Goal: Task Accomplishment & Management: Manage account settings

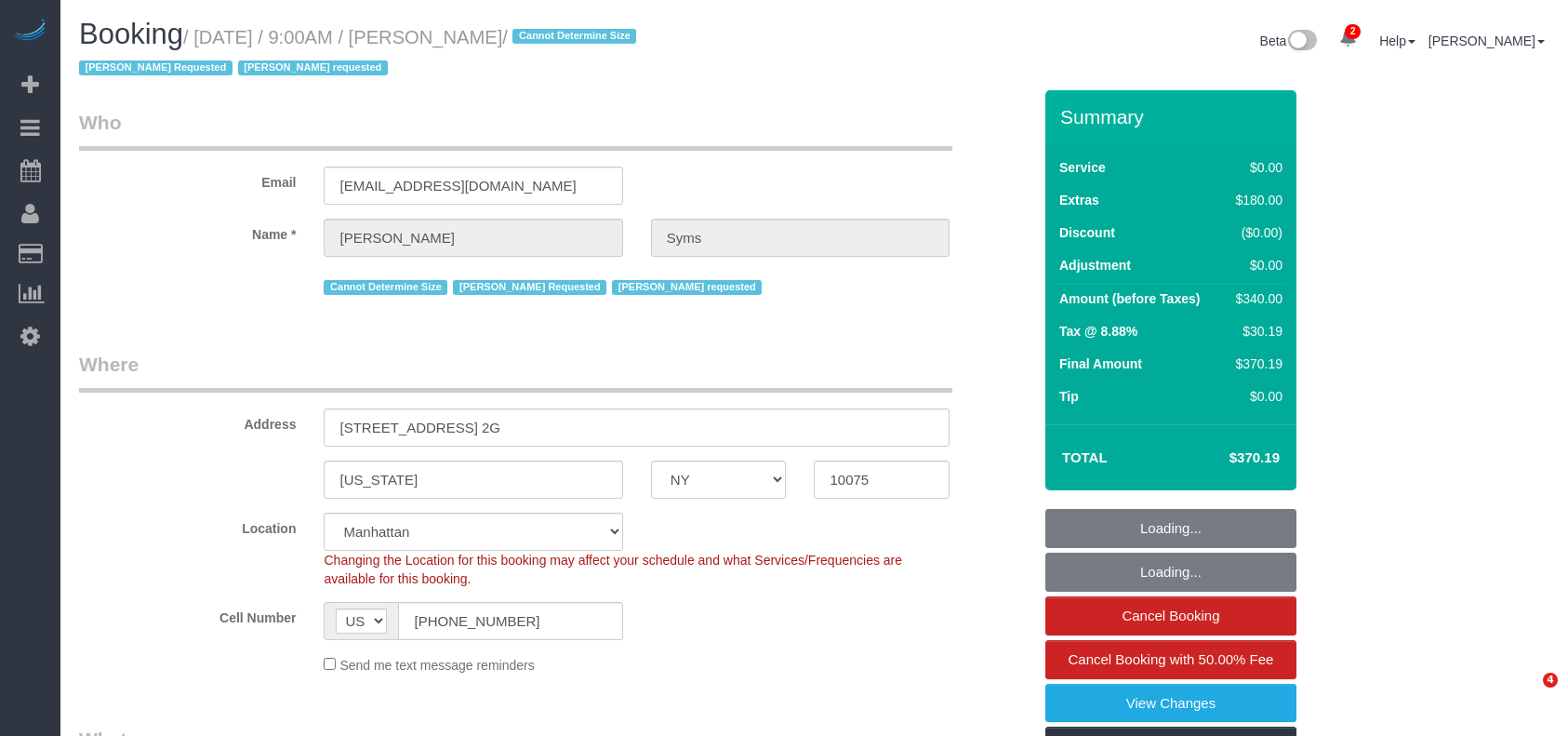
select select "NY"
select select "number:89"
select select "number:90"
select select "number:15"
select select "number:5"
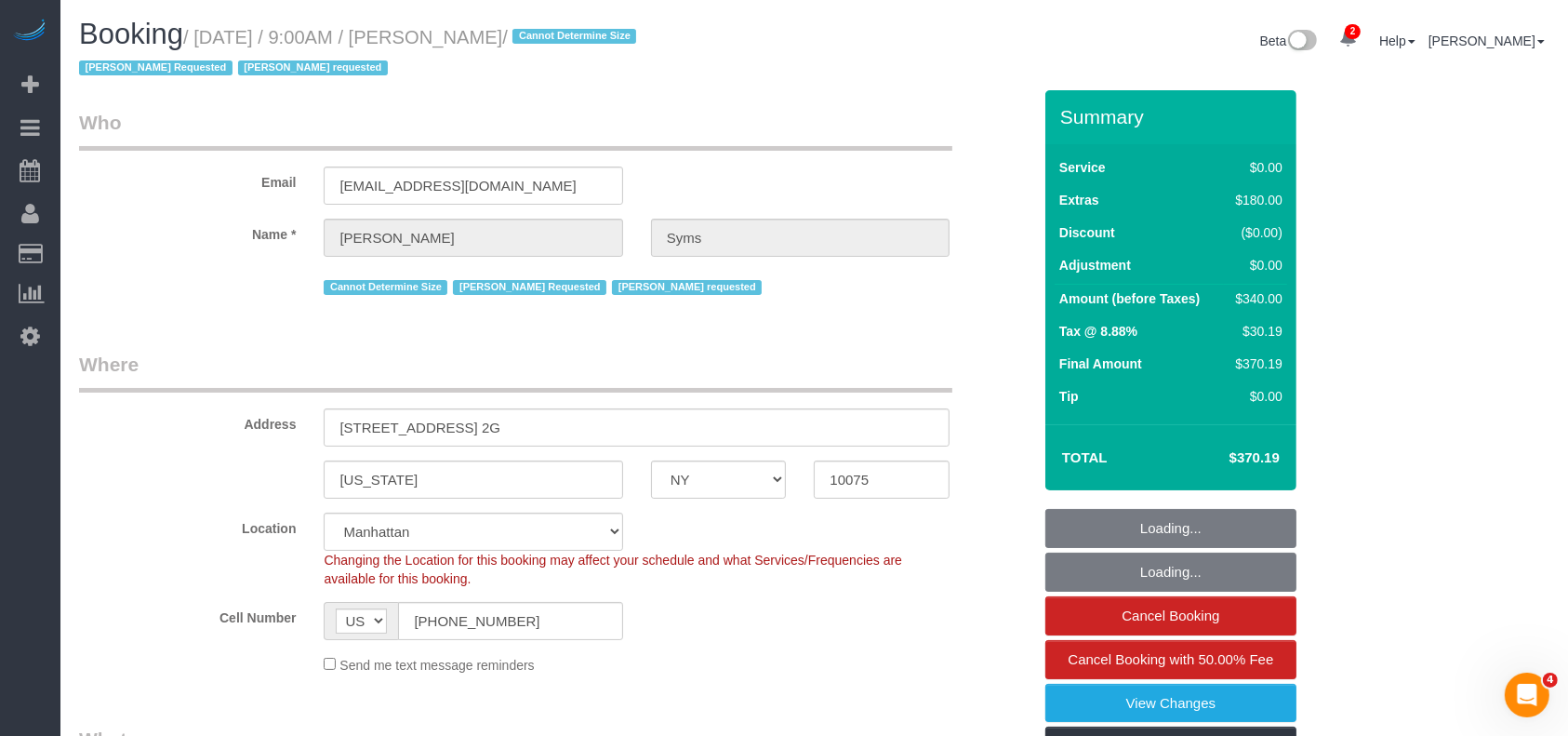
select select "object:797"
select select "string:stripe-pm_1RT4kr4VGloSiKo7JULR0xoM"
select select "spot1"
select select "1"
select select "object:1322"
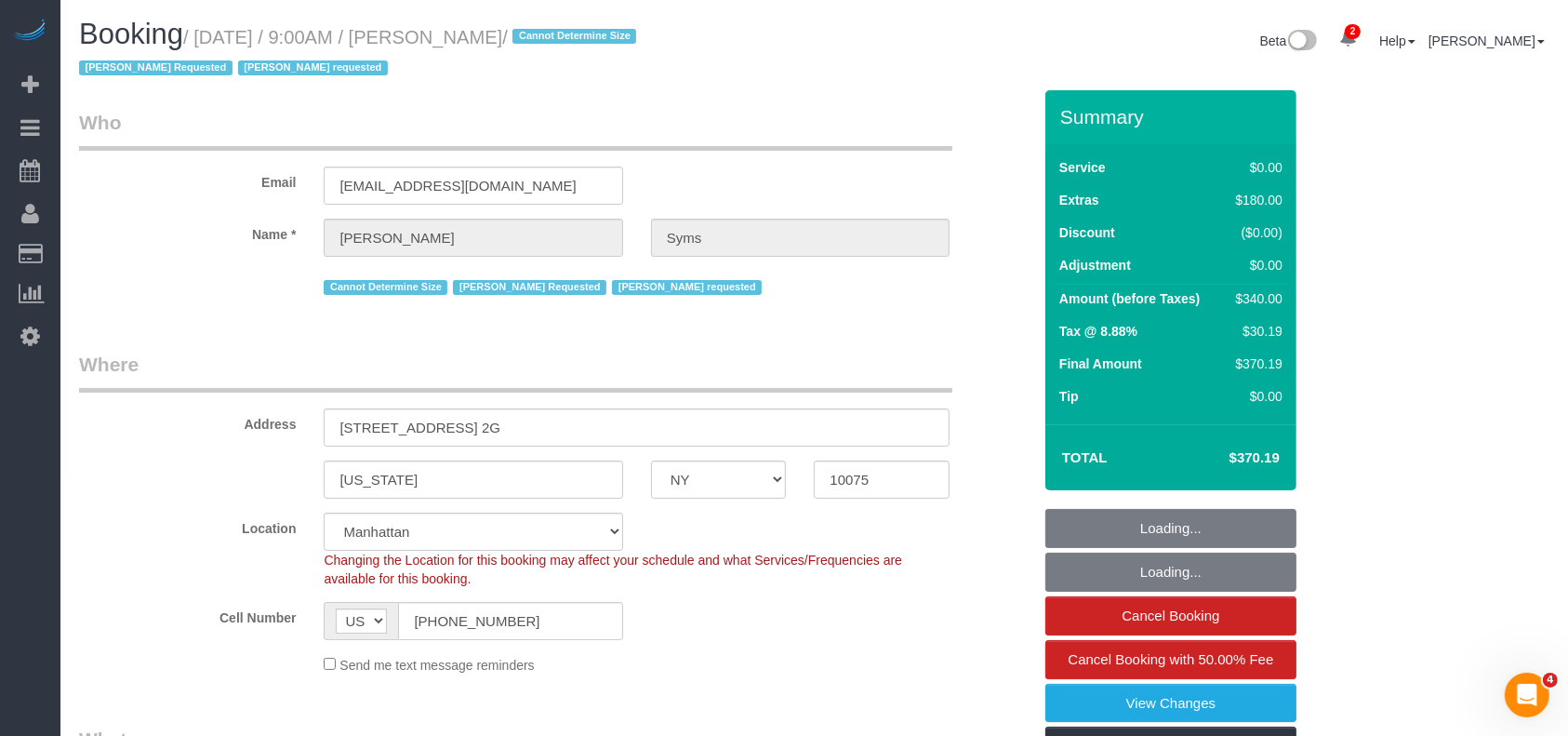
select select "1"
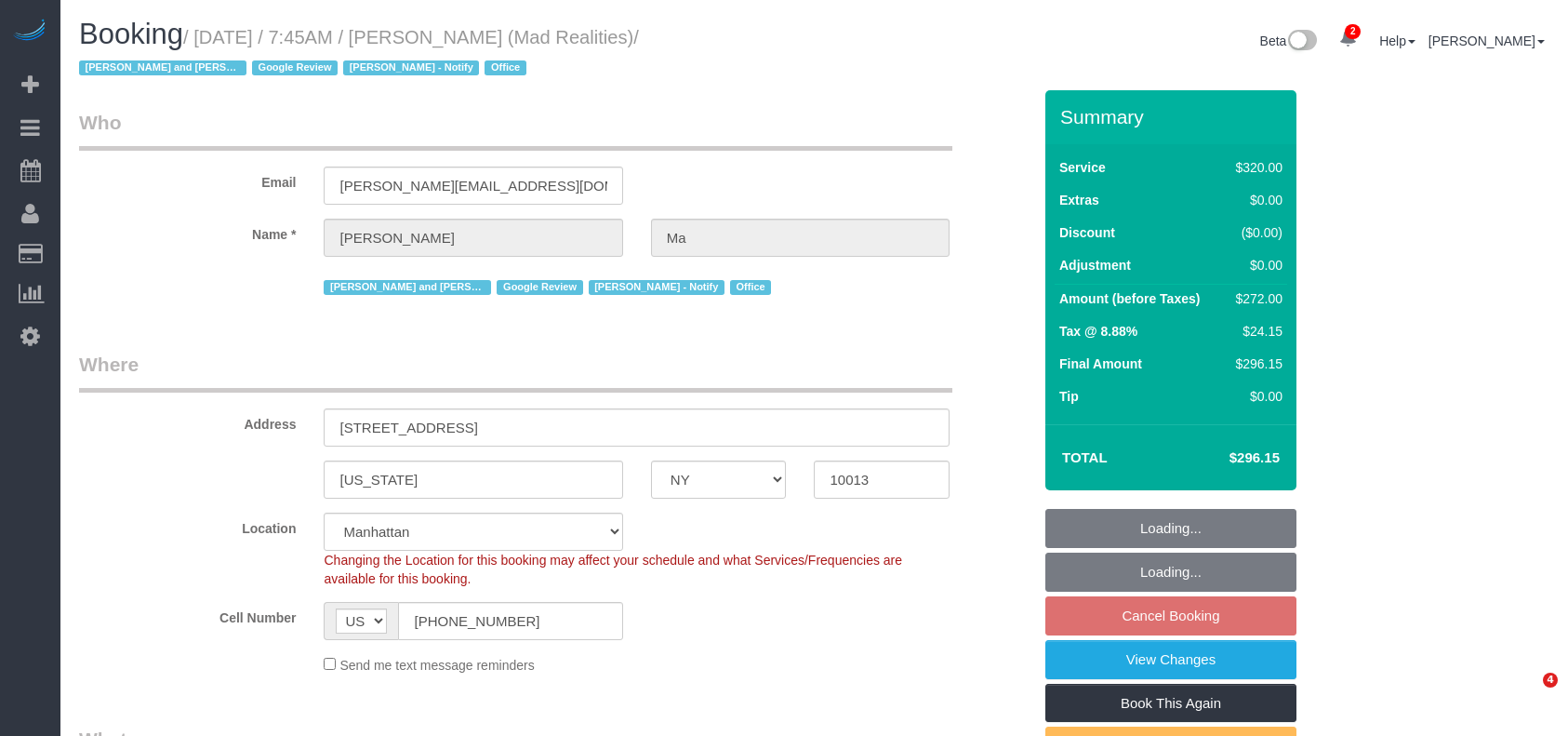
select select "NY"
select select "2"
select select "number:89"
select select "number:90"
select select "number:15"
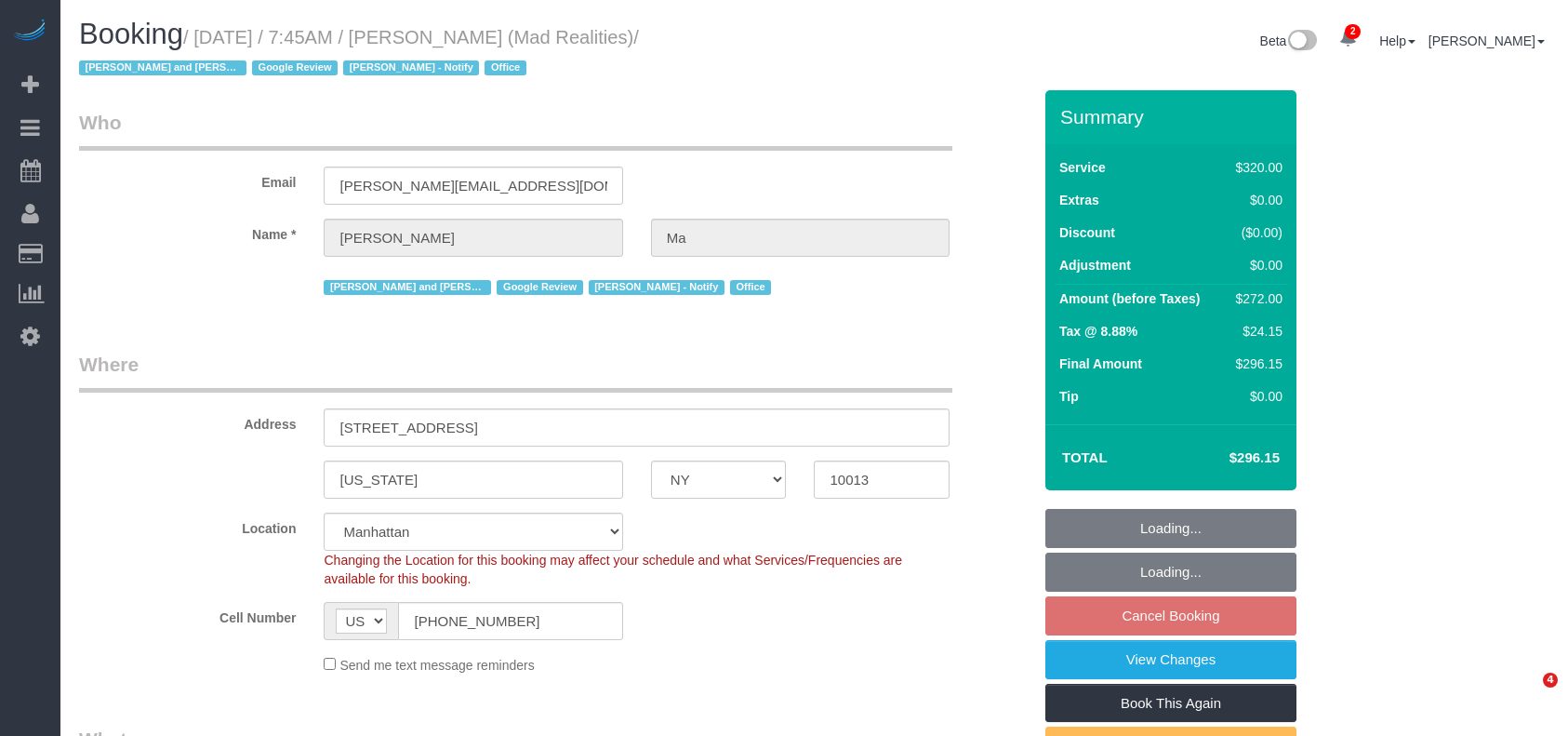
select select "number:7"
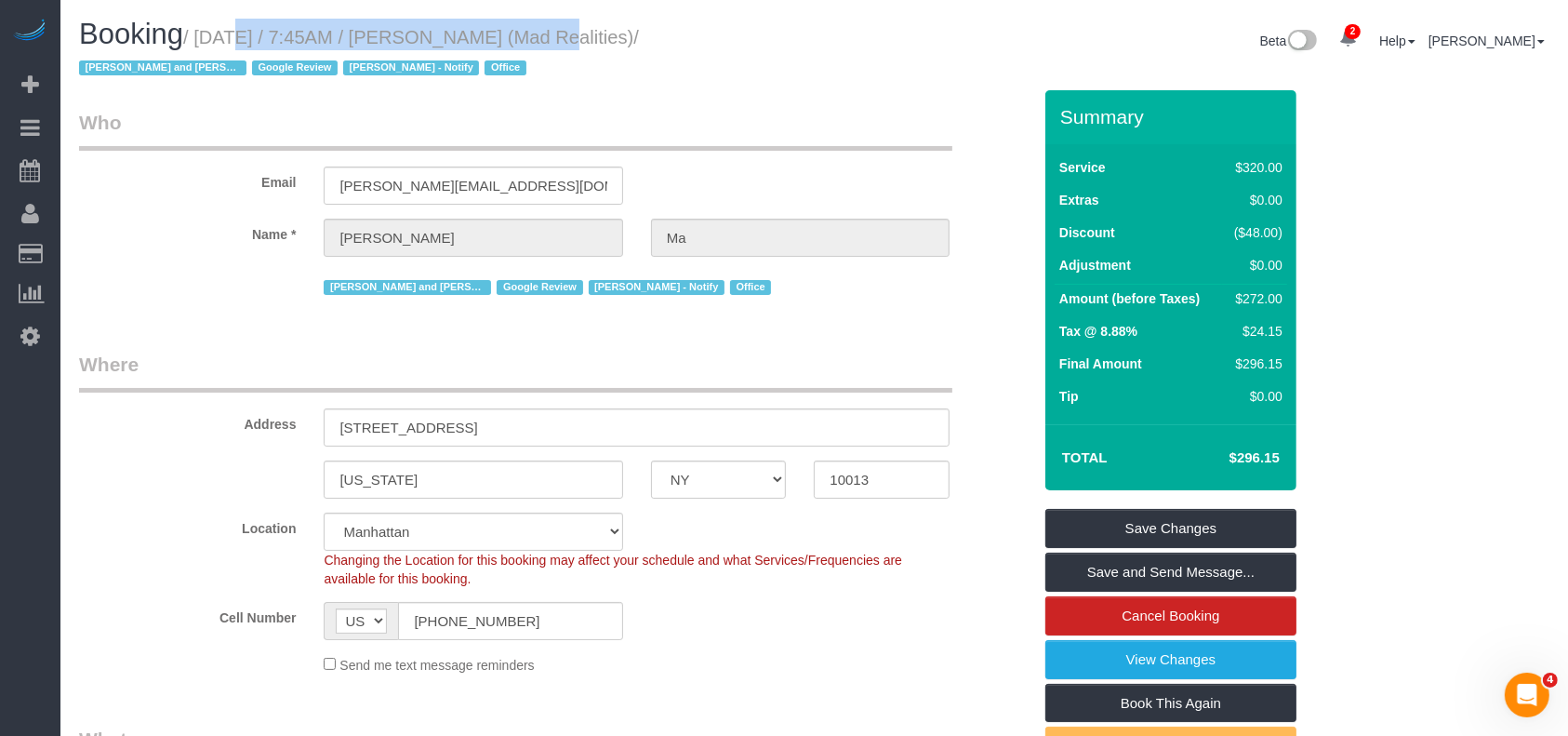
drag, startPoint x: 198, startPoint y: 36, endPoint x: 502, endPoint y: 39, distance: 304.0
click at [502, 39] on small "/ August 25, 2025 / 7:45AM / Alice Ma (Mad Realities) / Ana Rodriguez and Amida…" at bounding box center [360, 53] width 560 height 52
copy small "August 25, 2025 / 7:45AM / Alice Ma"
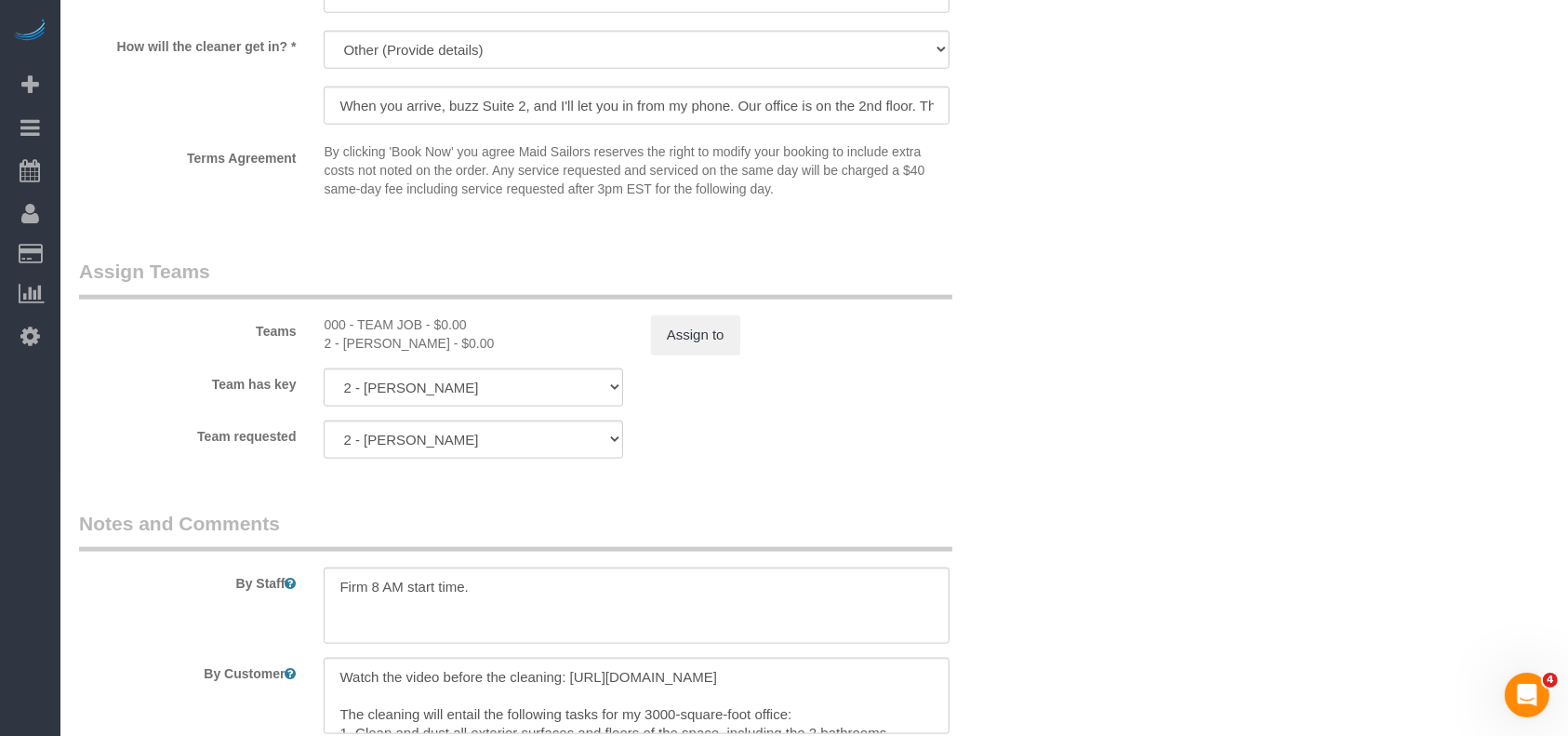
scroll to position [2344, 0]
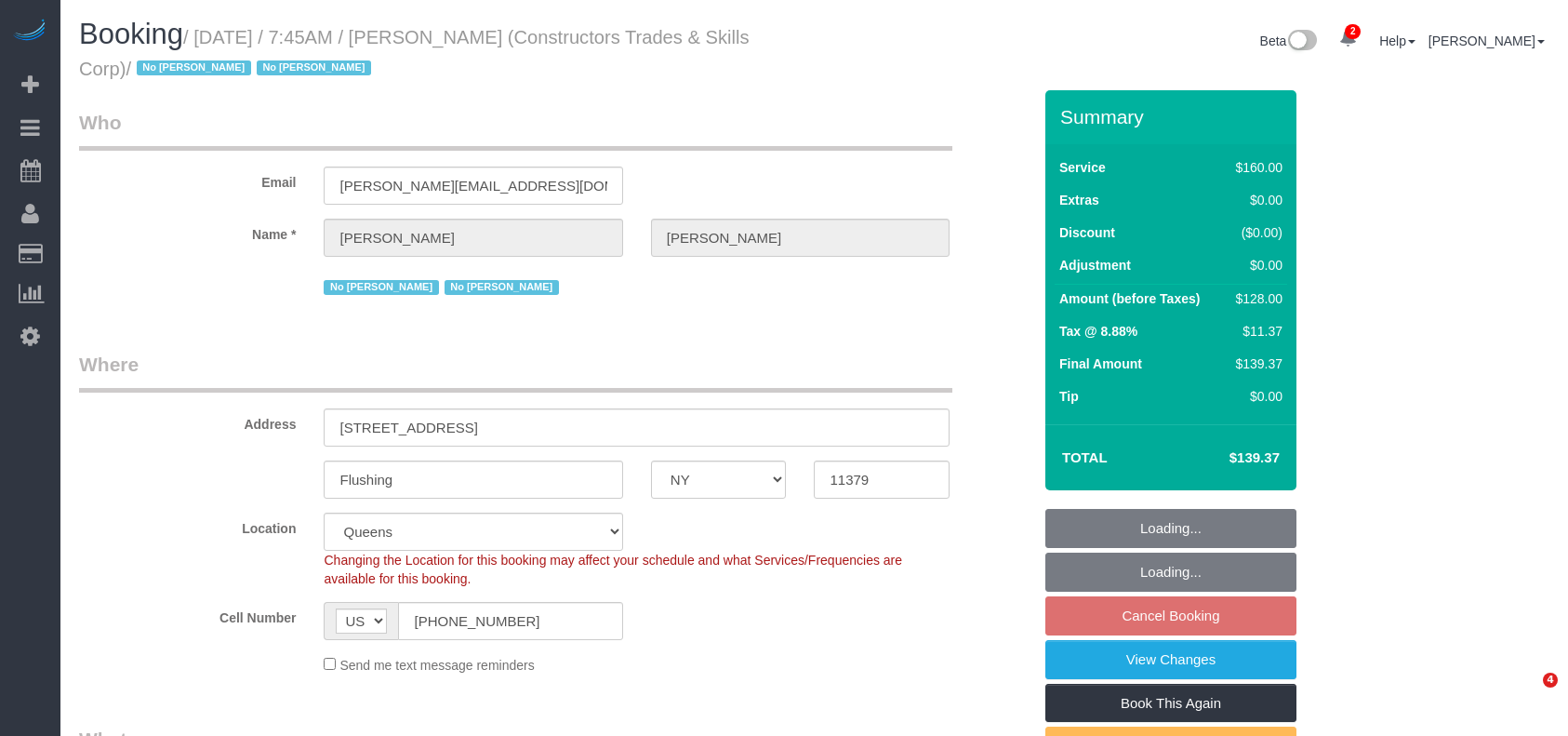
select select "NY"
select select "number:89"
select select "number:90"
select select "number:15"
select select "number:5"
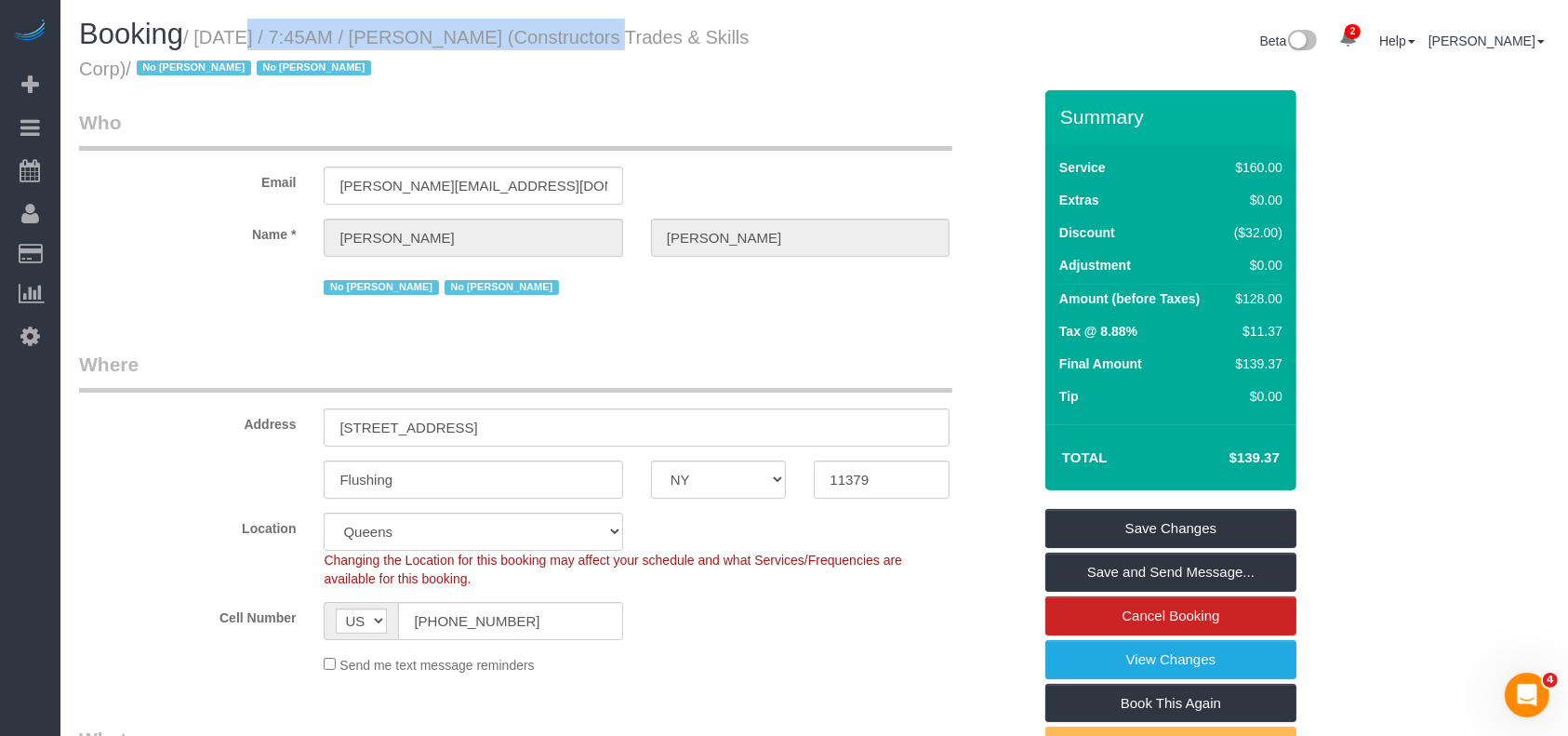
drag, startPoint x: 207, startPoint y: 37, endPoint x: 551, endPoint y: 42, distance: 344.0
click at [558, 45] on small "/ August 25, 2025 / 7:45AM / Adrianna Salas (Constructors Trades & Skills Corp)…" at bounding box center [415, 53] width 671 height 52
copy small "ugust 25, 2025 / 7:45AM / Adrianna Salas"
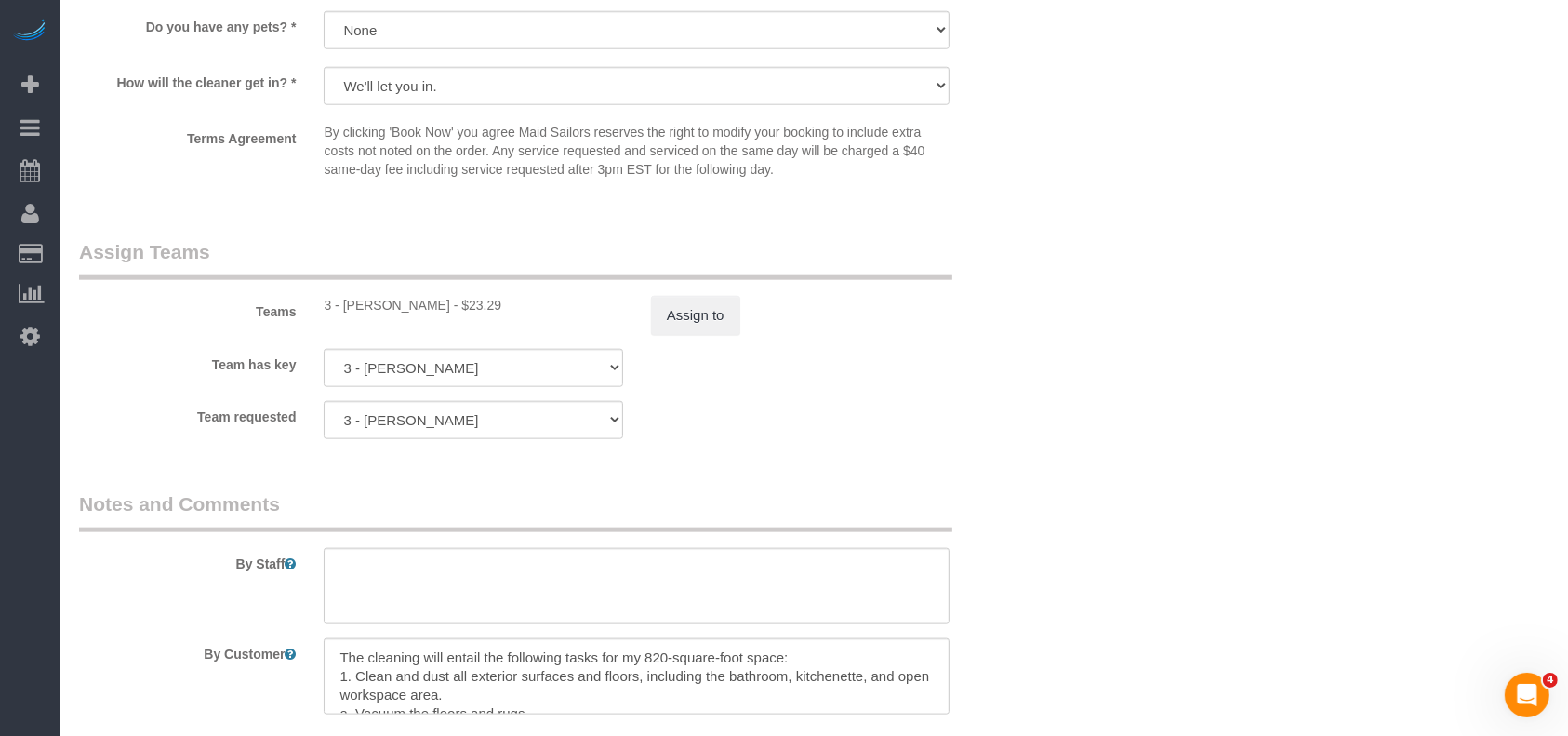
scroll to position [2256, 0]
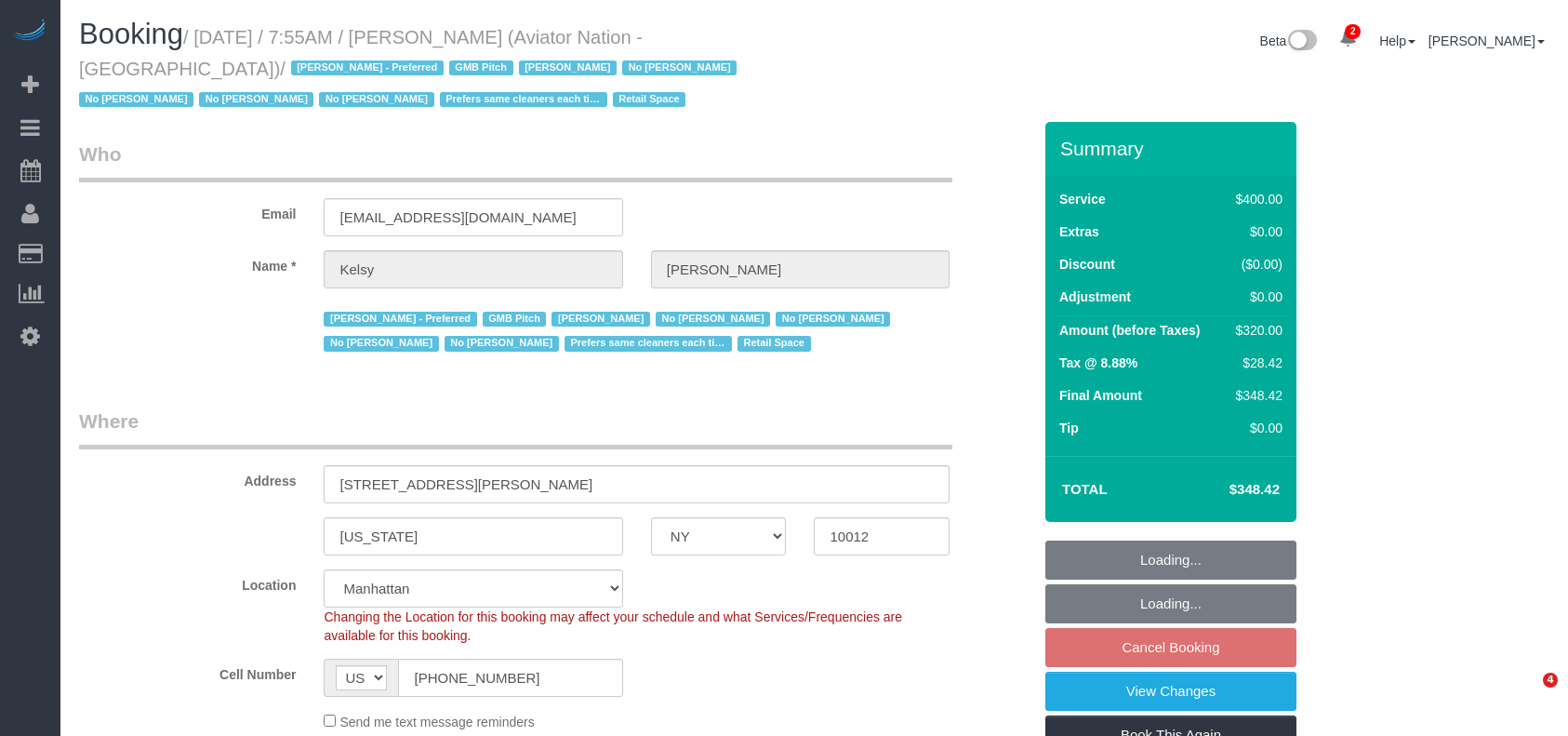
select select "NY"
select select "2"
select select "150"
select select "number:89"
select select "number:90"
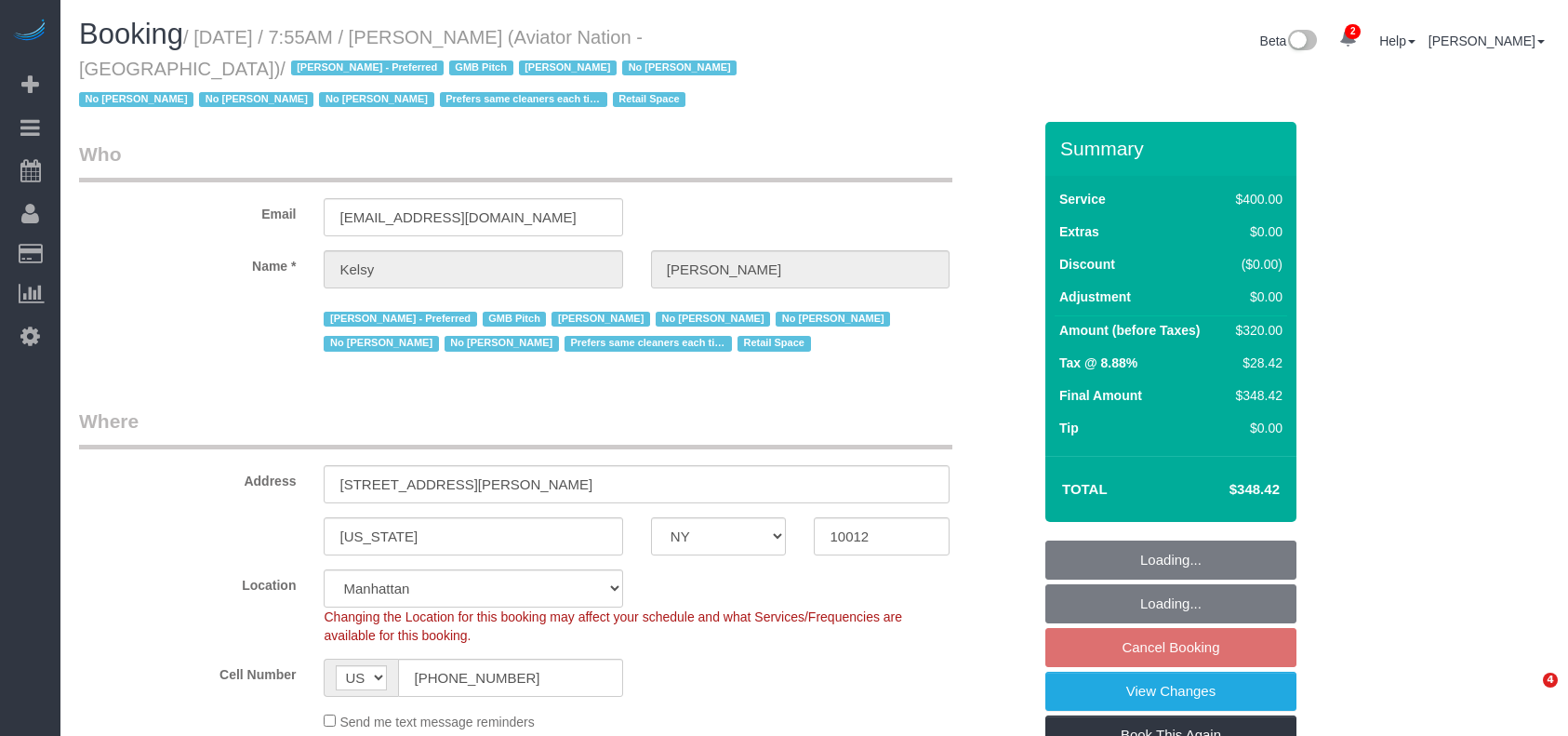
select select "number:15"
select select "number:5"
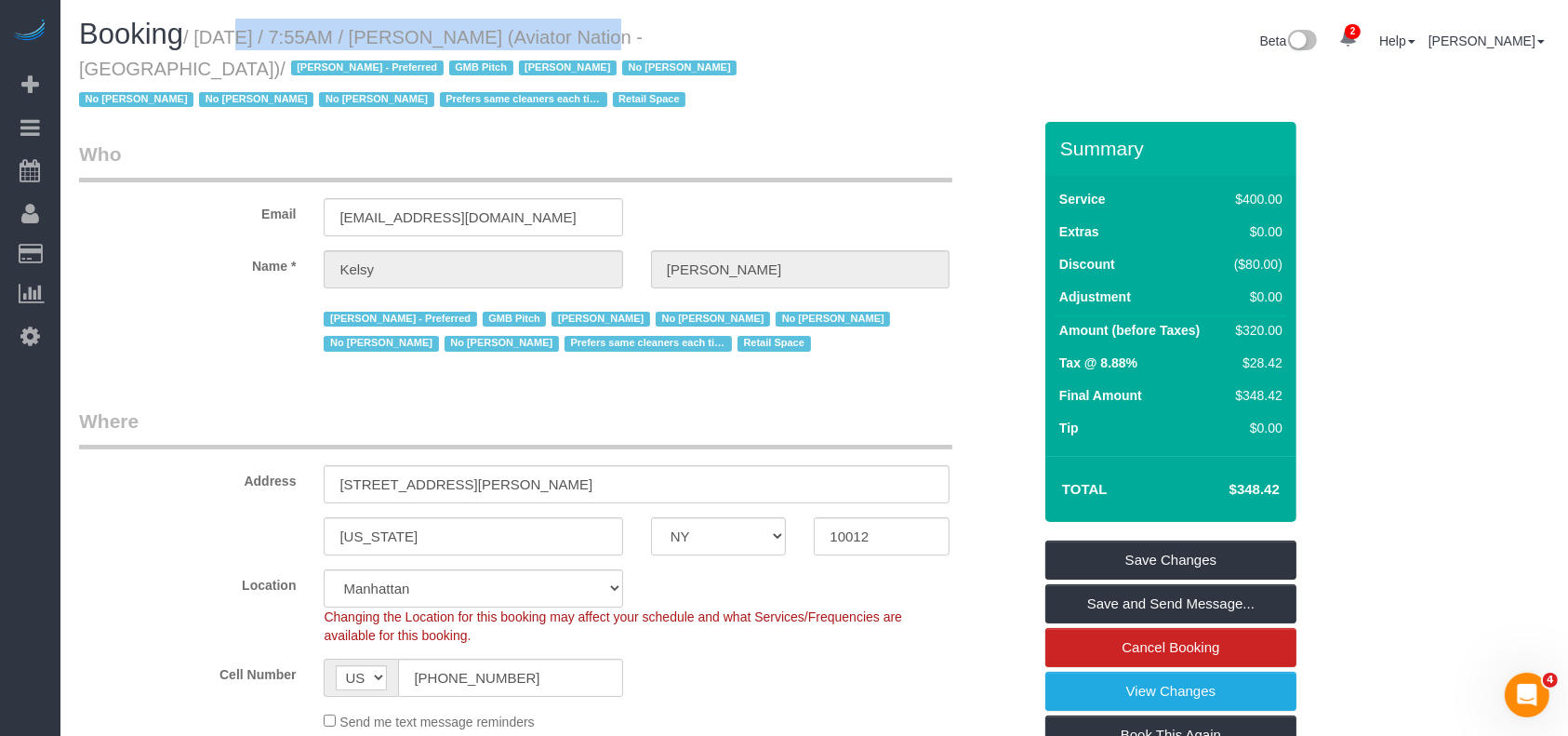
drag, startPoint x: 203, startPoint y: 37, endPoint x: 568, endPoint y: 30, distance: 365.1
click at [568, 30] on small "/ August 25, 2025 / 7:55AM / Kelsy Gonzalez (Aviator Nation - NYC) / Alketa Tom…" at bounding box center [411, 69] width 663 height 83
copy small "August 25, 2025 / 7:55AM / Kelsy Gonzalez"
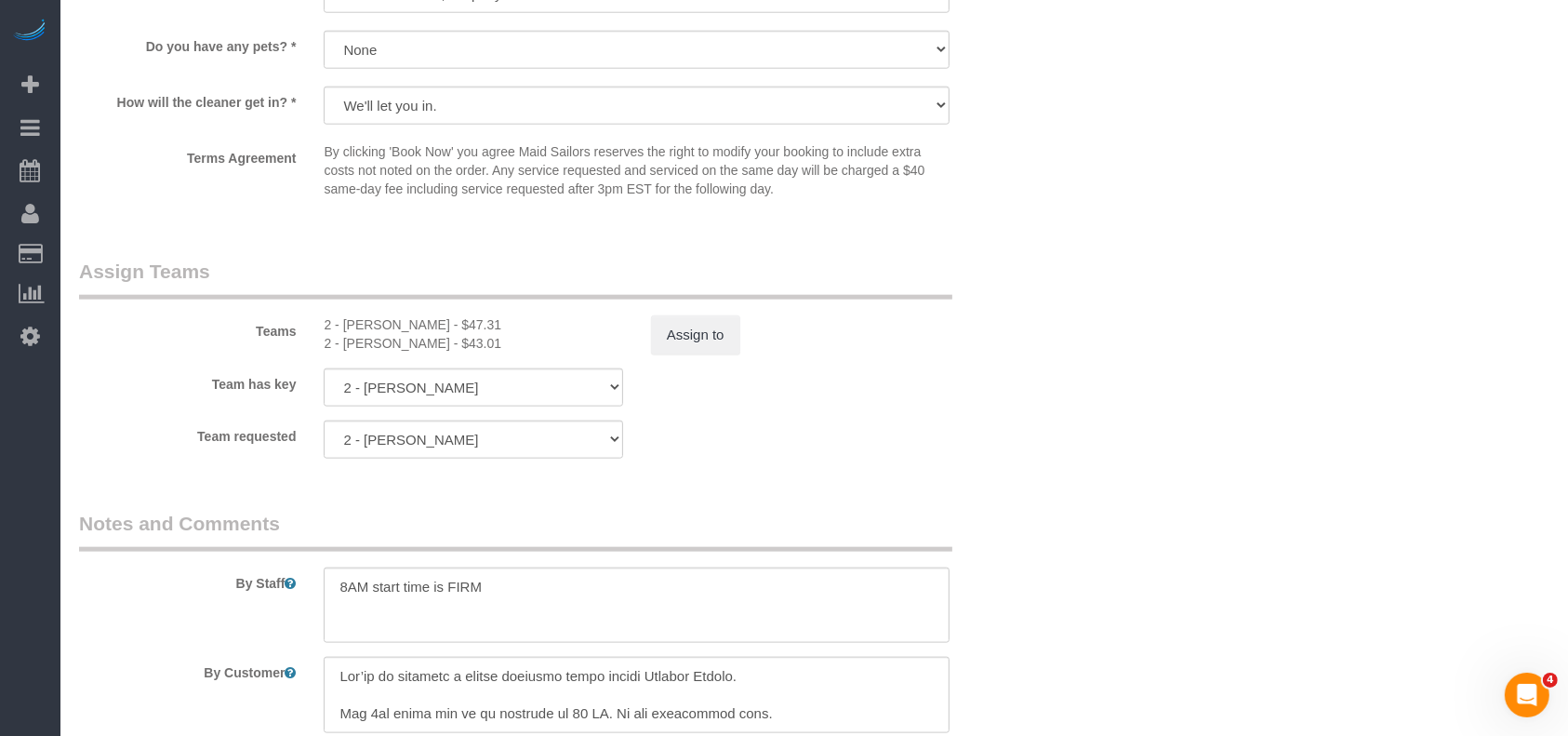
scroll to position [2301, 0]
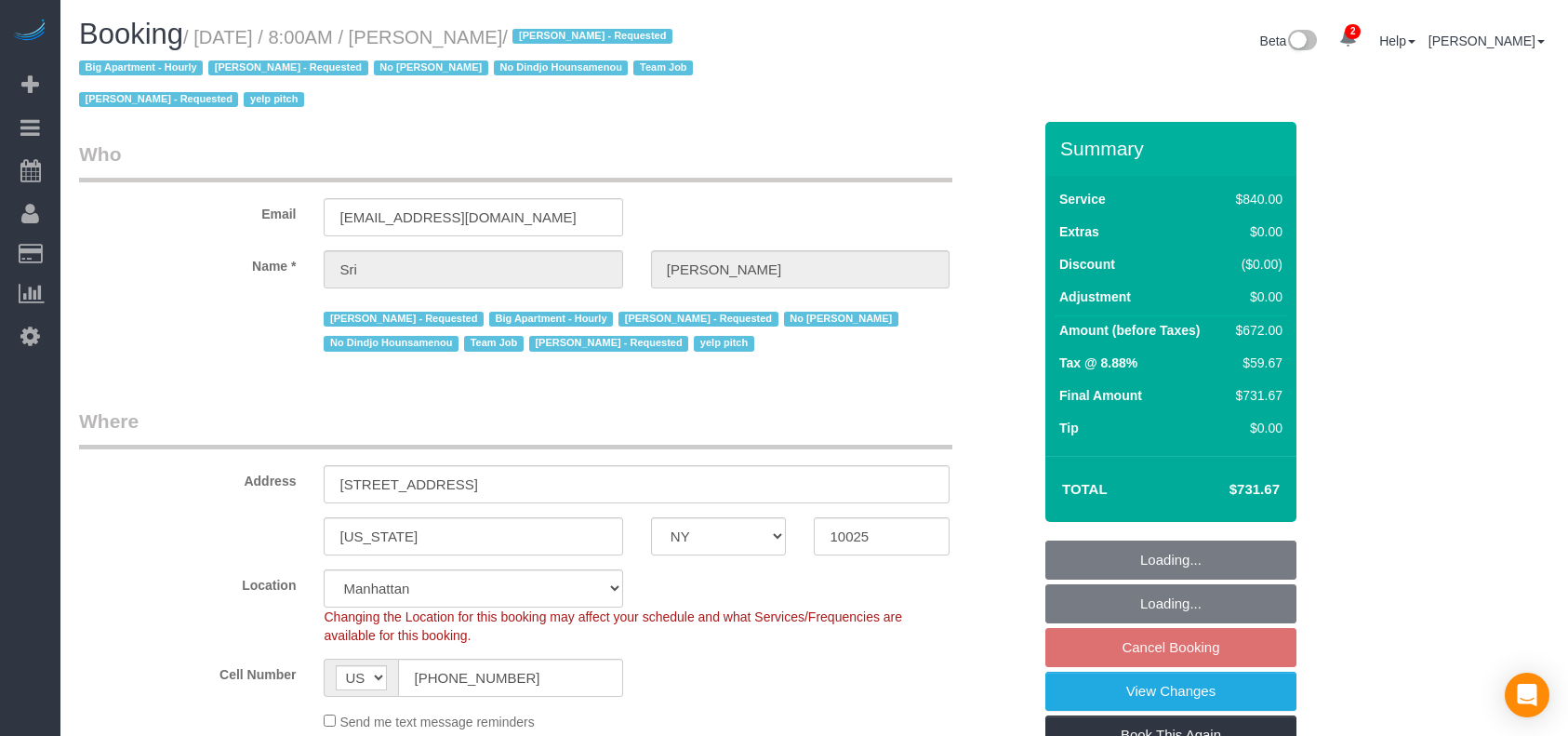
select select "NY"
select select "3"
select select "210"
select select "spot1"
select select "number:89"
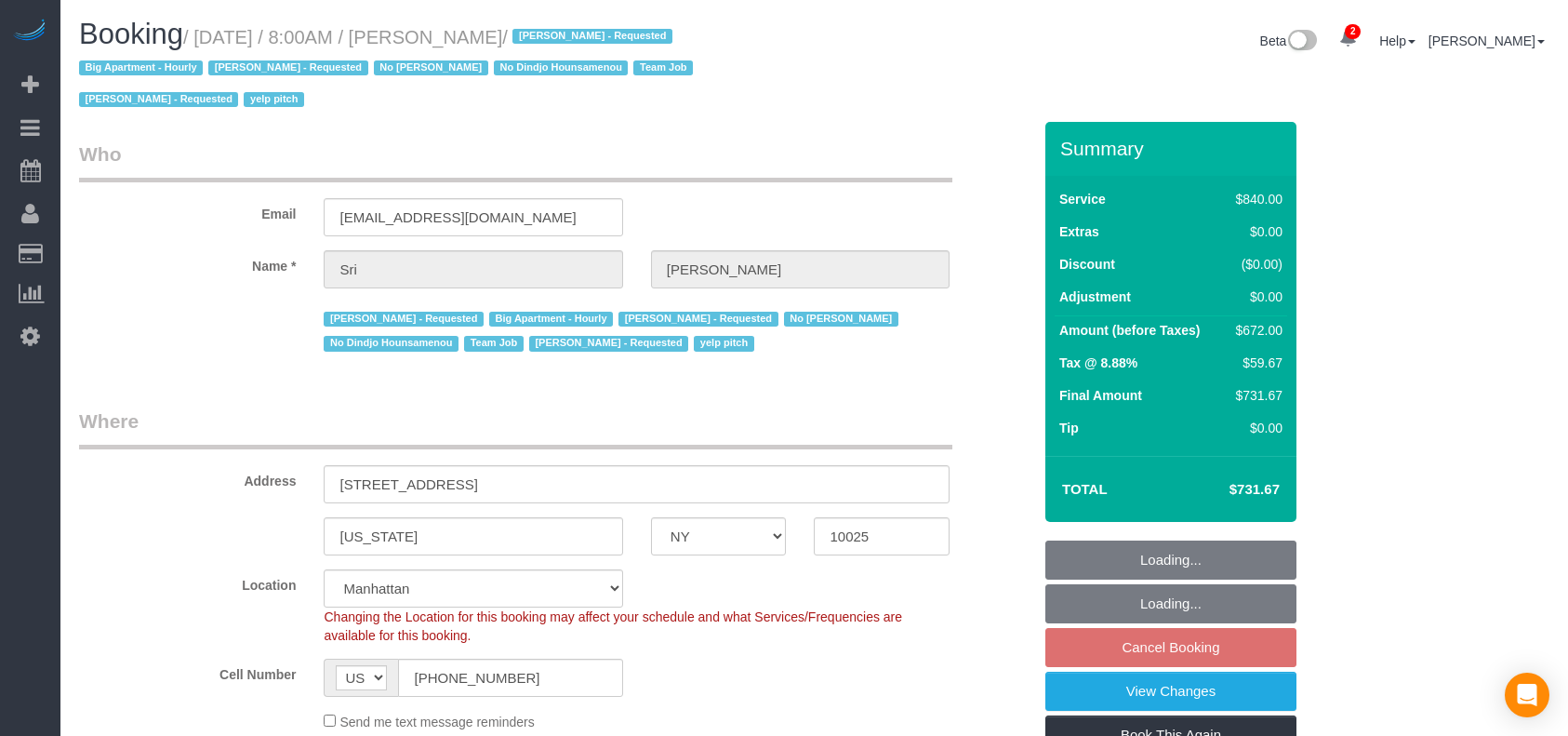
select select "number:90"
select select "number:15"
select select "number:5"
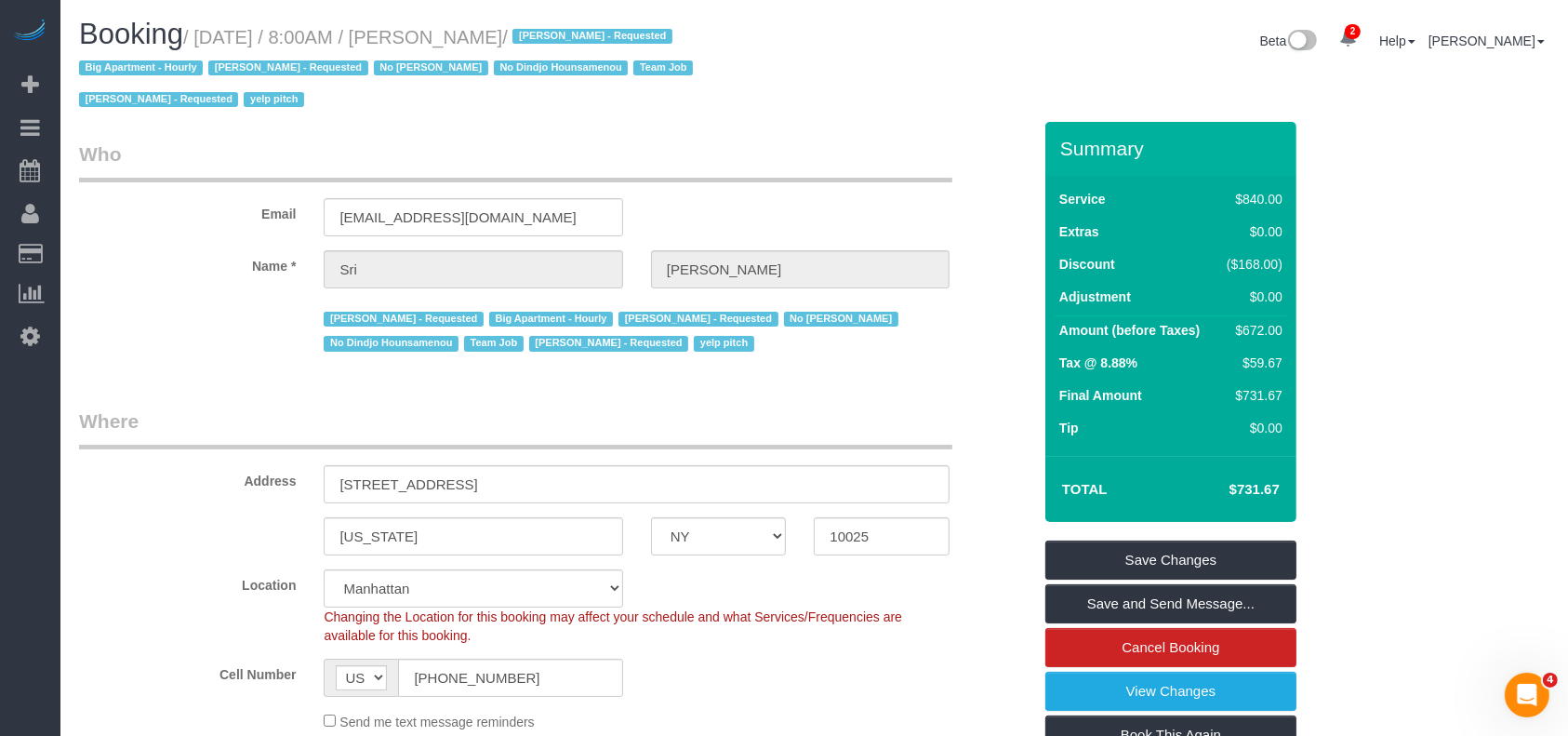
drag, startPoint x: 200, startPoint y: 34, endPoint x: 564, endPoint y: 34, distance: 364.0
click at [564, 34] on small "/ August 25, 2025 / 8:00AM / Sri Narasimhan / Alketa Tomaj - Requested Big Apar…" at bounding box center [389, 69] width 619 height 83
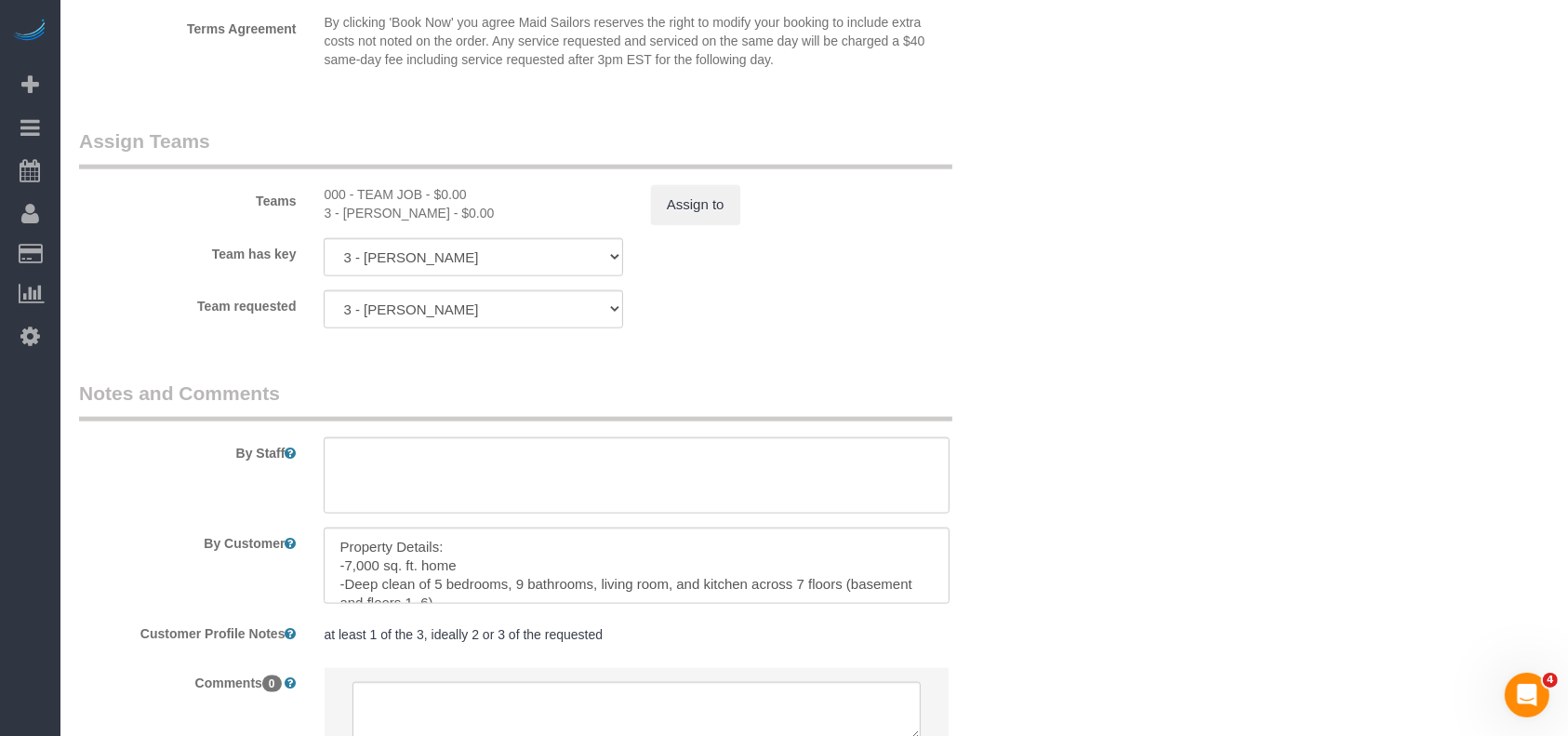
scroll to position [2231, 0]
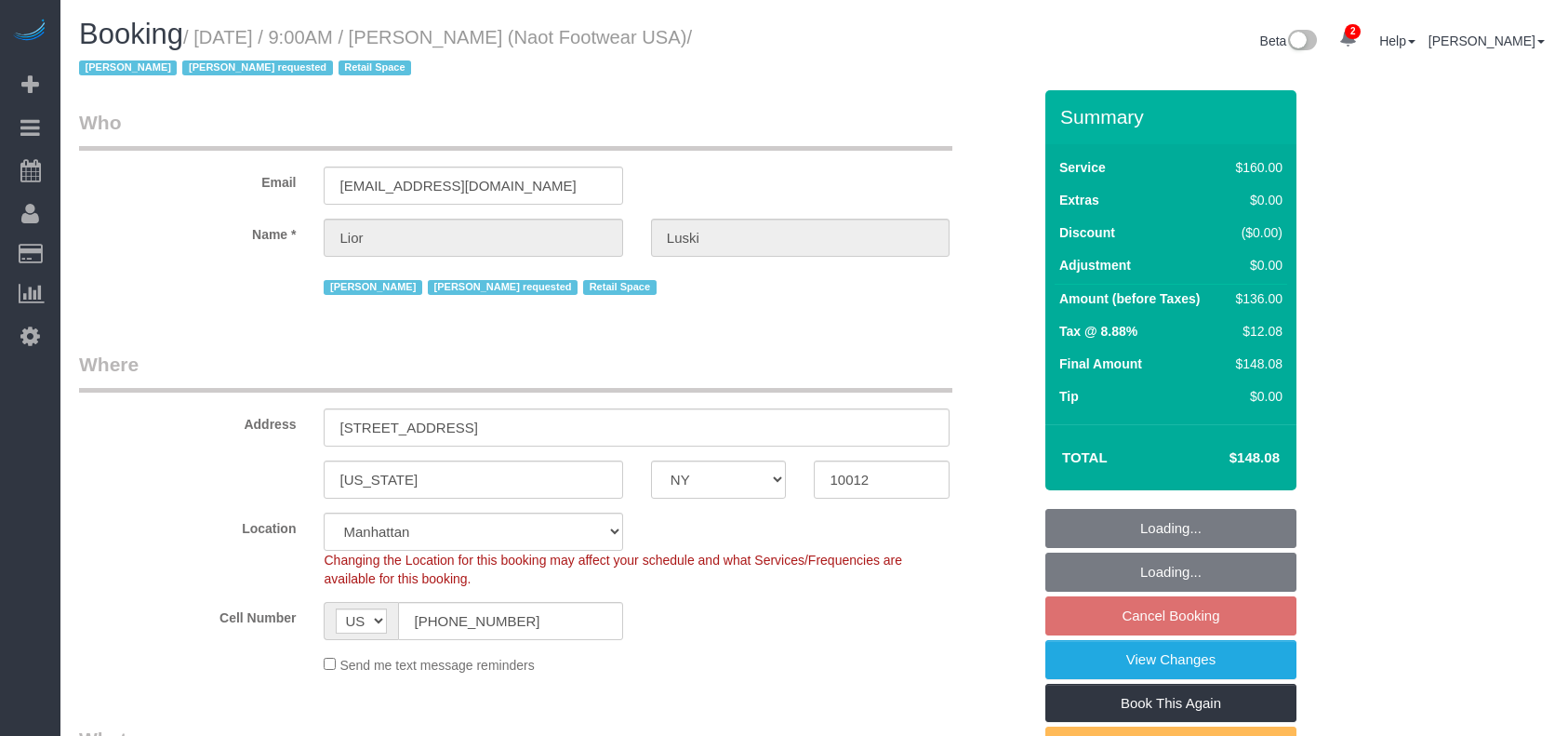
select select "NY"
select select "string:stripe-pm_1RpXIJ4VGloSiKo714XigFPm"
select select "spot2"
select select "number:89"
select select "number:90"
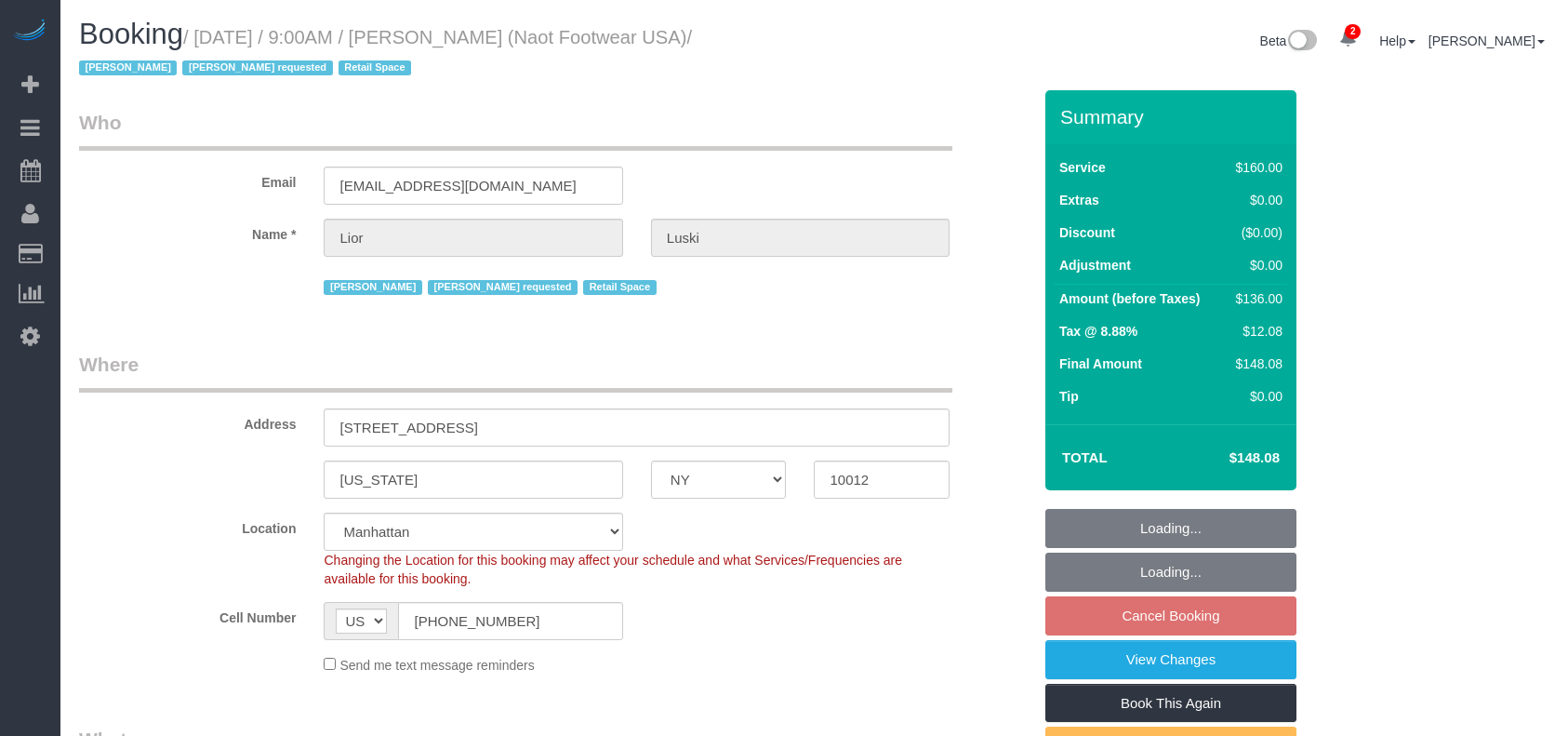
select select "number:15"
select select "number:7"
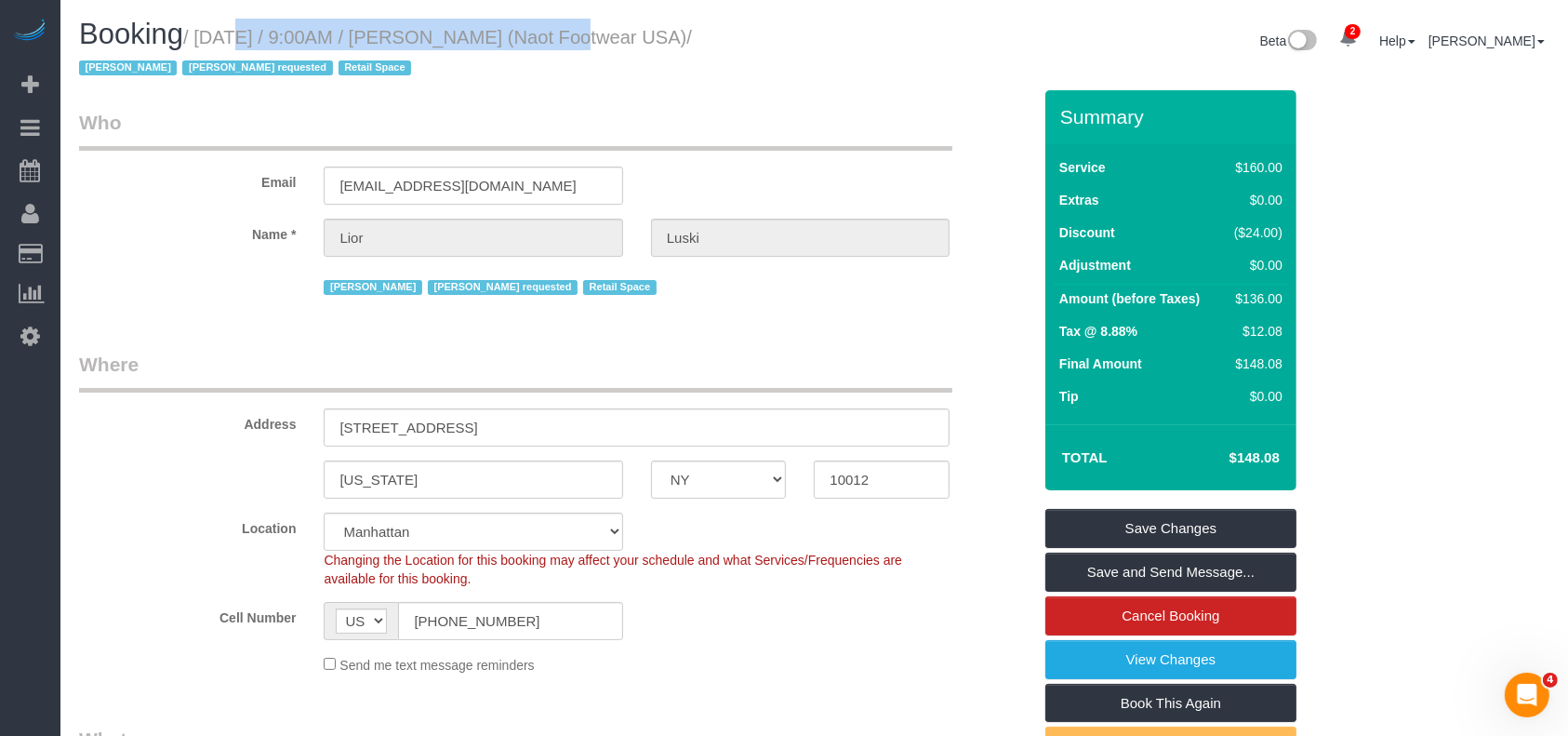
drag, startPoint x: 202, startPoint y: 35, endPoint x: 518, endPoint y: 60, distance: 317.0
click at [511, 41] on small "/ August 25, 2025 / 9:00AM / Lior Luski (Naot Footwear USA) / Jacky Xu Latoya V…" at bounding box center [386, 53] width 613 height 52
copy small "August 25, 2025 / 9:00AM / Lior Lusk"
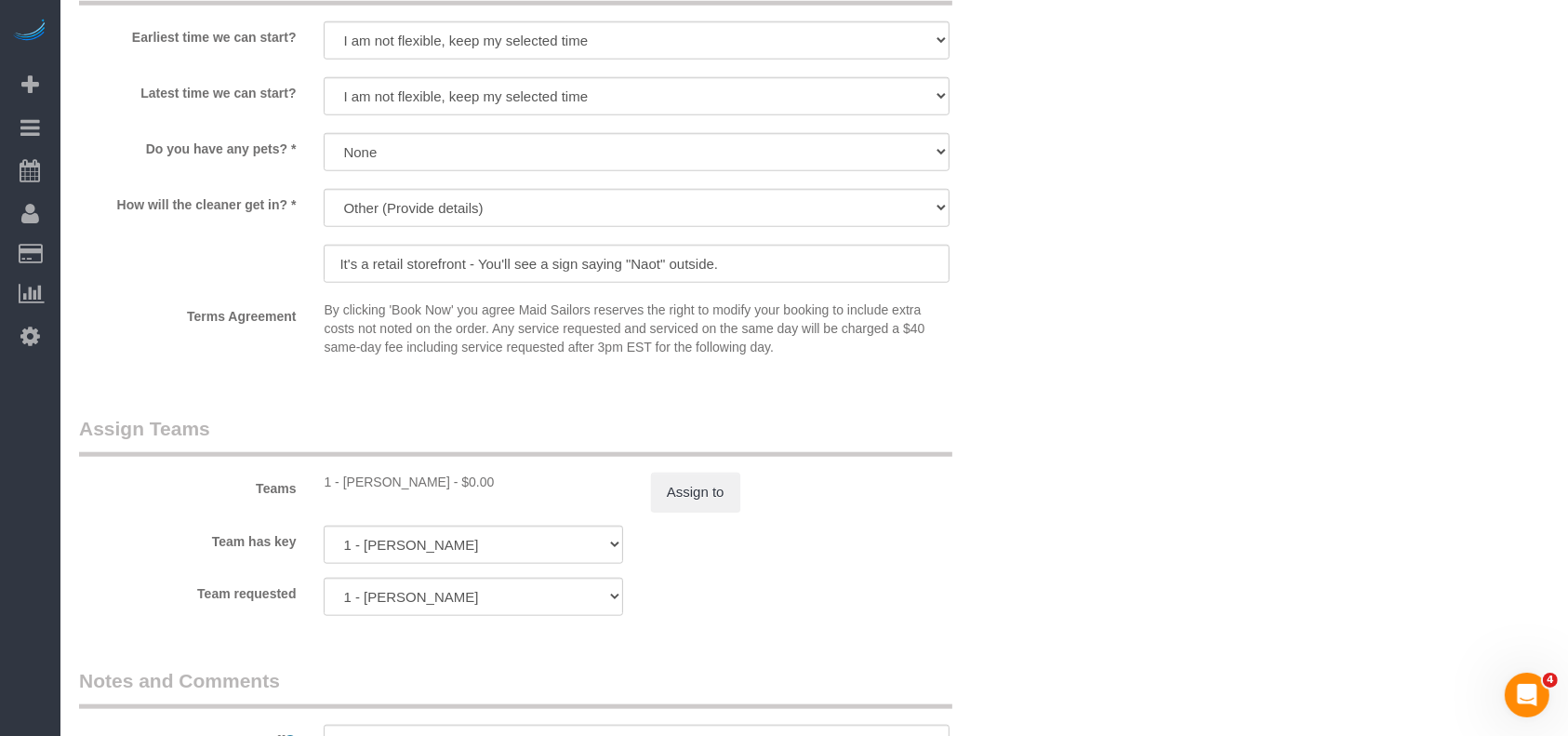
scroll to position [2109, 0]
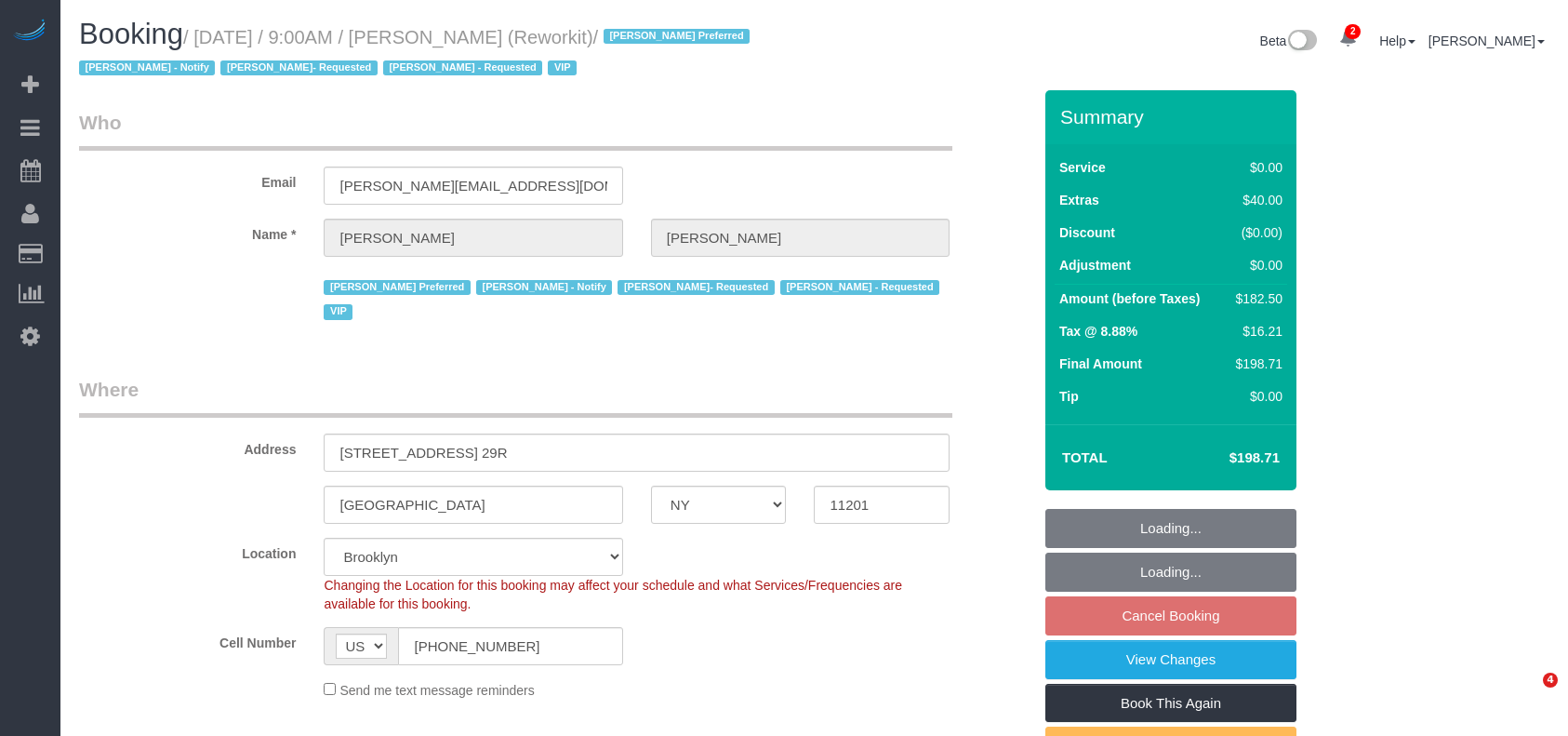
select select "NY"
select select "3"
select select "number:57"
select select "number:71"
select select "number:15"
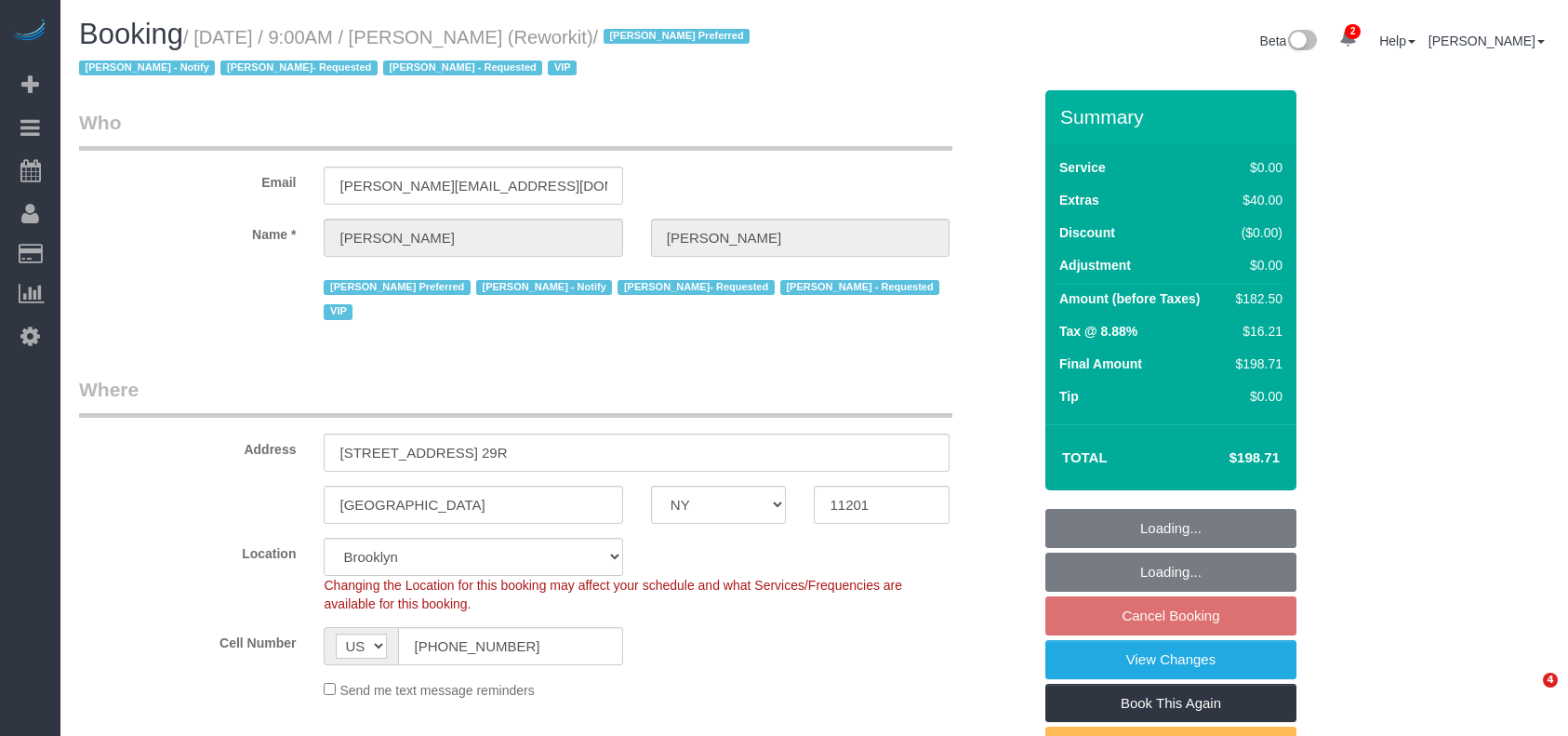
select select "number:5"
select select "spot62"
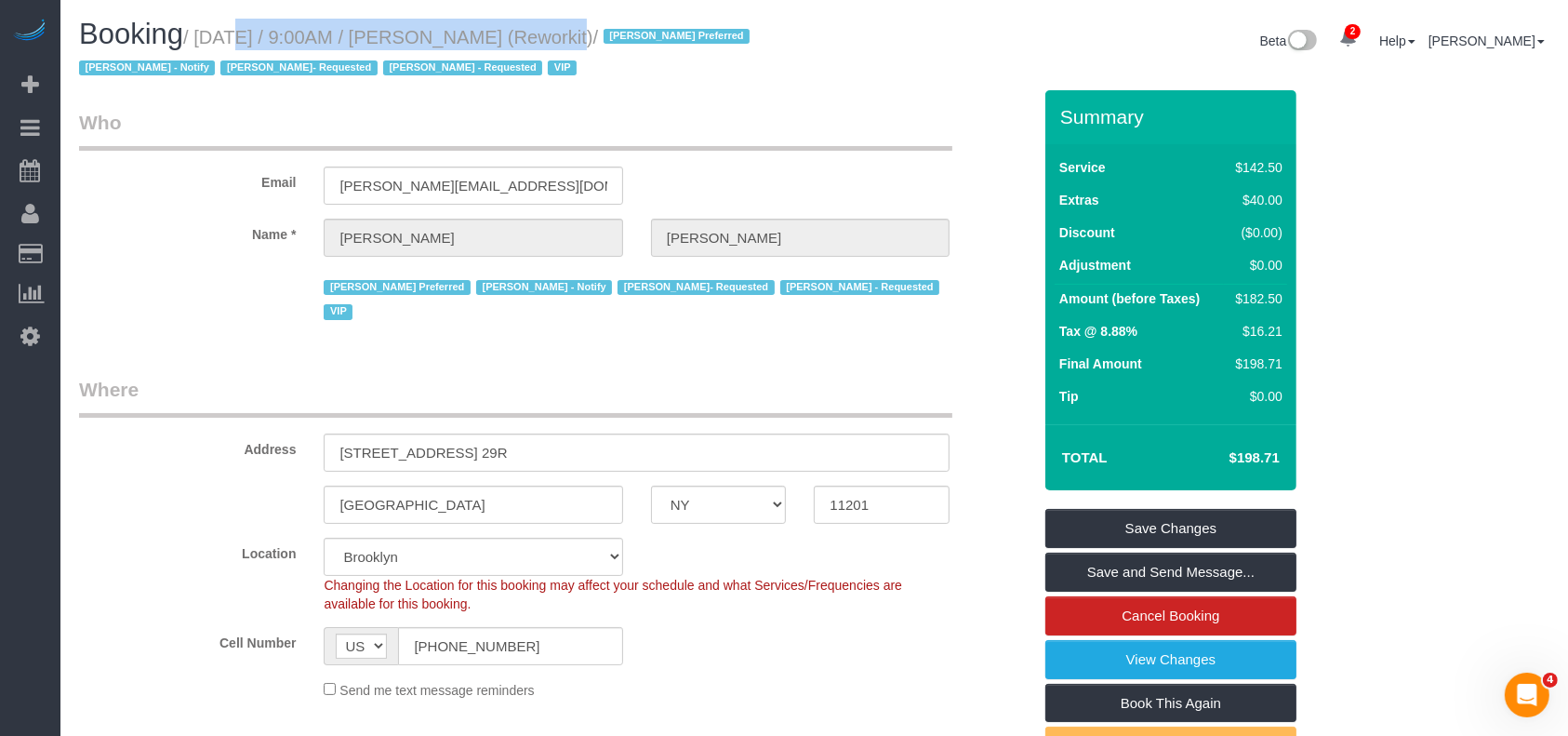
drag, startPoint x: 199, startPoint y: 37, endPoint x: 525, endPoint y: 30, distance: 326.1
click at [525, 30] on small "/ August 25, 2025 / 9:00AM / Jess Wass (Reworkit) / Anette Lopez Preferred Jack…" at bounding box center [418, 53] width 676 height 52
copy small "August 25, 2025 / 9:00AM / Jess Wass"
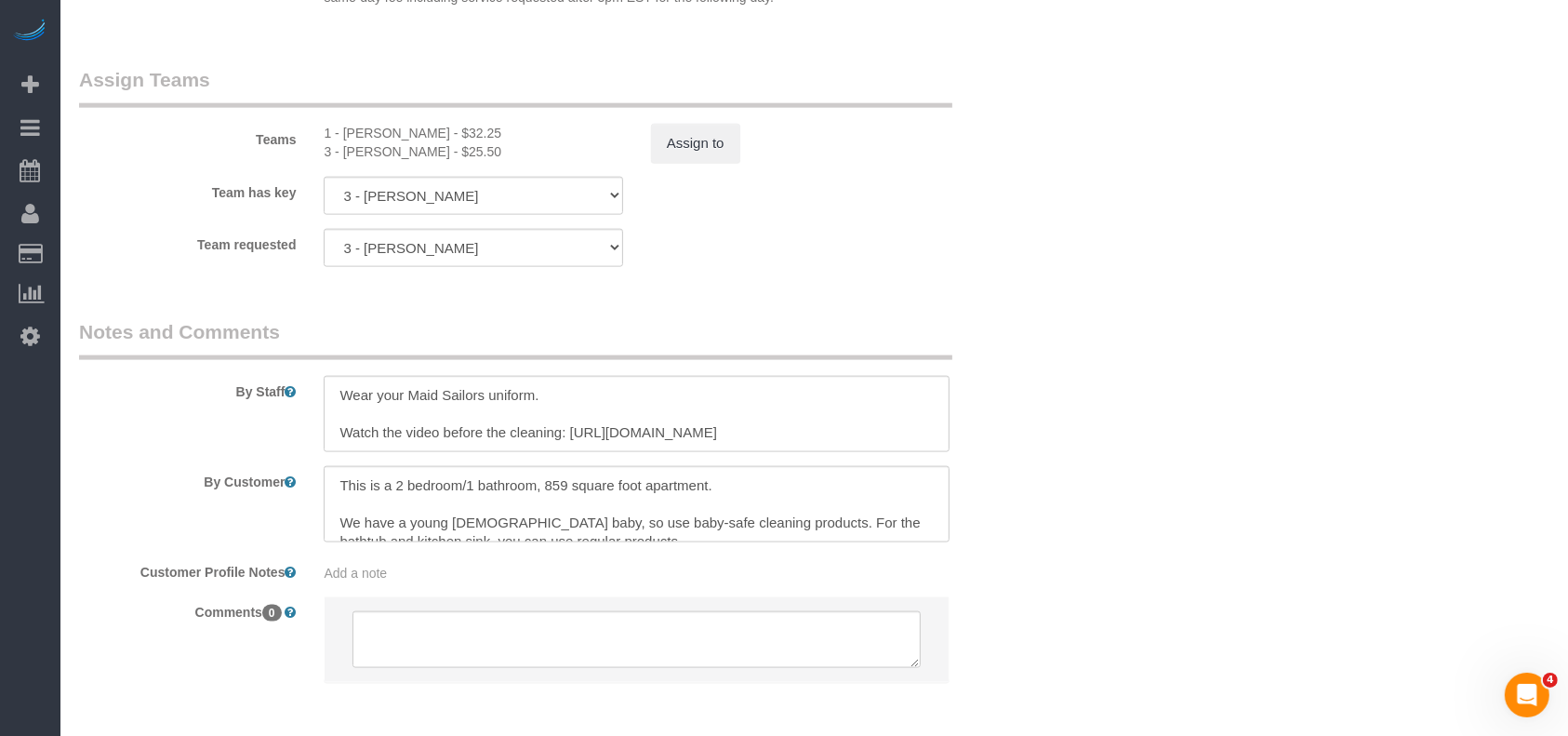
scroll to position [2418, 0]
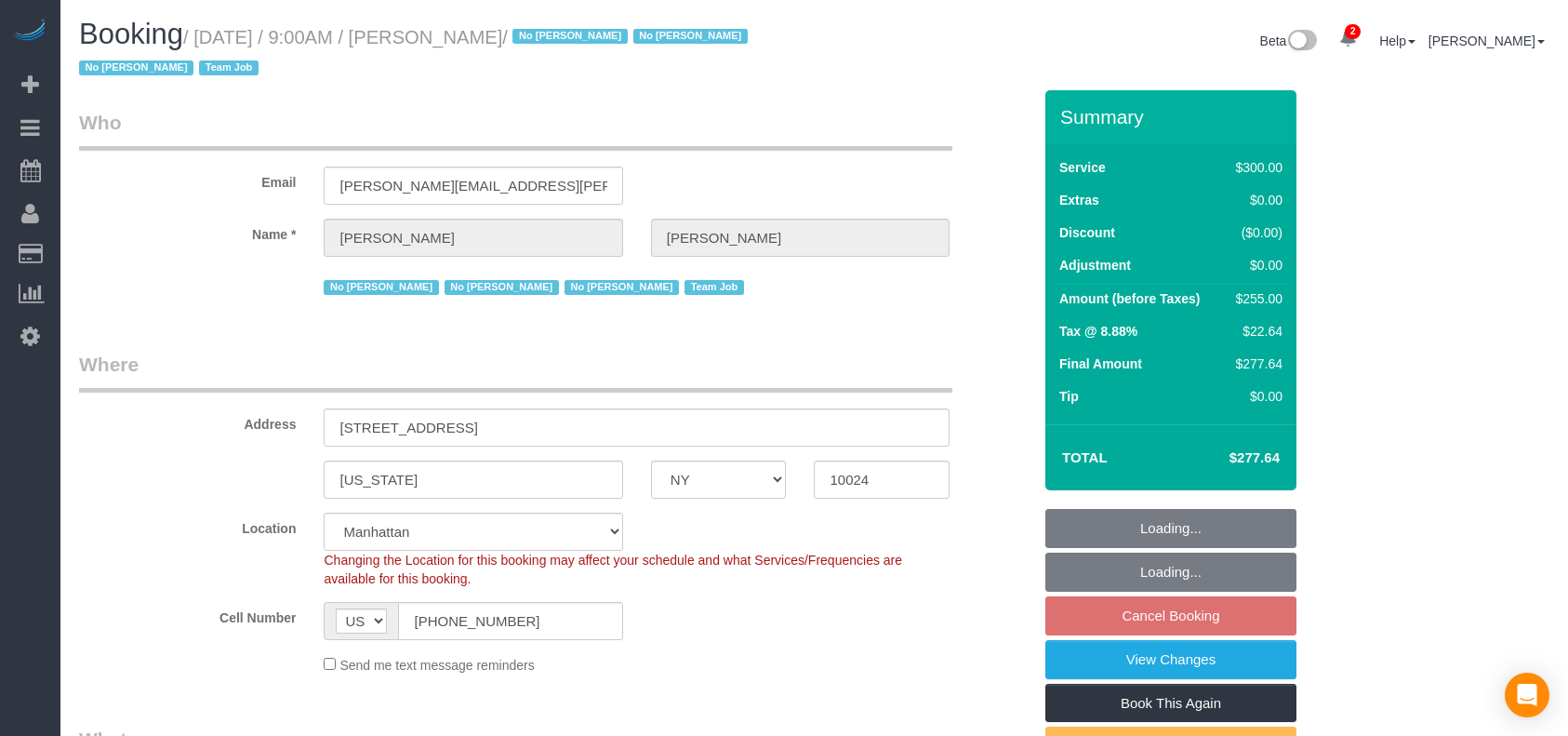
select select "NY"
select select "spot2"
select select "number:89"
select select "number:90"
select select "number:15"
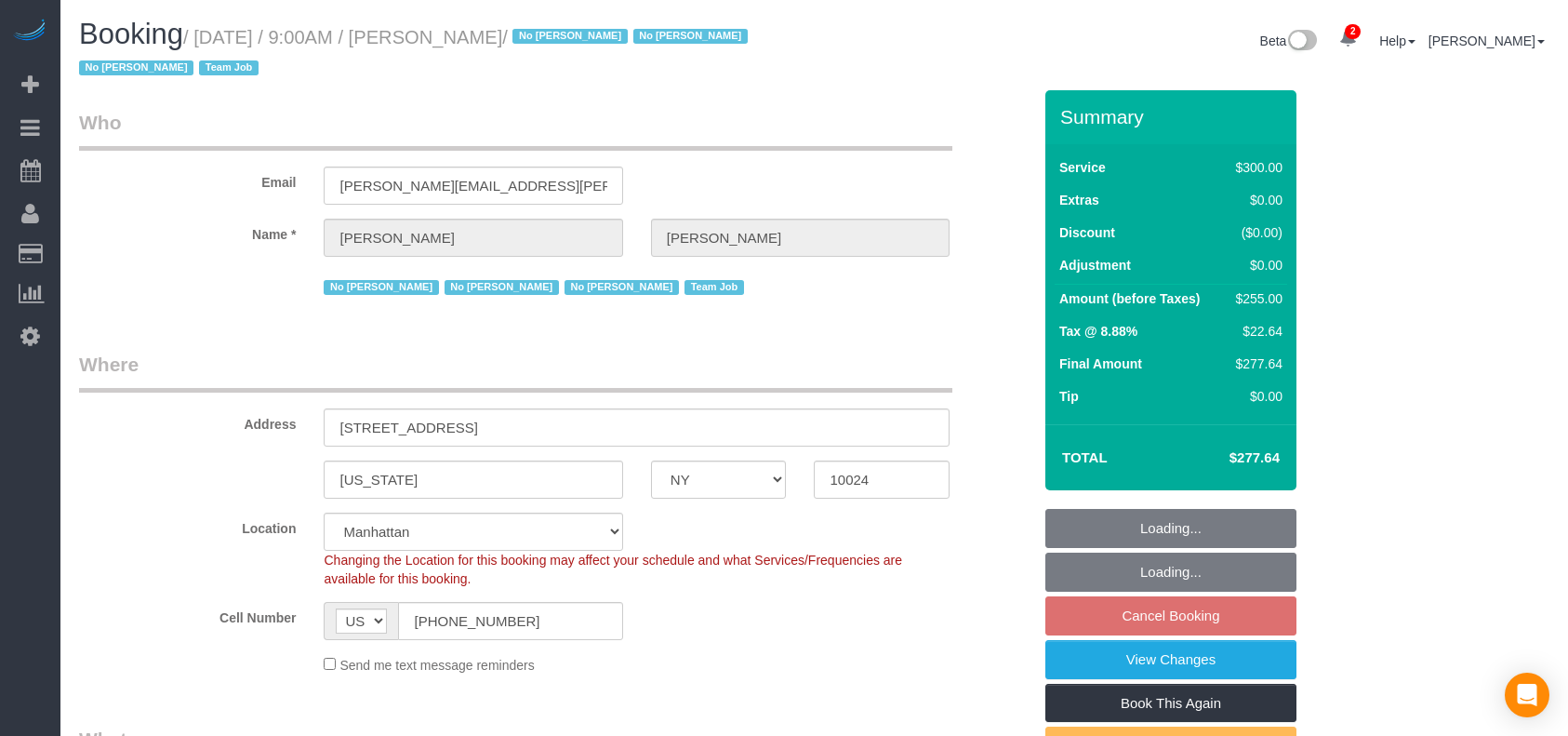
select select "number:5"
select select "number:21"
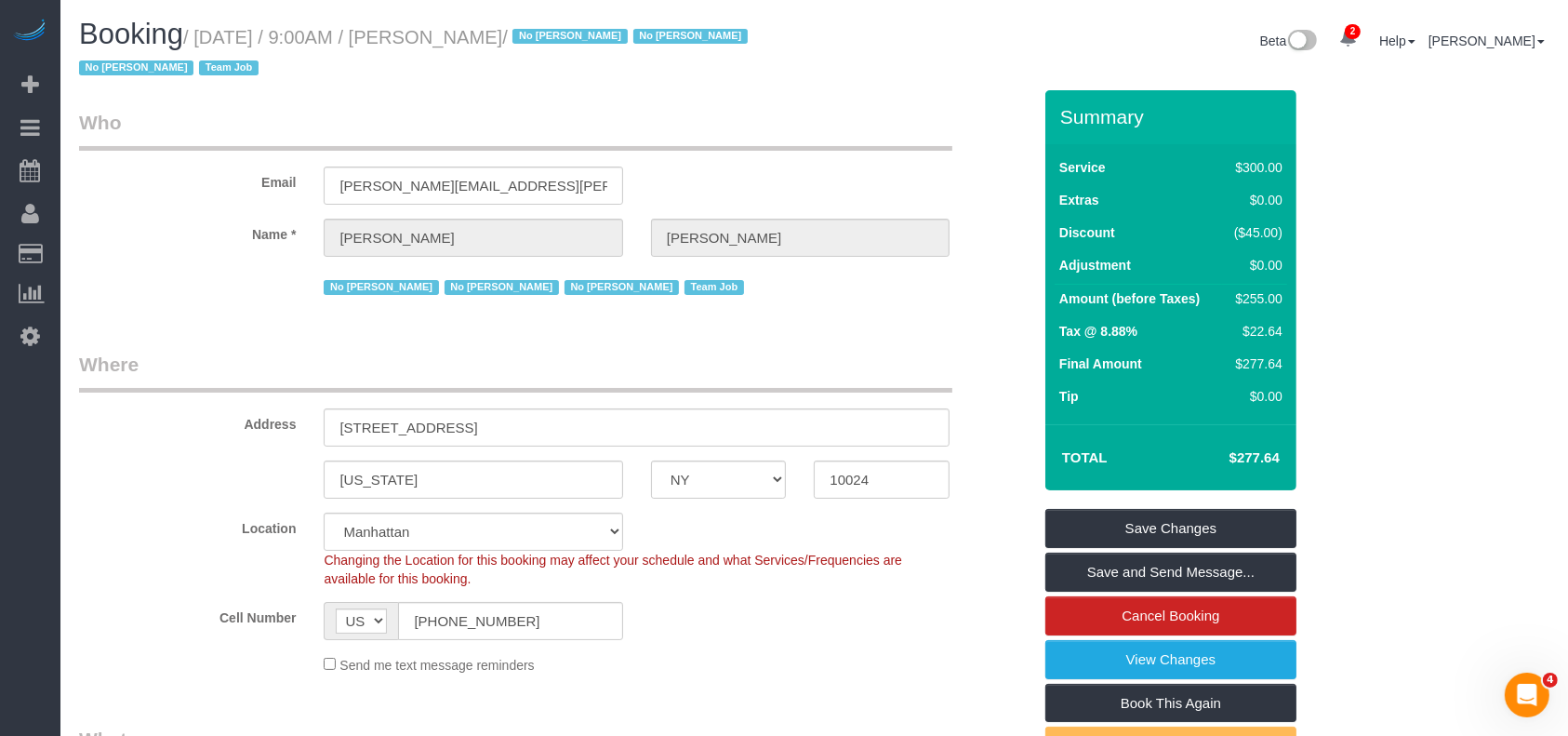
drag, startPoint x: 197, startPoint y: 40, endPoint x: 590, endPoint y: 69, distance: 394.1
click at [562, 35] on small "/ August 25, 2025 / 9:00AM / Laura Deforest / No Ashley Maldonado No Darryl San…" at bounding box center [417, 53] width 674 height 52
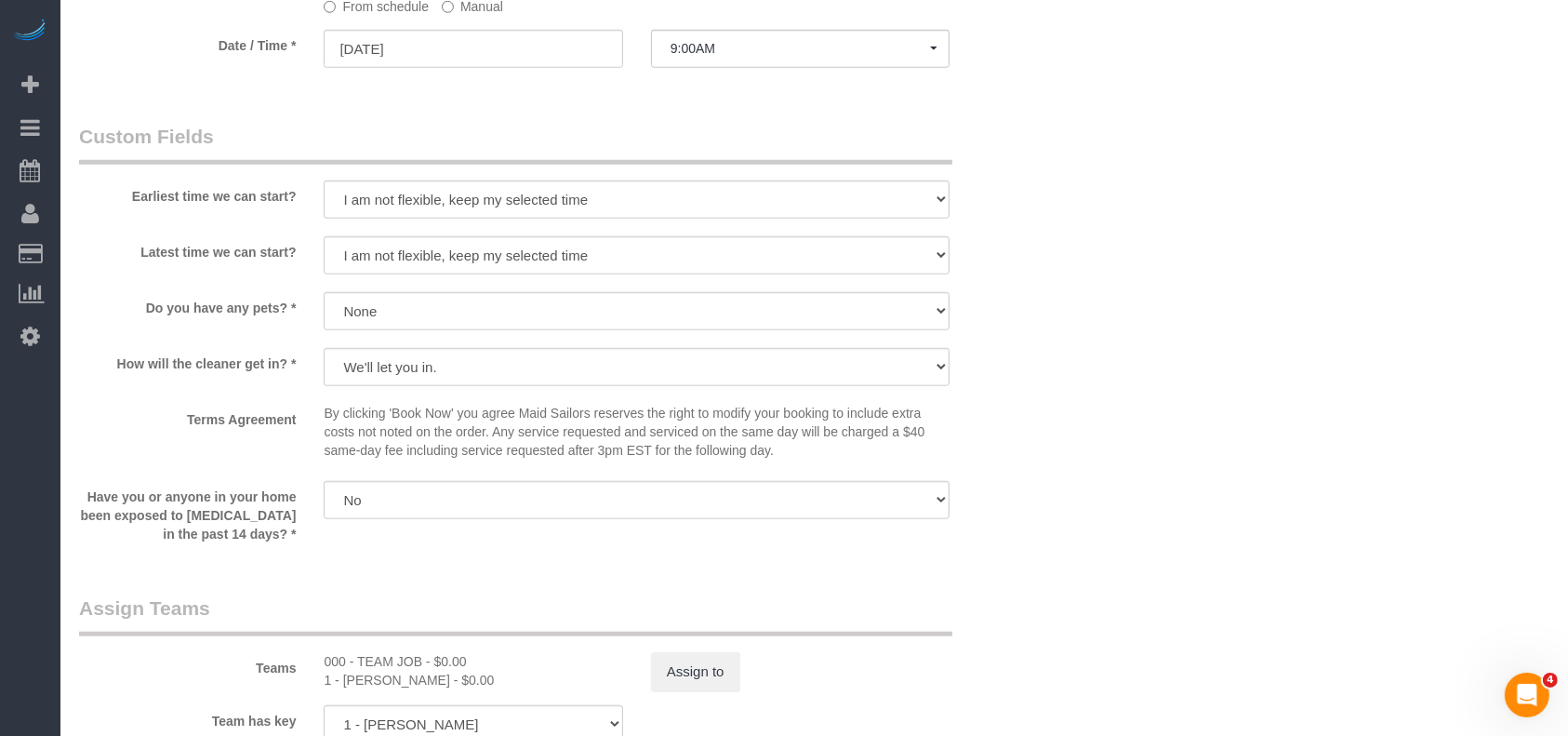
scroll to position [1985, 0]
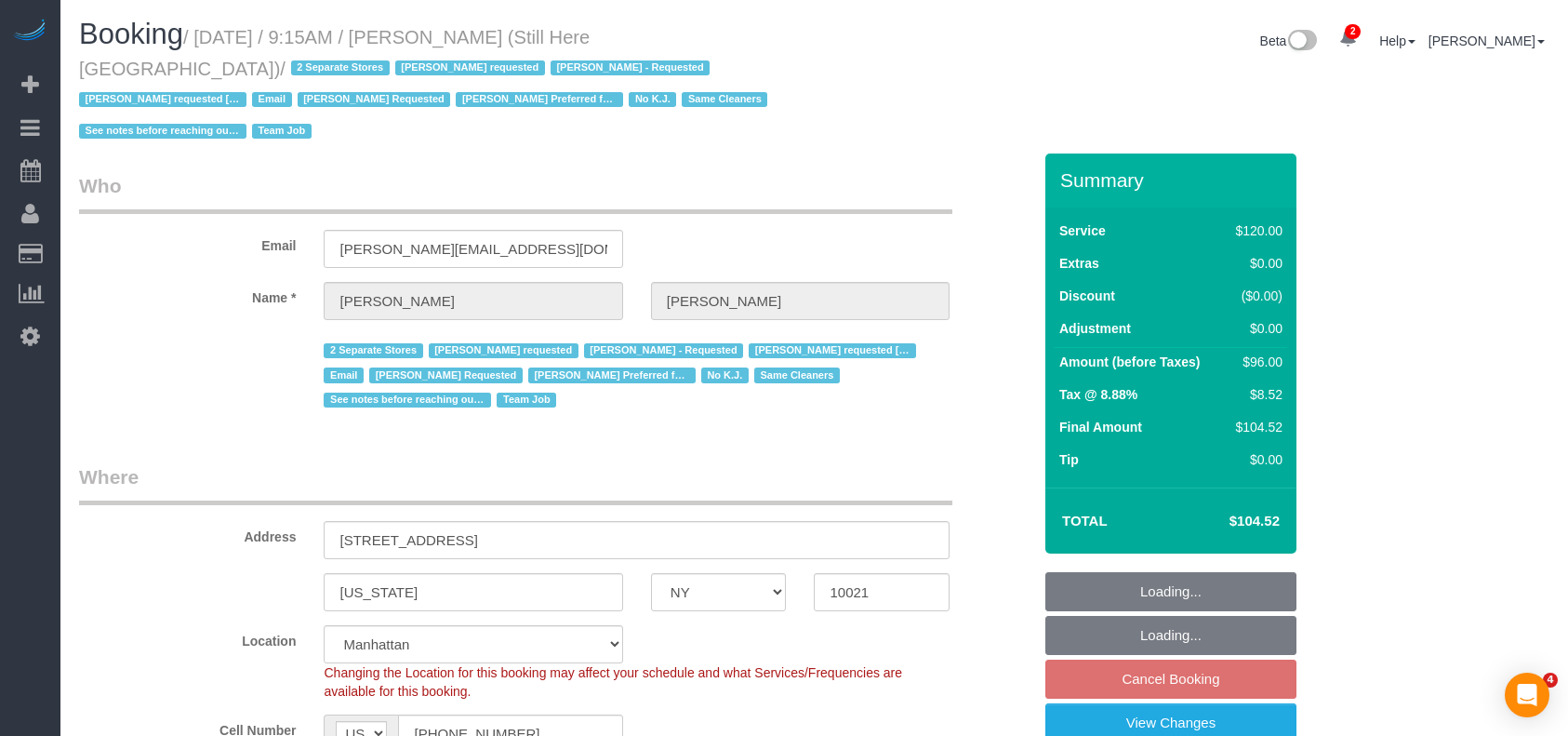
select select "NY"
select select "90"
select select "string:stripe-pm_1Oyz8t4VGloSiKo71skqOF54"
select select "number:89"
select select "number:90"
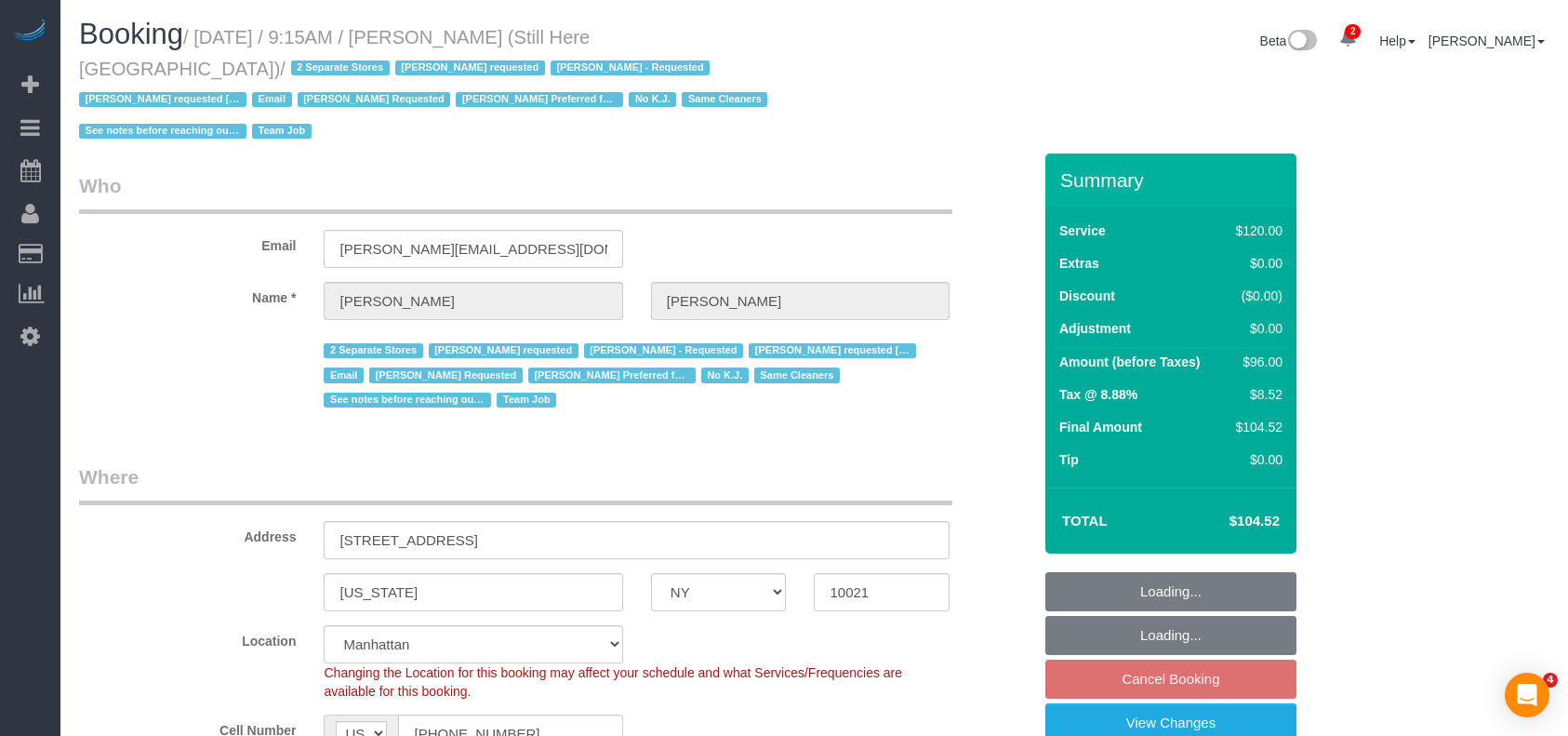
select select "number:15"
select select "number:5"
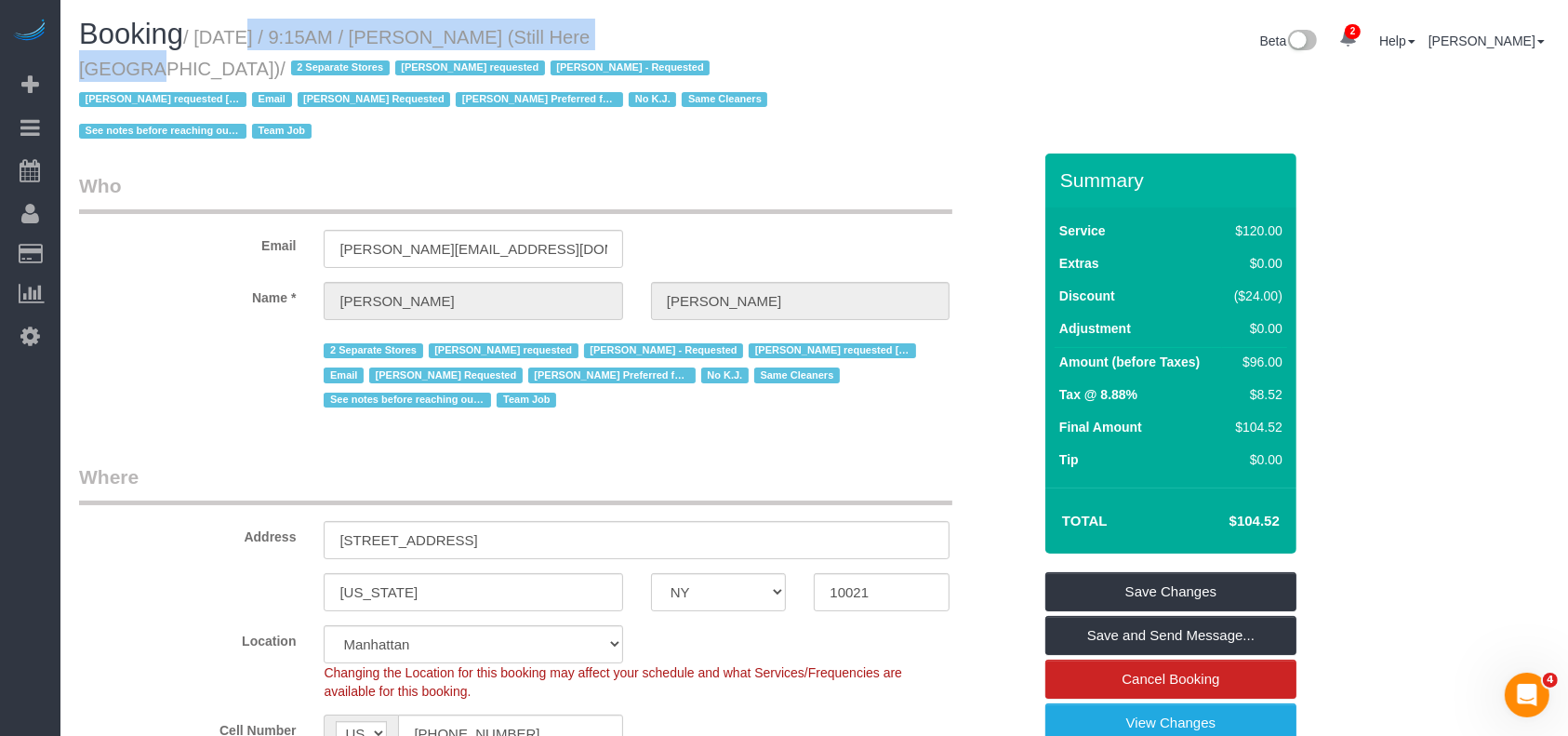
drag, startPoint x: 207, startPoint y: 38, endPoint x: 591, endPoint y: 81, distance: 386.4
click at [607, 33] on small "/ August 25, 2025 / 9:15AM / Francesca Racanelli (Still Here NYC) / 2 Separate …" at bounding box center [426, 84] width 694 height 115
copy small "ugust 25, 2025 / 9:15AM / Francesca Racanelli"
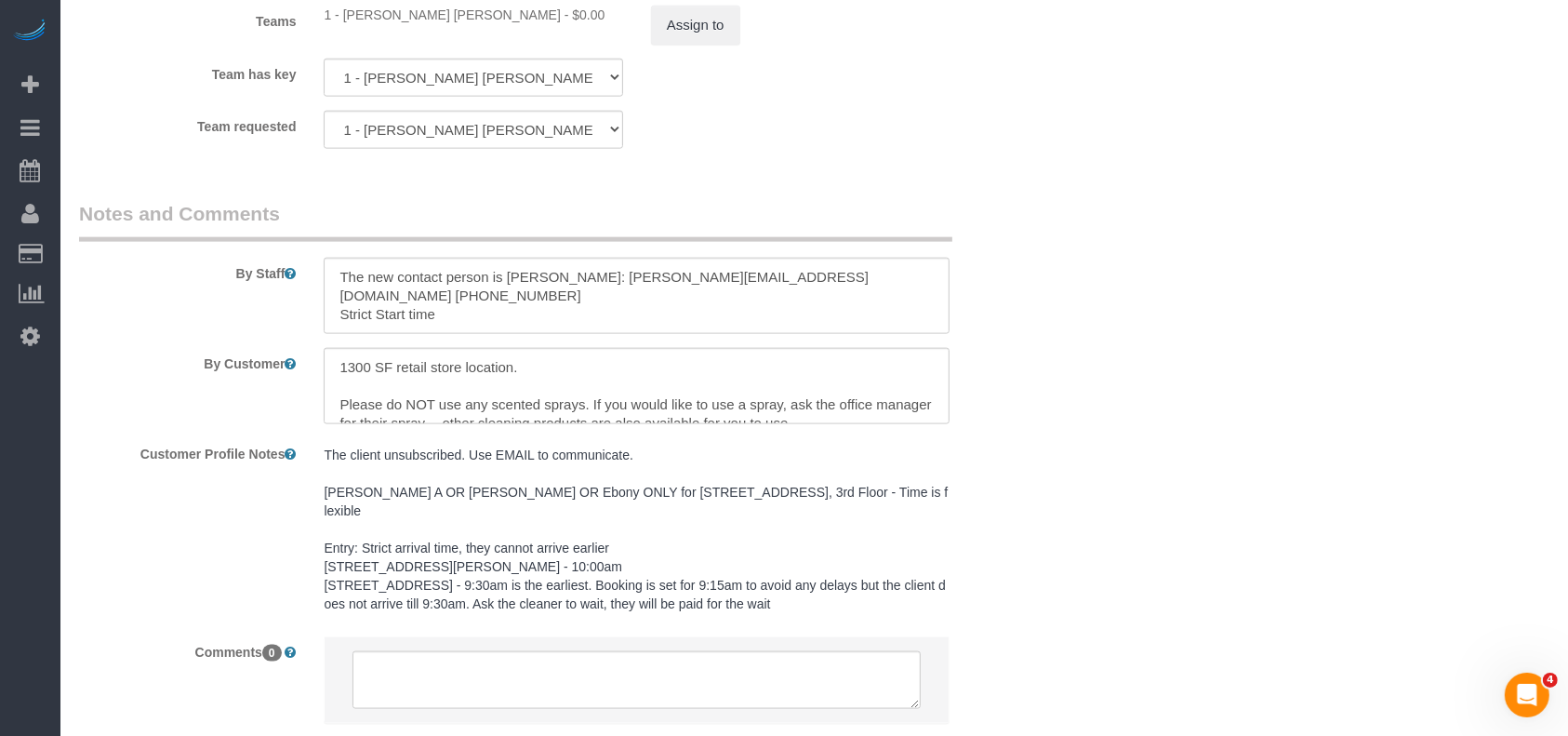
scroll to position [2415, 0]
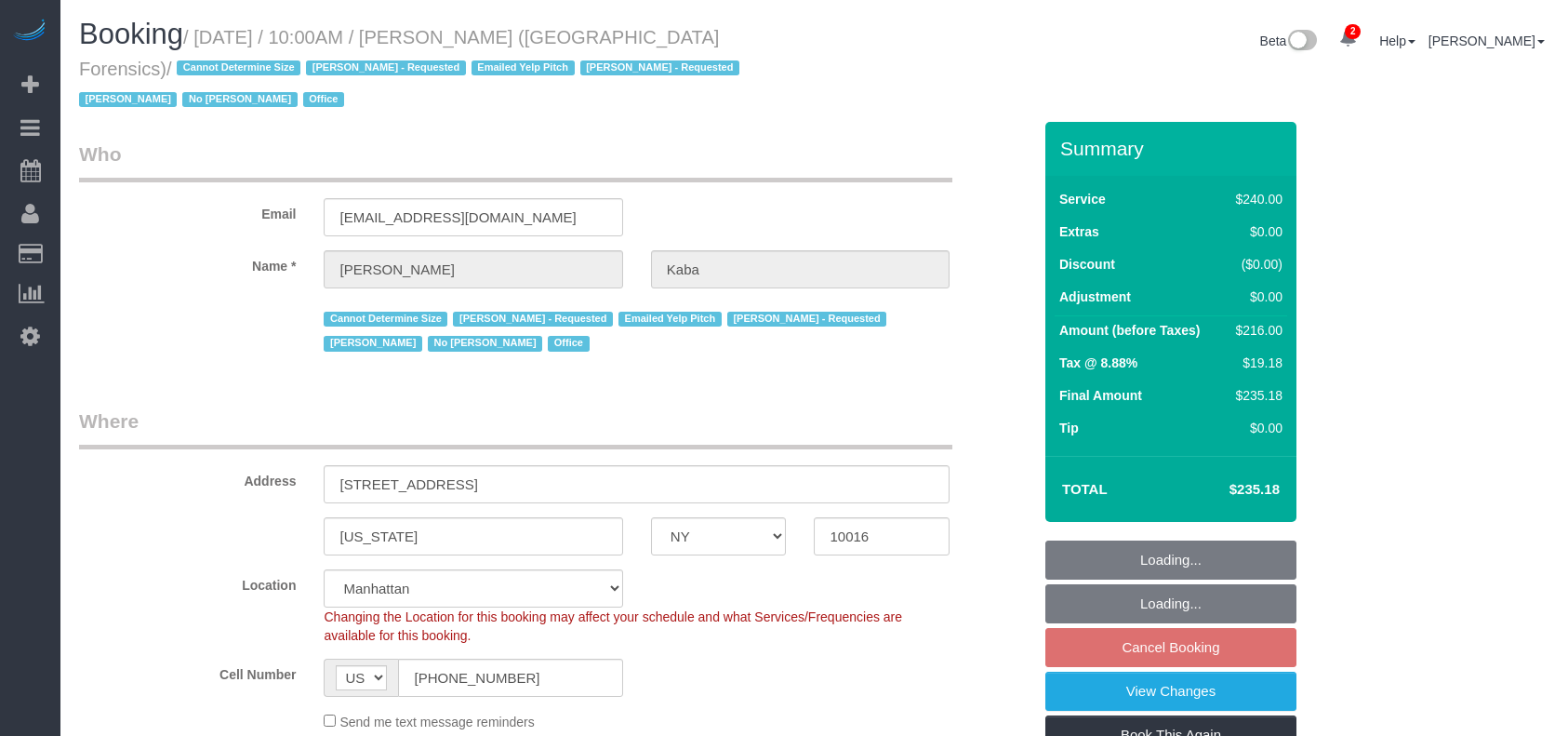
select select "NY"
select select "180"
select select "number:89"
select select "number:90"
select select "number:15"
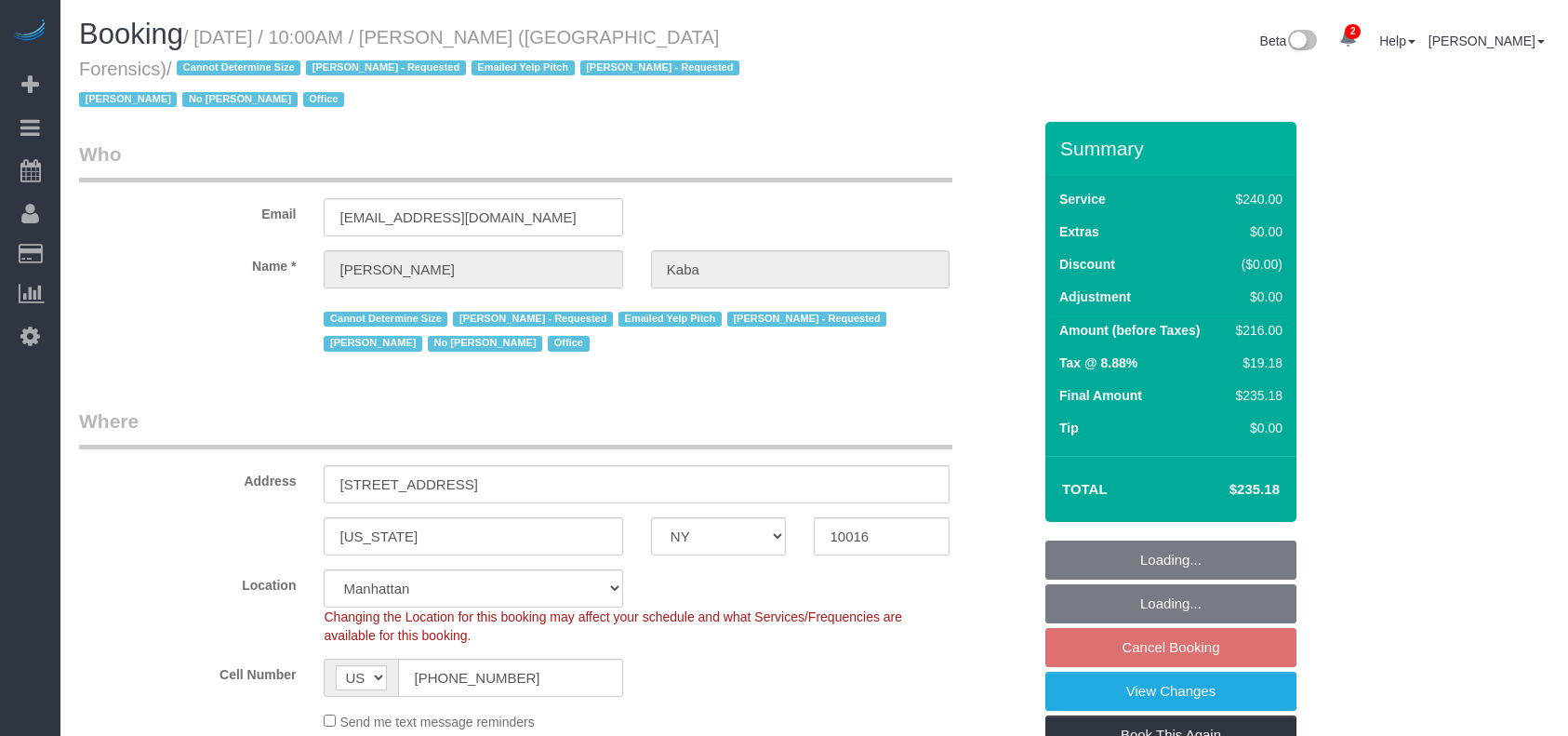
select select "number:5"
select select "spot60"
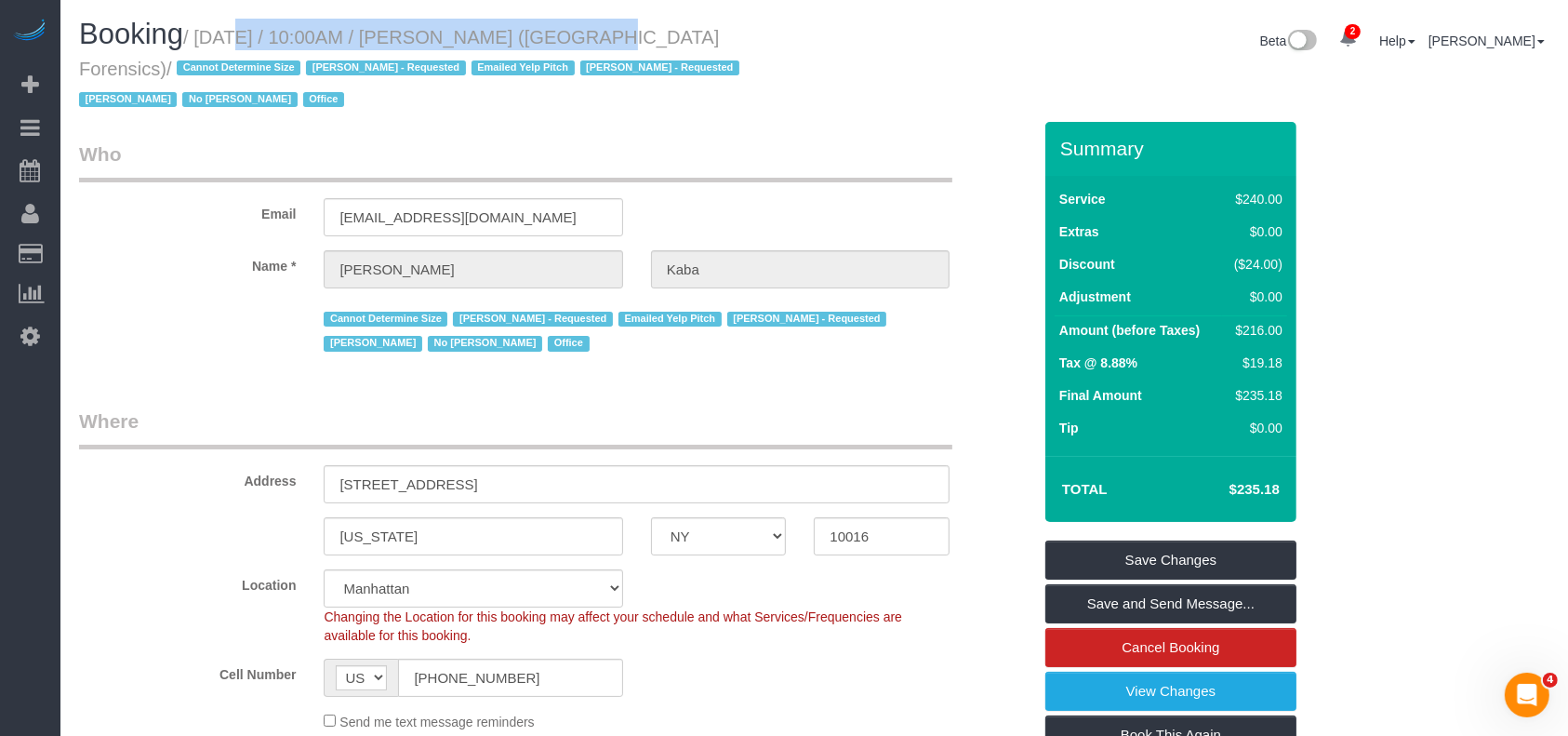
drag, startPoint x: 202, startPoint y: 31, endPoint x: 551, endPoint y: 45, distance: 349.3
click at [546, 35] on small "/ August 25, 2025 / 10:00AM / Bintou Kaba (Fifth Avenue Forensics) / Cannot Det…" at bounding box center [412, 69] width 666 height 83
copy small "August 25, 2025 / 10:00AM / Bintou Kaba"
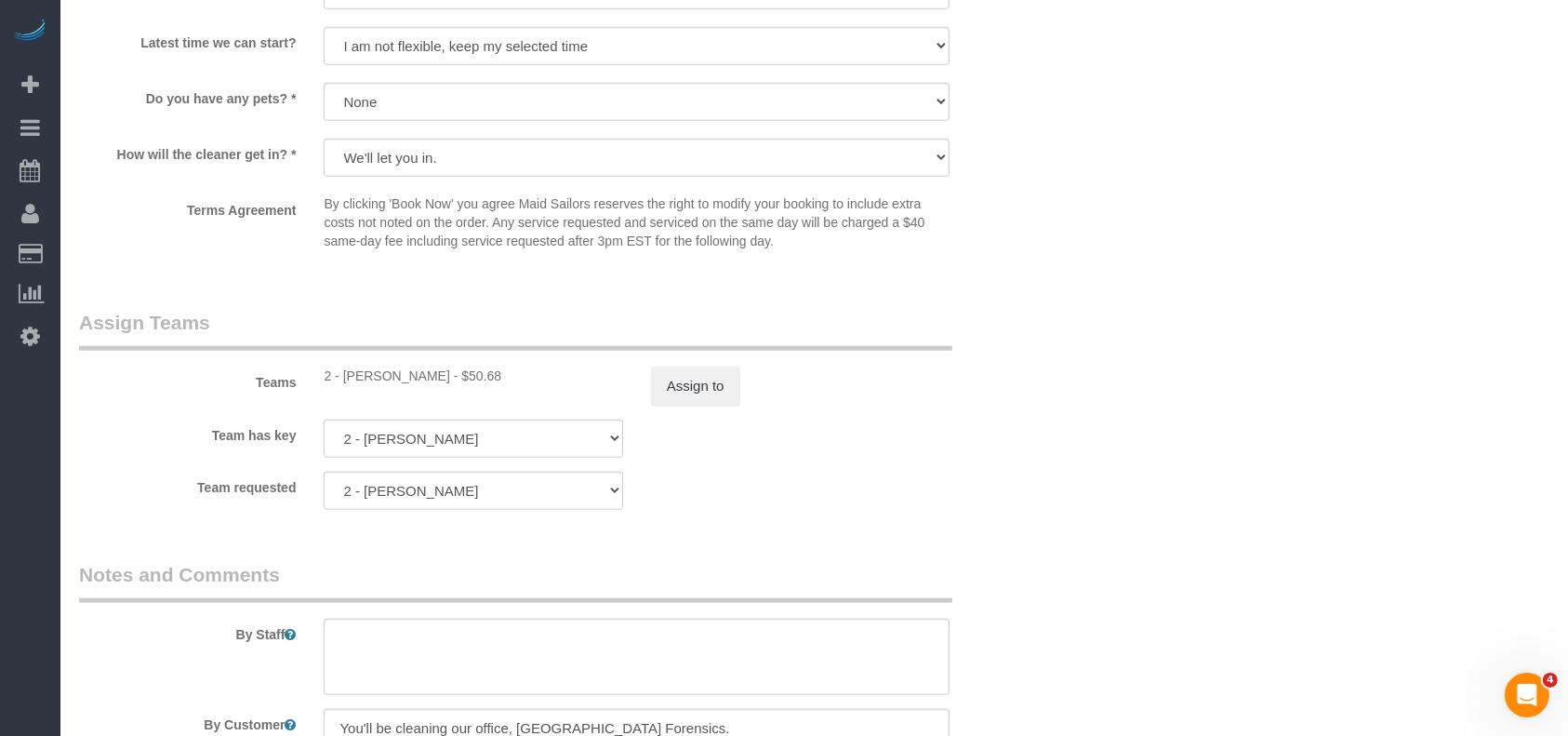
scroll to position [2234, 0]
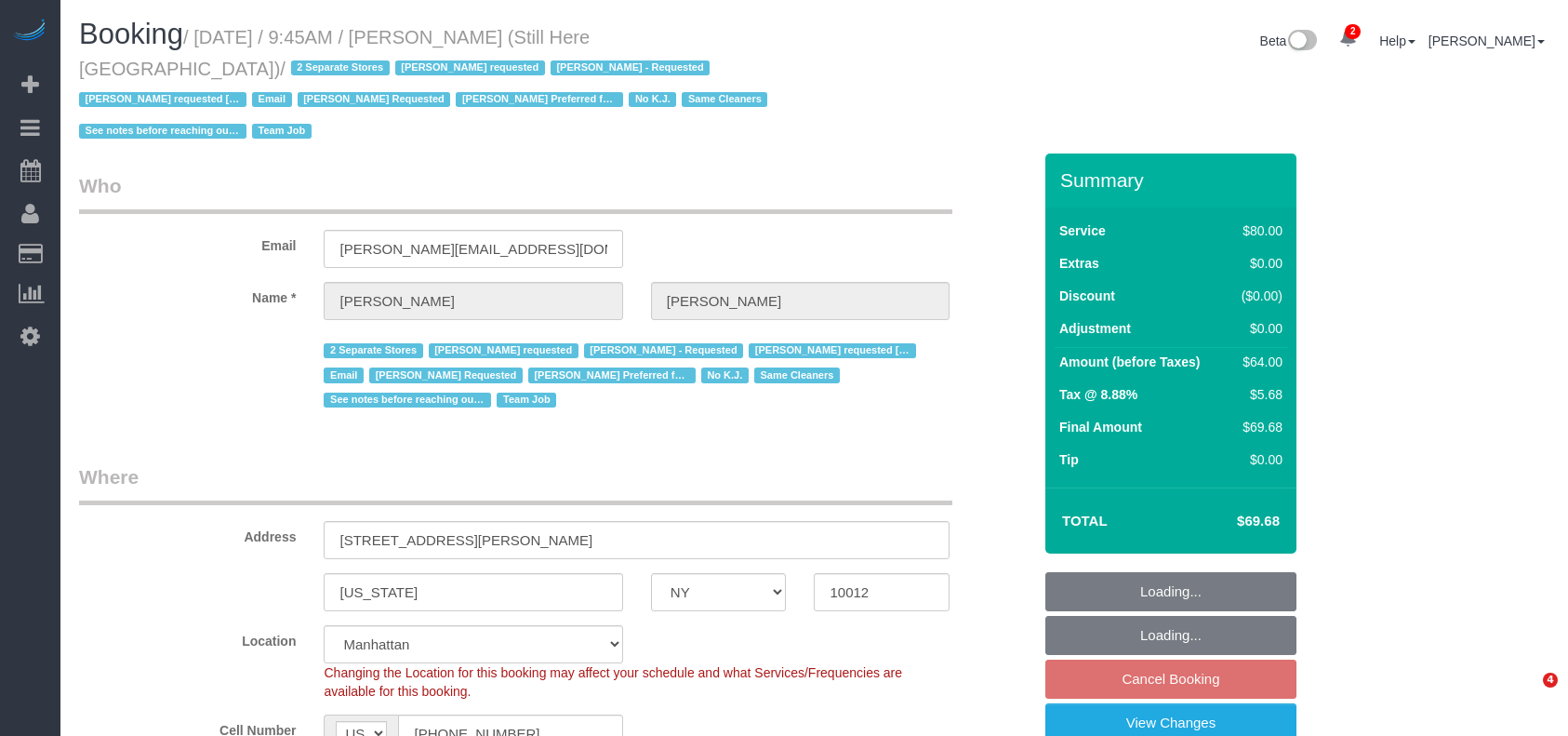
select select "NY"
select select "string:stripe-pm_1Oyz8t4VGloSiKo71skqOF54"
select select "number:89"
select select "number:90"
select select "number:15"
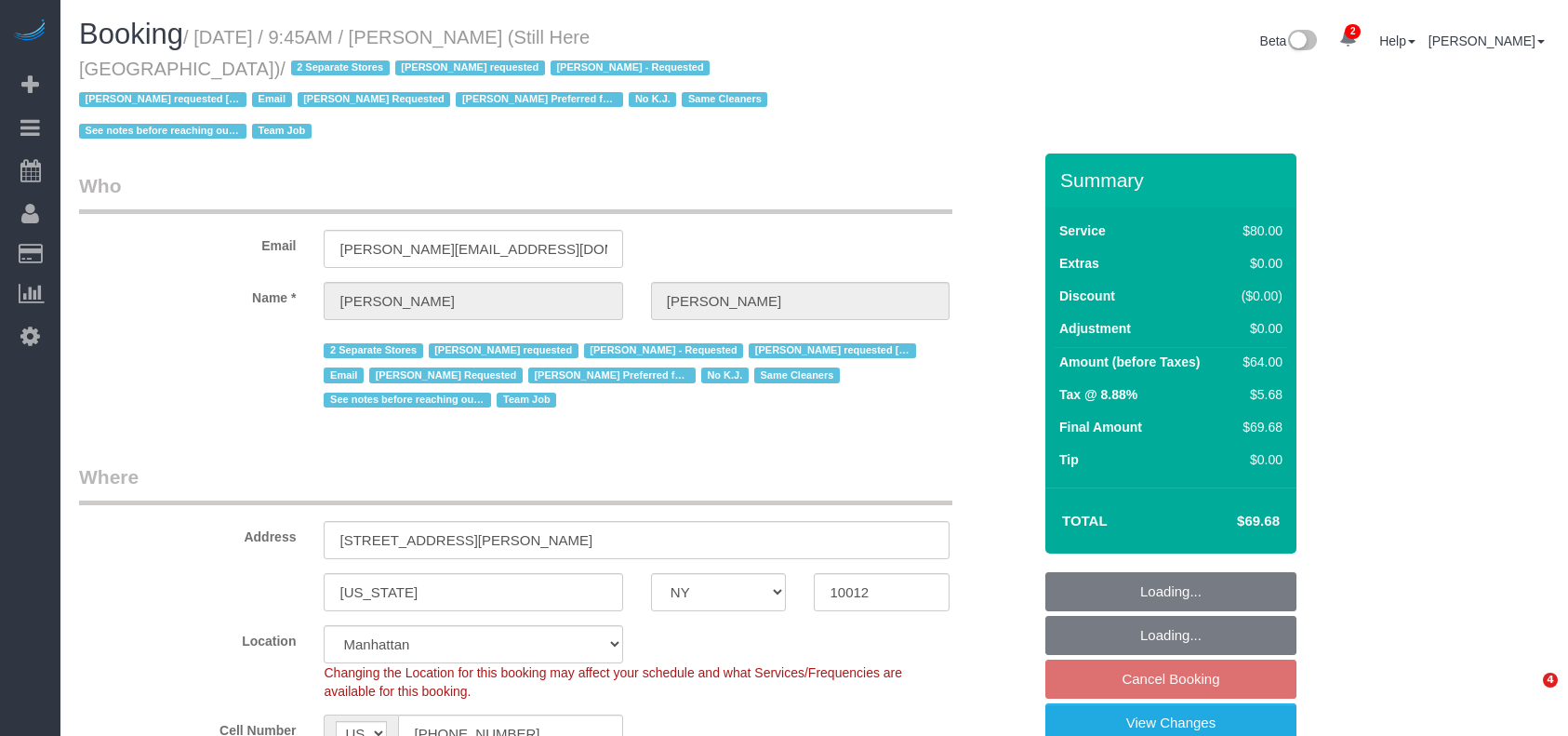
select select "number:5"
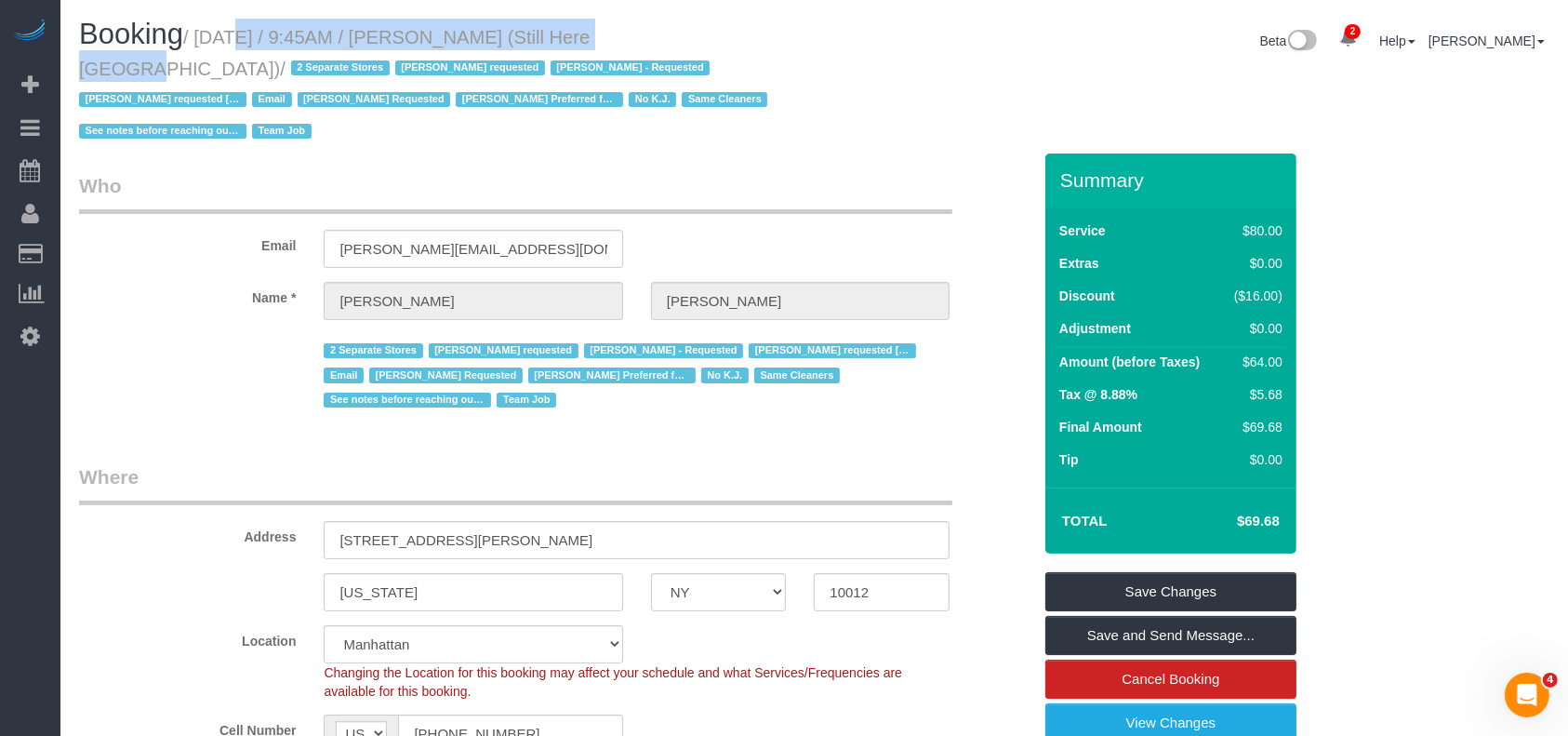
drag, startPoint x: 203, startPoint y: 41, endPoint x: 574, endPoint y: 42, distance: 371.0
click at [603, 37] on small "/ [DATE] / 9:45AM / [PERSON_NAME] (Still Here [GEOGRAPHIC_DATA]) / 2 Separate S…" at bounding box center [426, 84] width 694 height 115
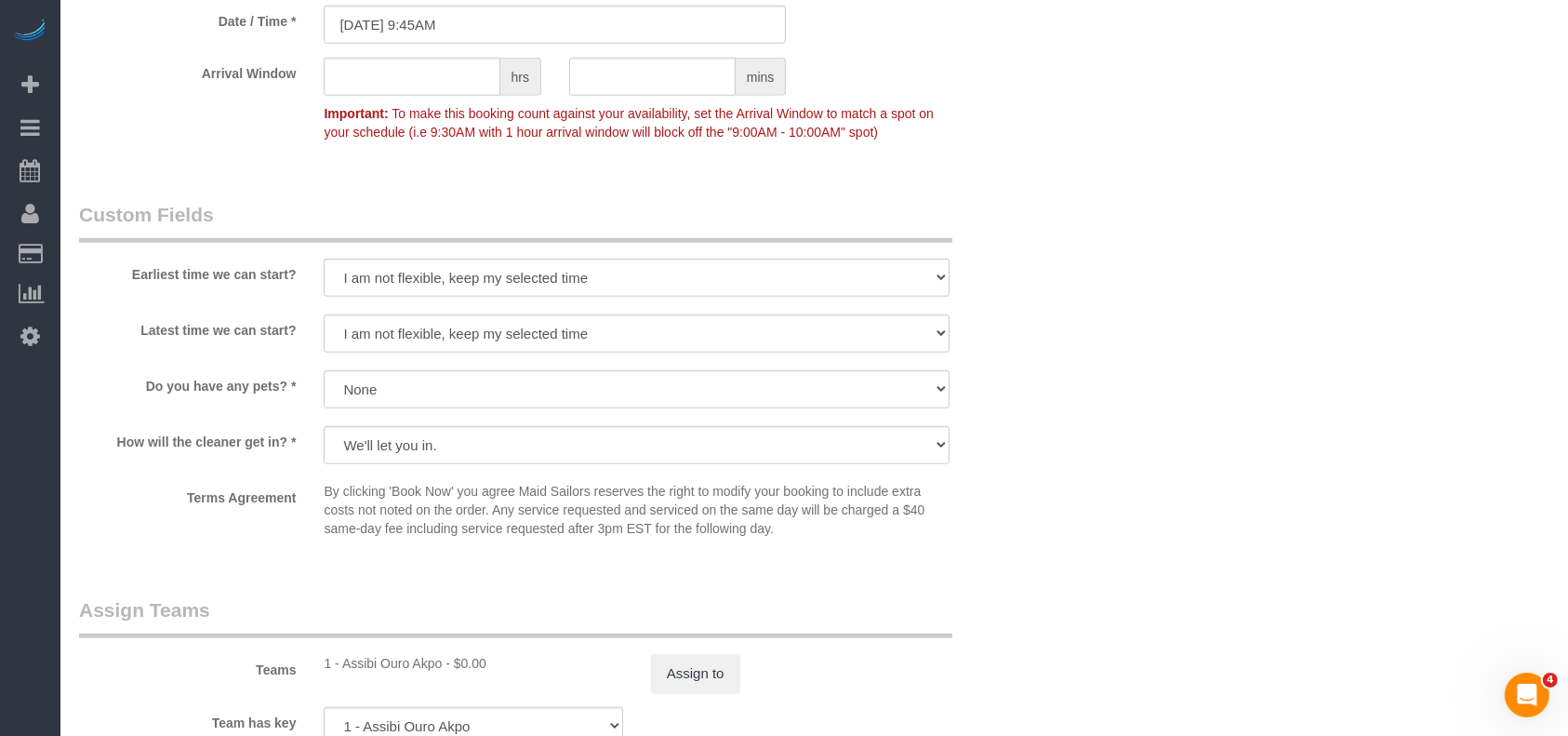
scroll to position [2109, 0]
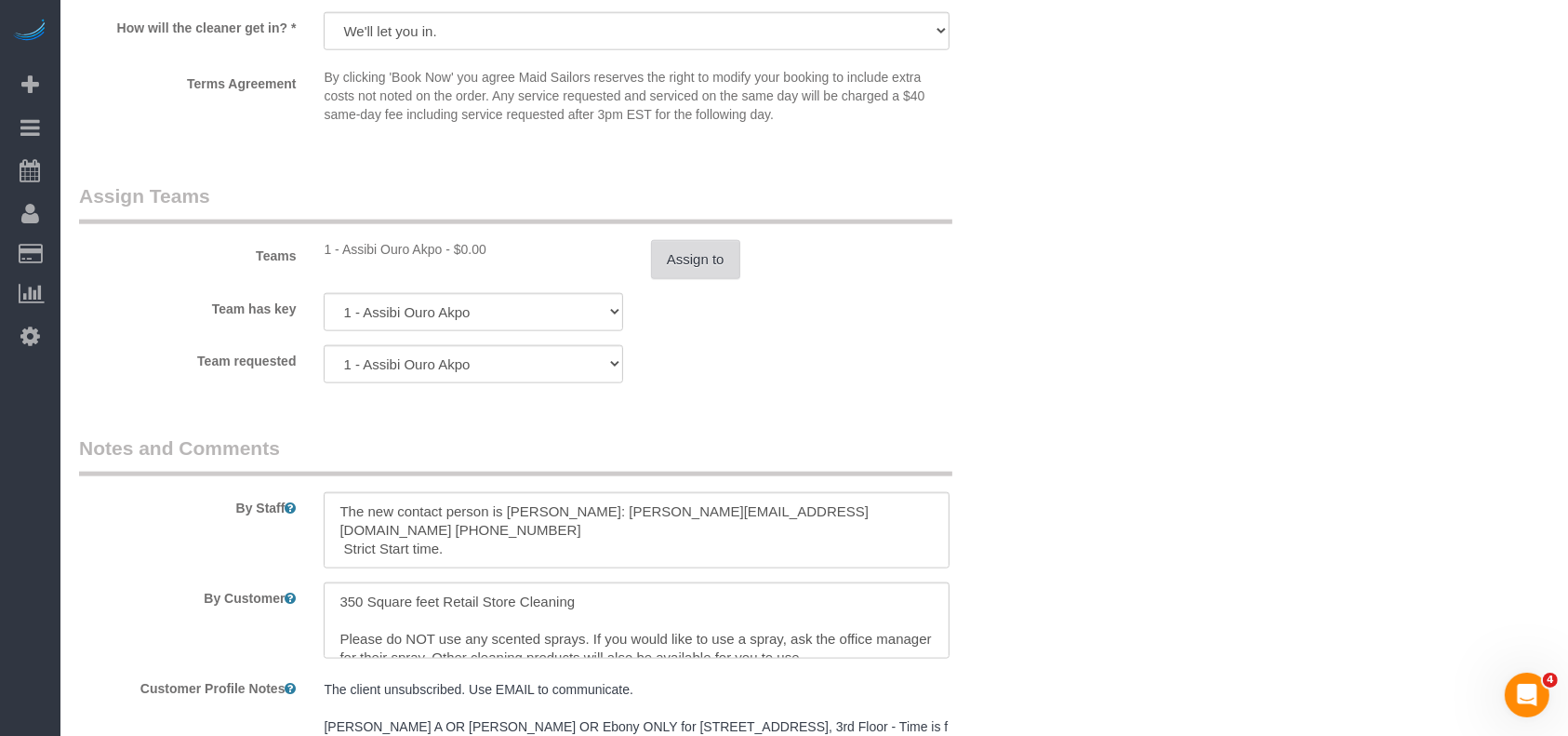
click at [705, 240] on button "Assign to" at bounding box center [696, 260] width 89 height 39
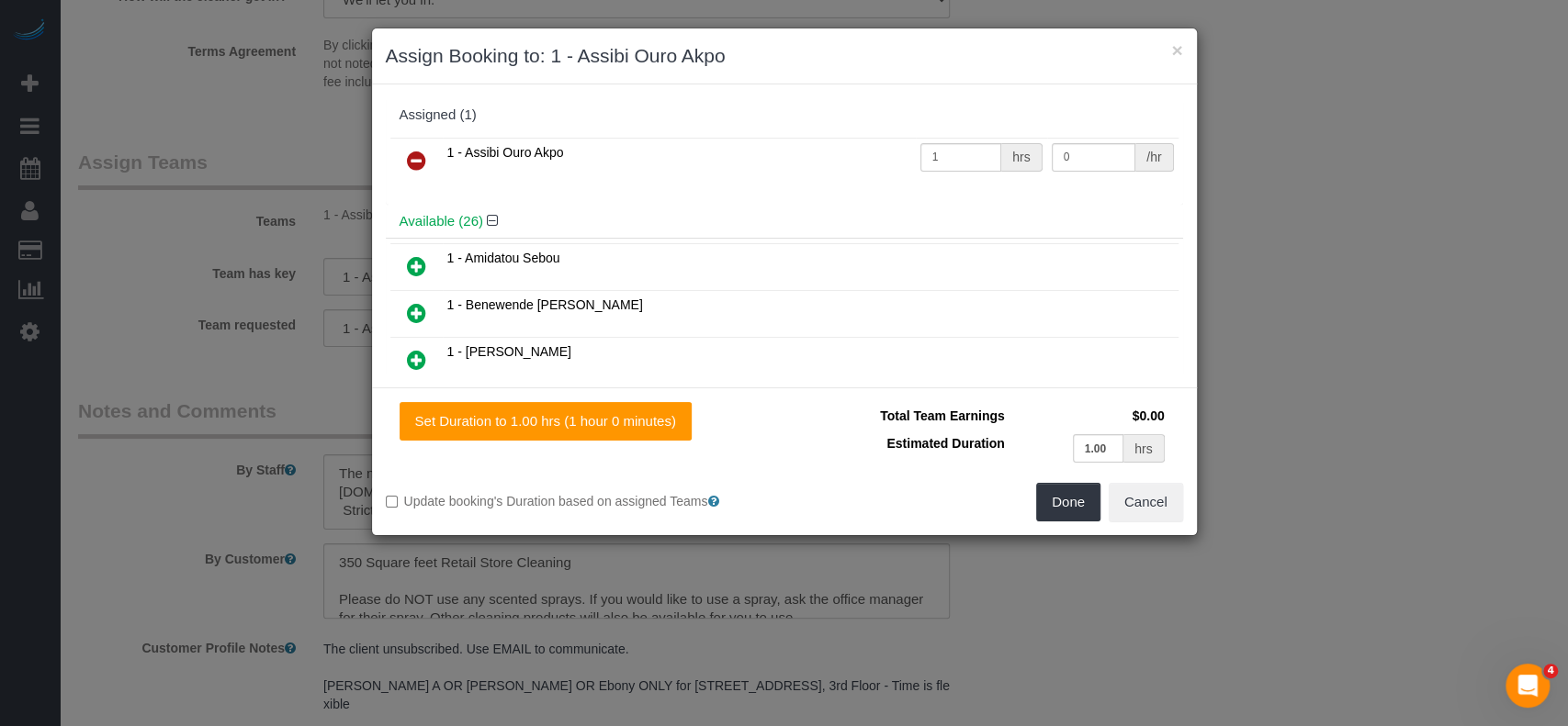
click at [425, 151] on link at bounding box center [416, 162] width 43 height 36
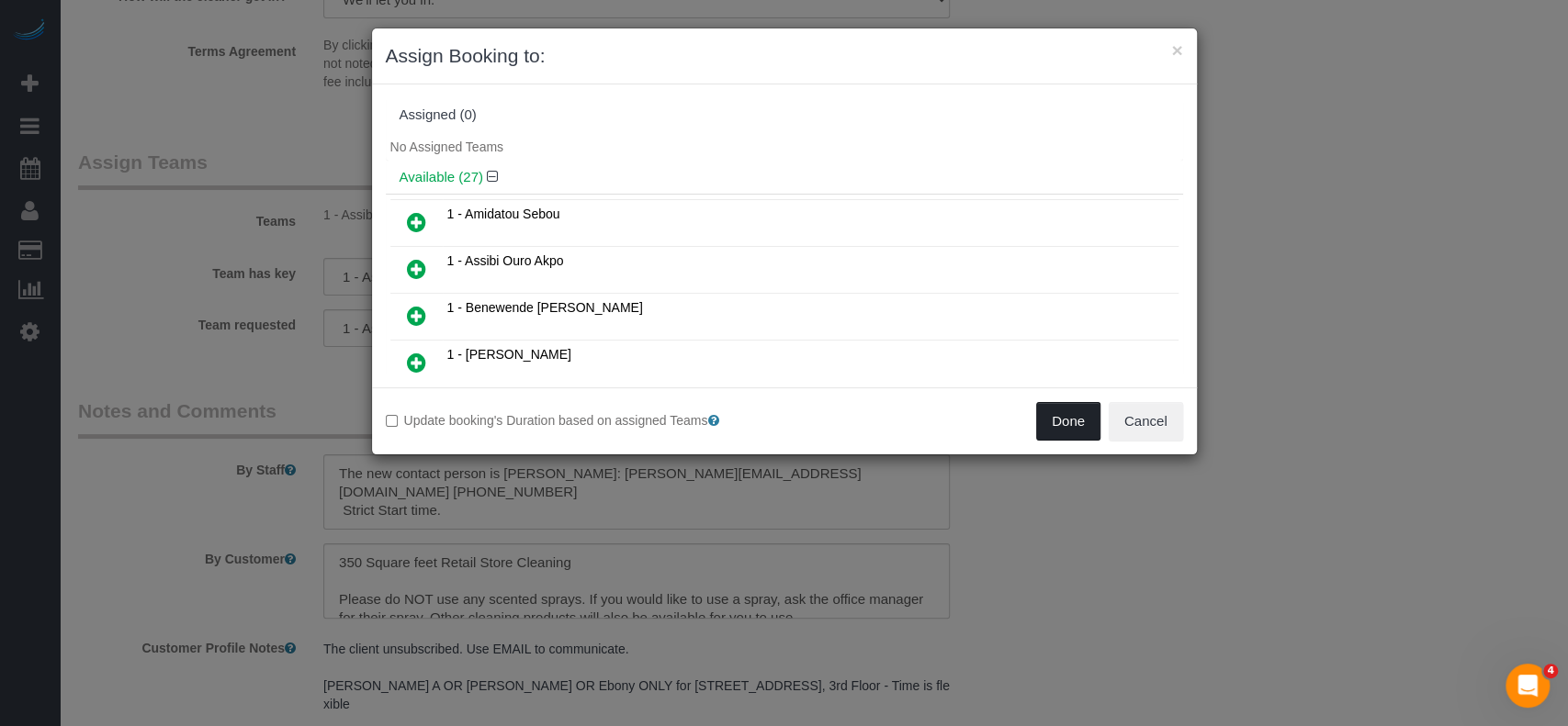
click at [1076, 426] on button "Done" at bounding box center [1068, 421] width 64 height 38
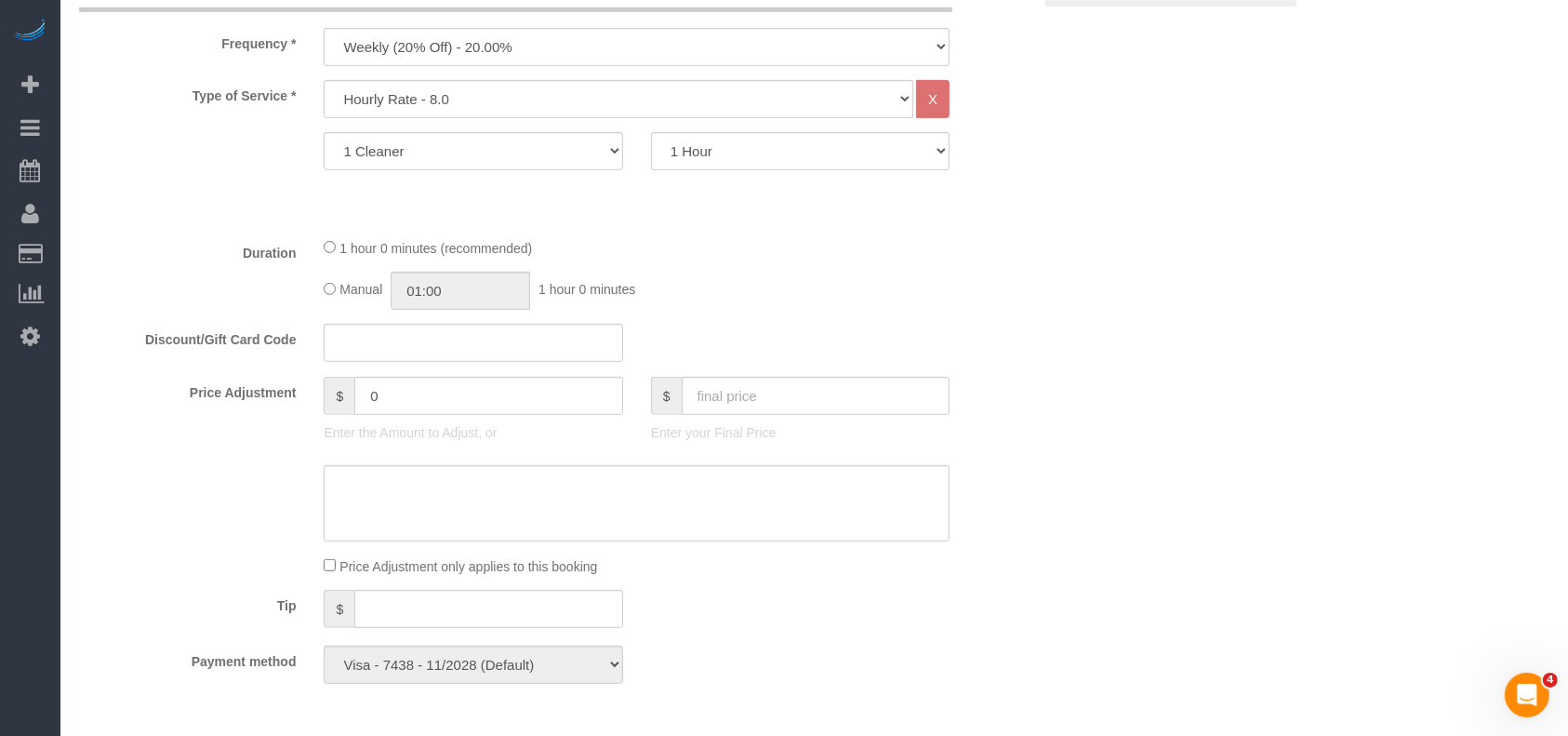
scroll to position [247, 0]
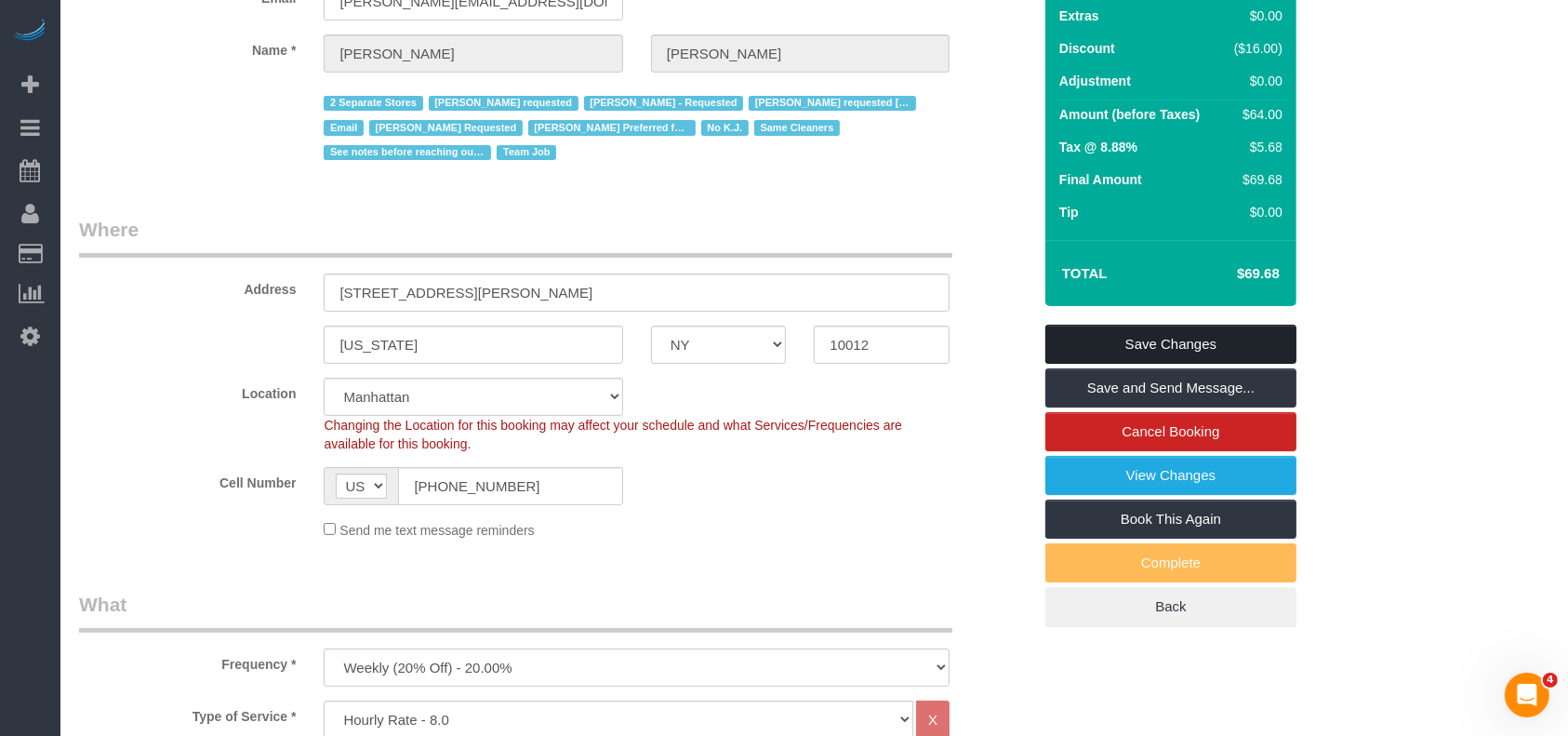
drag, startPoint x: 1174, startPoint y: 303, endPoint x: 661, endPoint y: 86, distance: 557.0
click at [1173, 325] on link "Save Changes" at bounding box center [1171, 344] width 251 height 39
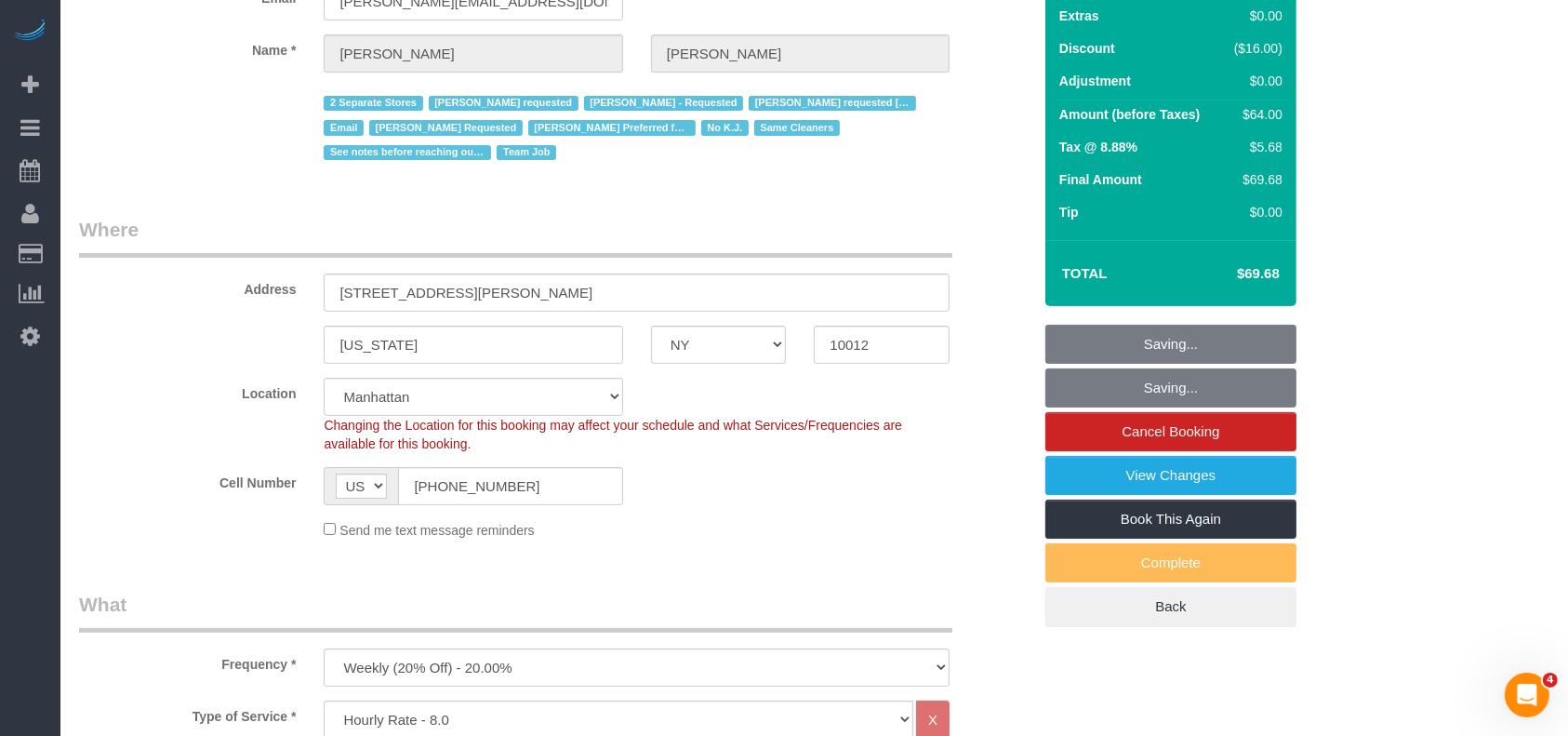
scroll to position [0, 0]
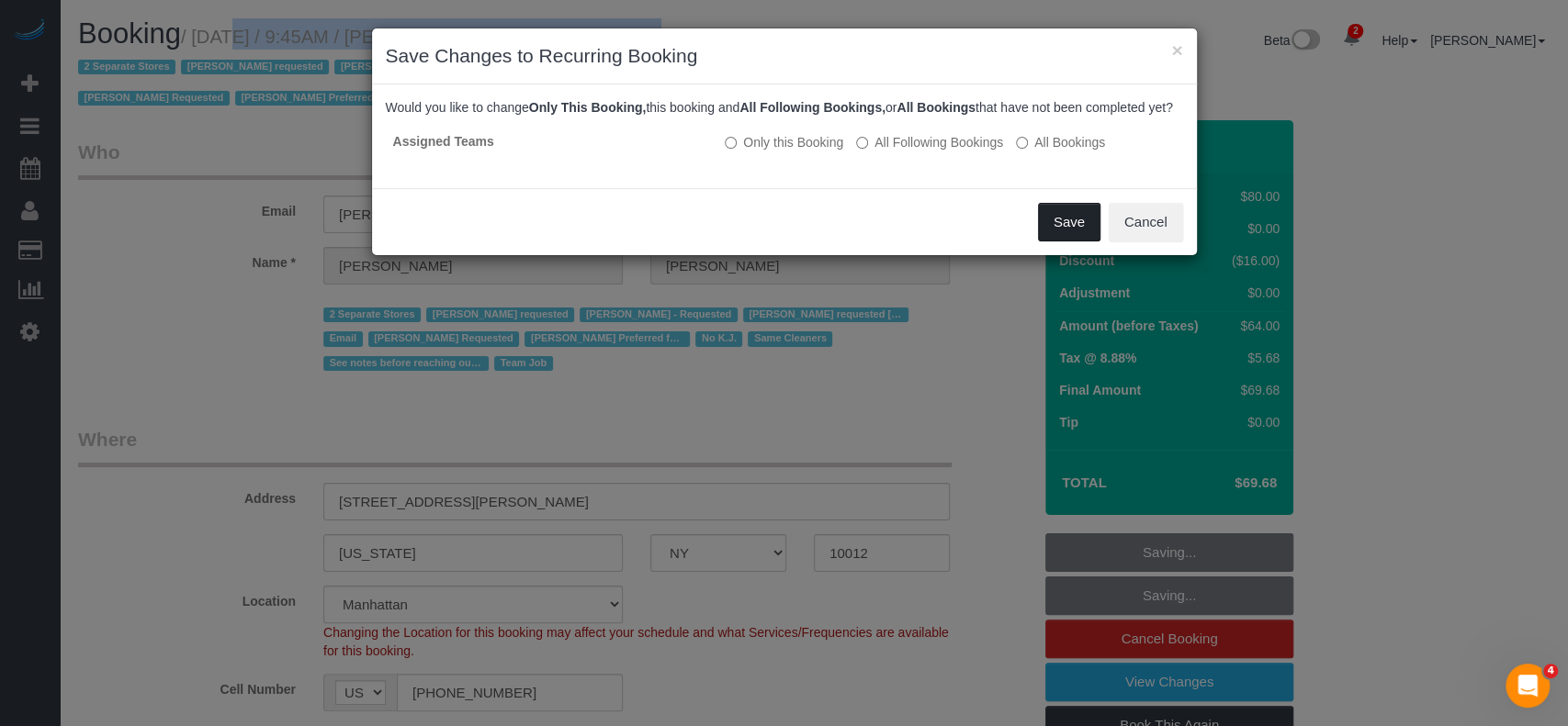
click at [1060, 232] on button "Save" at bounding box center [1069, 222] width 62 height 38
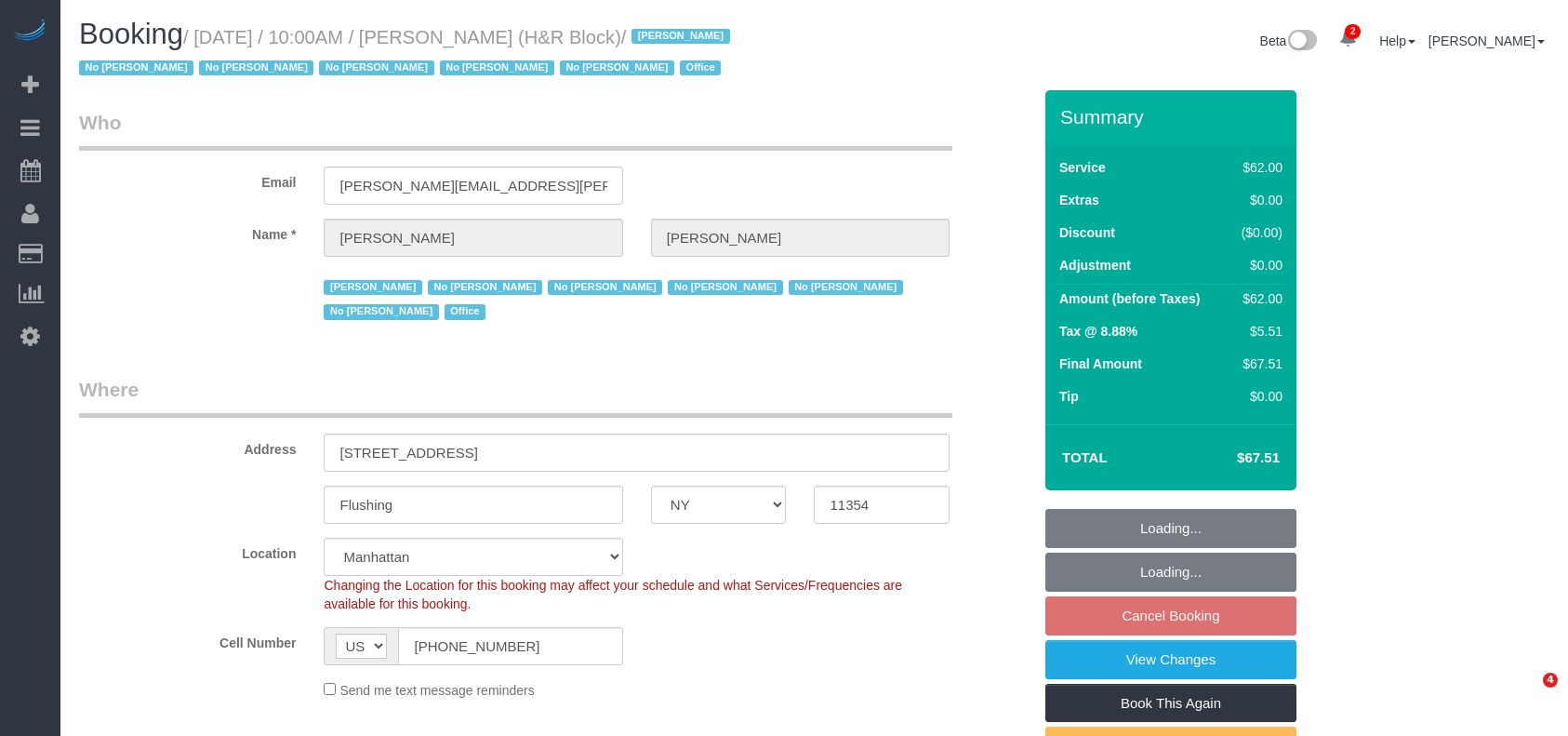
select select "NY"
select select "string:paypal"
select select "spot2"
select select "number:89"
select select "number:90"
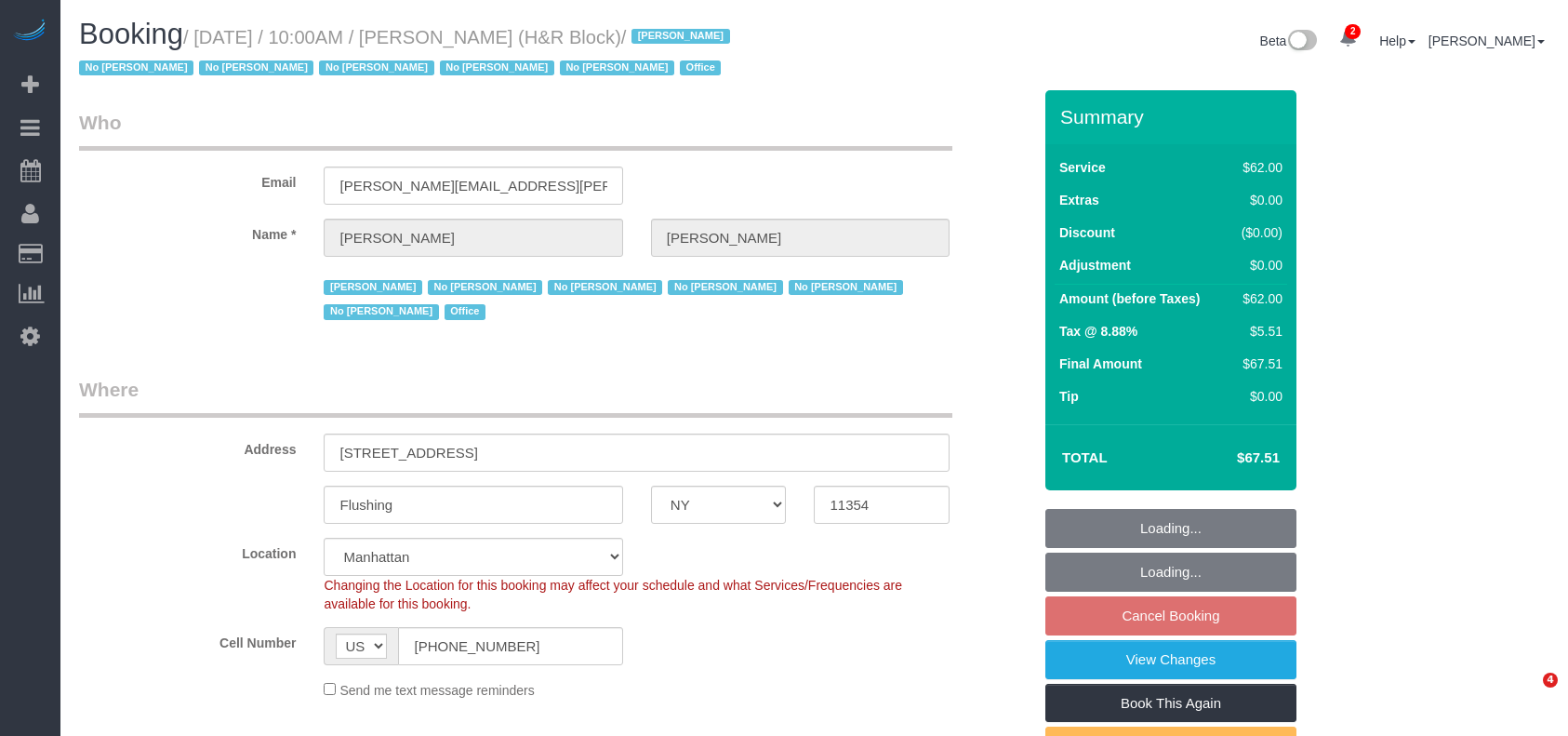
select select "number:15"
select select "number:7"
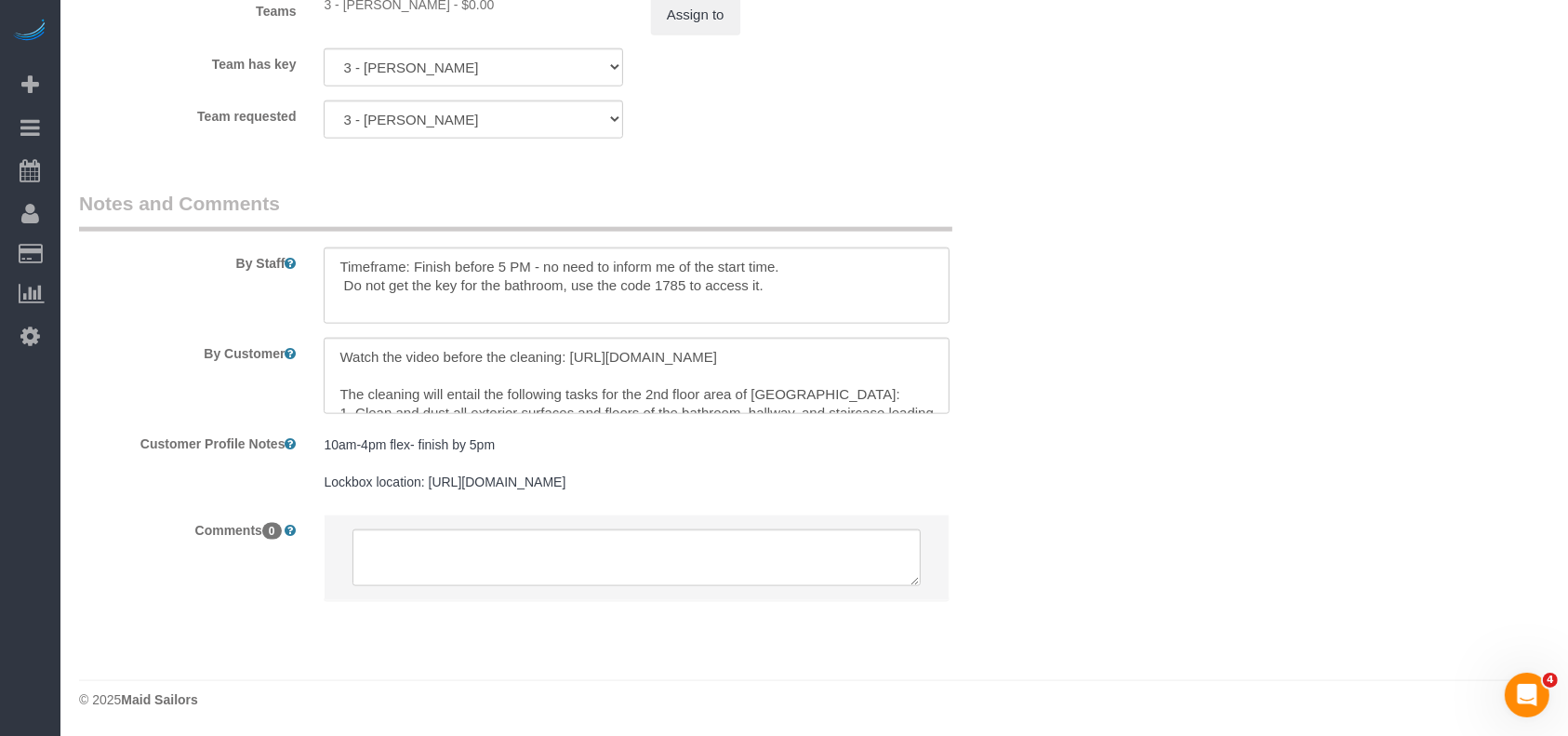
scroll to position [1985, 0]
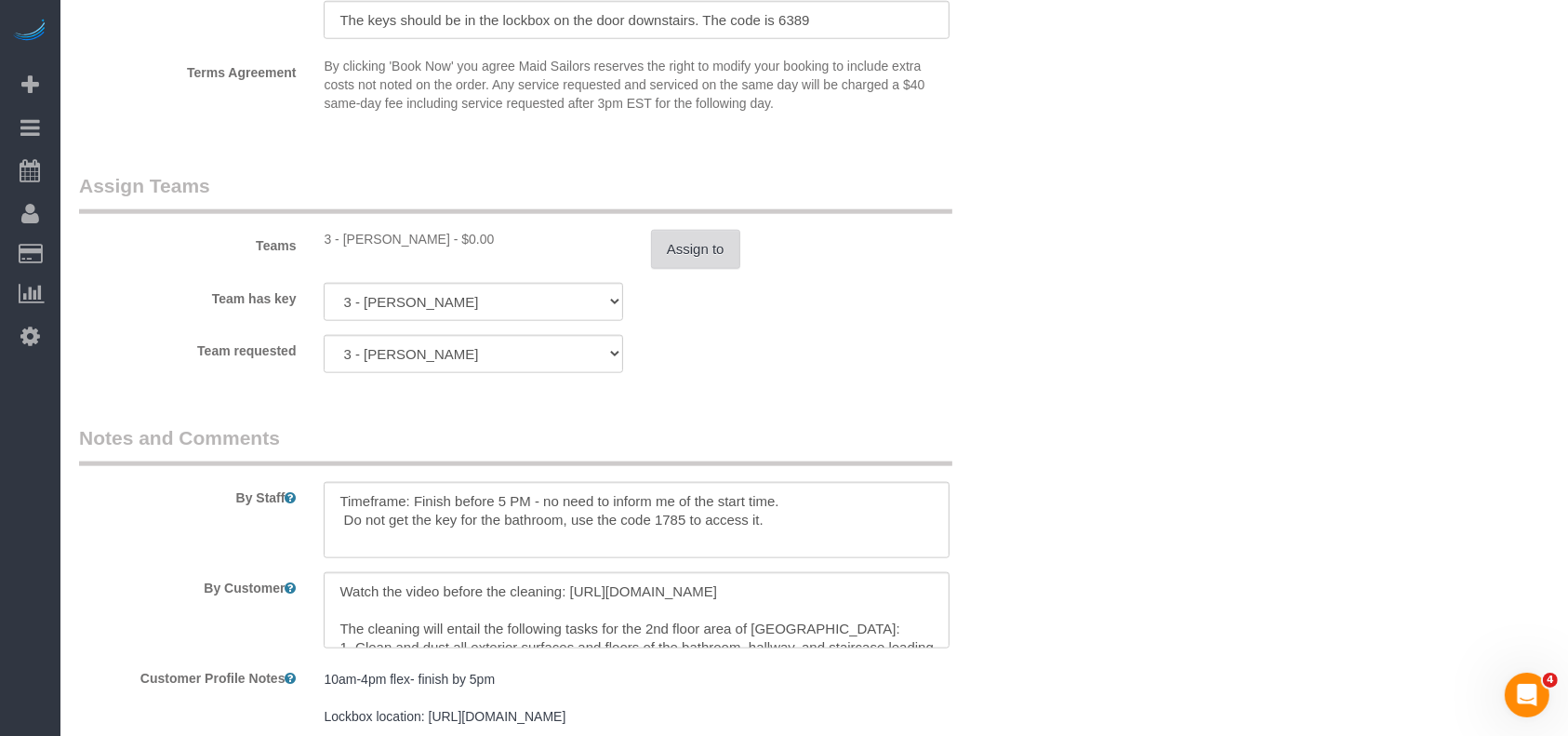
click at [712, 254] on button "Assign to" at bounding box center [696, 249] width 89 height 39
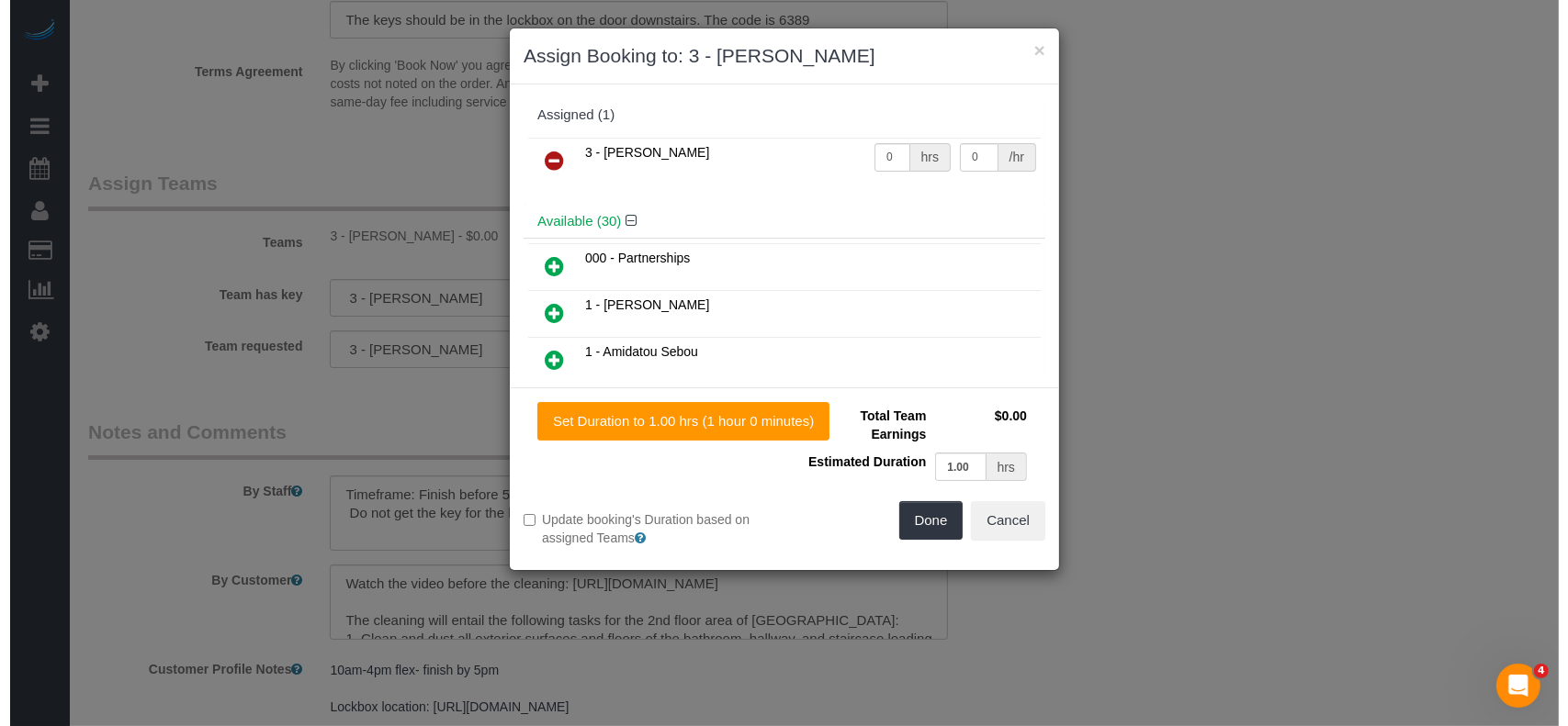
scroll to position [1934, 0]
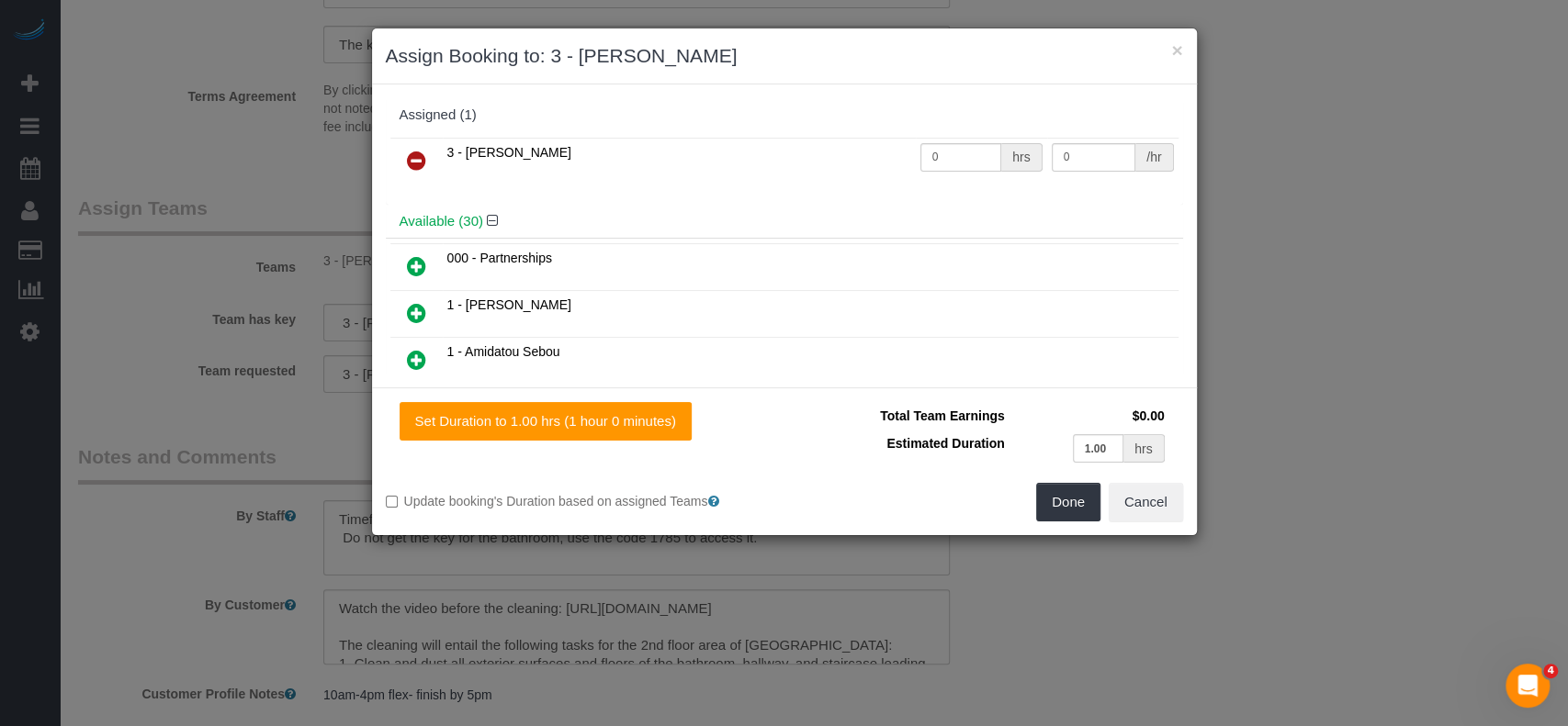
drag, startPoint x: 412, startPoint y: 156, endPoint x: 509, endPoint y: 179, distance: 99.7
click at [414, 156] on icon at bounding box center [416, 160] width 19 height 22
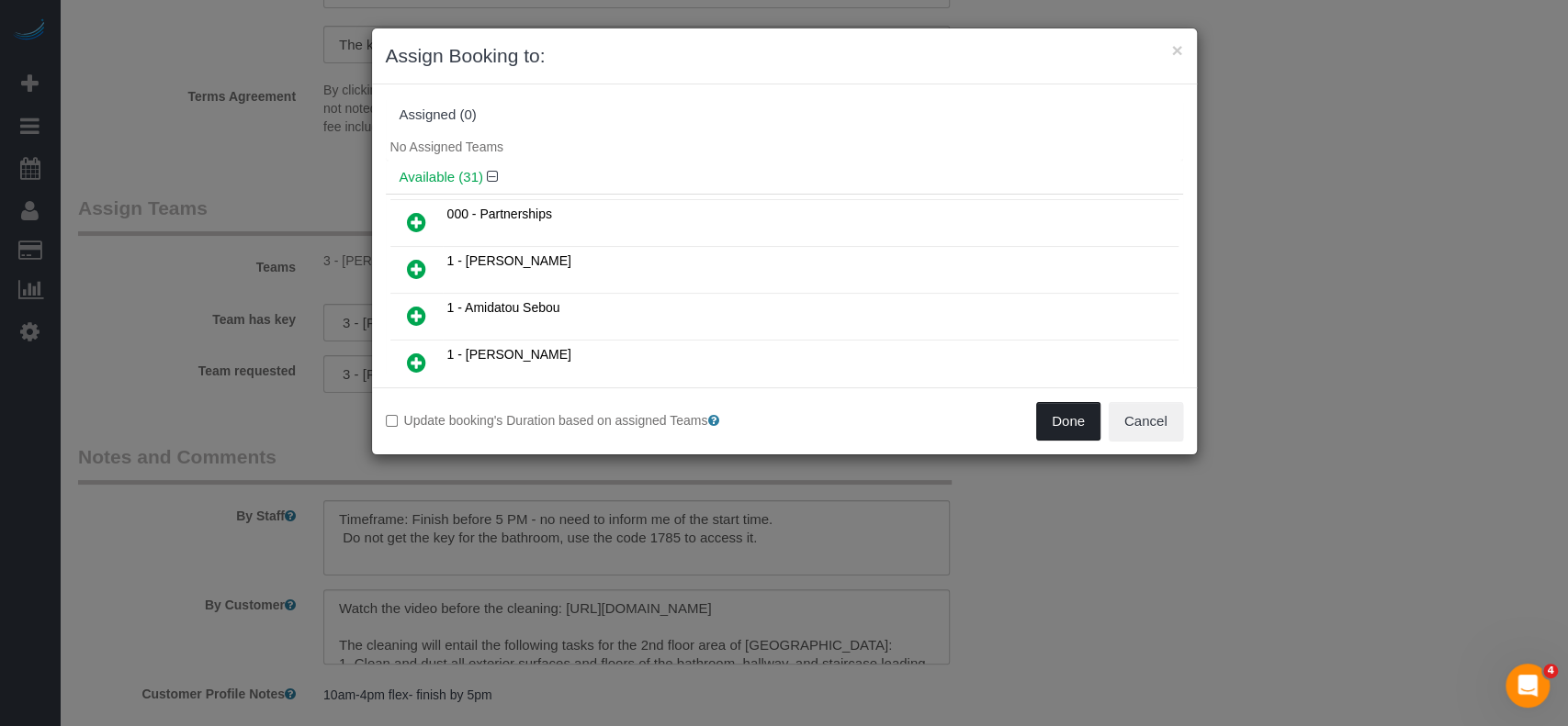
click at [1058, 420] on button "Done" at bounding box center [1068, 421] width 64 height 38
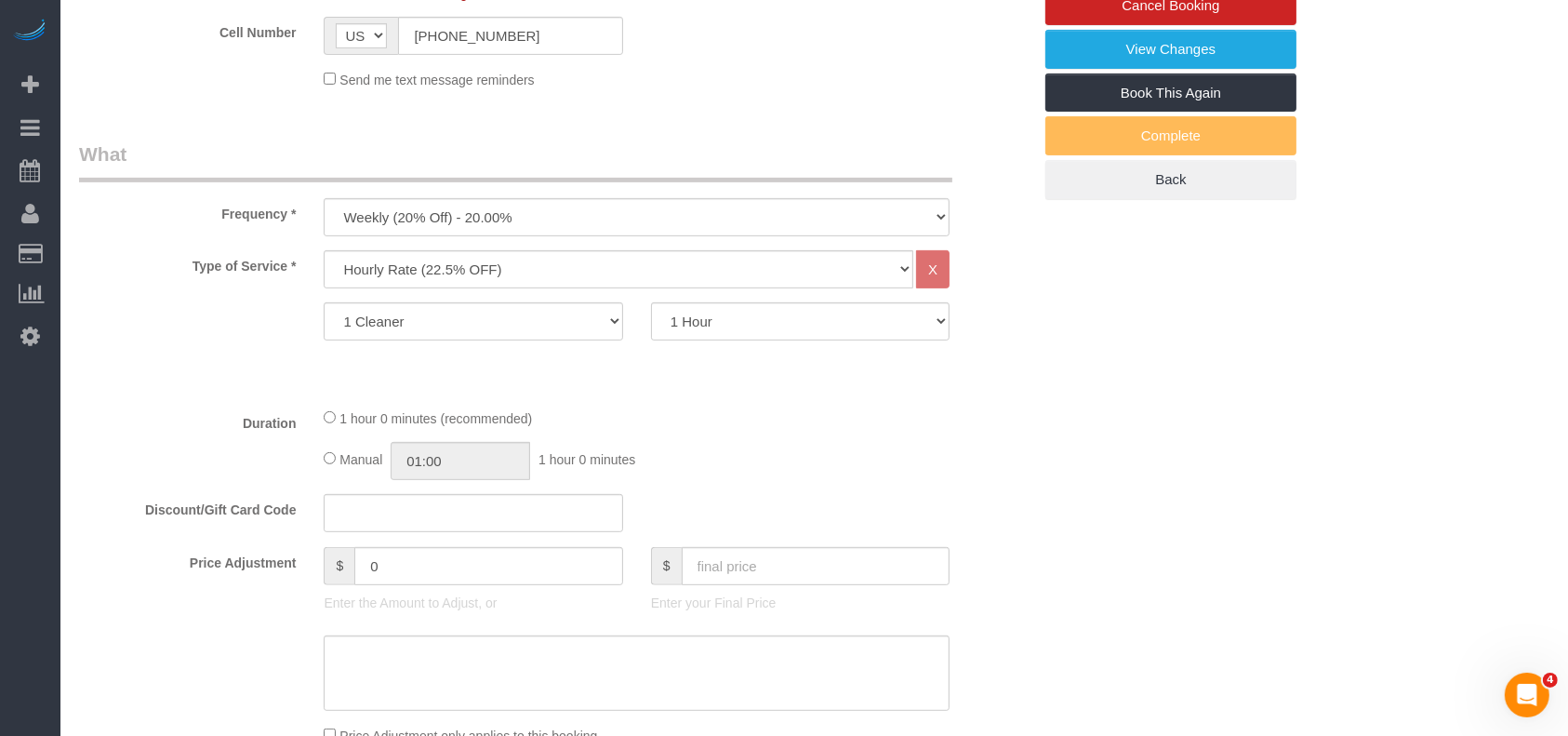
scroll to position [0, 0]
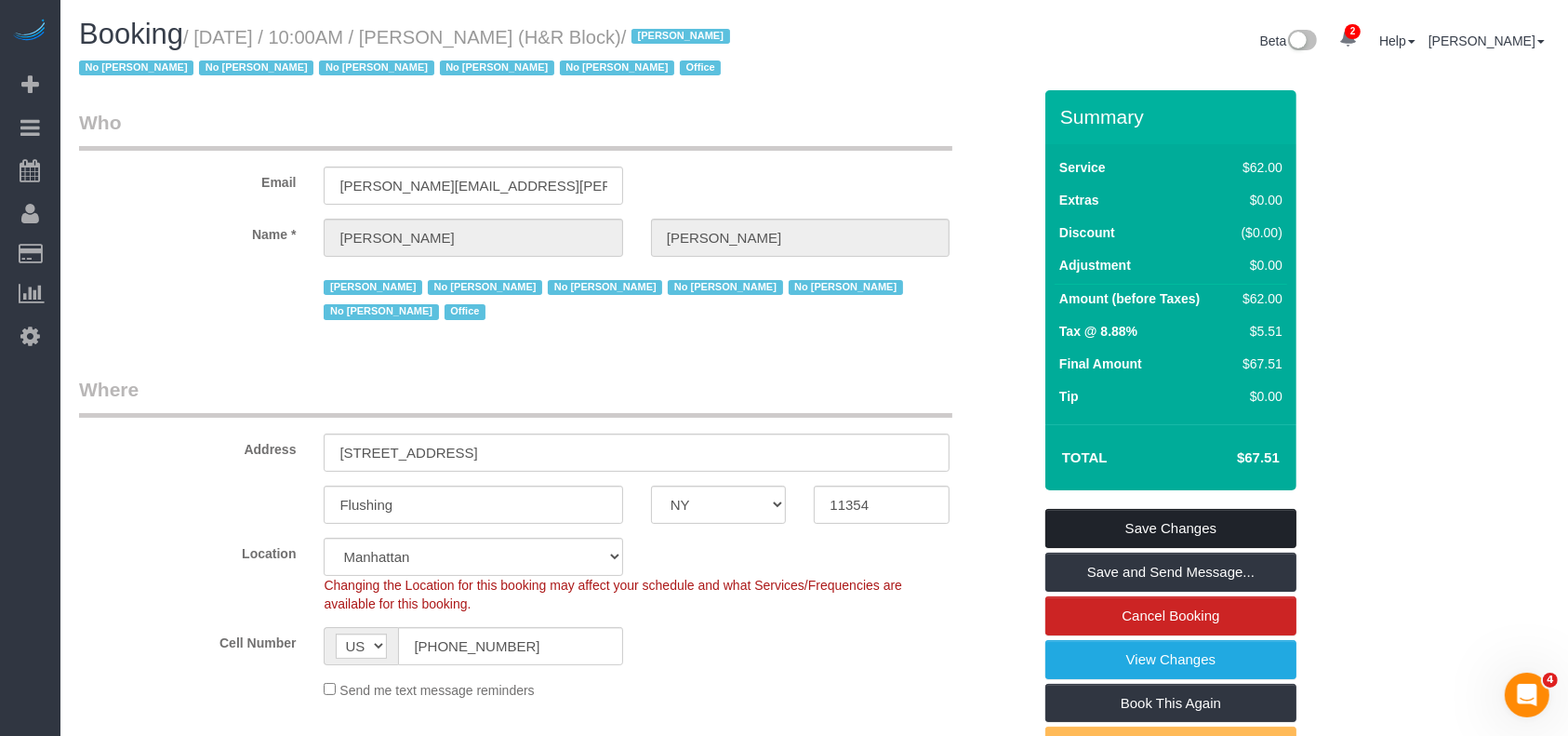
click at [1208, 524] on link "Save Changes" at bounding box center [1171, 528] width 251 height 39
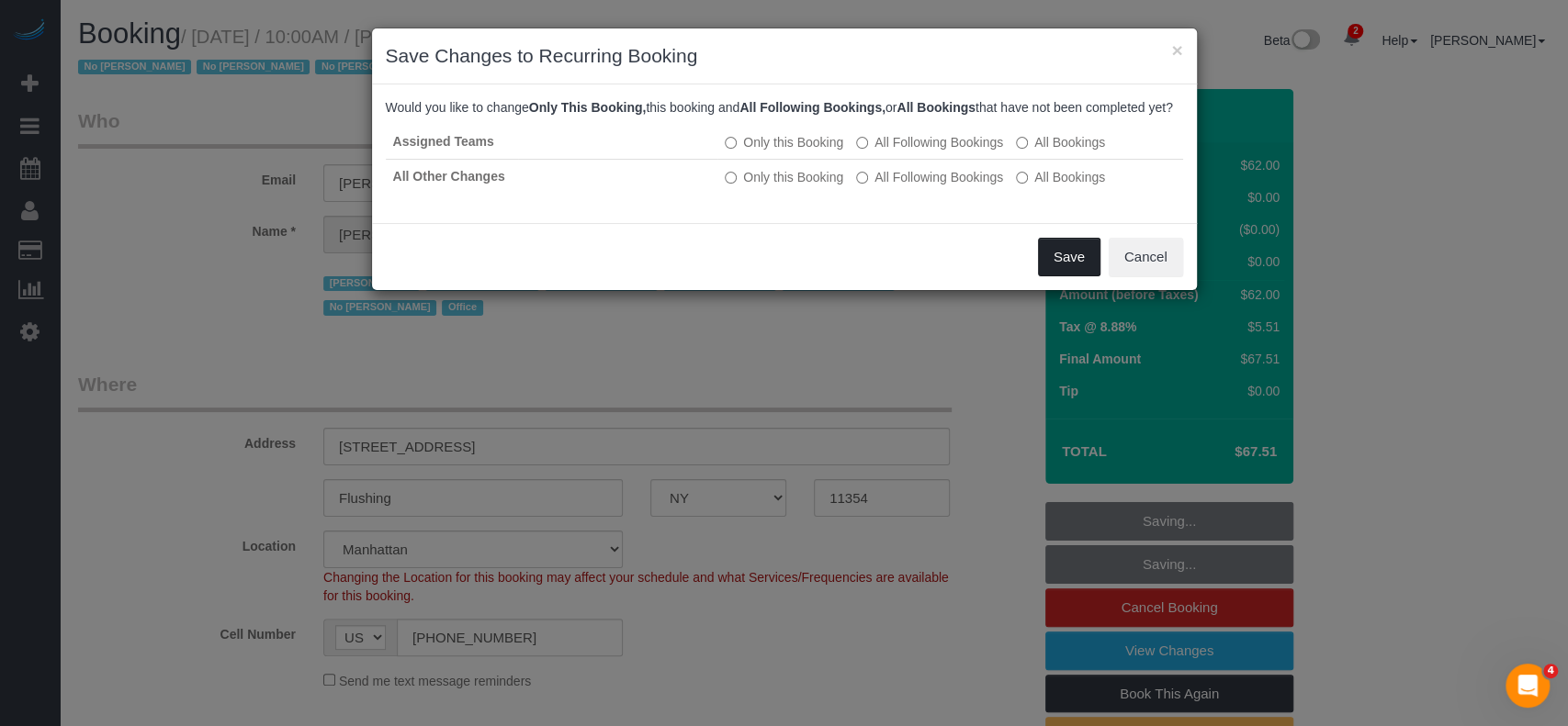
click at [1069, 273] on button "Save" at bounding box center [1069, 257] width 62 height 38
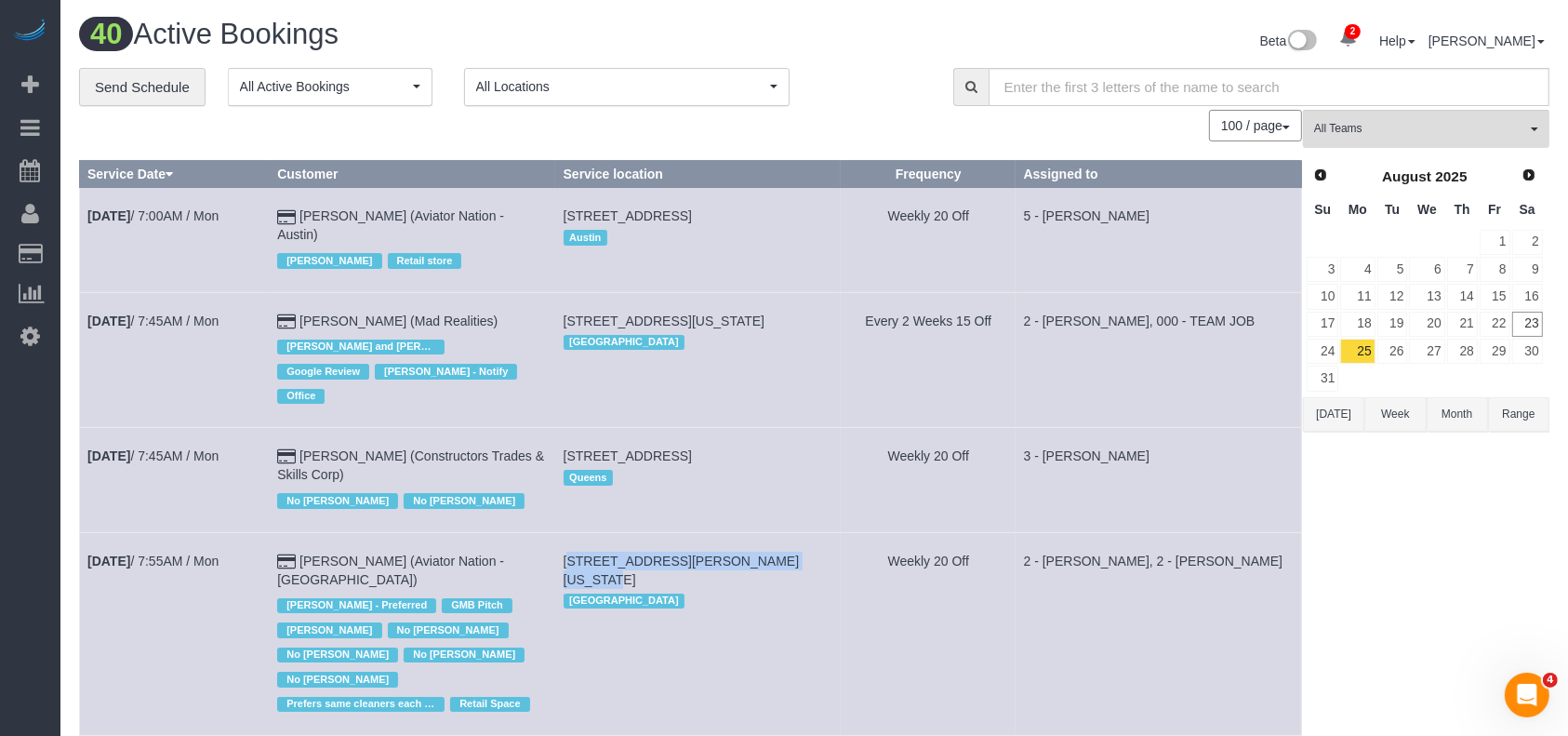
drag, startPoint x: 573, startPoint y: 524, endPoint x: 920, endPoint y: 260, distance: 436.0
click at [811, 532] on td "93 Mercer Street, New York, NY 10012 Manhattan" at bounding box center [698, 633] width 286 height 203
copy span "[STREET_ADDRESS][PERSON_NAME][US_STATE]"
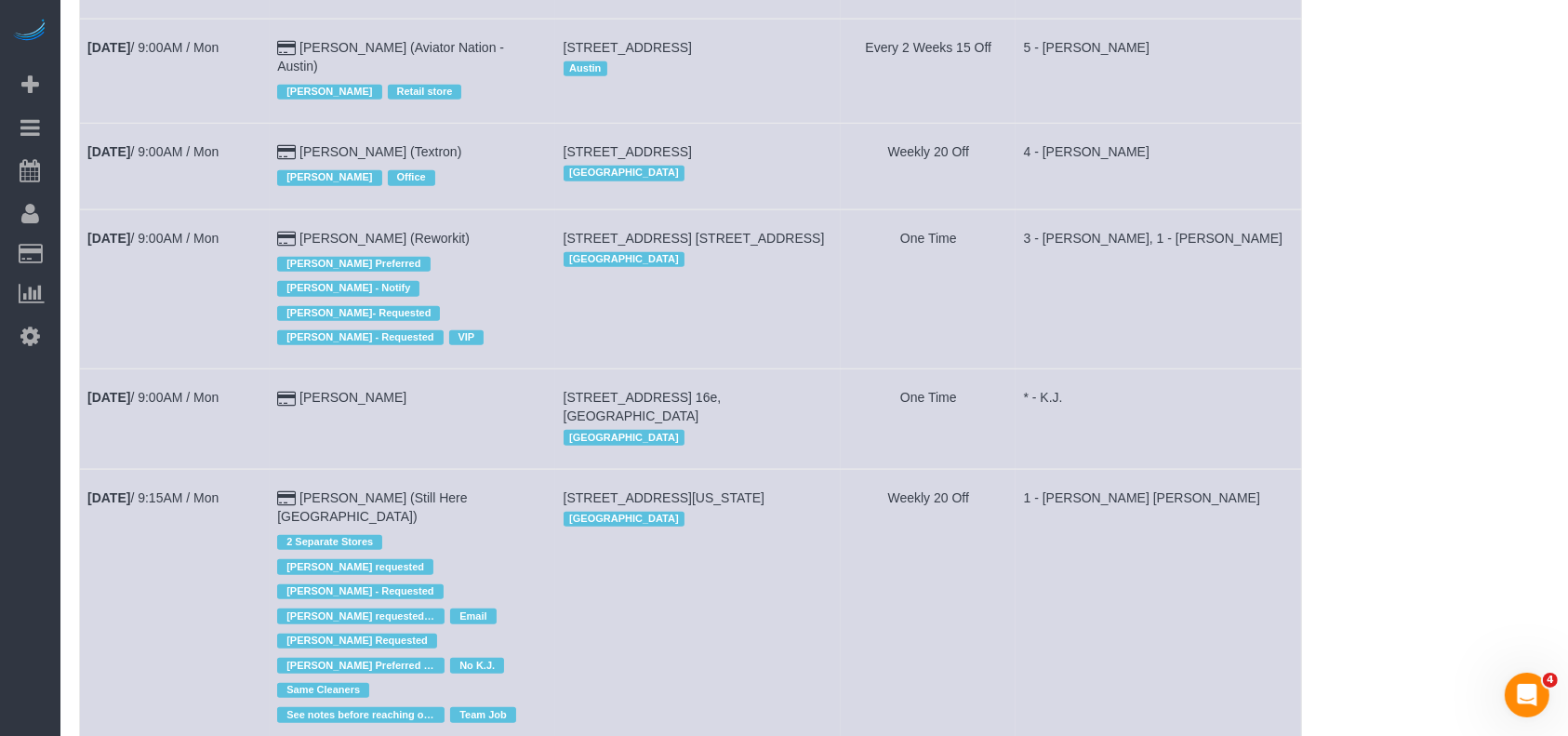
scroll to position [1364, 0]
drag, startPoint x: 575, startPoint y: 360, endPoint x: 831, endPoint y: 368, distance: 256.1
click at [831, 468] on td "905 Madison Avenue, New York, NY 10021 Manhattan" at bounding box center [698, 607] width 286 height 277
copy span "[STREET_ADDRESS][US_STATE]"
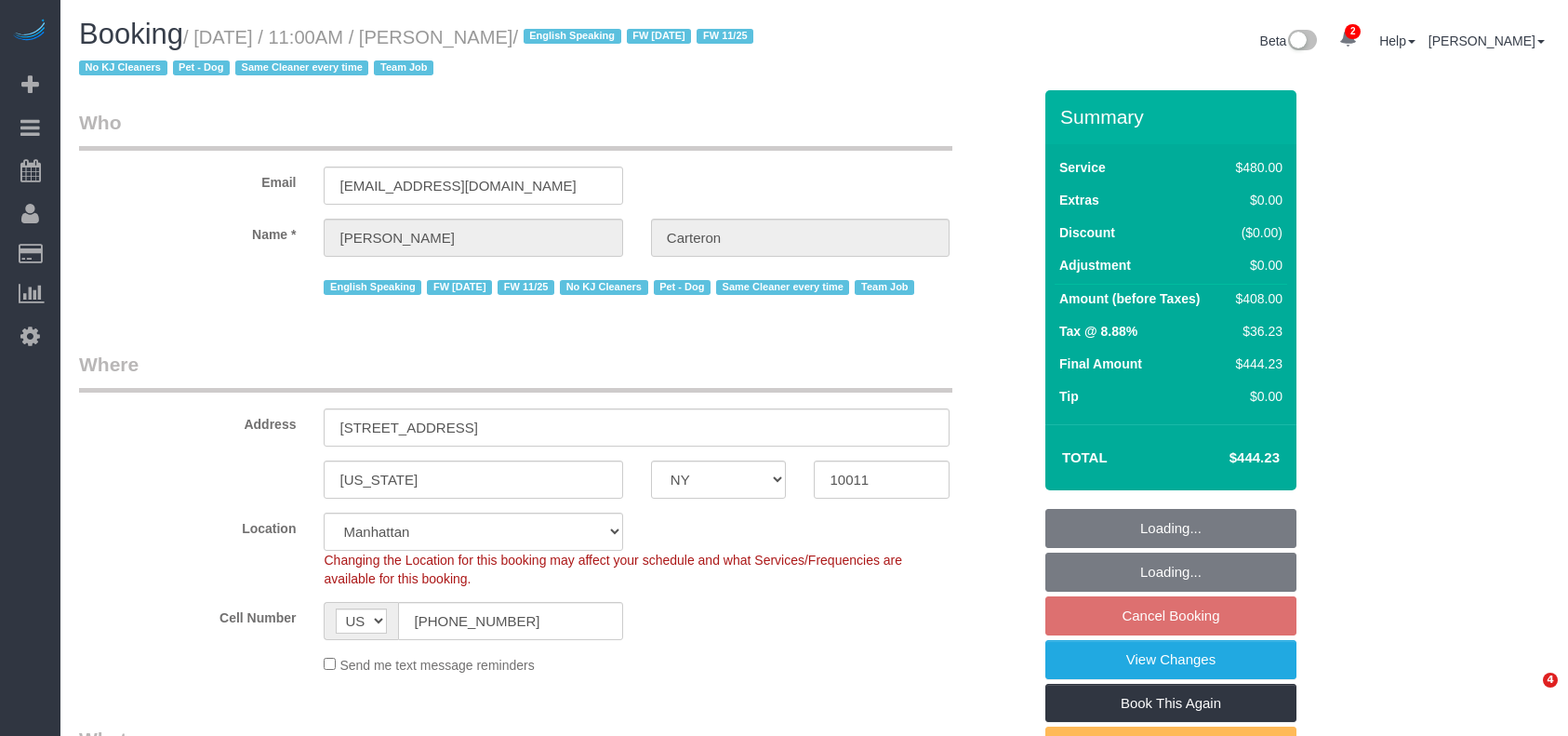
select select "NY"
select select "180"
select select "spot3"
select select "number:89"
select select "number:90"
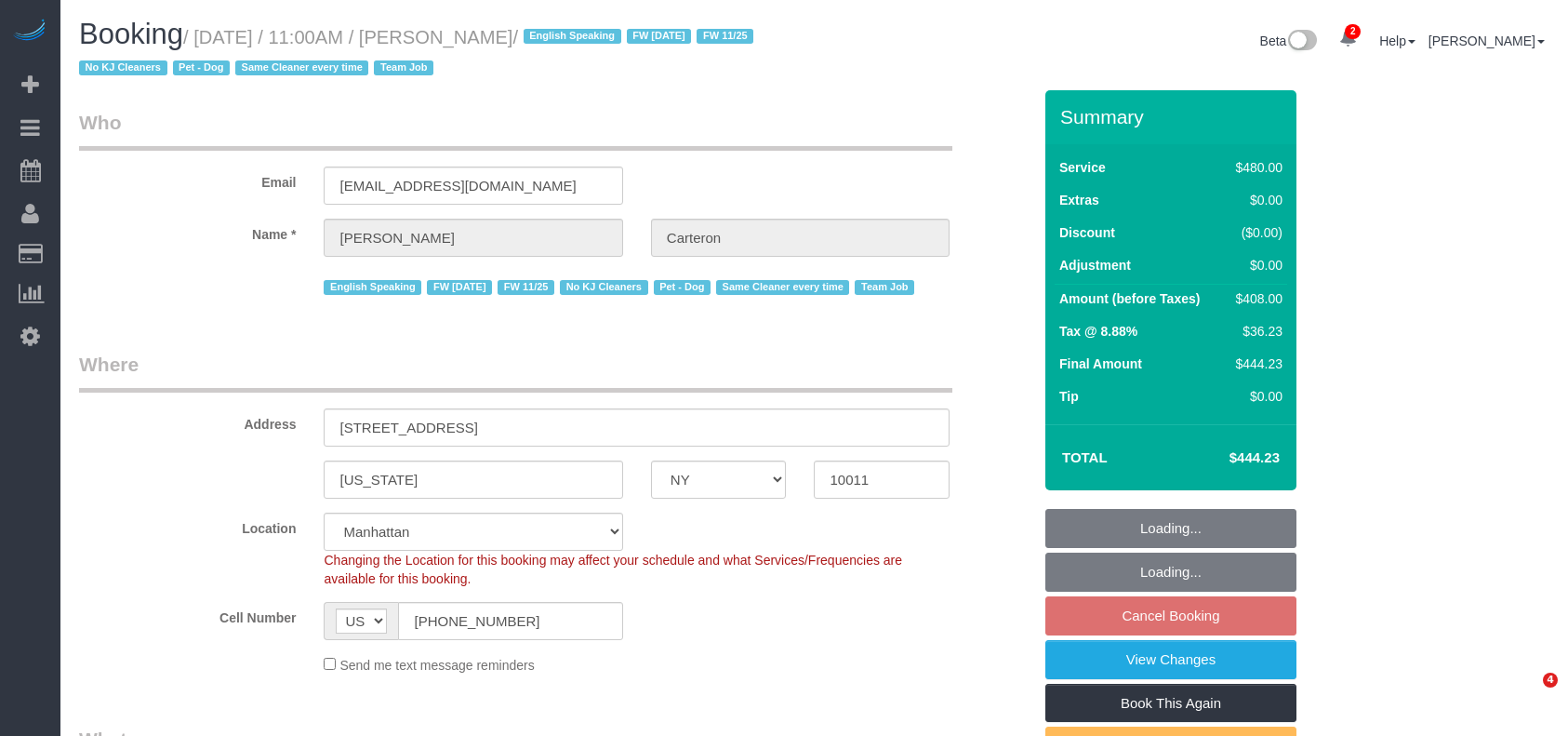
select select "number:13"
select select "number:5"
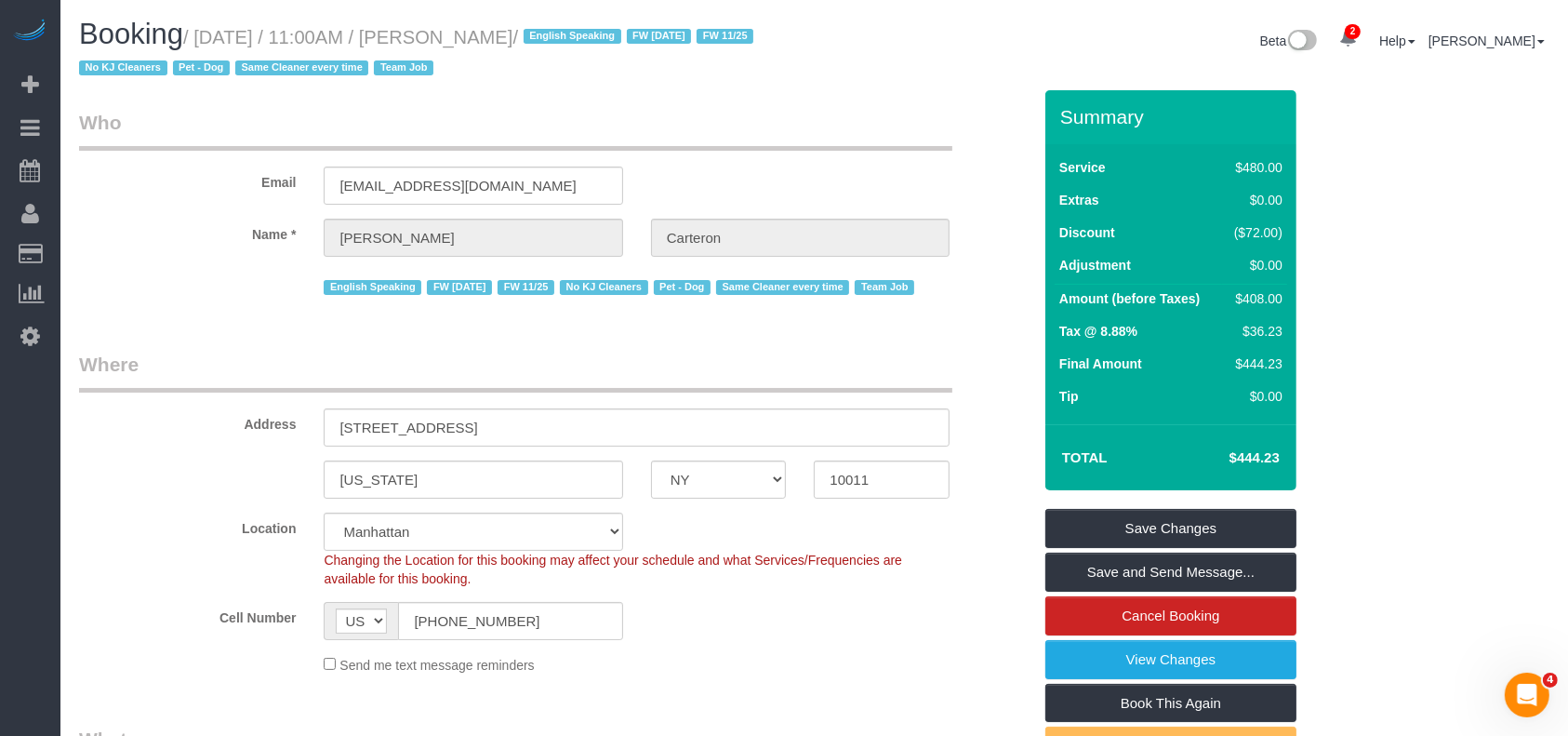
drag, startPoint x: 201, startPoint y: 35, endPoint x: 555, endPoint y: 37, distance: 354.0
click at [561, 27] on small "/ August 25, 2025 / 11:00AM / Gino Carteron / English Speaking FW 02/17/2025 FW…" at bounding box center [420, 53] width 680 height 52
copy small "August 25, 2025 / 11:00AM / Gino Carteron"
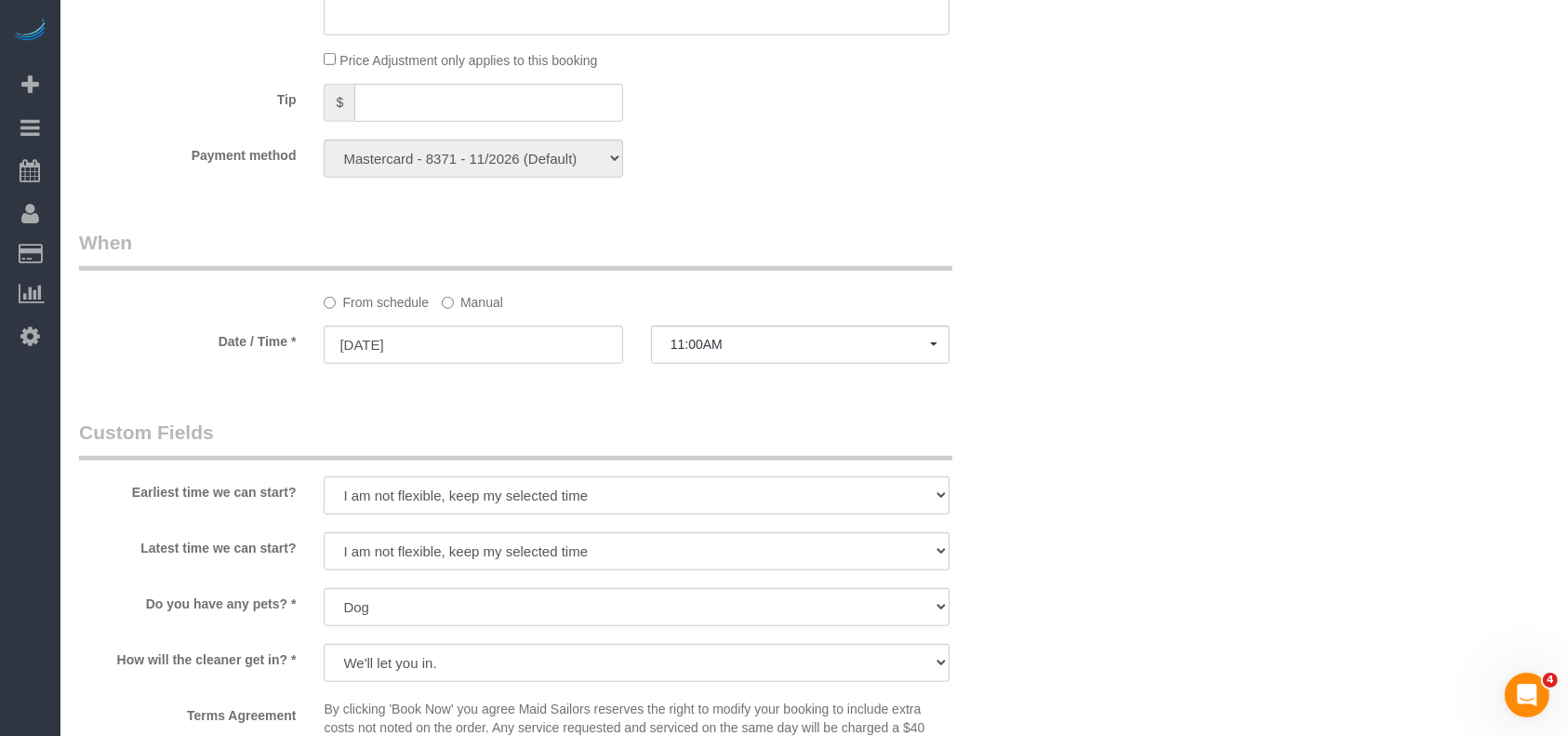
scroll to position [1737, 0]
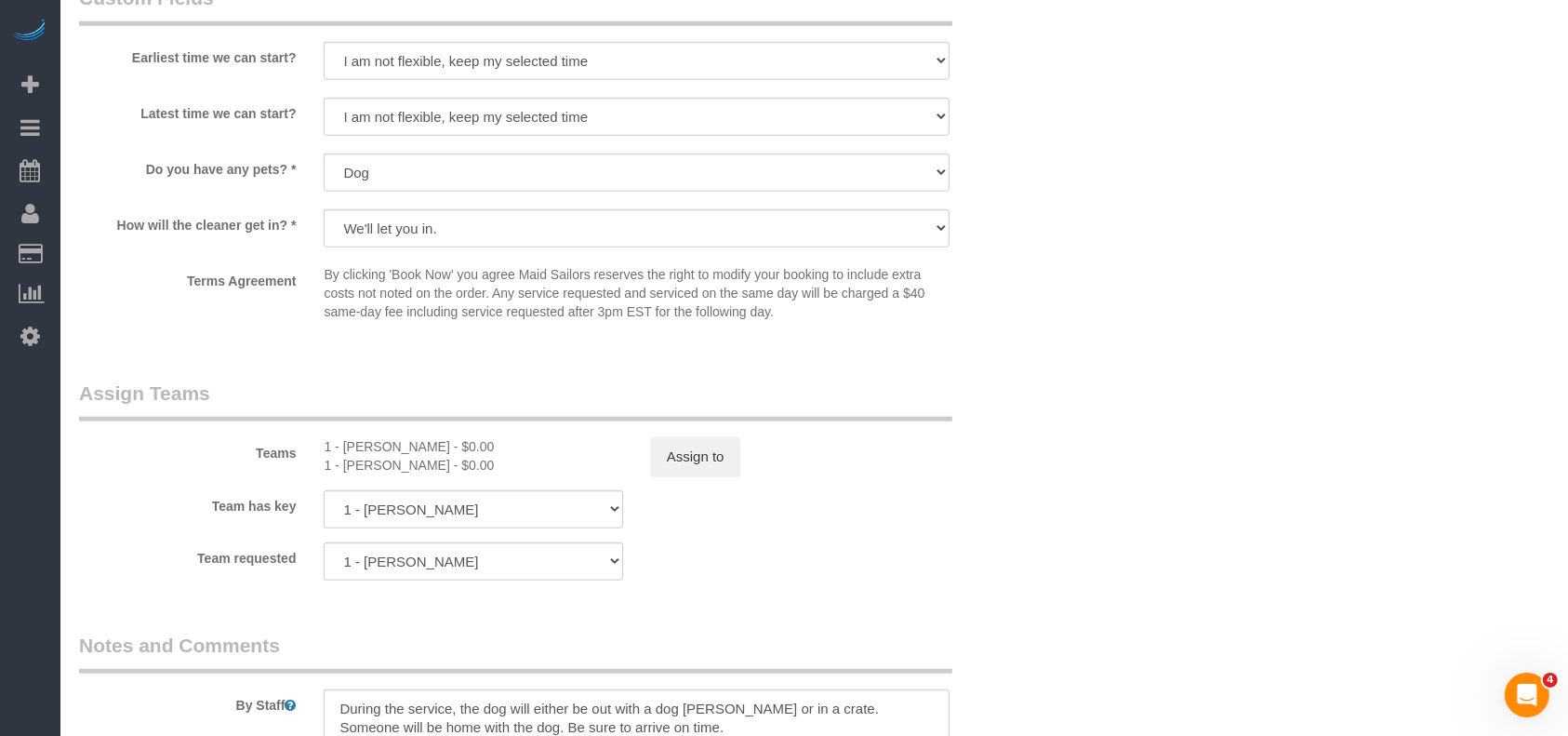
click at [922, 539] on sui-booking-teams "Teams 1 - Emely Jimenez - $0.00 1 - Mandy Williams - $0.00 Assign to Team has k…" at bounding box center [555, 480] width 953 height 201
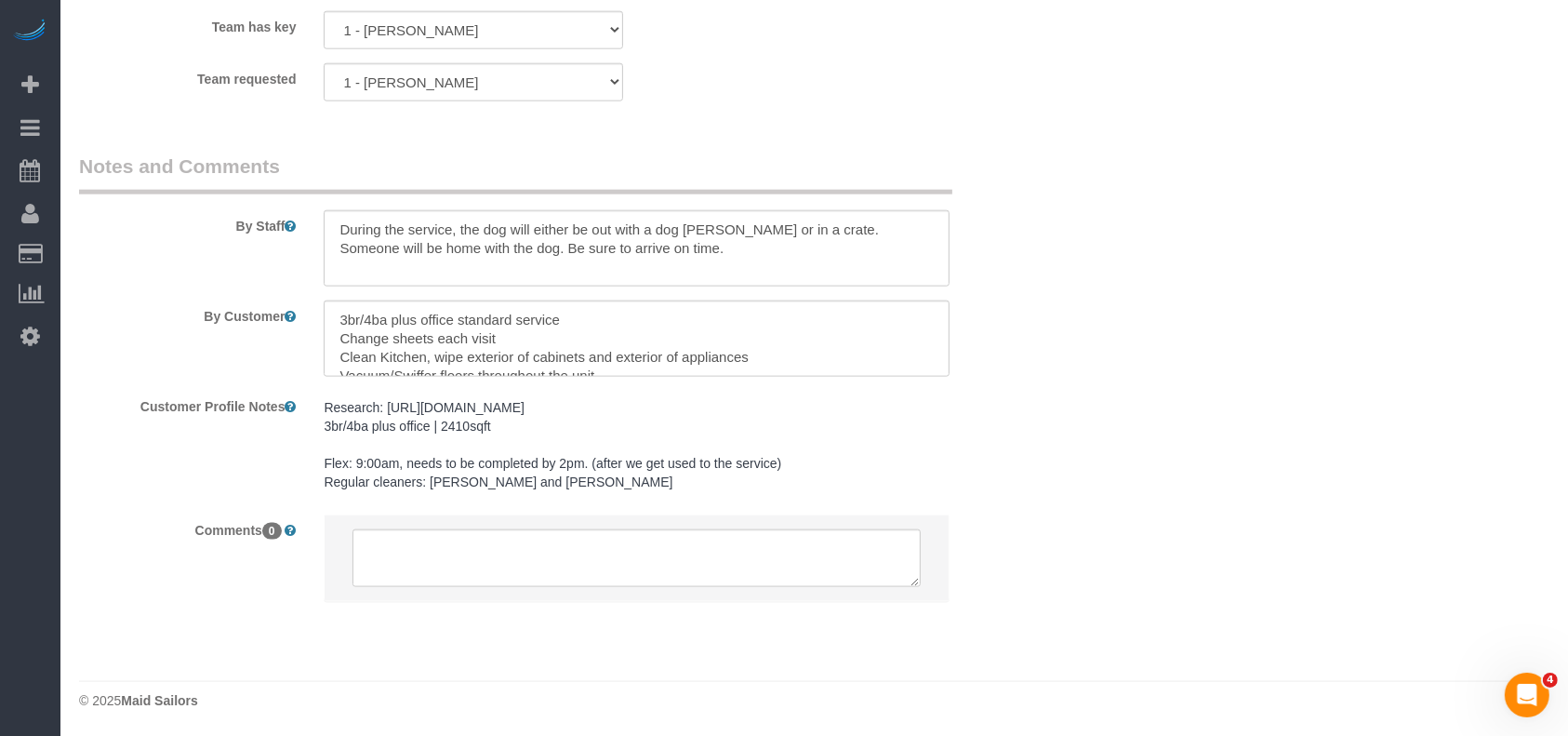
scroll to position [1720, 0]
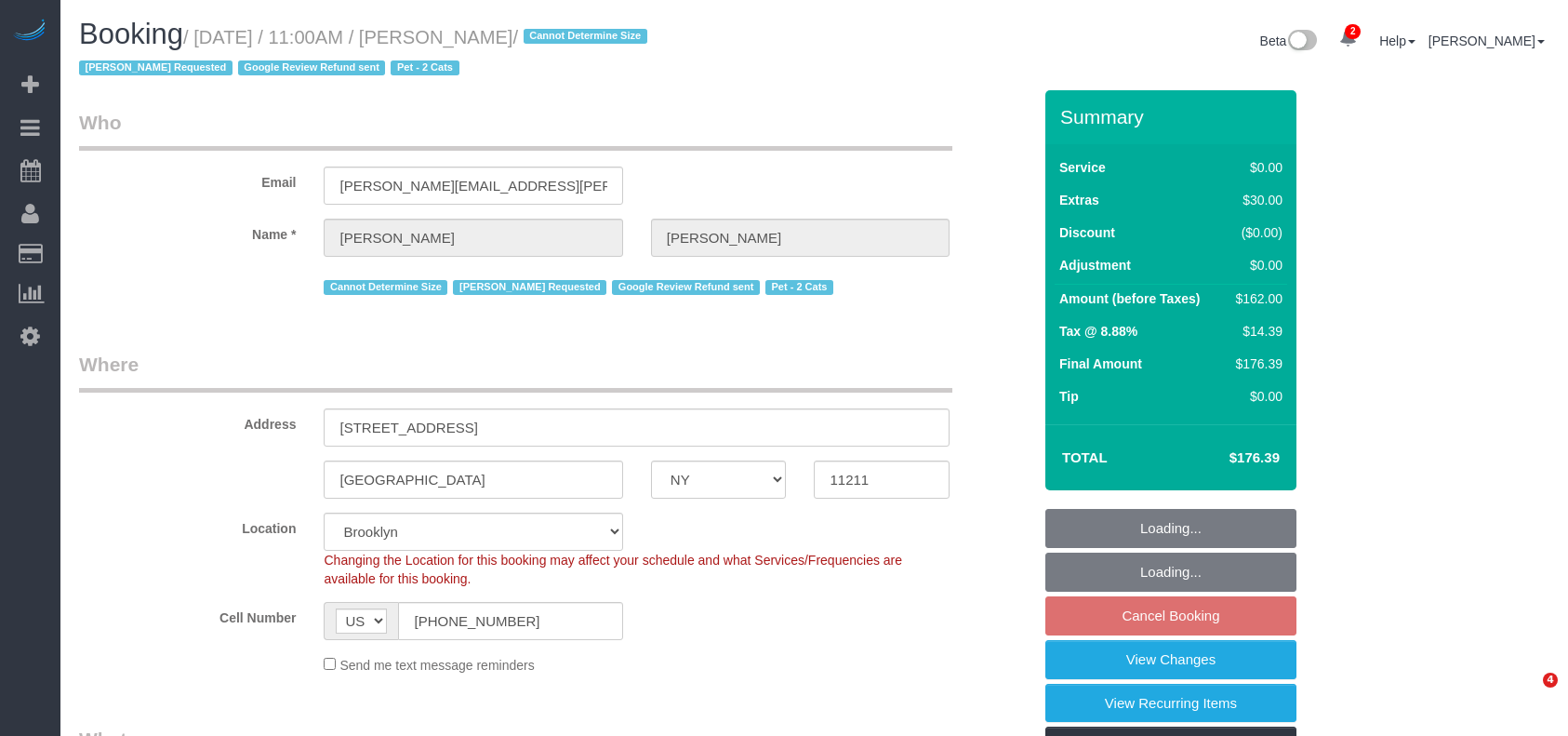
select select "NY"
select select "spot4"
select select "number:89"
select select "number:90"
select select "number:14"
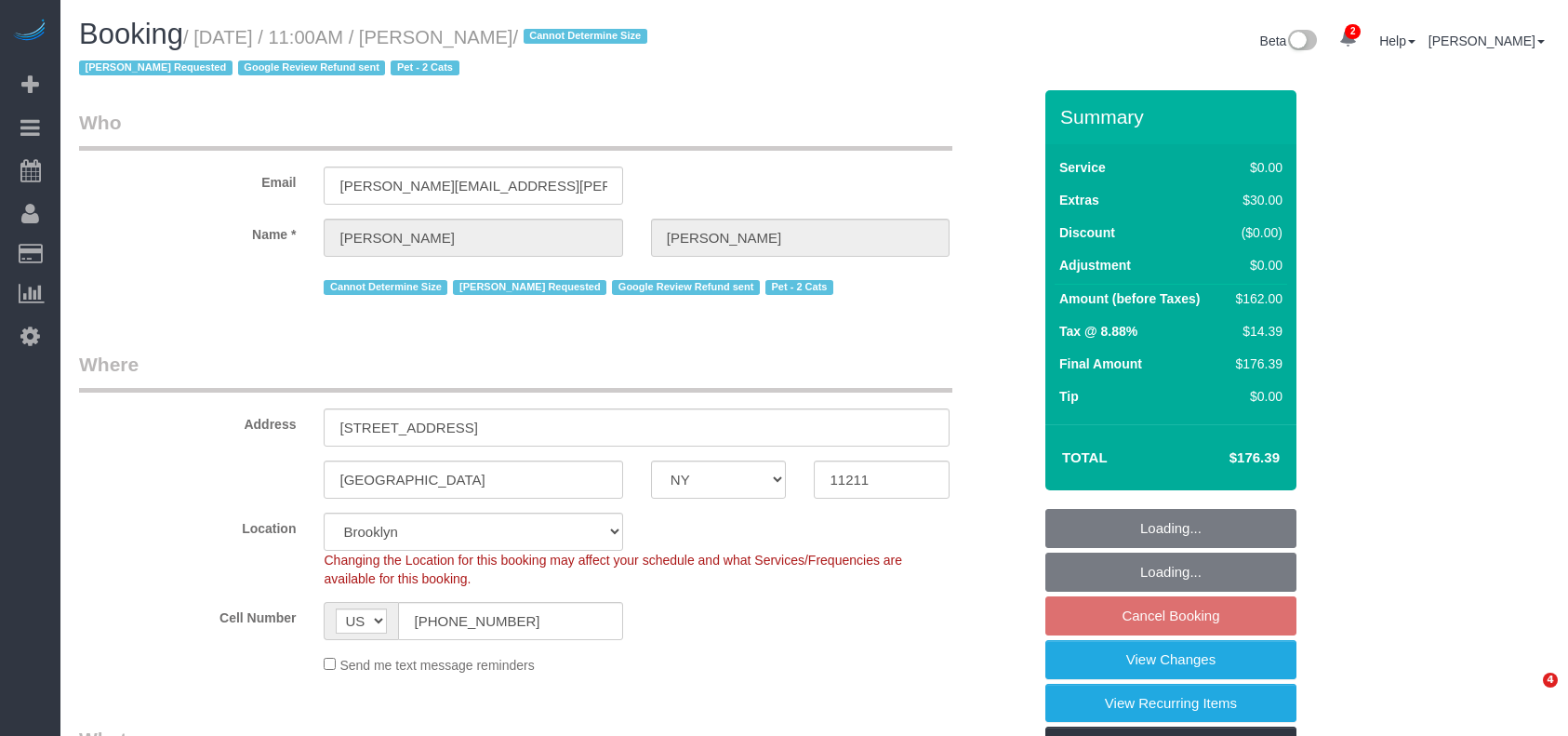
select select "number:5"
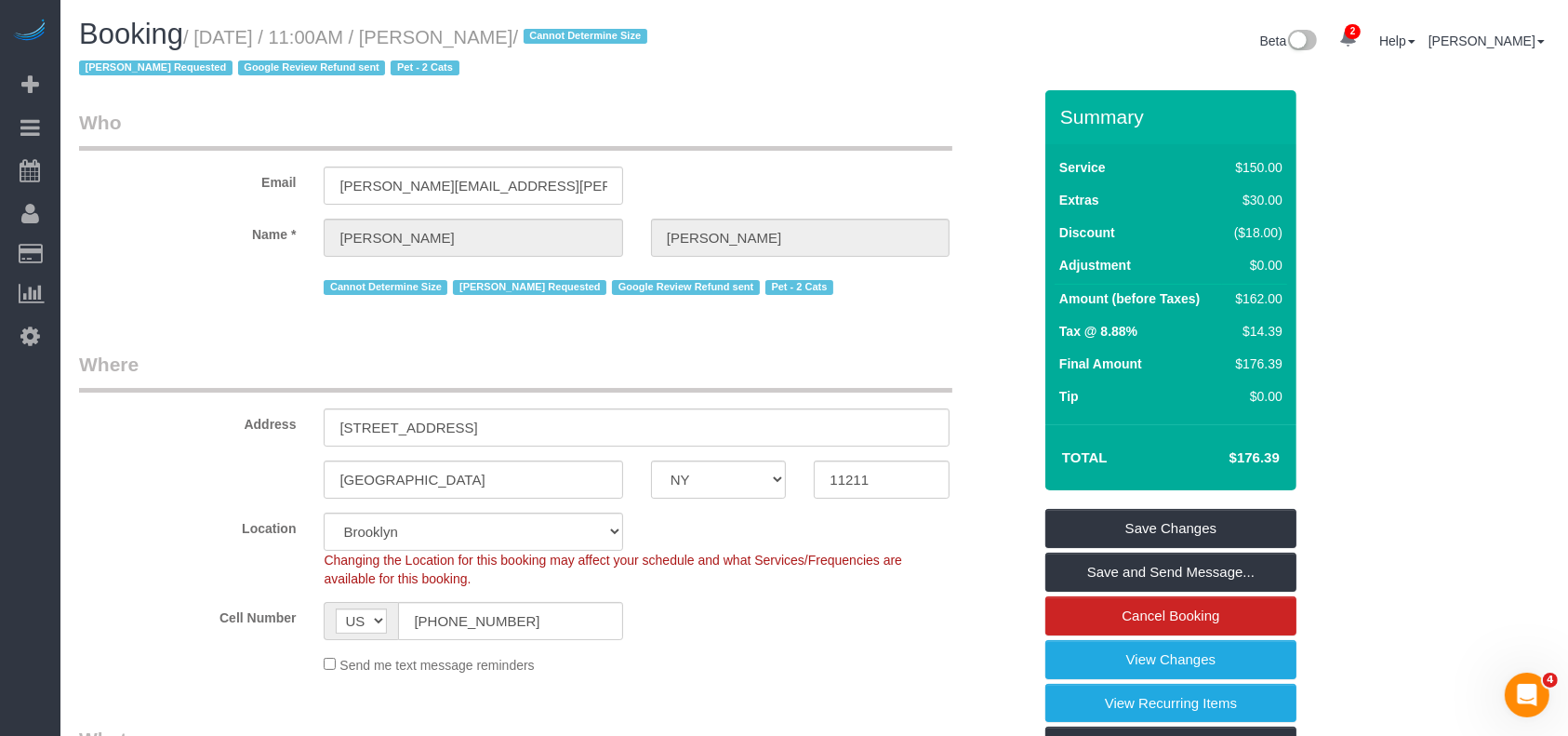
drag, startPoint x: 204, startPoint y: 34, endPoint x: 579, endPoint y: 44, distance: 375.1
click at [579, 44] on small "/ August 25, 2025 / 11:00AM / Laura Jacobson / Cannot Determine Size Emely Jime…" at bounding box center [366, 53] width 574 height 52
copy small "August 25, 2025 / 11:00AM / Laura Jacobson"
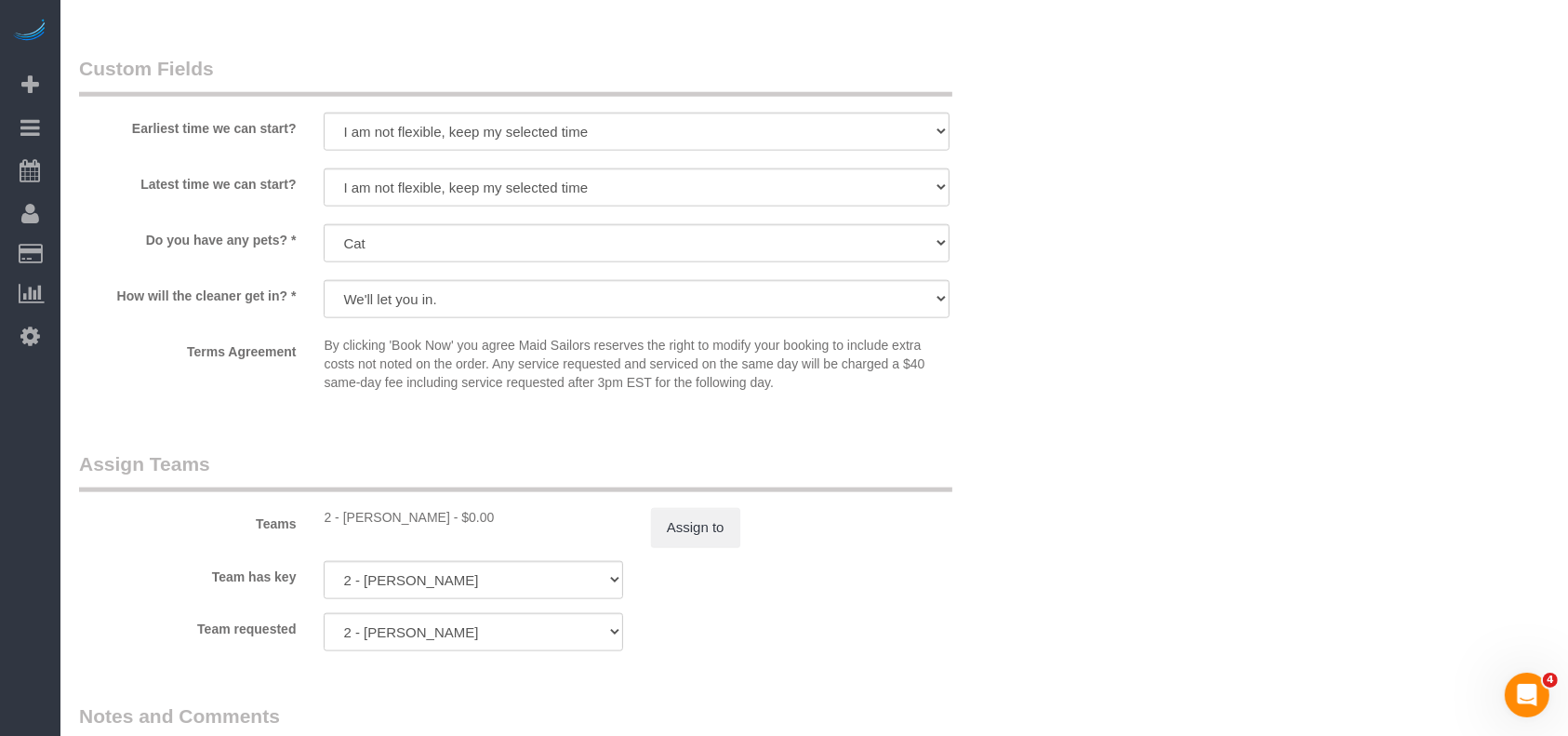
scroll to position [2357, 0]
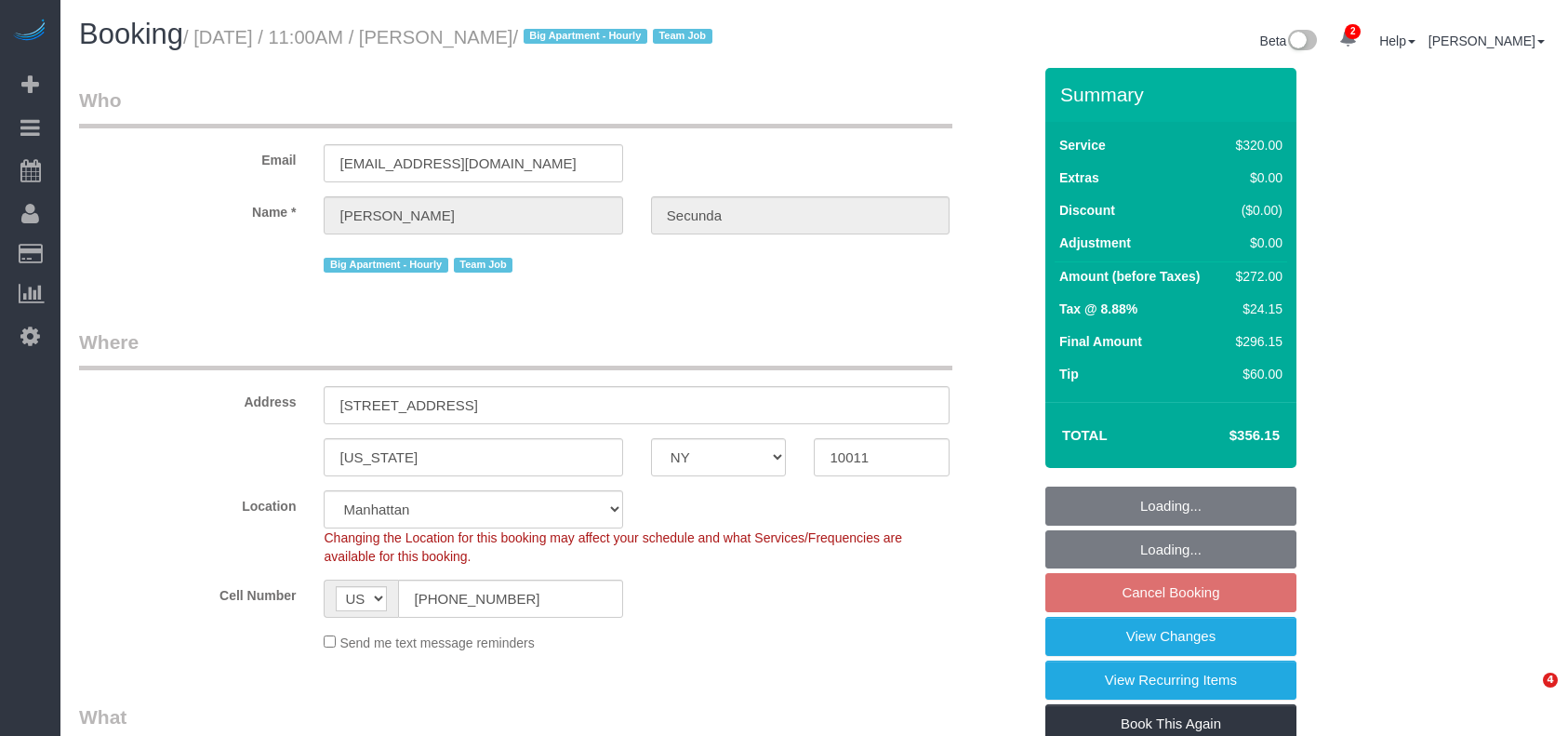
select select "NY"
select select "number:89"
select select "number:90"
select select "number:15"
select select "number:6"
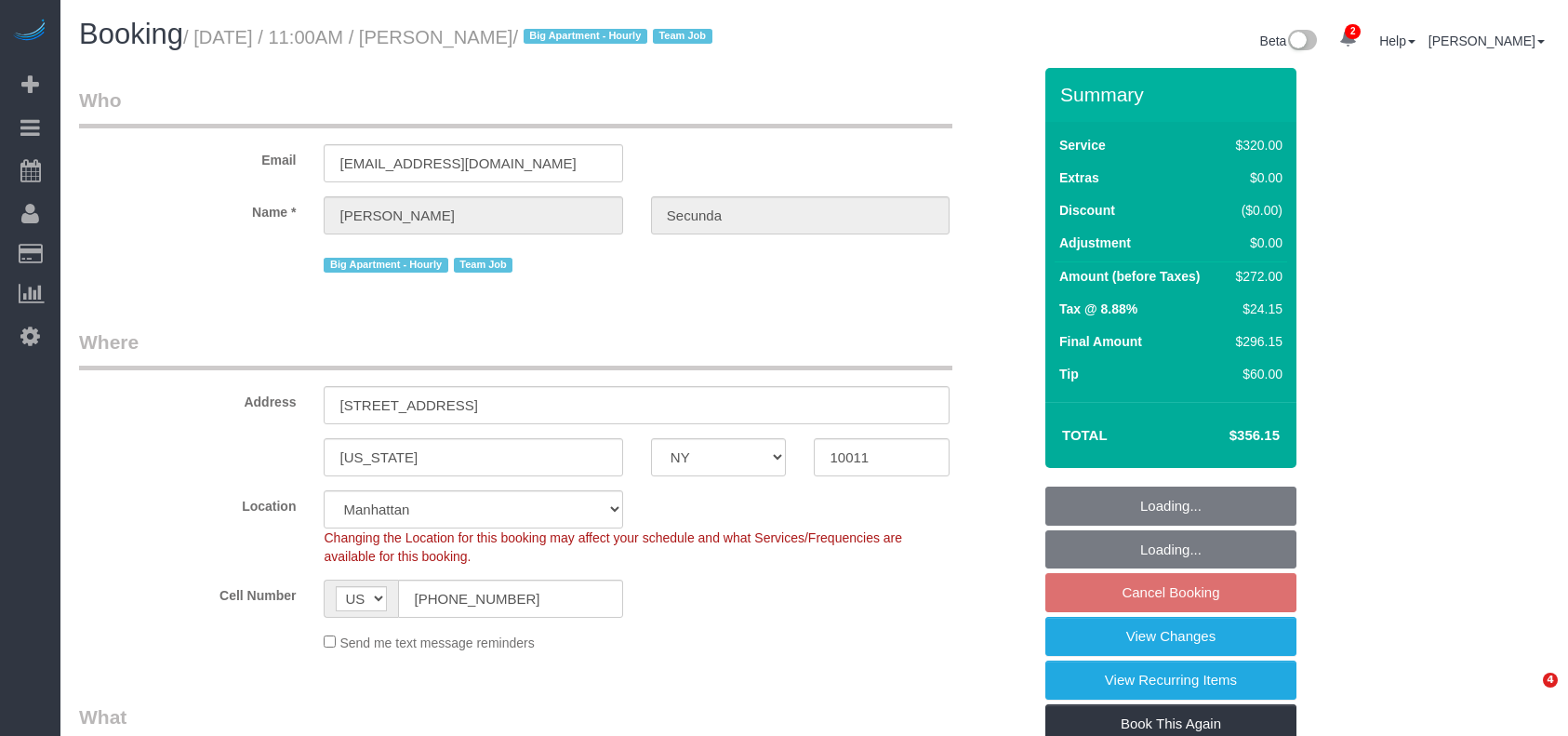
select select "object:1310"
select select "spot3"
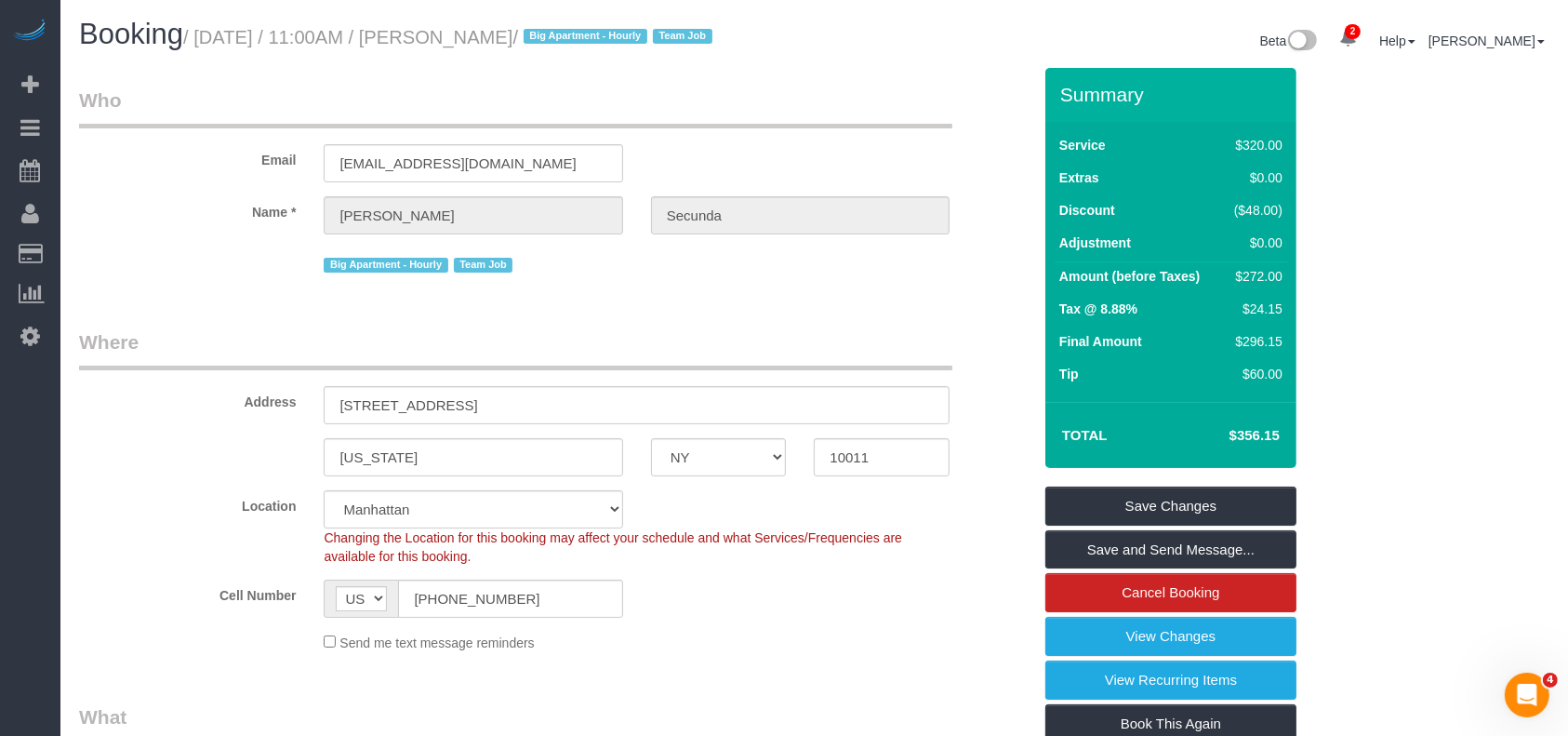
drag, startPoint x: 202, startPoint y: 28, endPoint x: 564, endPoint y: 43, distance: 362.3
click at [564, 43] on small "/ [DATE] / 11:00AM / [PERSON_NAME] / Big Apartment - [DEMOGRAPHIC_DATA] Team Job" at bounding box center [451, 37] width 535 height 20
copy small "[DATE] / 11:00AM / [PERSON_NAME]"
drag, startPoint x: 336, startPoint y: 400, endPoint x: 467, endPoint y: 405, distance: 131.1
click at [471, 405] on input "[STREET_ADDRESS]" at bounding box center [637, 404] width 626 height 38
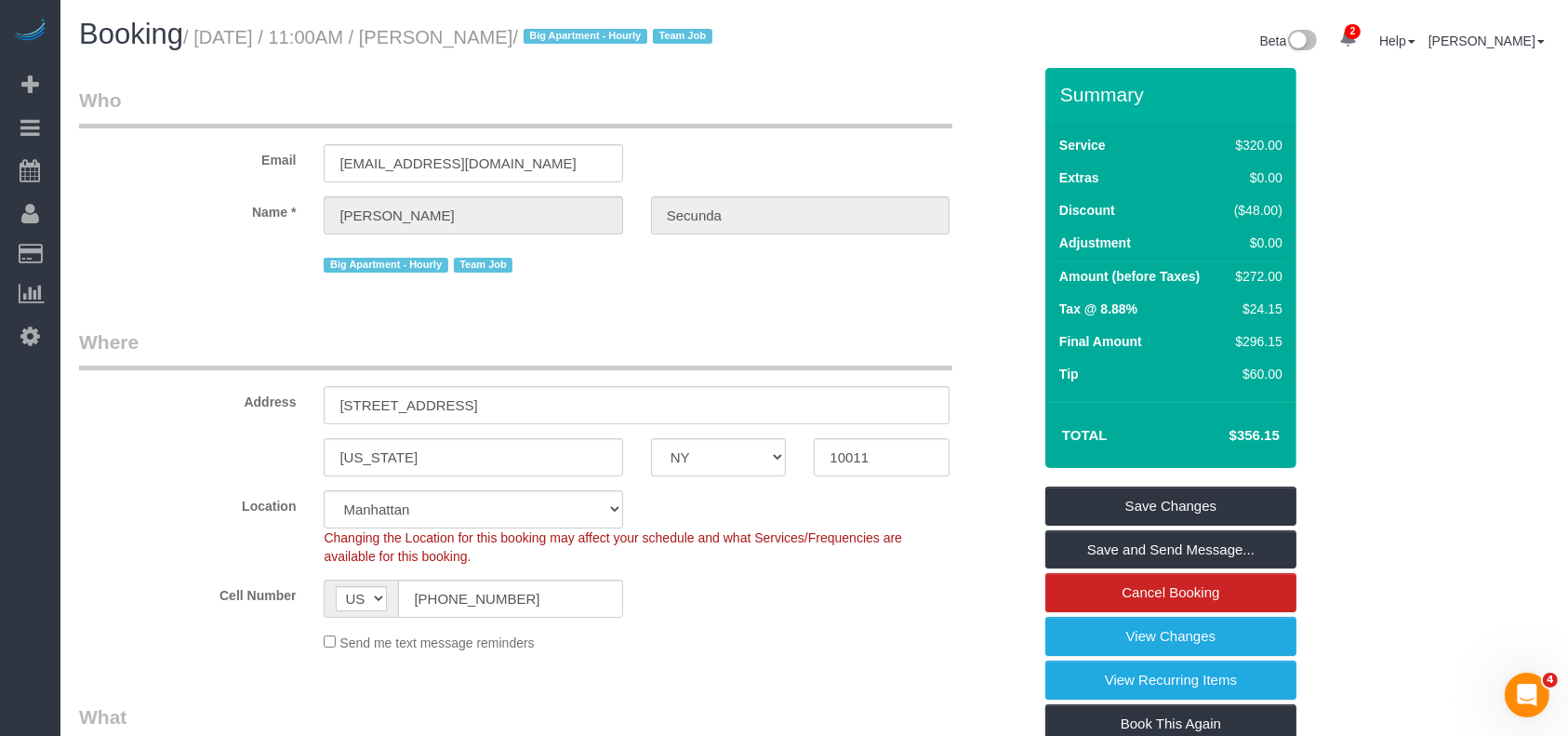
drag, startPoint x: 200, startPoint y: 34, endPoint x: 561, endPoint y: 48, distance: 361.3
click at [561, 28] on small "/ [DATE] / 11:00AM / [PERSON_NAME] / Big Apartment - [DEMOGRAPHIC_DATA] Team Job" at bounding box center [451, 37] width 535 height 20
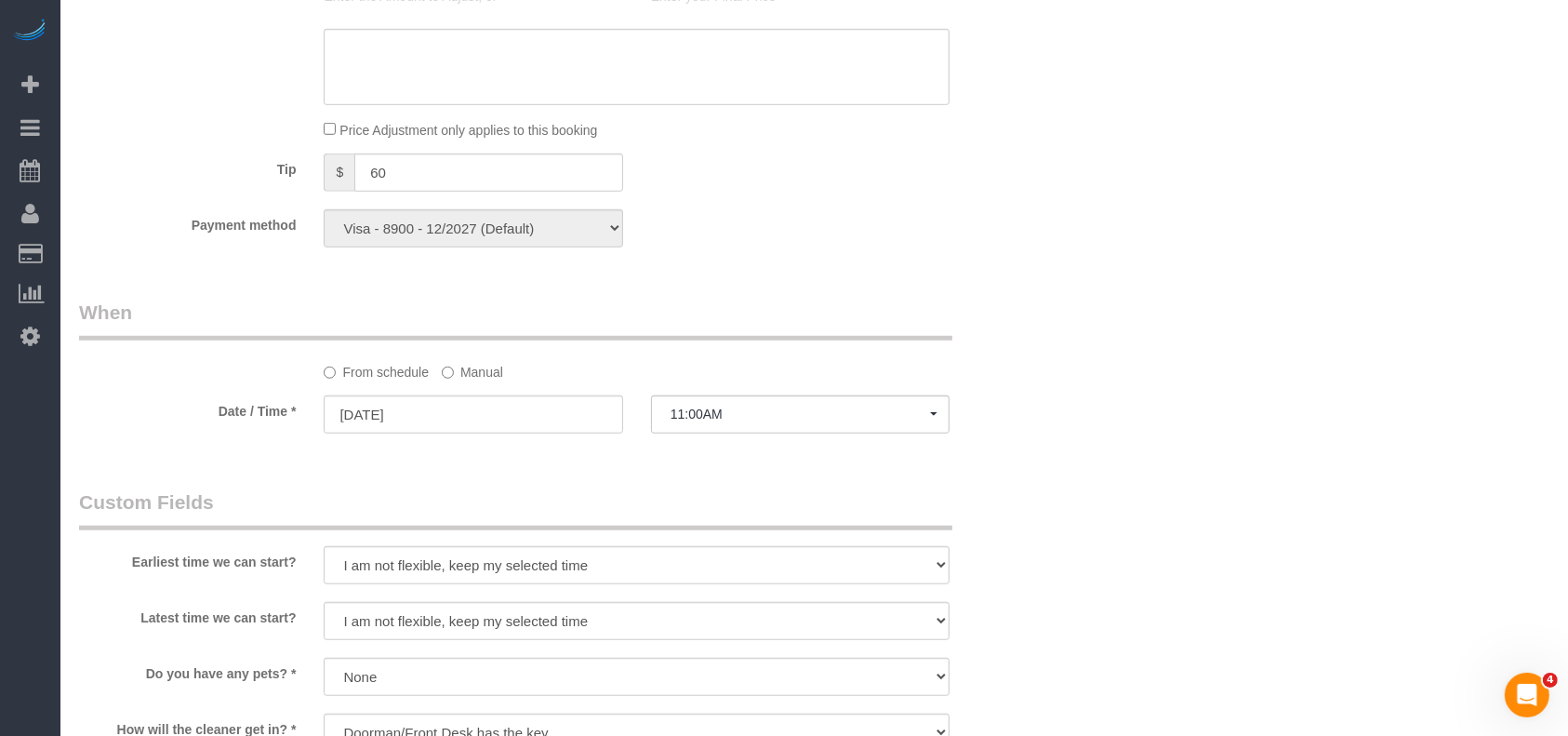
scroll to position [1737, 0]
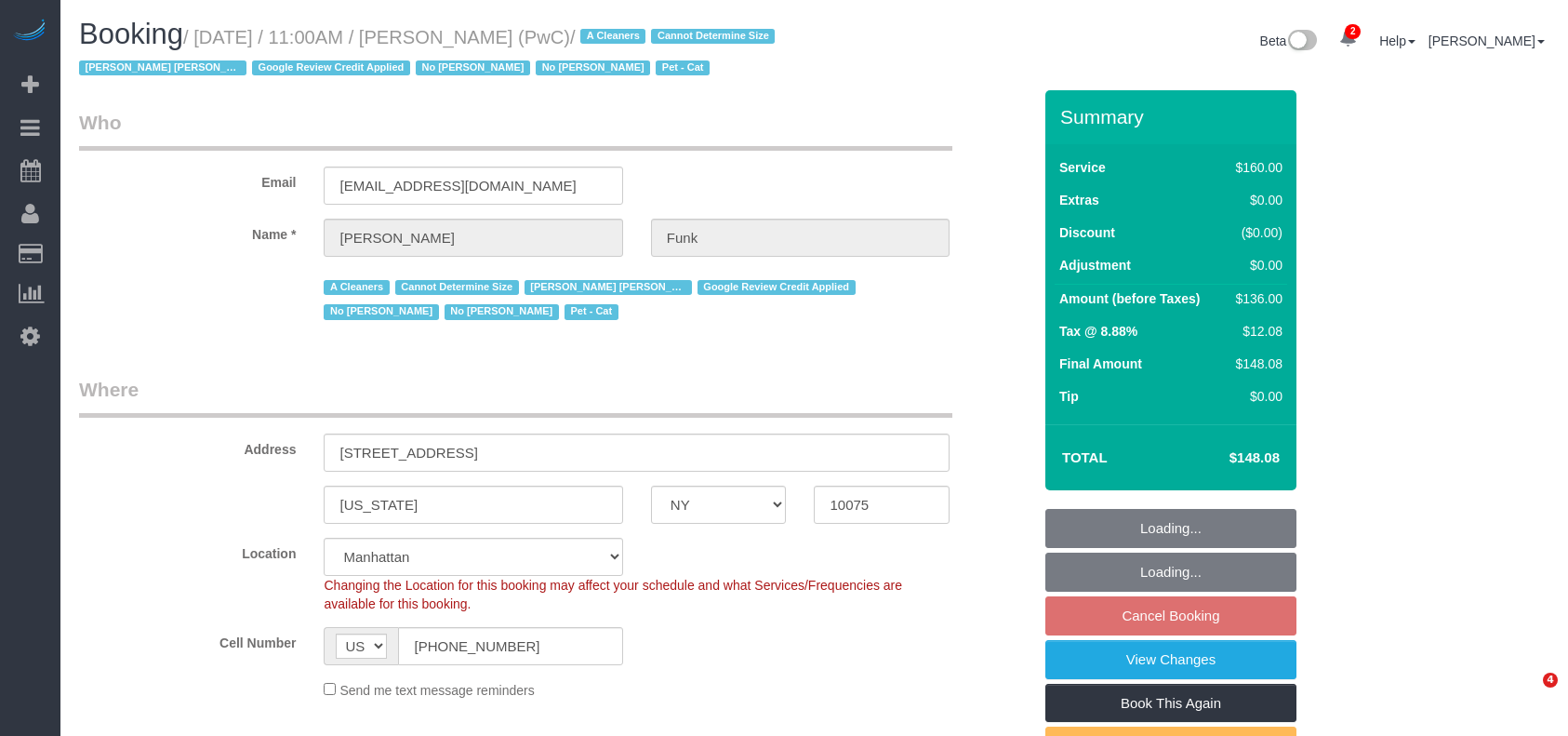
select select "NY"
select select "spot3"
select select "number:57"
select select "number:71"
select select "number:14"
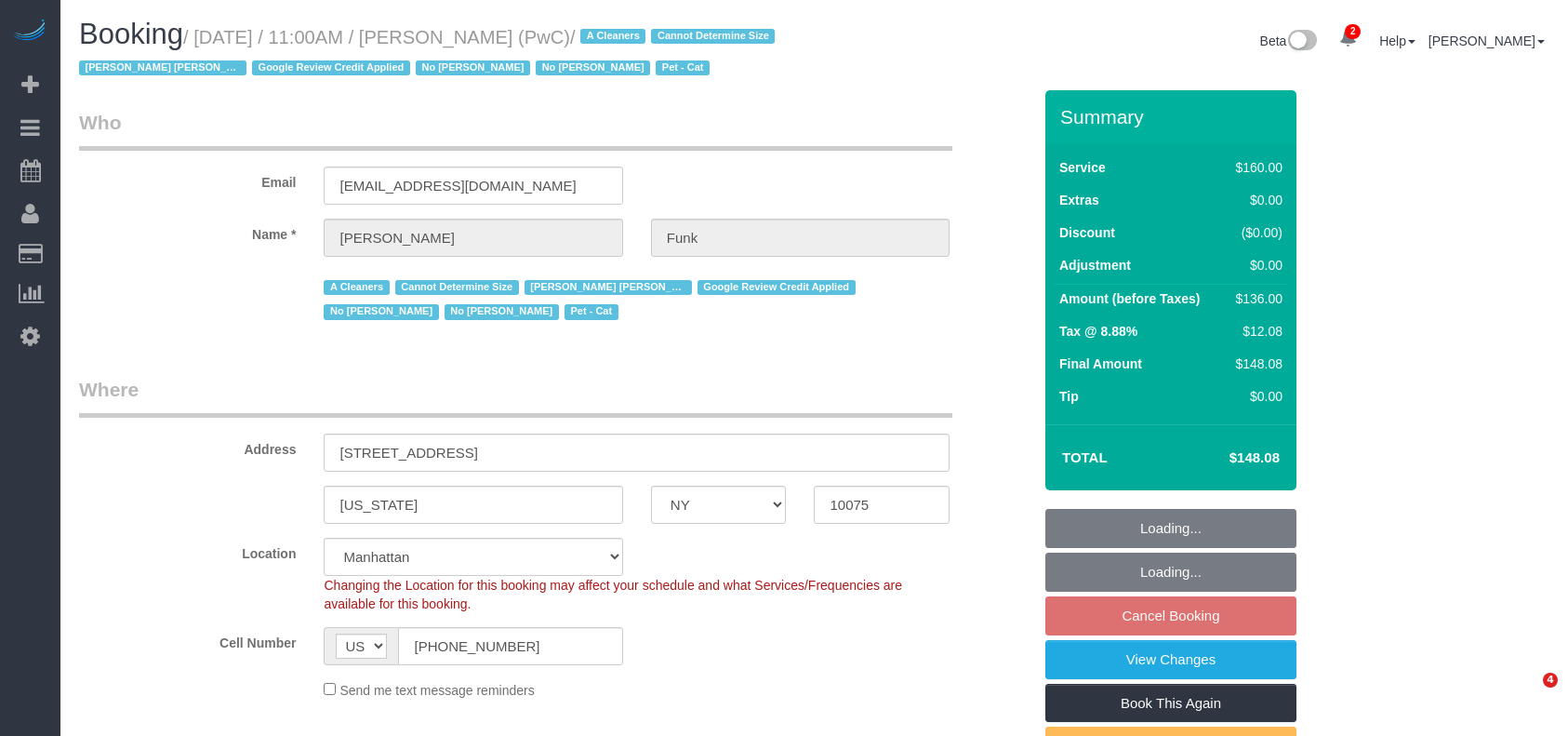
select select "number:5"
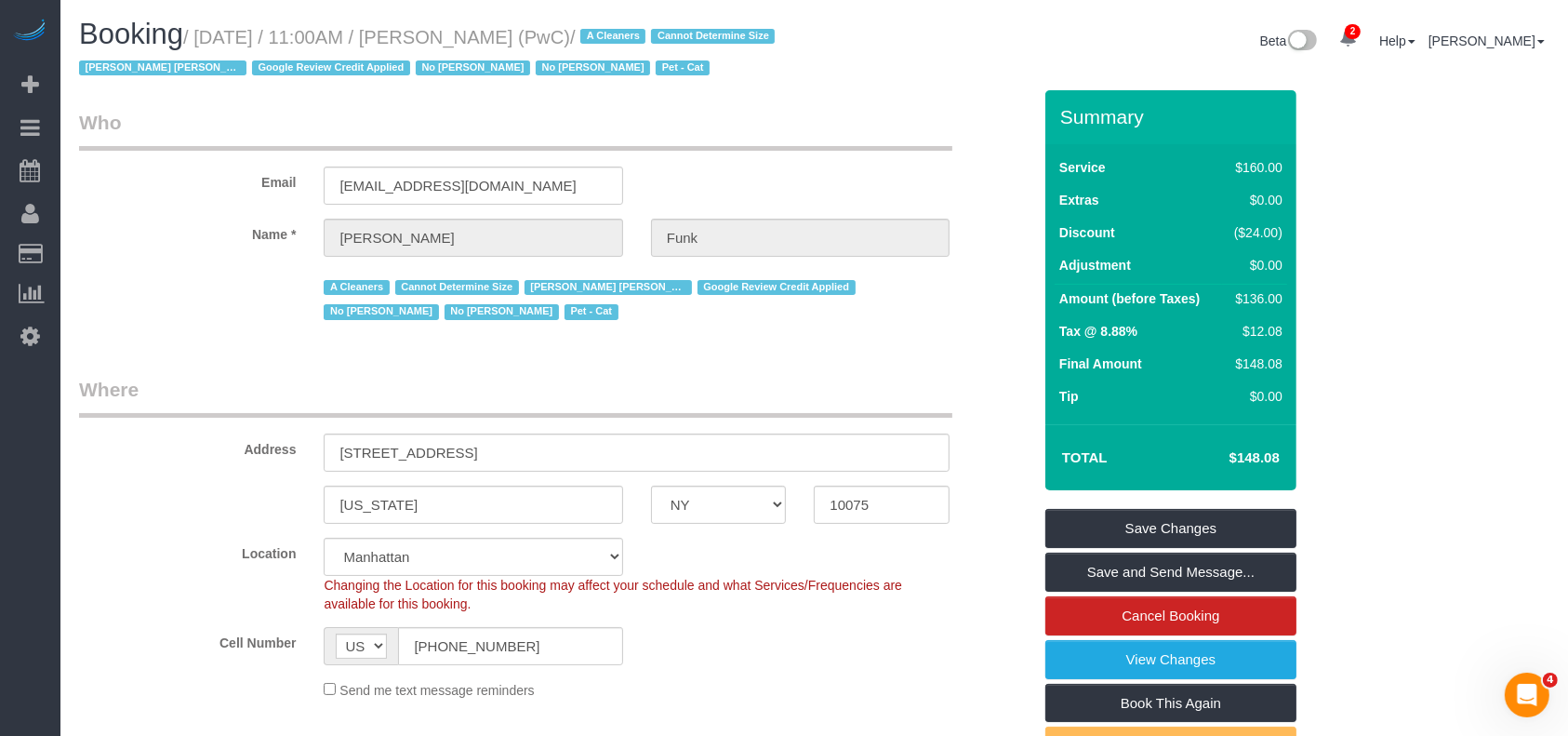
drag, startPoint x: 204, startPoint y: 39, endPoint x: 521, endPoint y: 33, distance: 317.1
click at [521, 33] on small "/ August 25, 2025 / 11:00AM / Zoe Funk (PwC) / A Cleaners Cannot Determine Size…" at bounding box center [430, 53] width 702 height 52
copy small "August 25, 2025 / 11:00AM / Zoe Funk"
drag, startPoint x: 326, startPoint y: 437, endPoint x: 464, endPoint y: 440, distance: 138.0
click at [466, 443] on input "239 East 79th Street, Apt 16C" at bounding box center [637, 452] width 626 height 38
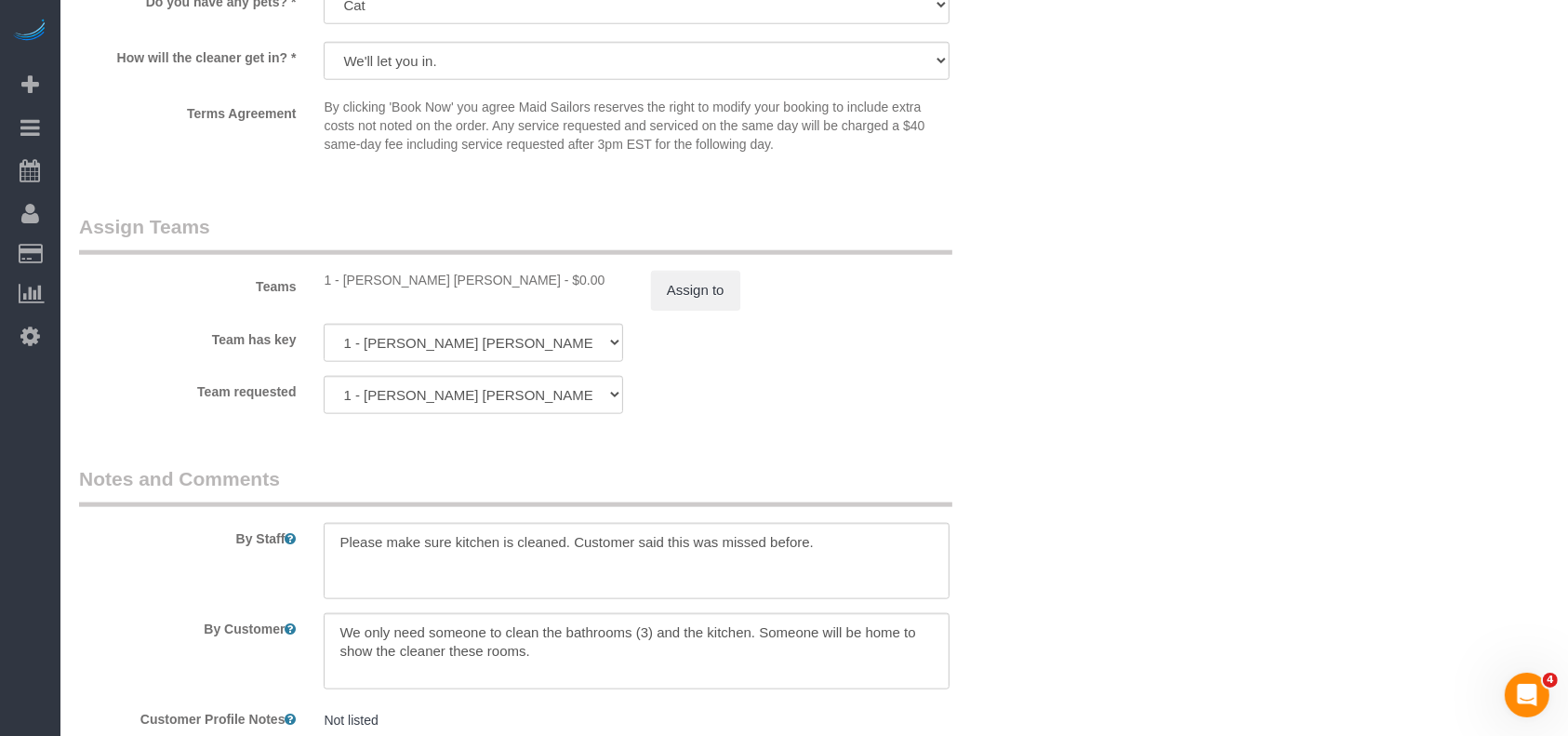
scroll to position [2167, 0]
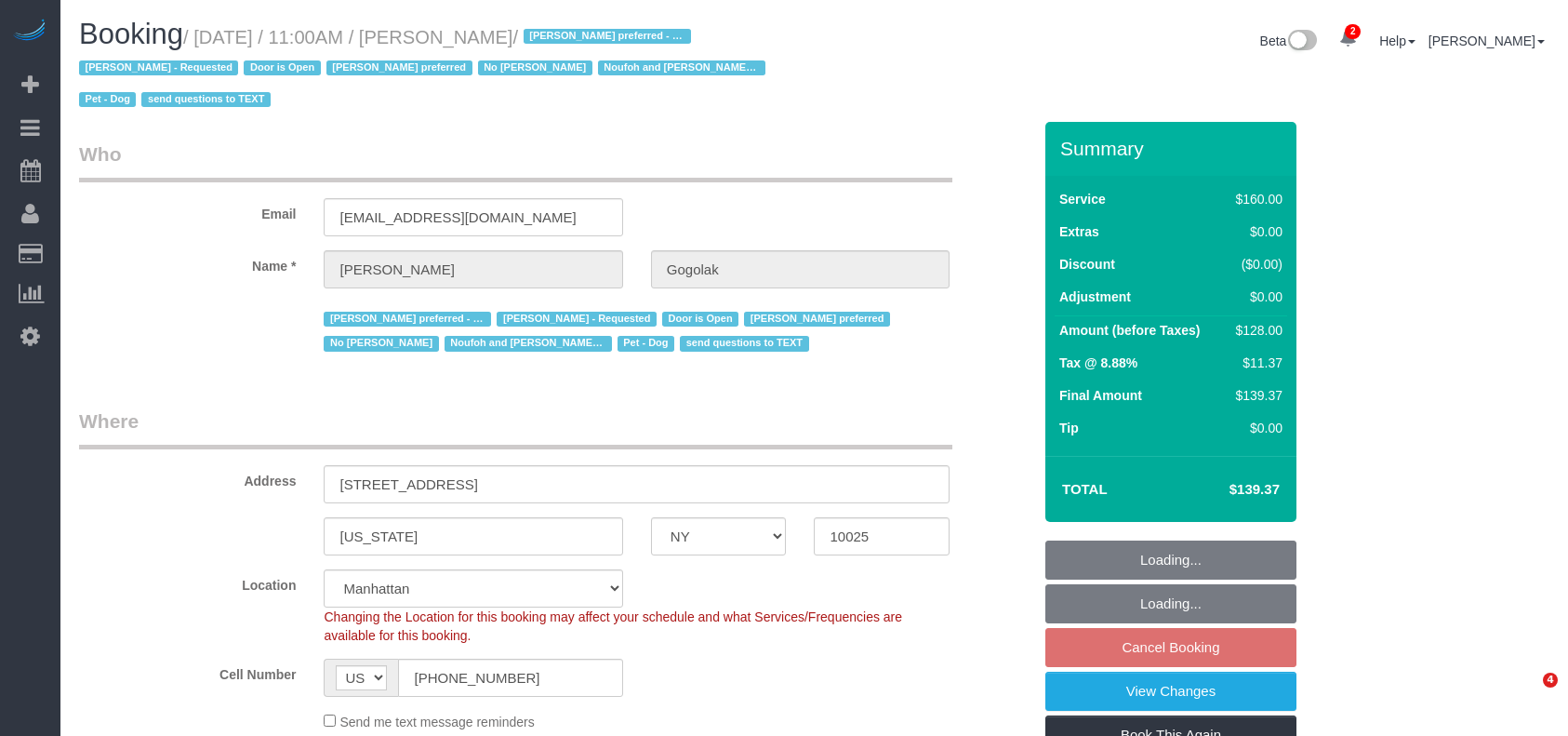
select select "NY"
select select "string:stripe-pm_1RfNyY4VGloSiKo7jWnzrFGY"
select select "spot3"
select select "number:58"
select select "number:76"
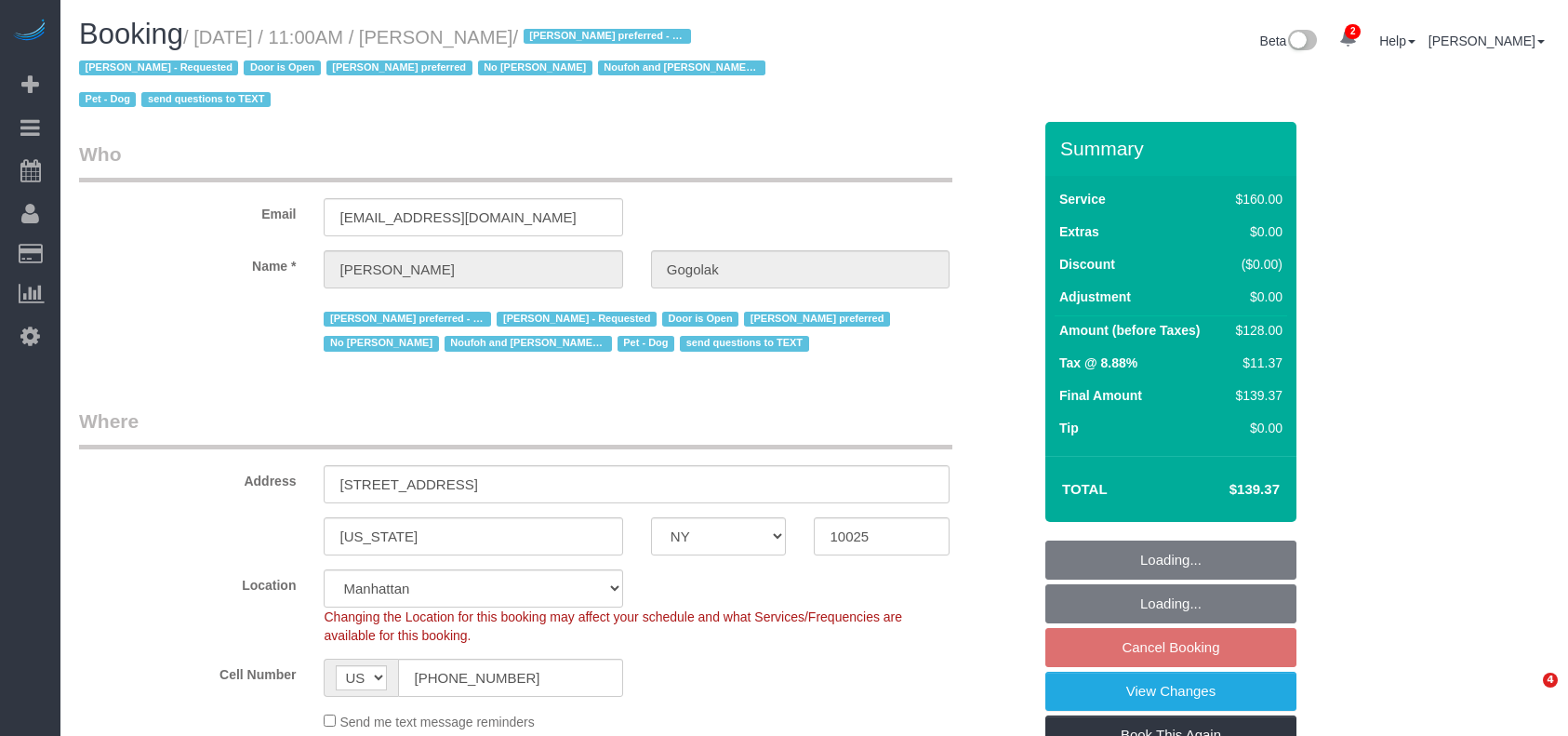
select select "number:13"
select select "number:5"
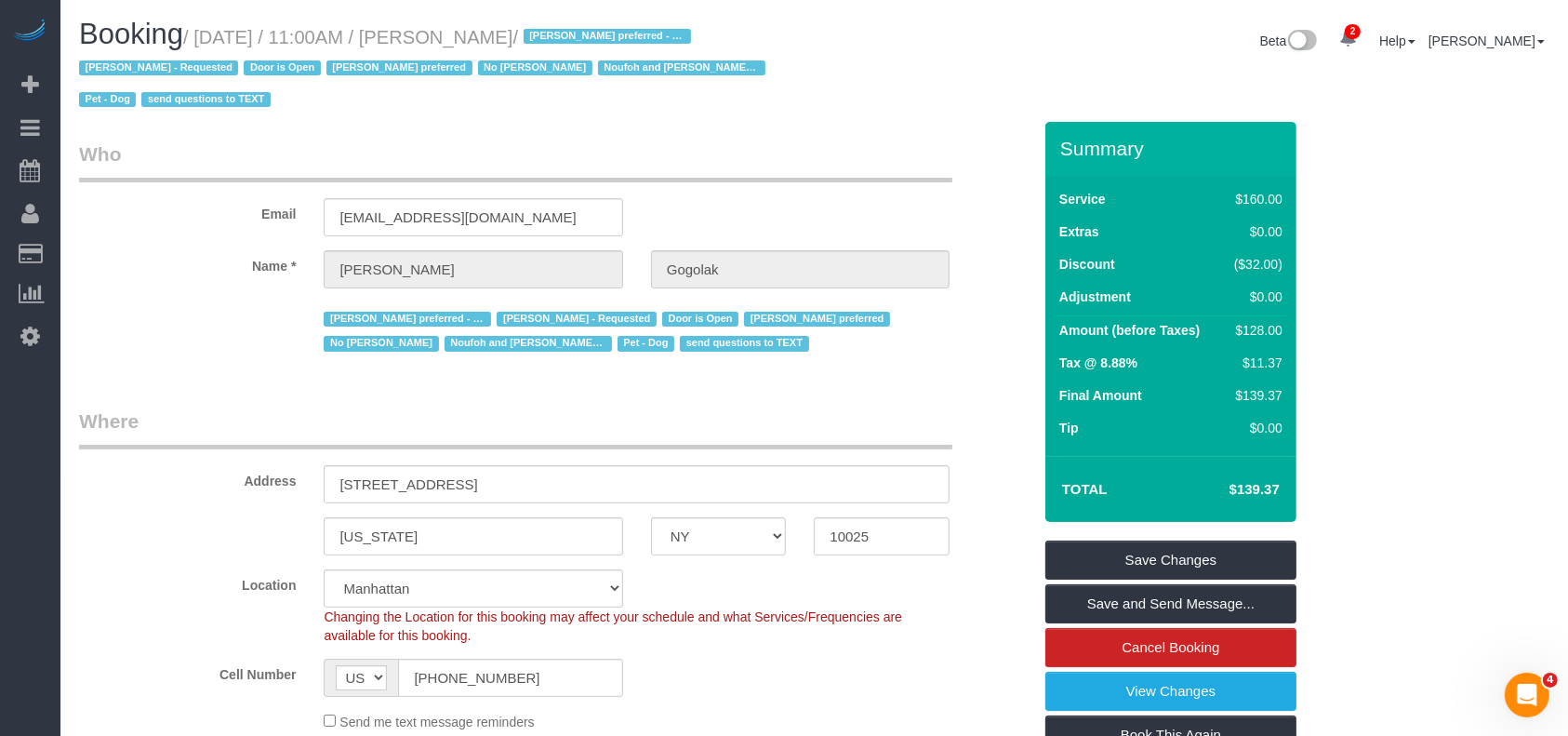
drag, startPoint x: 204, startPoint y: 34, endPoint x: 587, endPoint y: 28, distance: 383.0
click at [587, 28] on small "/ [DATE] / 11:00AM / [PERSON_NAME] / [PERSON_NAME] preferred - Mondays [PERSON_…" at bounding box center [425, 69] width 692 height 83
copy small "[DATE] / 11:00AM / [PERSON_NAME]"
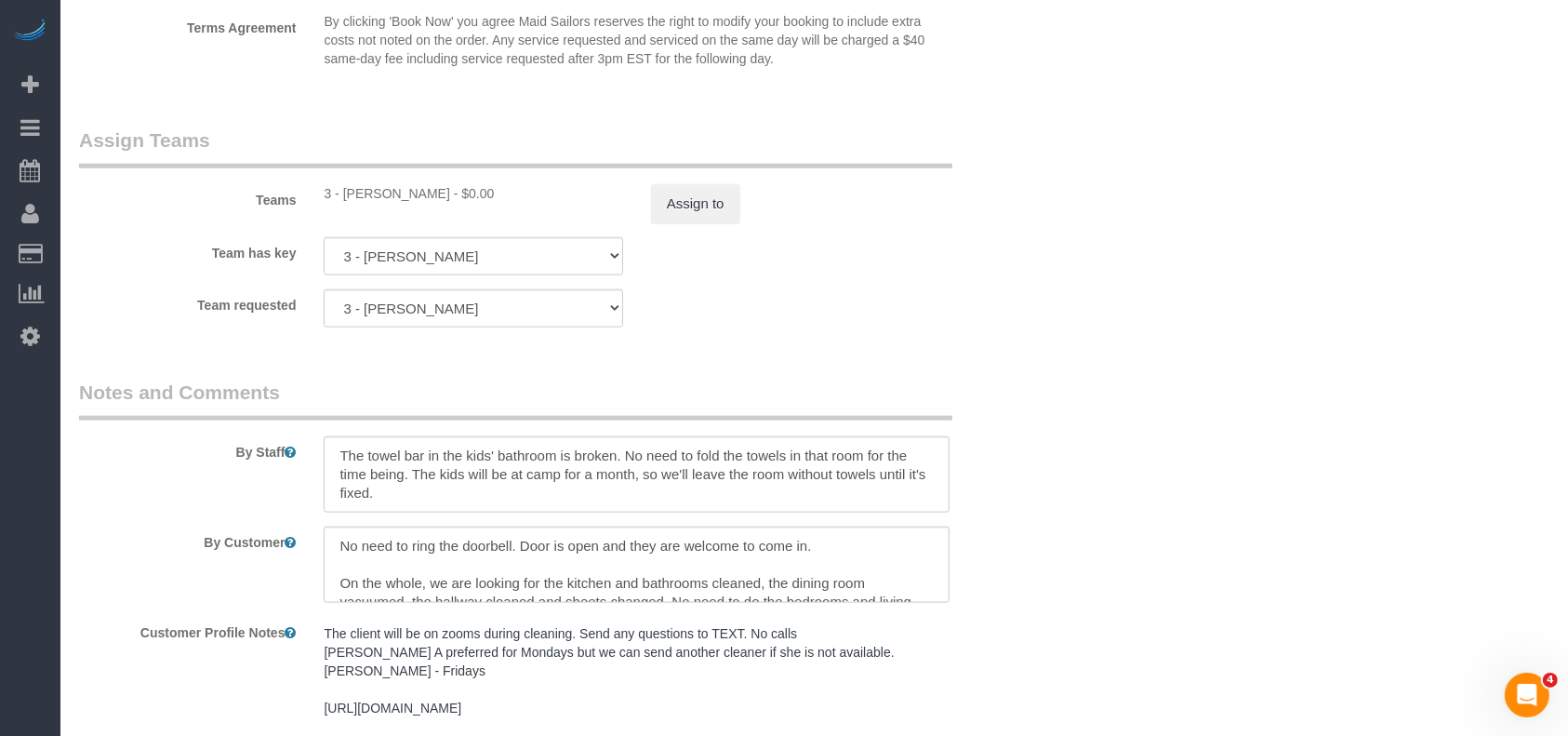
scroll to position [2348, 0]
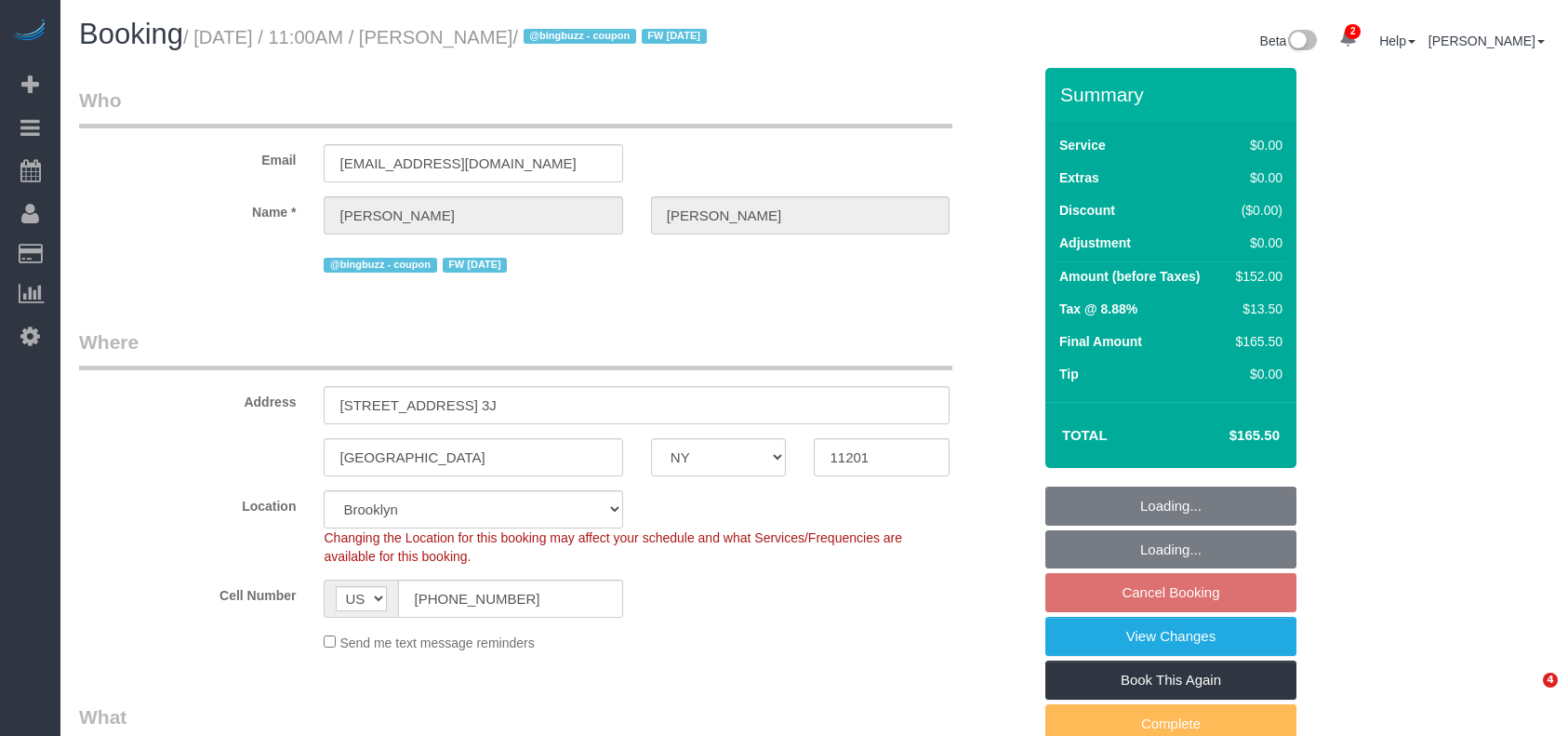
select select "NY"
select select "2"
select select "number:89"
select select "number:90"
select select "number:15"
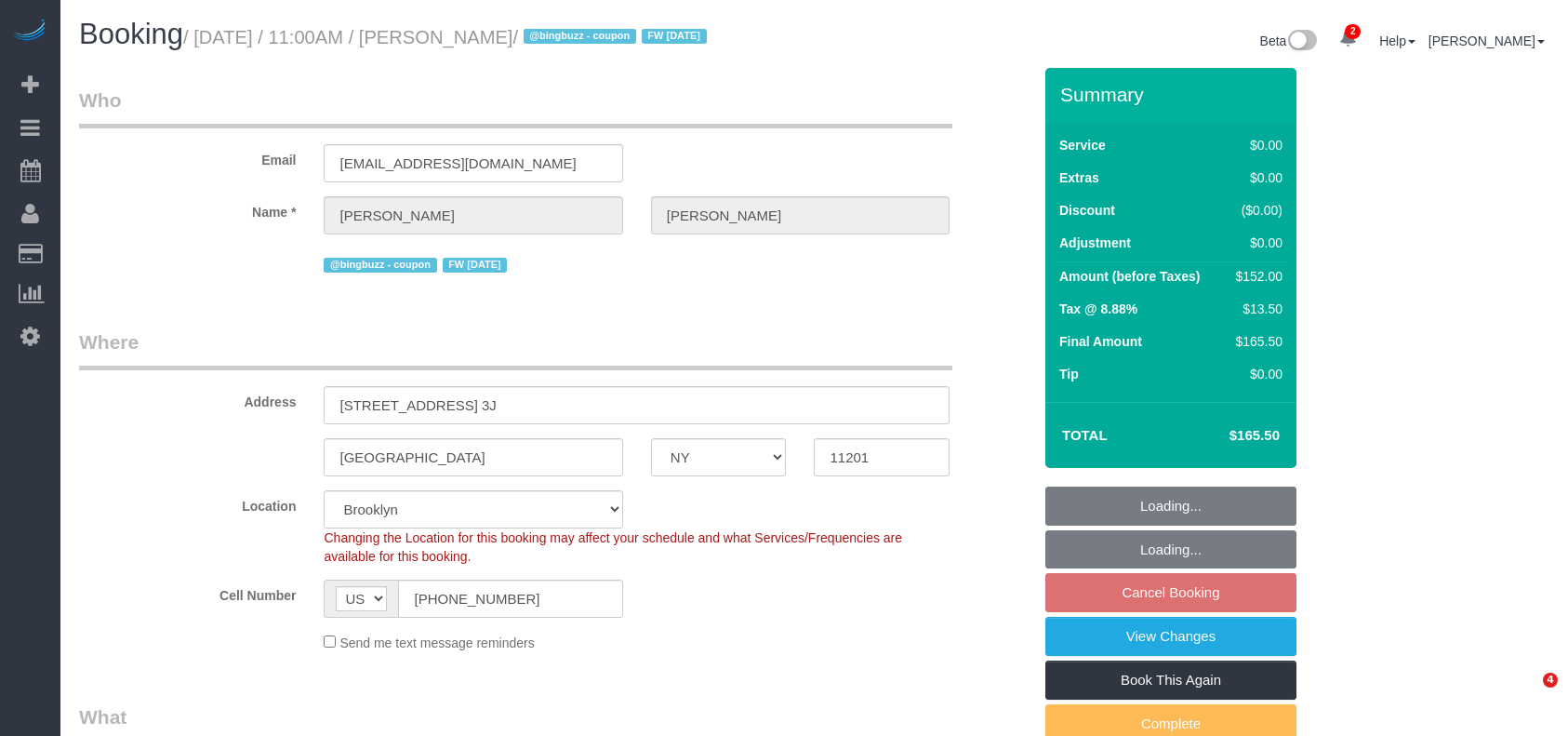
select select "number:6"
select select "spot64"
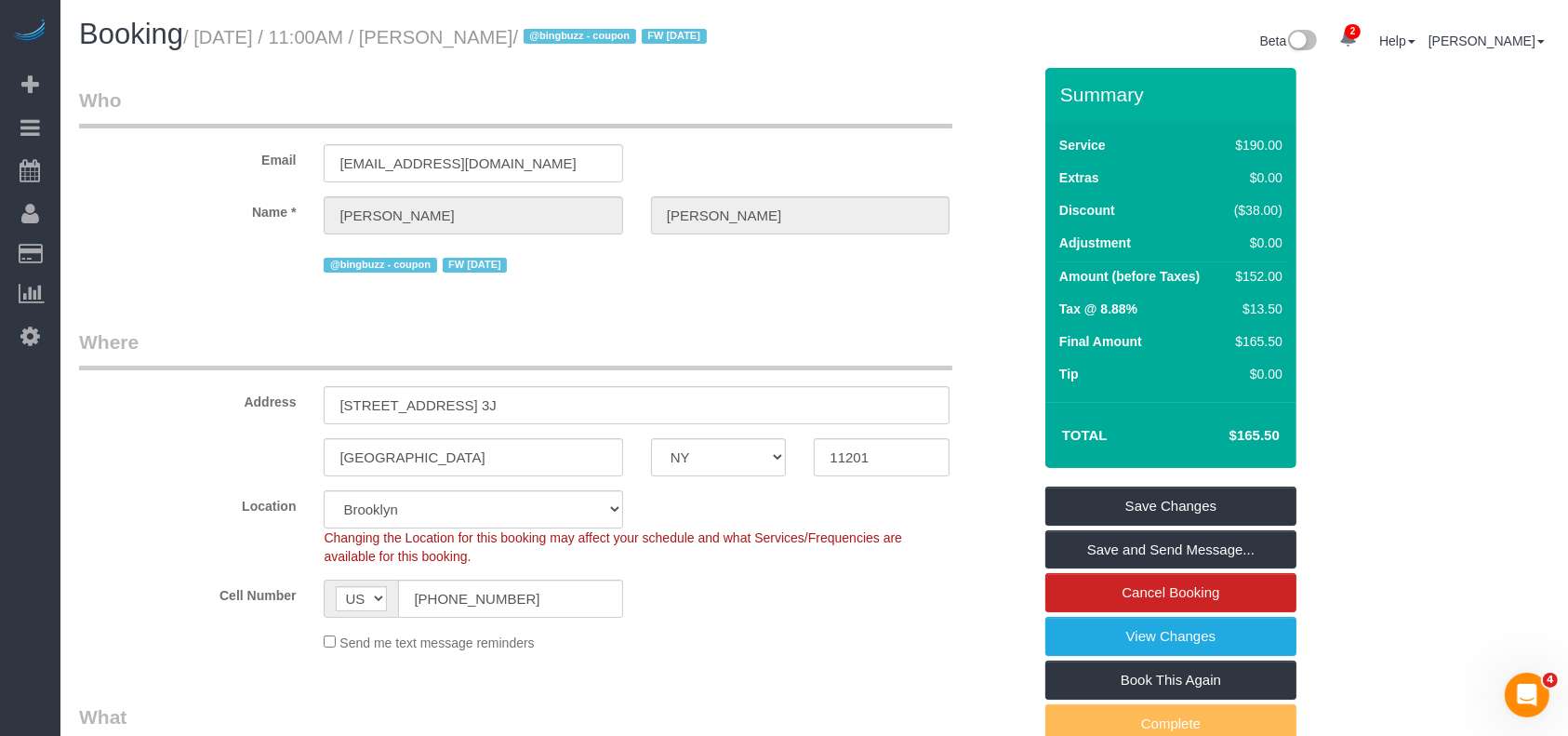
drag, startPoint x: 200, startPoint y: 37, endPoint x: 546, endPoint y: 53, distance: 346.4
click at [544, 35] on small "/ August 25, 2025 / 11:00AM / Michael Hotz / @bingbuzz - coupon FW 01/20/25" at bounding box center [448, 37] width 529 height 20
copy small "August 25, 2025 / 11:00AM / Michael Hot"
copy small "August 25, 2025 / 11:00AM / Michael Hotz"
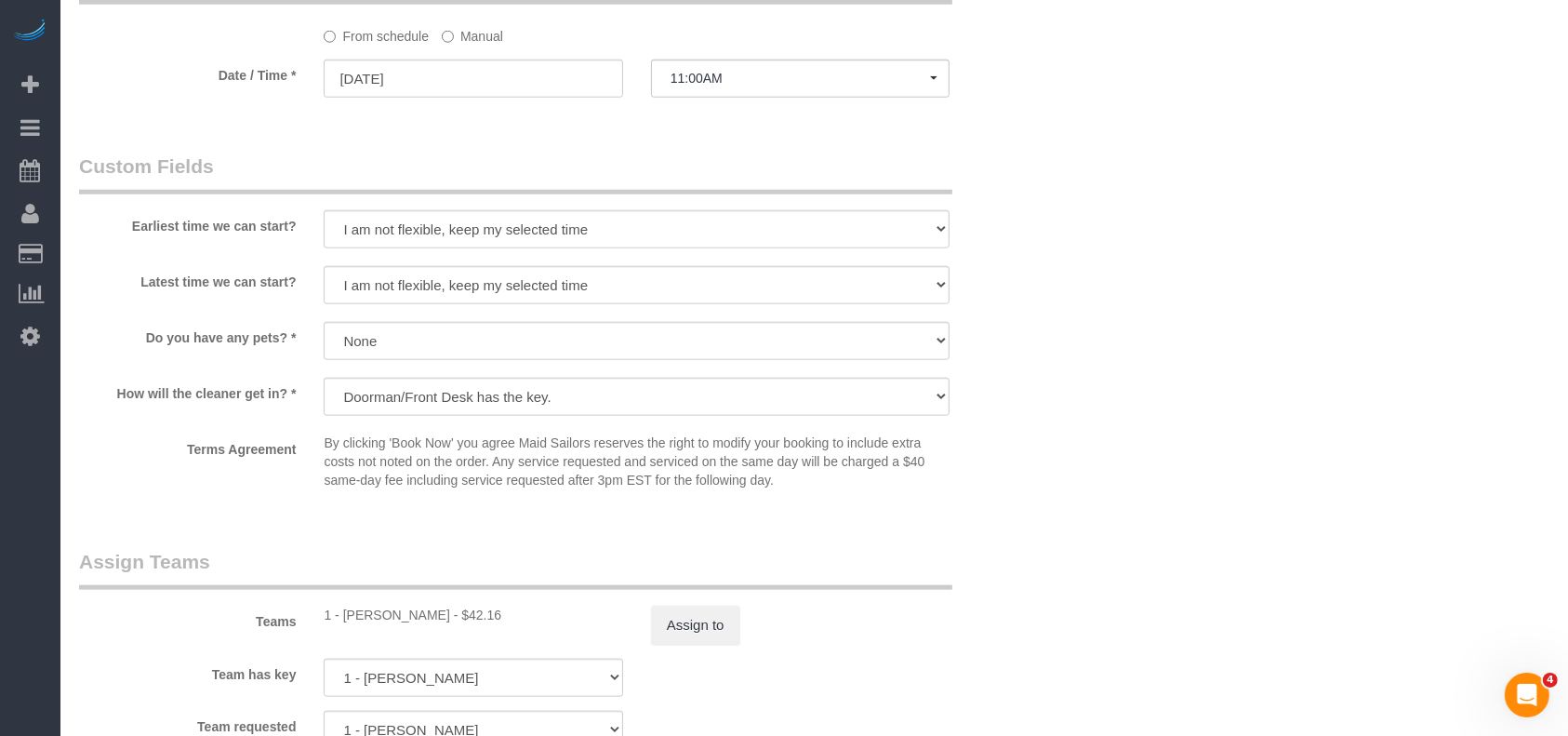
scroll to position [1985, 0]
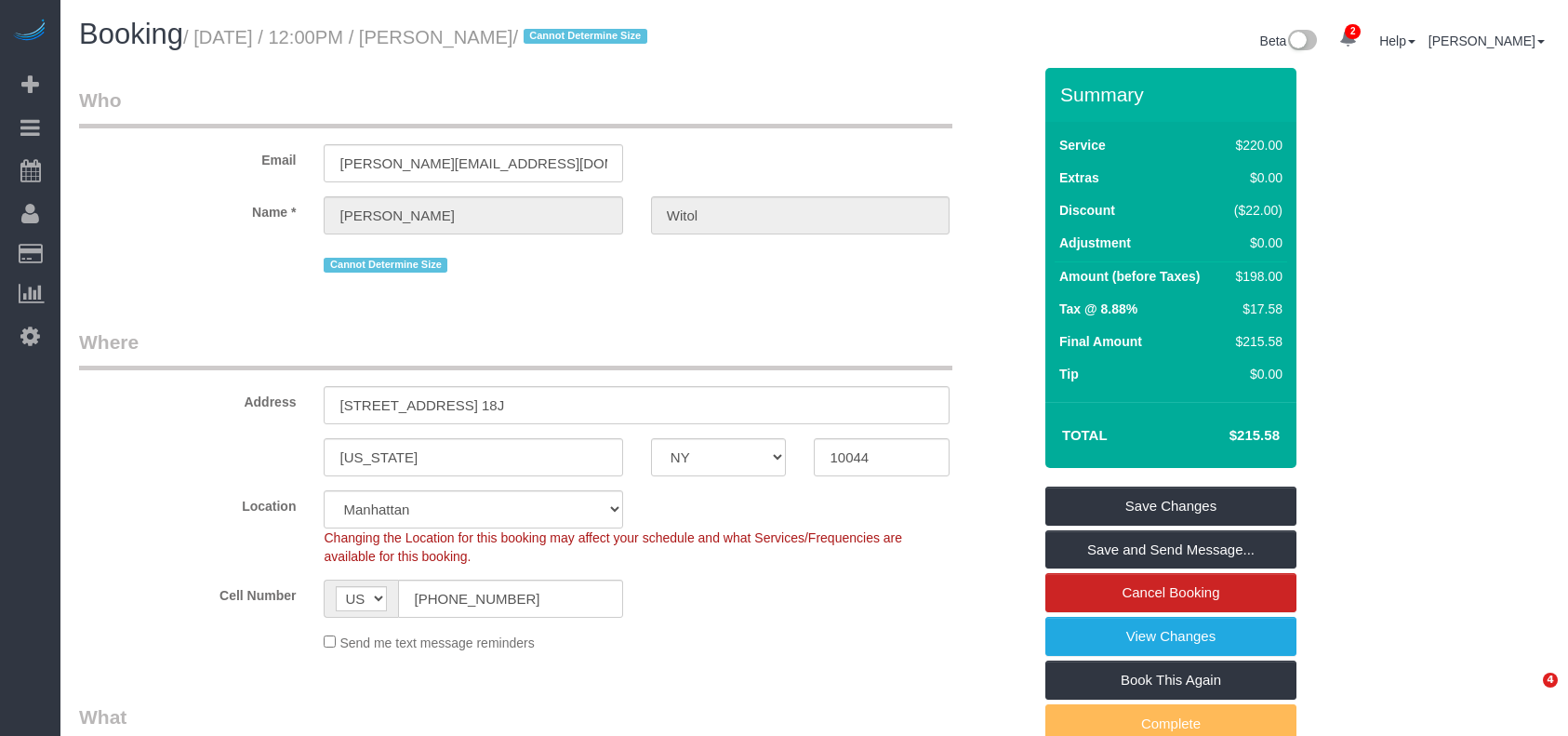
select select "NY"
select select "2"
select select "spot4"
select select "number:58"
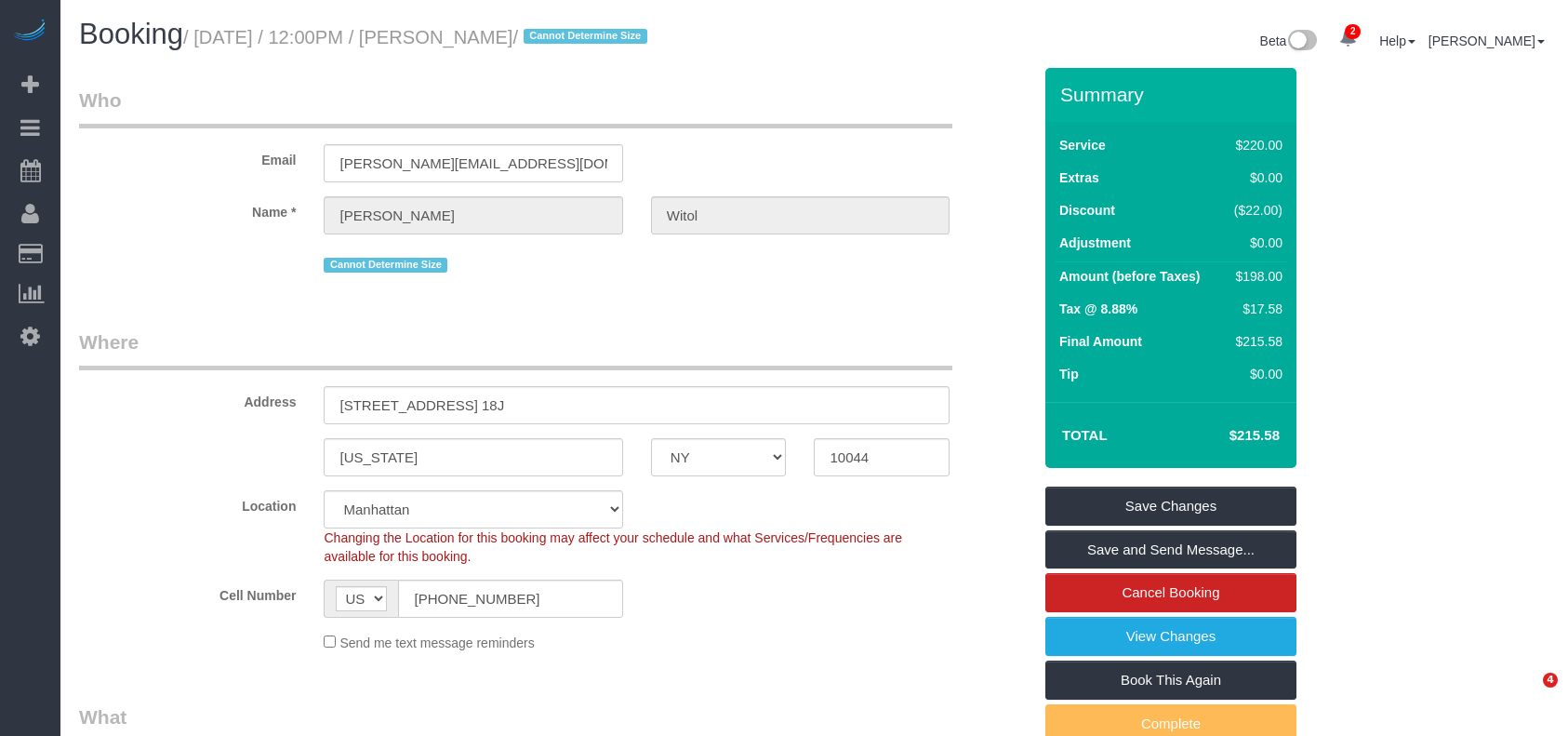
select select "number:75"
select select "number:15"
select select "number:6"
drag, startPoint x: 204, startPoint y: 37, endPoint x: 550, endPoint y: 27, distance: 346.1
click at [550, 27] on small "/ [DATE] / 12:00PM / [PERSON_NAME] / Cannot Determine Size" at bounding box center [418, 37] width 470 height 20
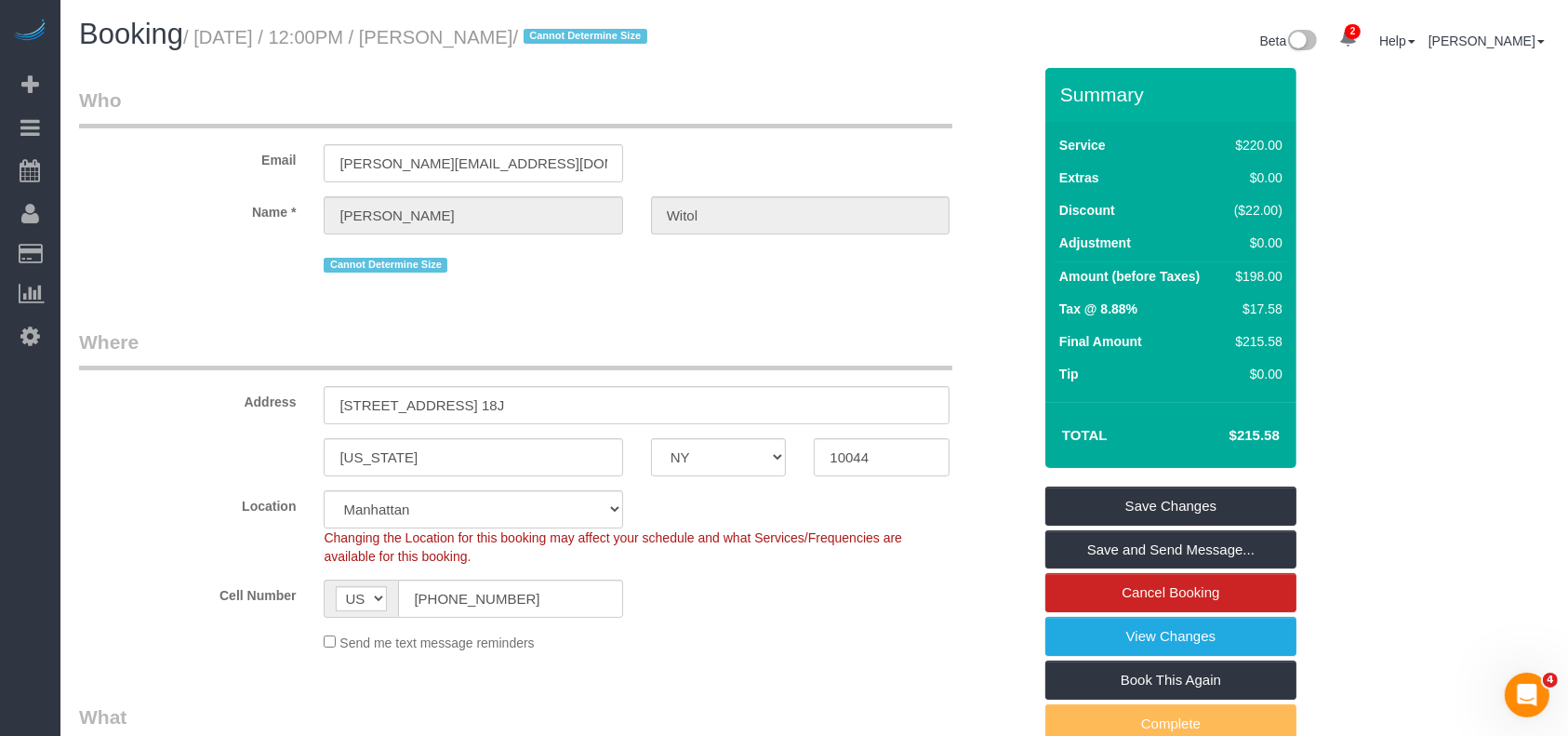
copy small "[DATE] / 12:00PM / [PERSON_NAME]"
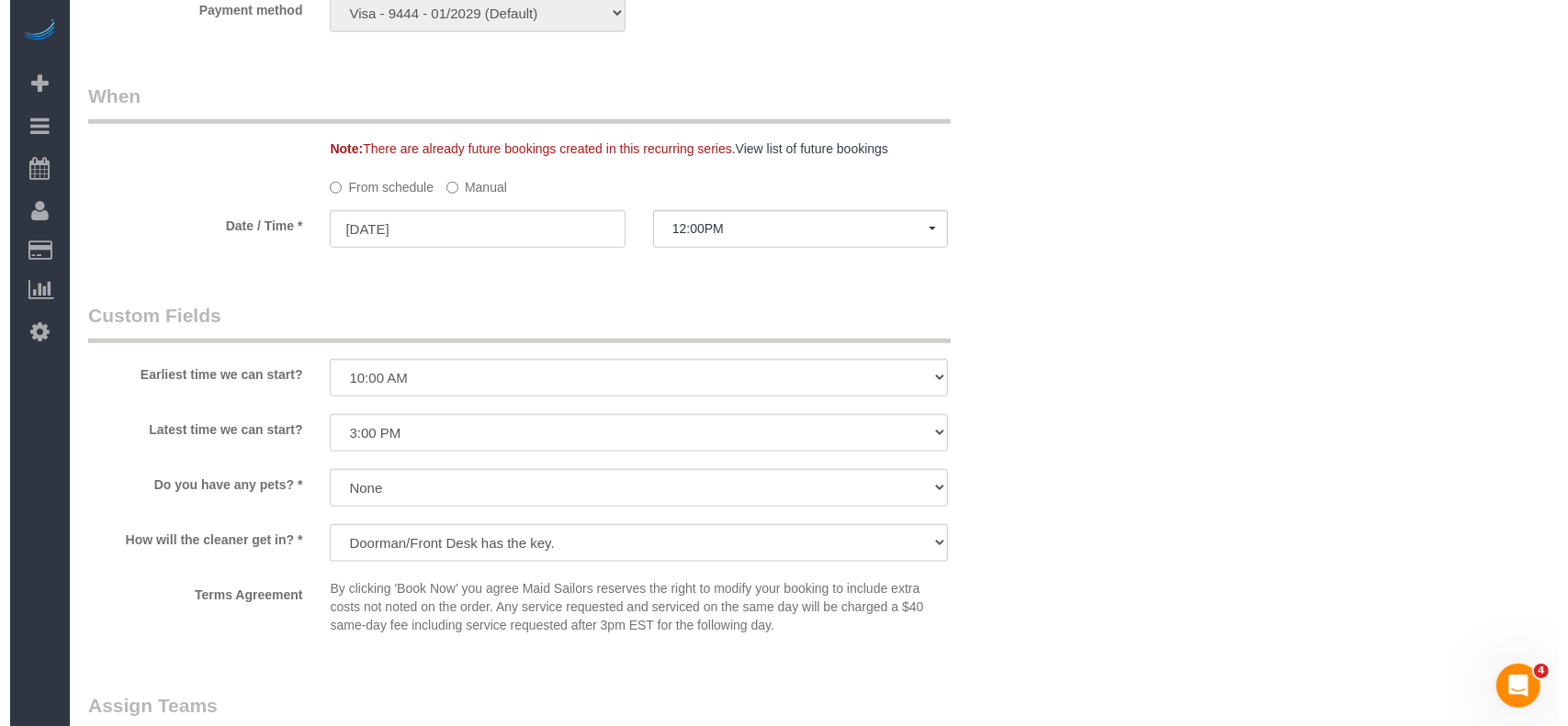
scroll to position [1958, 0]
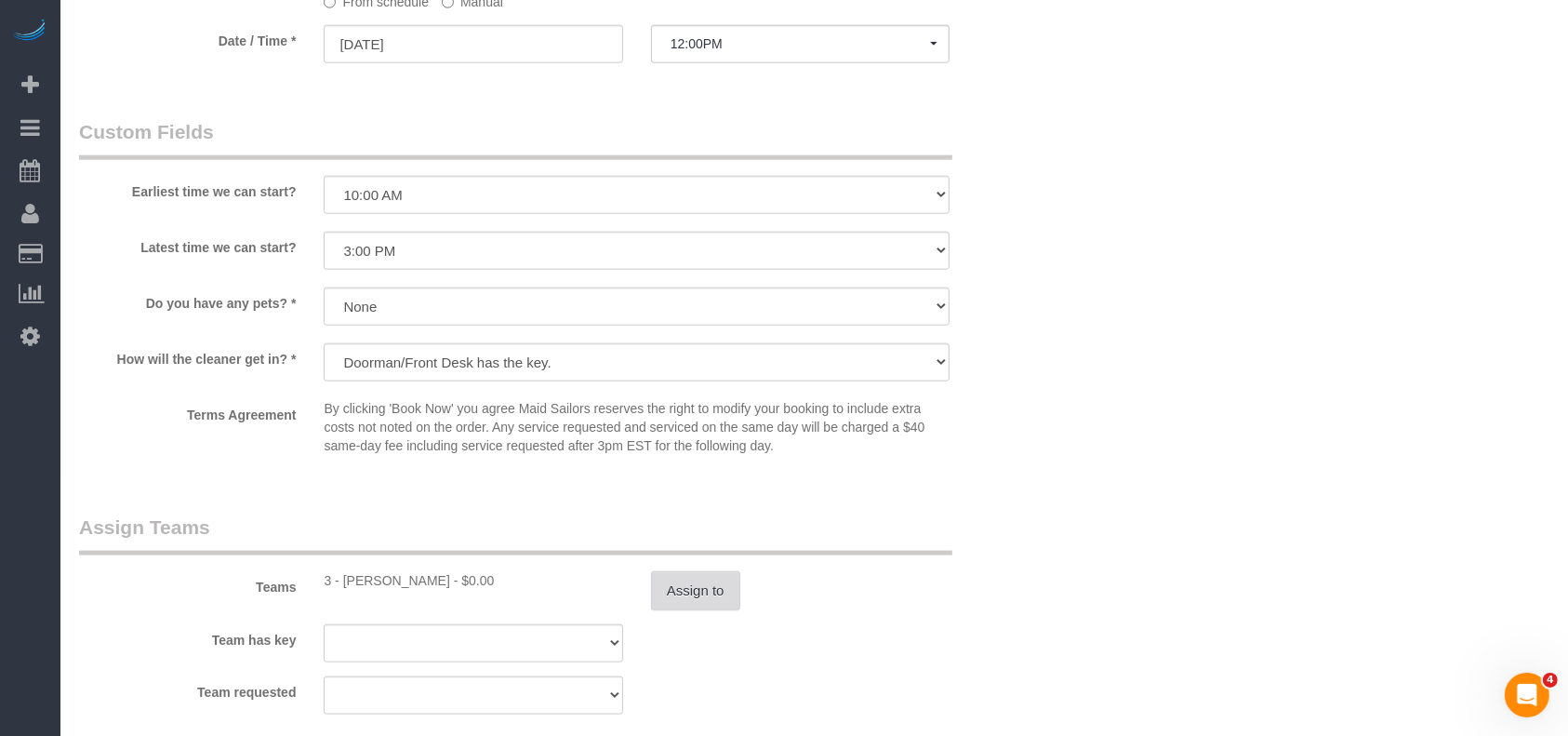
click at [683, 605] on button "Assign to" at bounding box center [696, 591] width 89 height 39
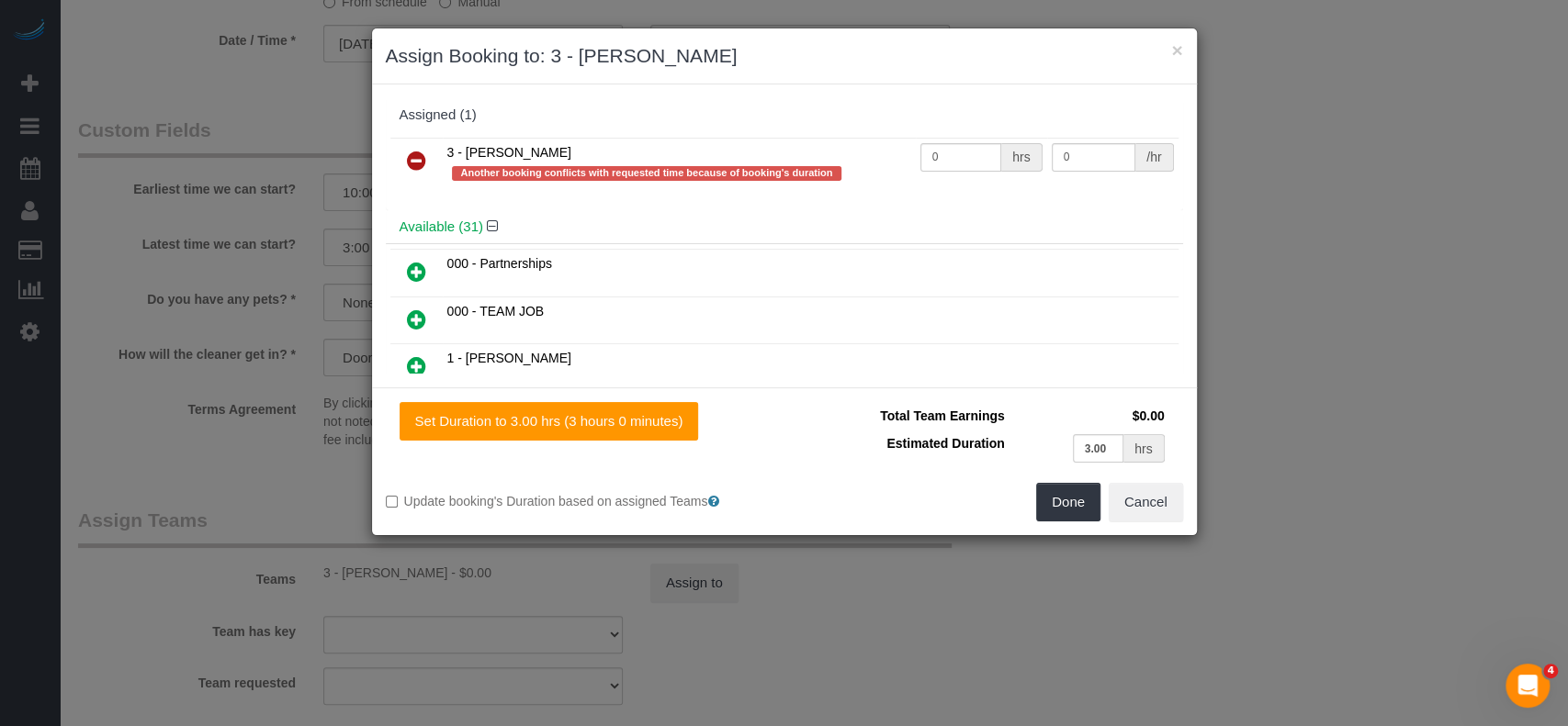
click at [418, 158] on icon at bounding box center [416, 160] width 19 height 22
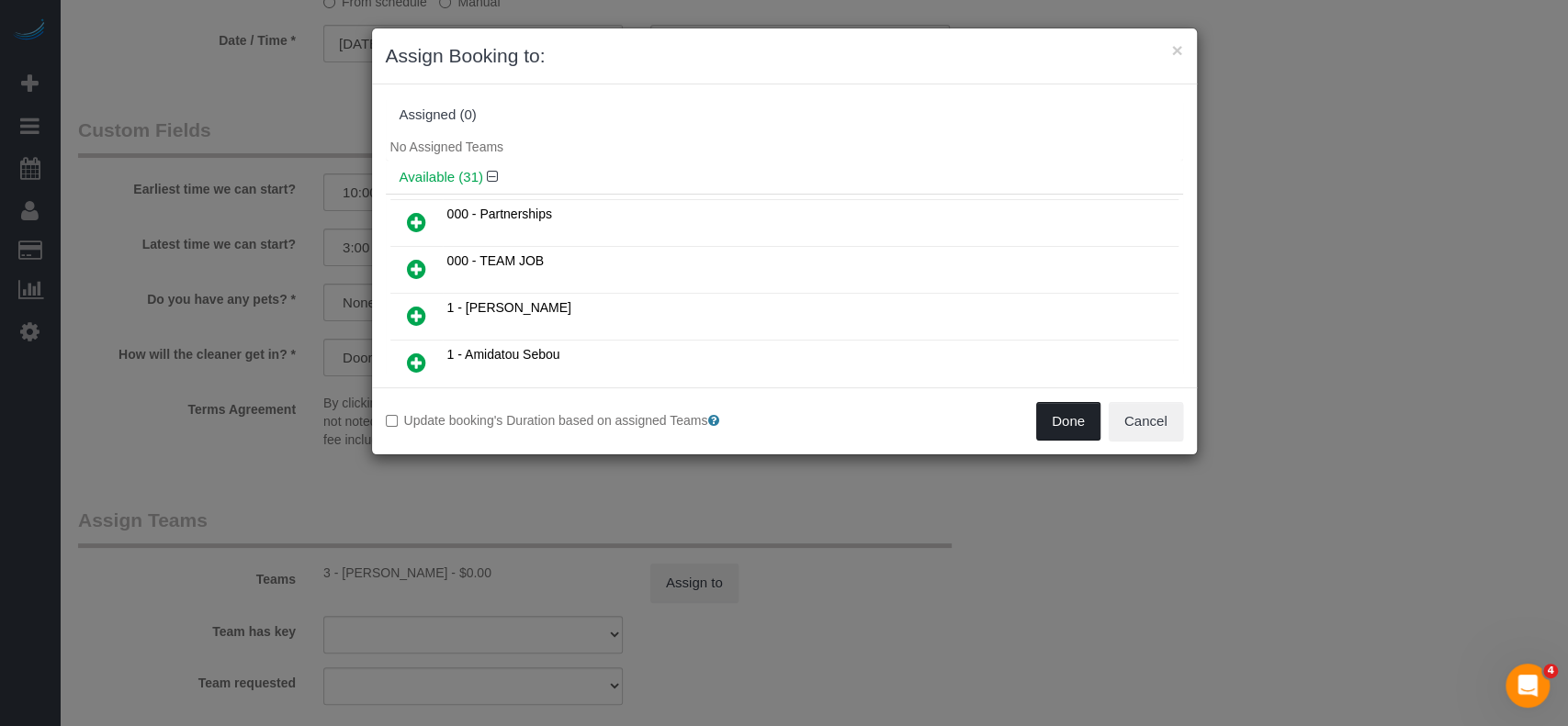
click at [1065, 413] on button "Done" at bounding box center [1068, 421] width 64 height 38
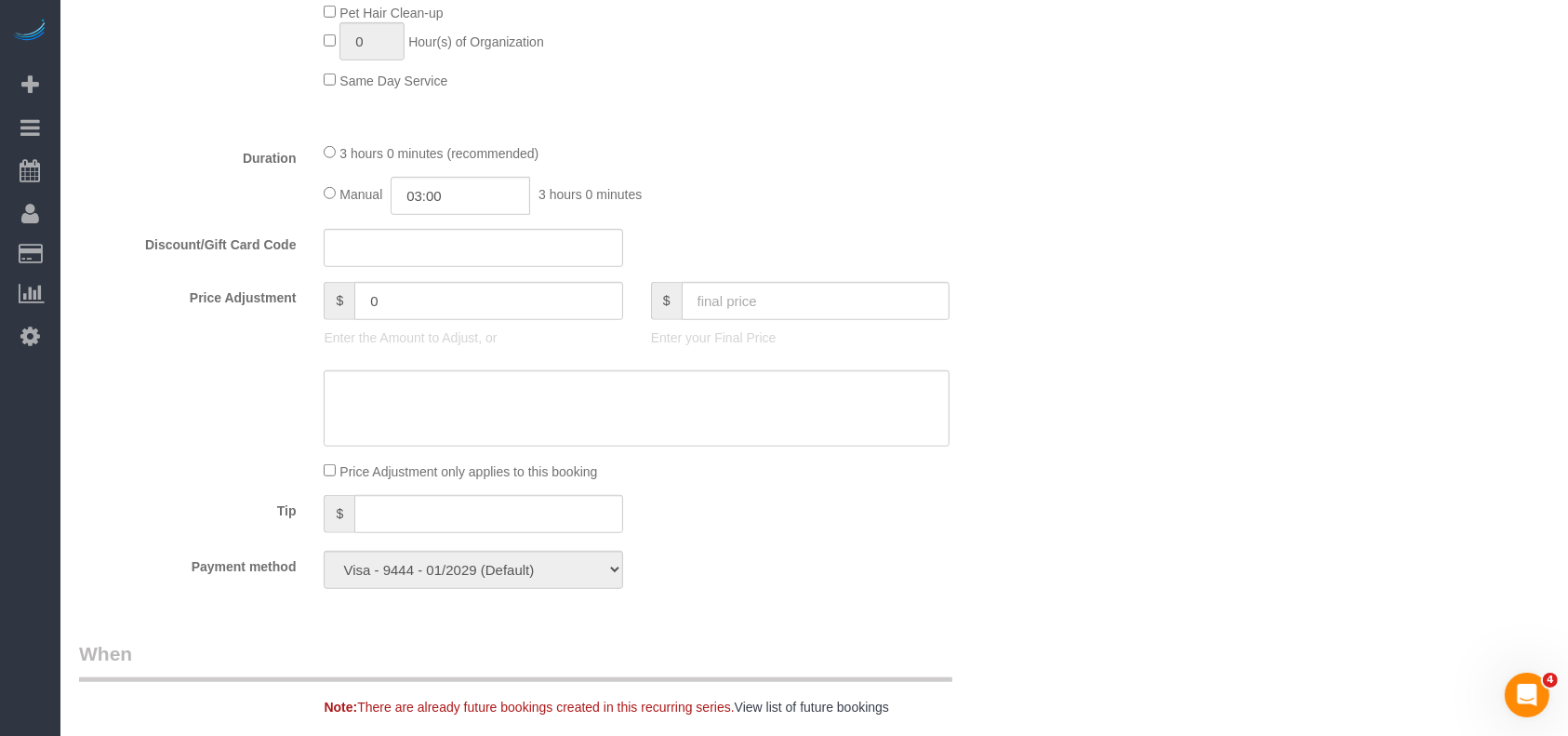
scroll to position [372, 0]
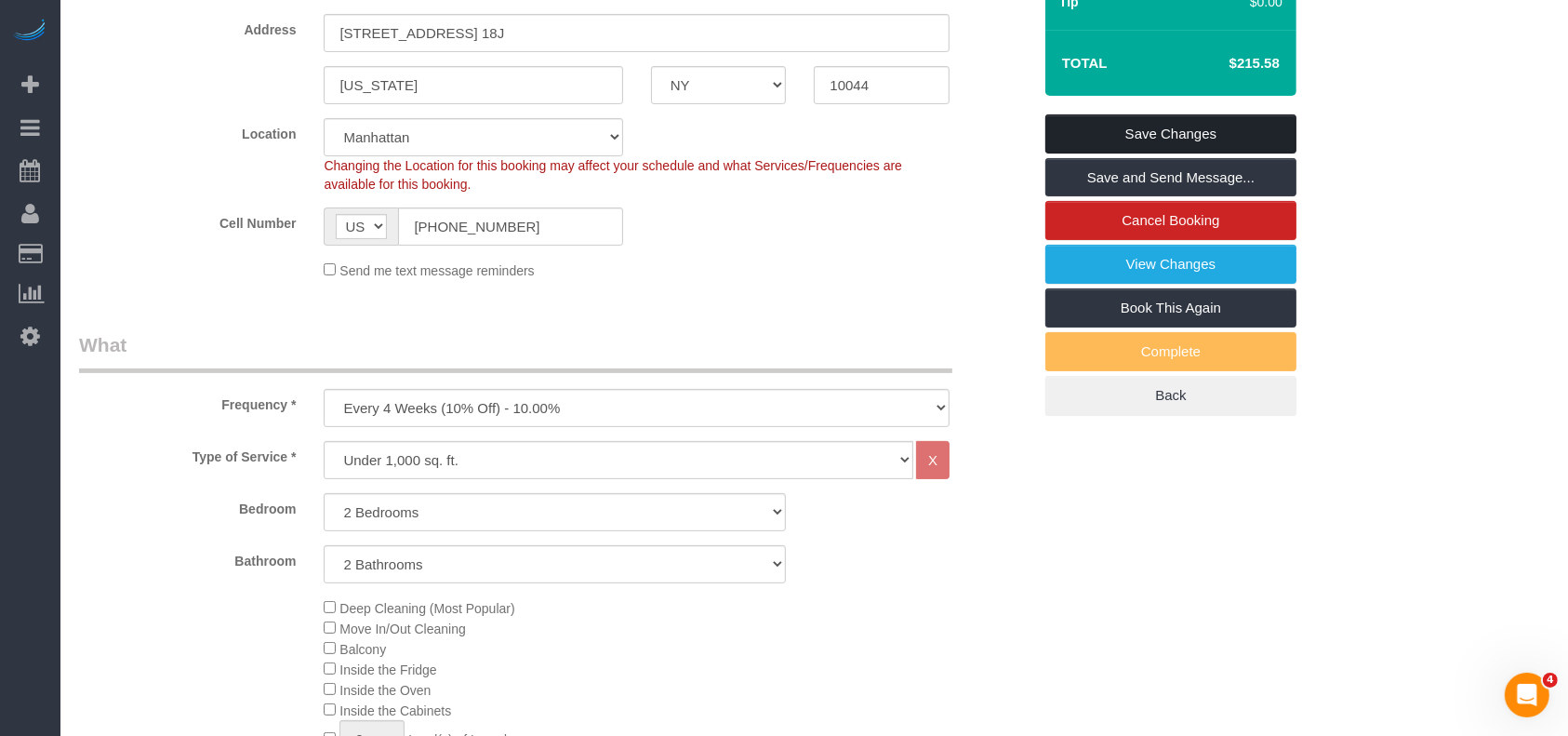
drag, startPoint x: 1178, startPoint y: 130, endPoint x: 1165, endPoint y: 127, distance: 13.3
click at [1178, 130] on link "Save Changes" at bounding box center [1171, 134] width 251 height 39
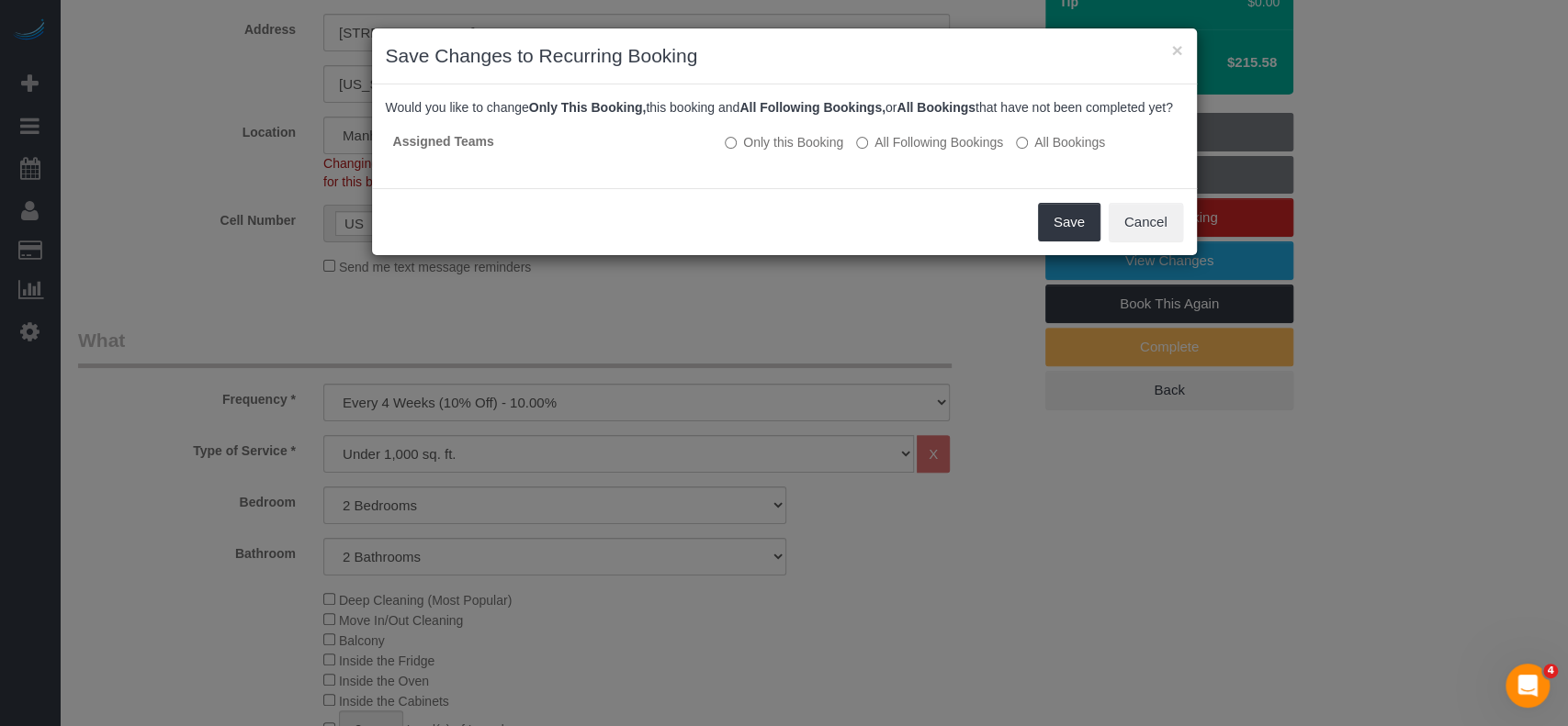
drag, startPoint x: 1080, startPoint y: 218, endPoint x: 1069, endPoint y: 262, distance: 45.4
click at [1077, 232] on div "Save Cancel" at bounding box center [784, 222] width 825 height 67
click at [1069, 241] on button "Save" at bounding box center [1069, 222] width 62 height 38
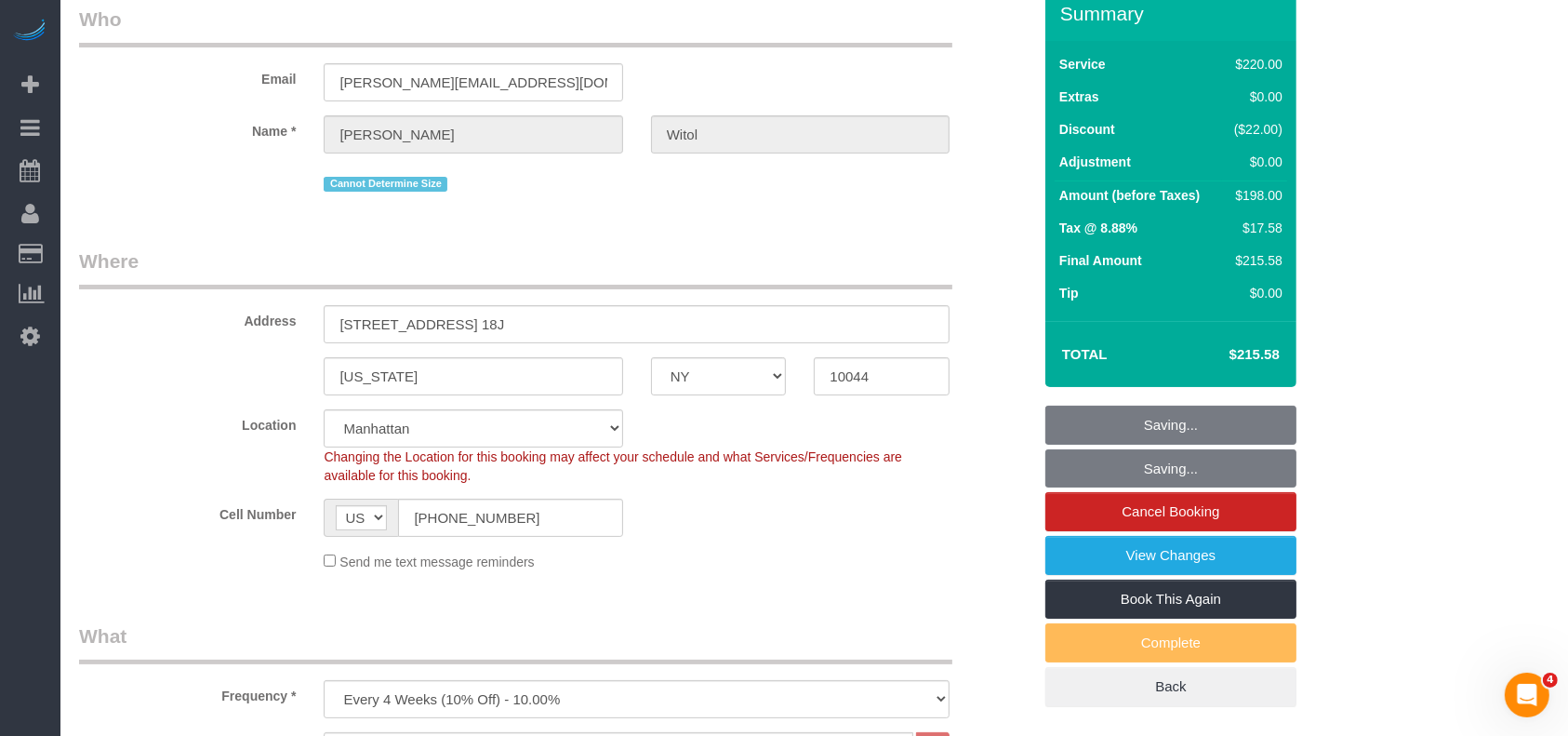
scroll to position [0, 0]
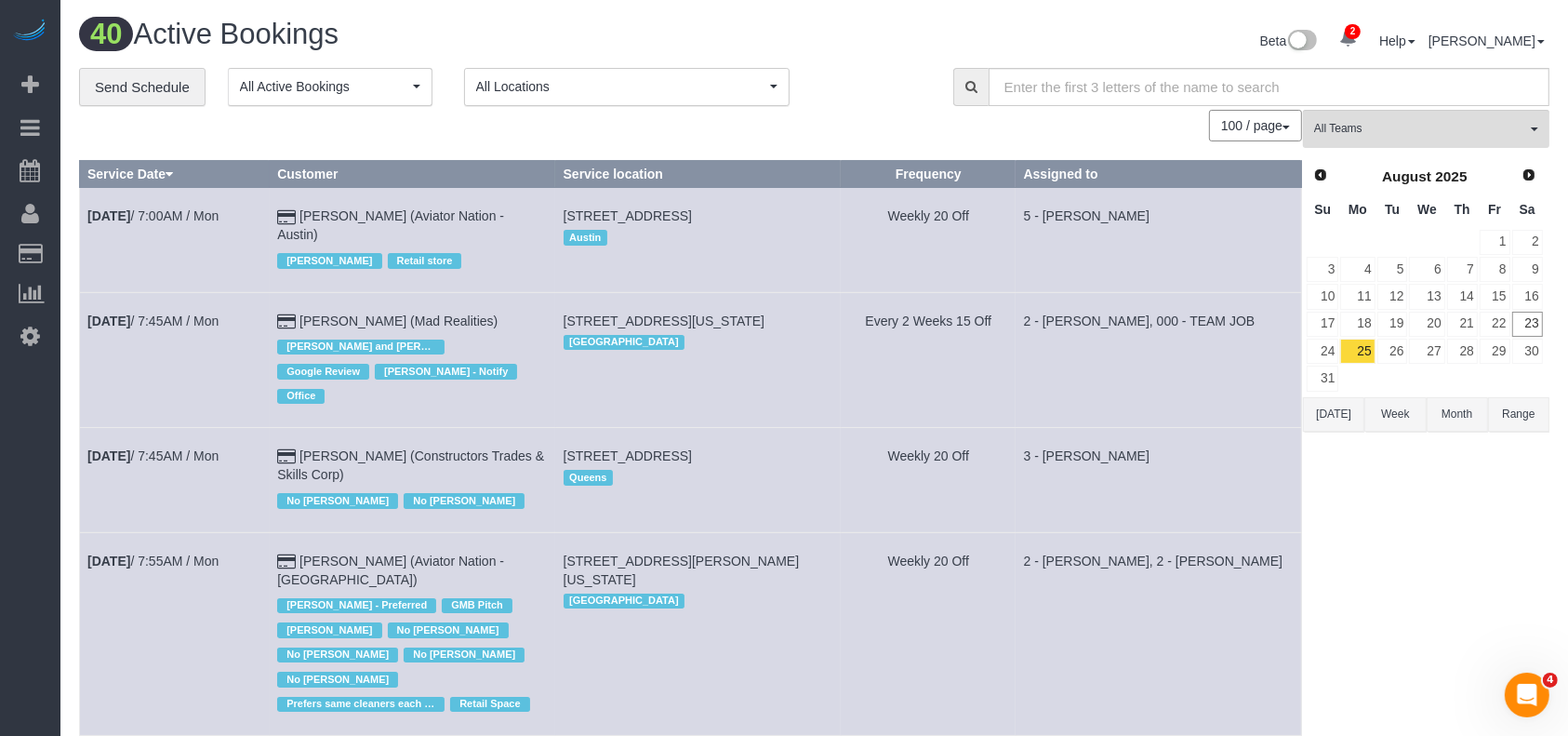
click at [873, 597] on td "Weekly 20 Off" at bounding box center [928, 633] width 174 height 203
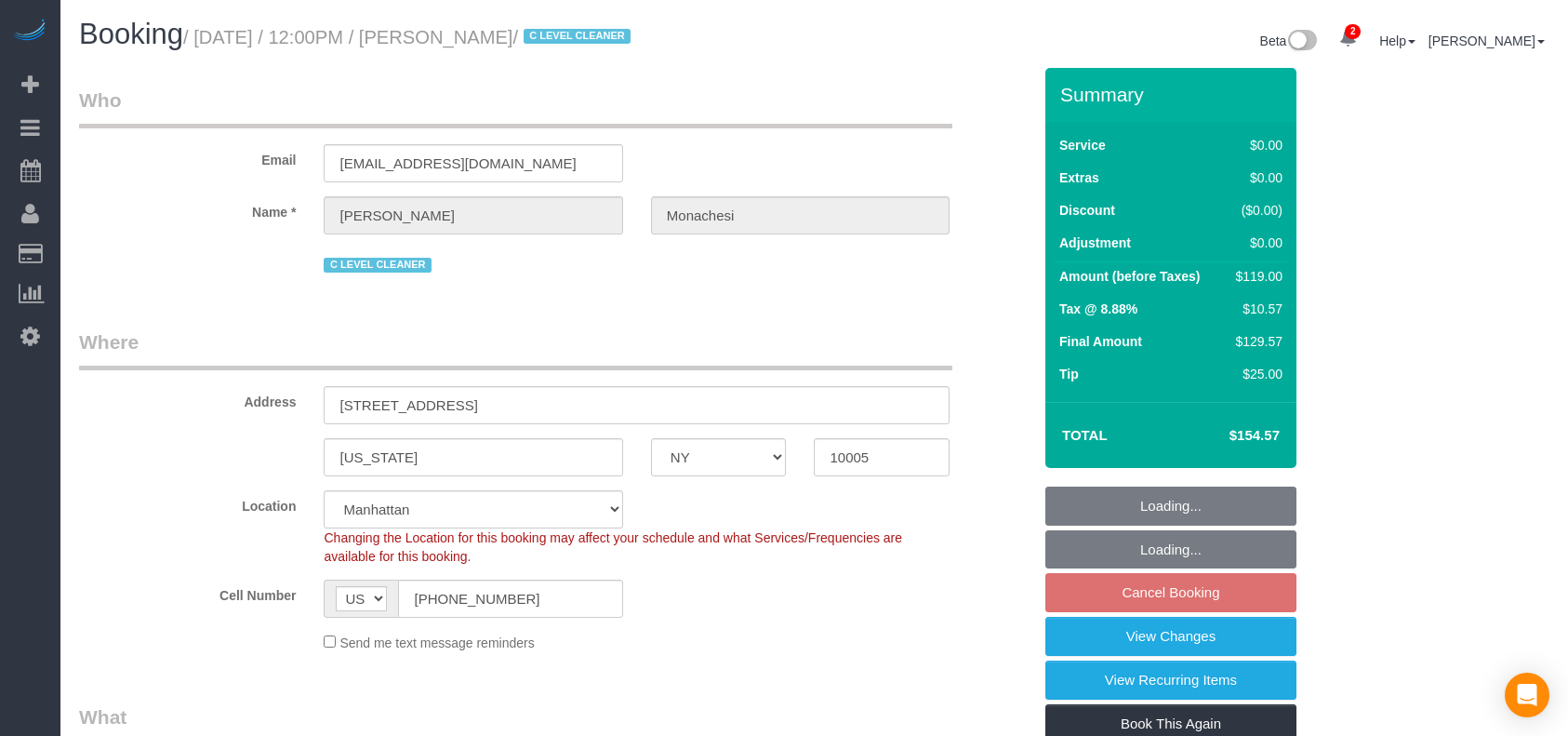
select select "NY"
select select "1"
select select "string:stripe-pm_1QlwZp4VGloSiKo7Aw8ONXaS"
select select "number:59"
select select "number:76"
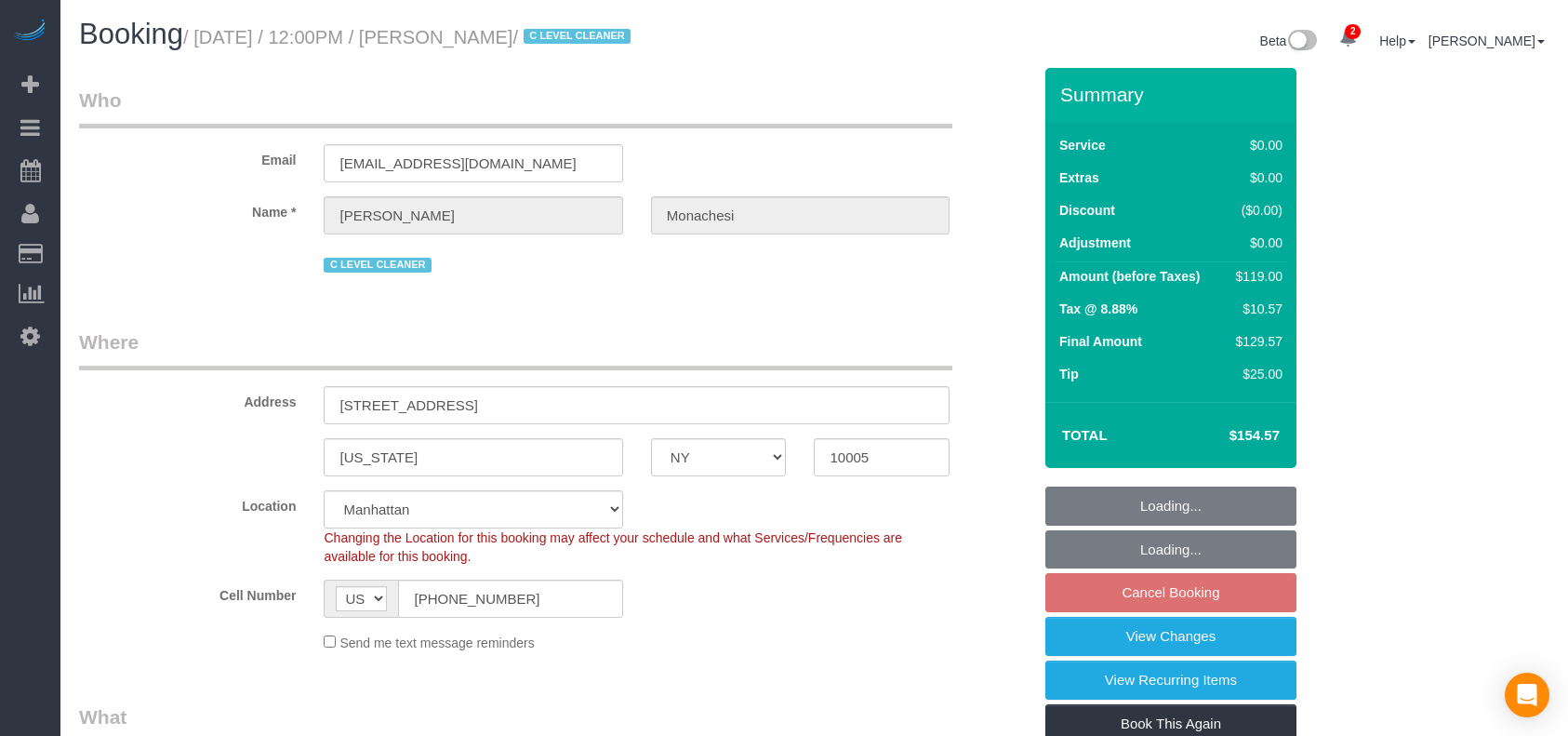
select select "number:15"
select select "number:6"
select select "number:21"
select select "spot62"
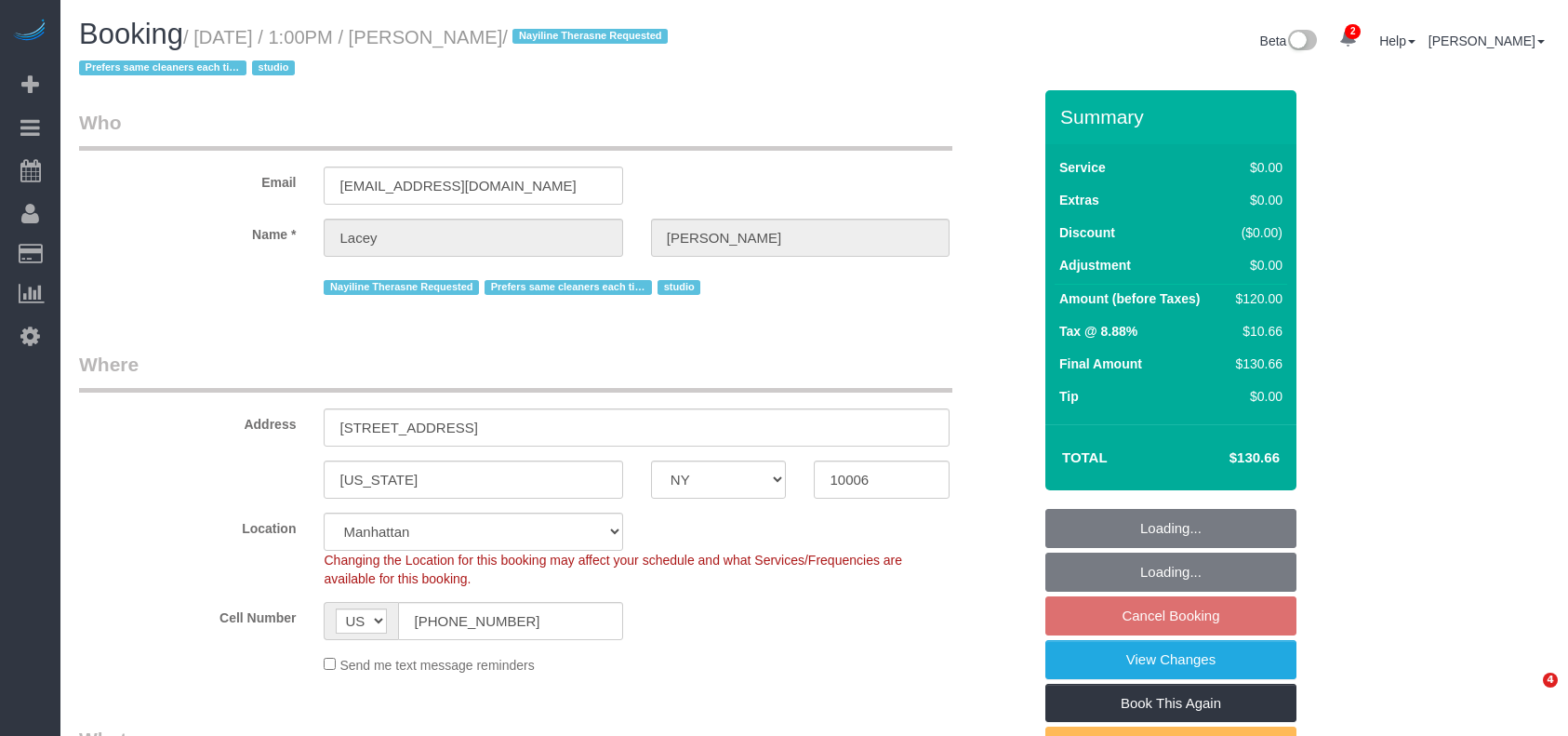
select select "NY"
select select "string:stripe-pm_1QnwjA4VGloSiKo7h3HCAQgS"
select select "spot63"
select select "number:61"
select select "number:77"
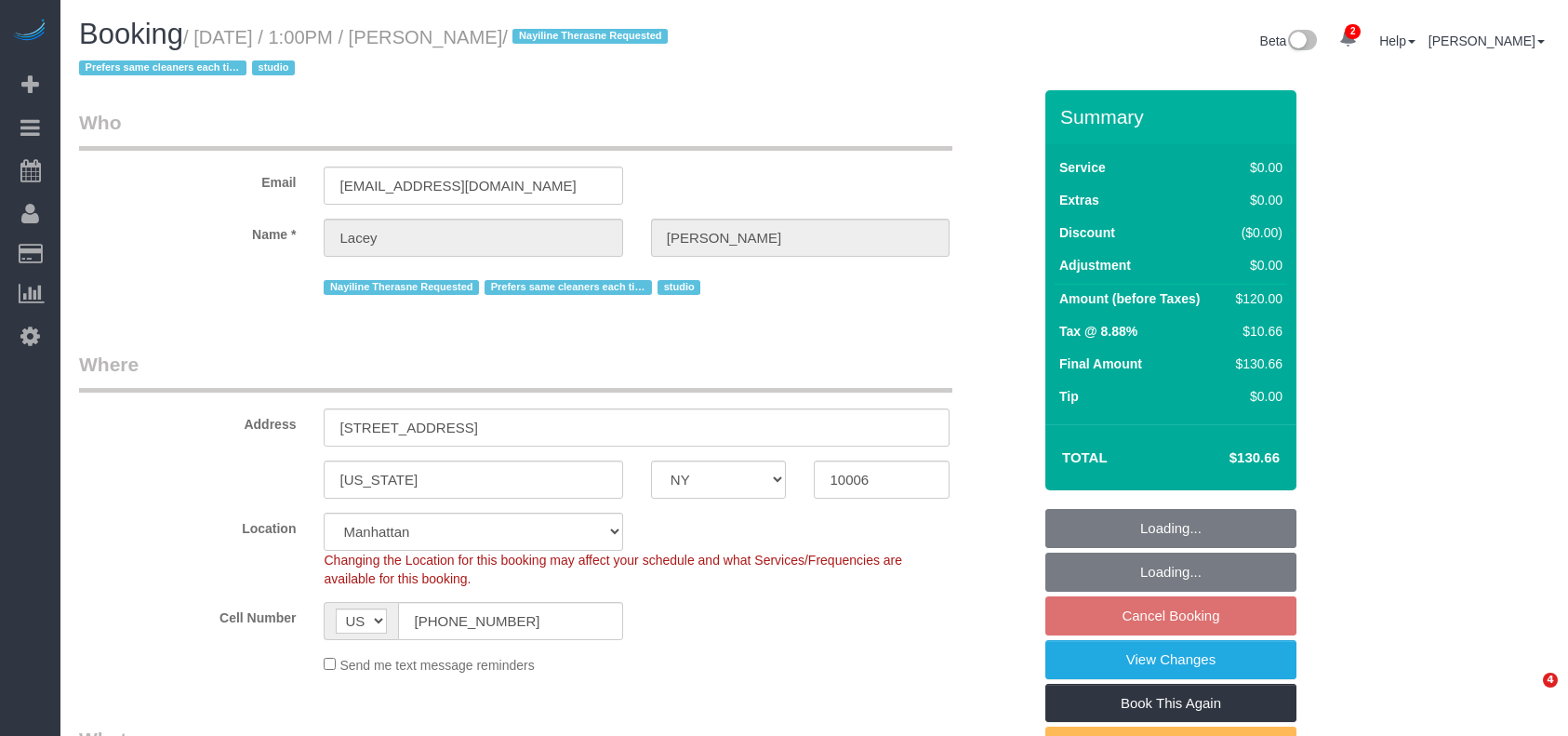
select select "number:15"
select select "number:5"
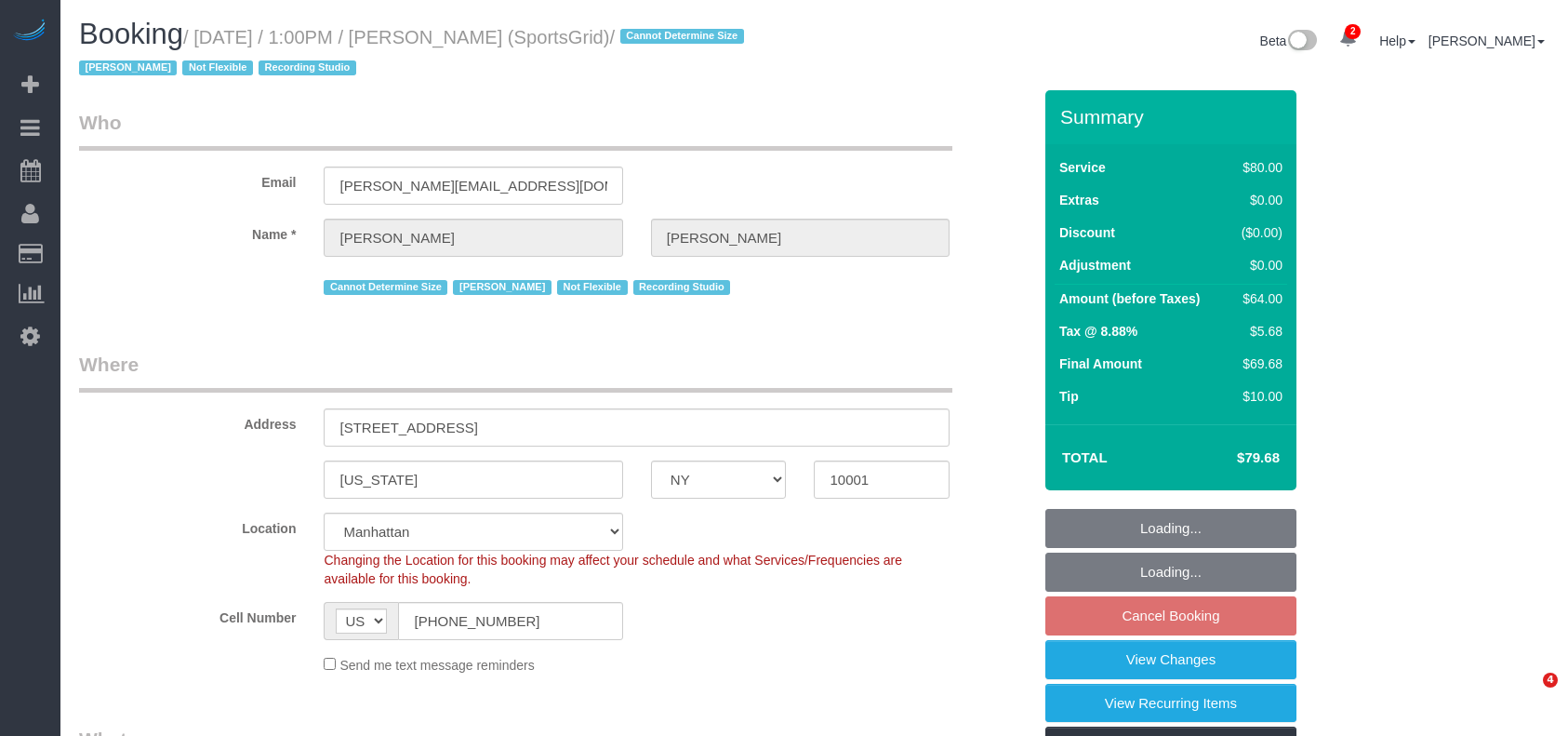
select select "NY"
select select "spot5"
select select "number:89"
select select "number:90"
select select "number:15"
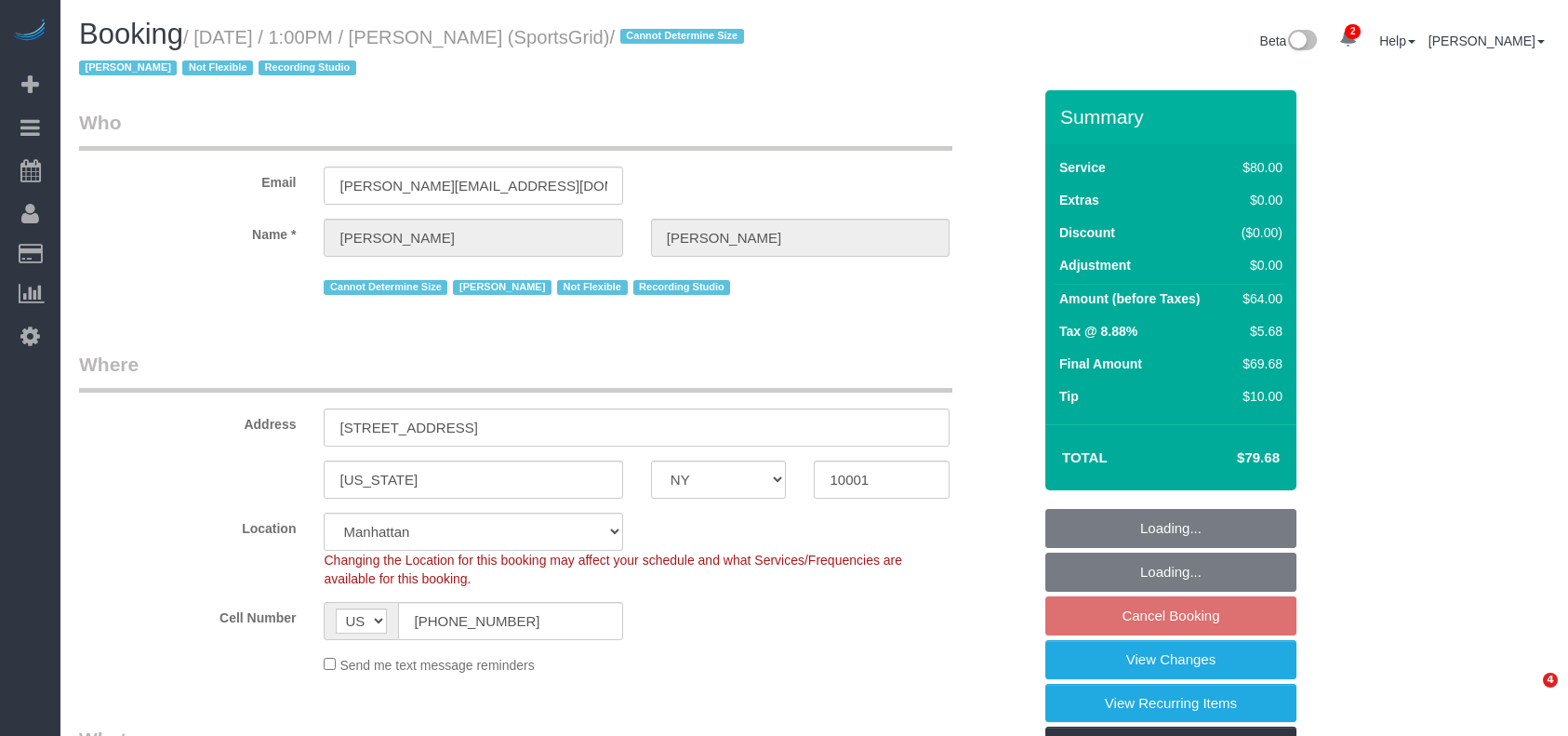
select select "number:7"
select select "number:21"
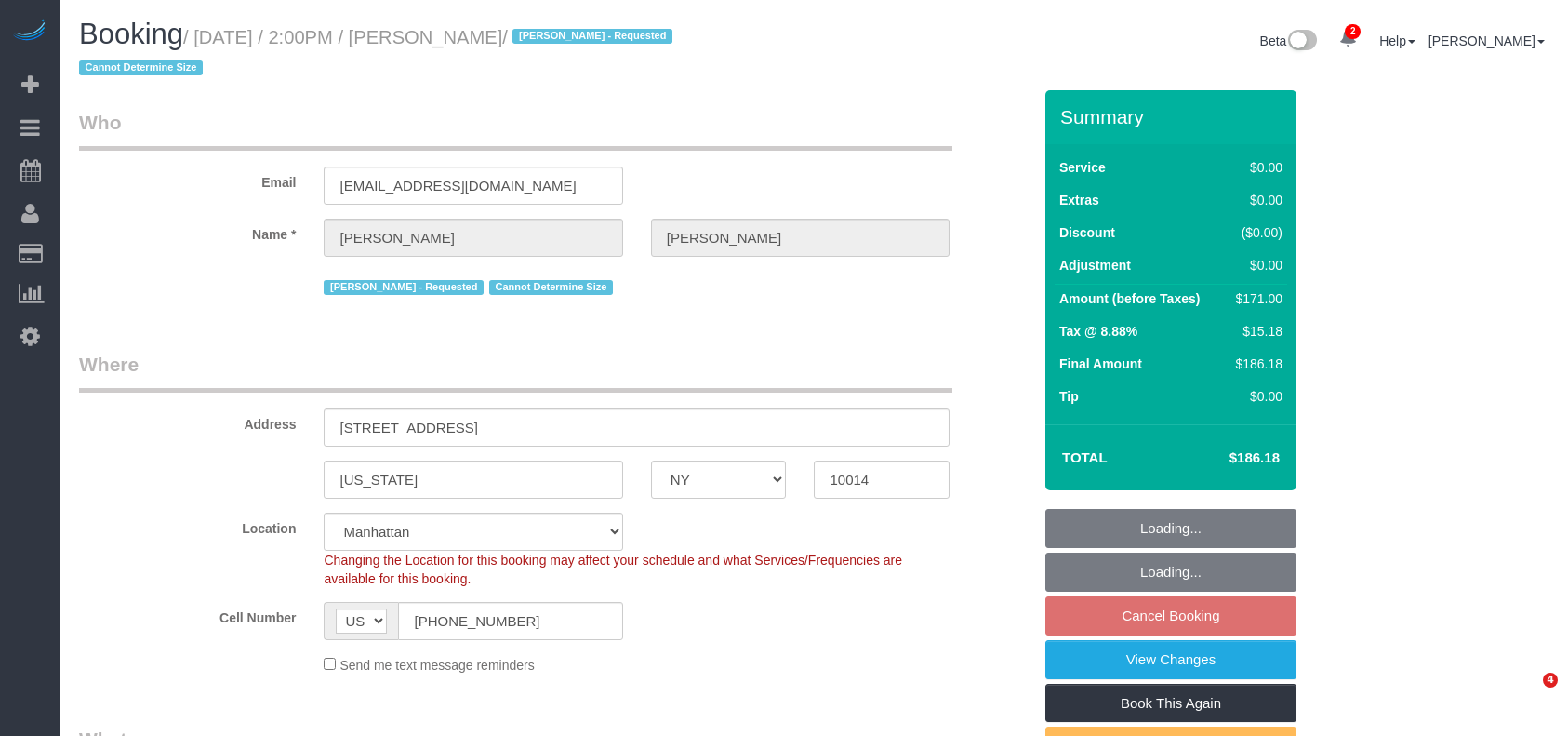
select select "NY"
select select "2"
select select "number:58"
select select "number:72"
select select "number:15"
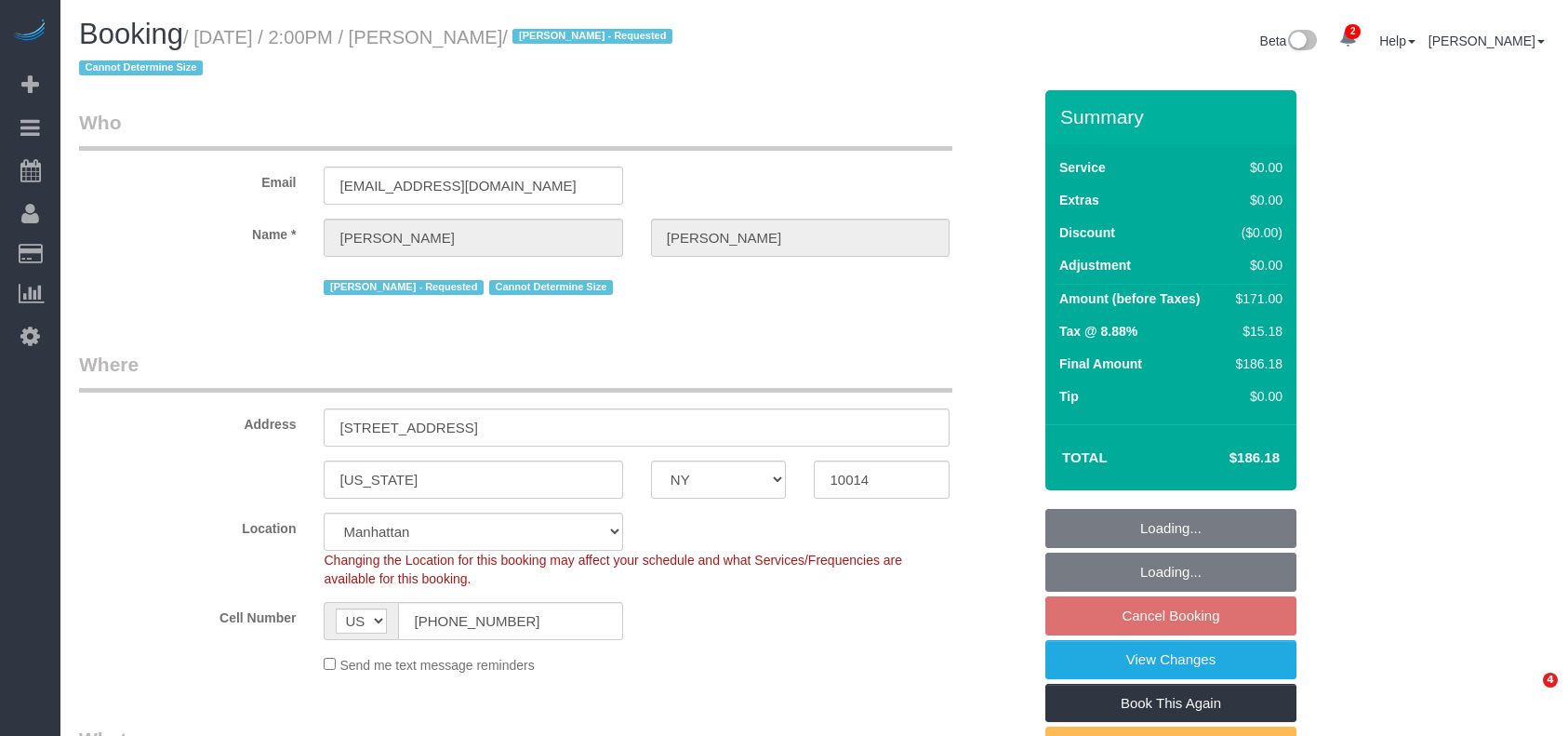
select select "number:6"
select select "spot64"
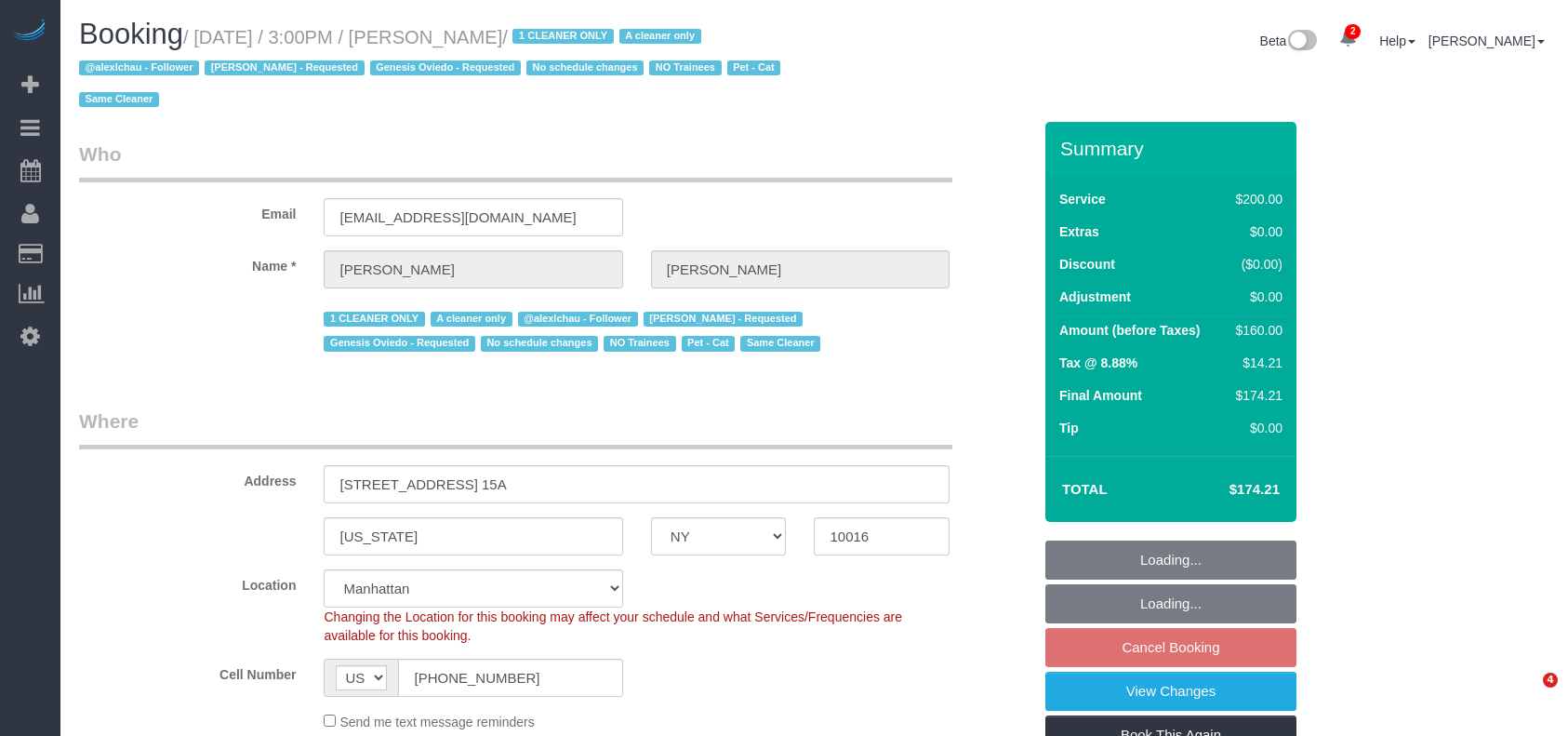
select select "NY"
select select "150"
select select "spot7"
select select "number:89"
select select "number:90"
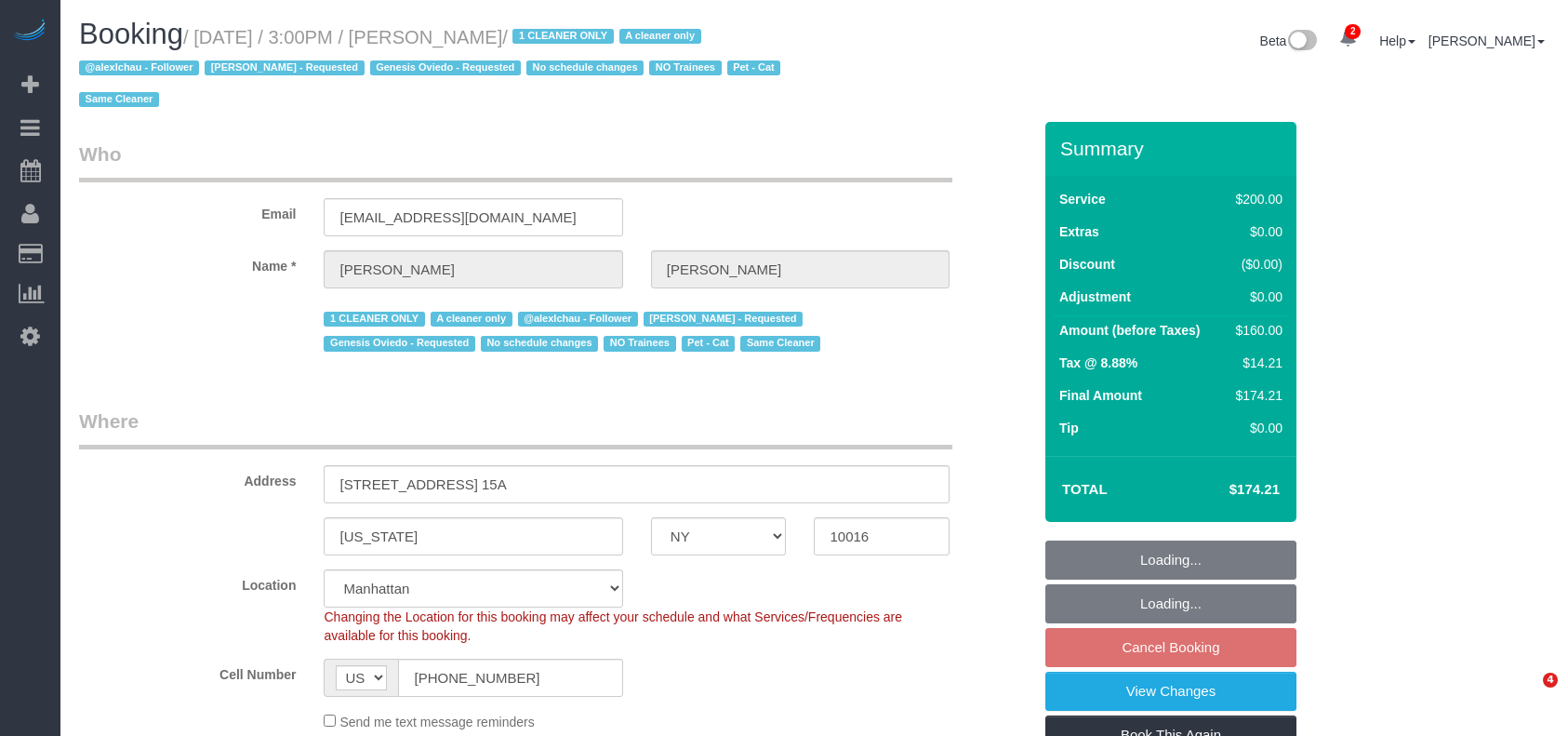
select select "number:14"
select select "number:5"
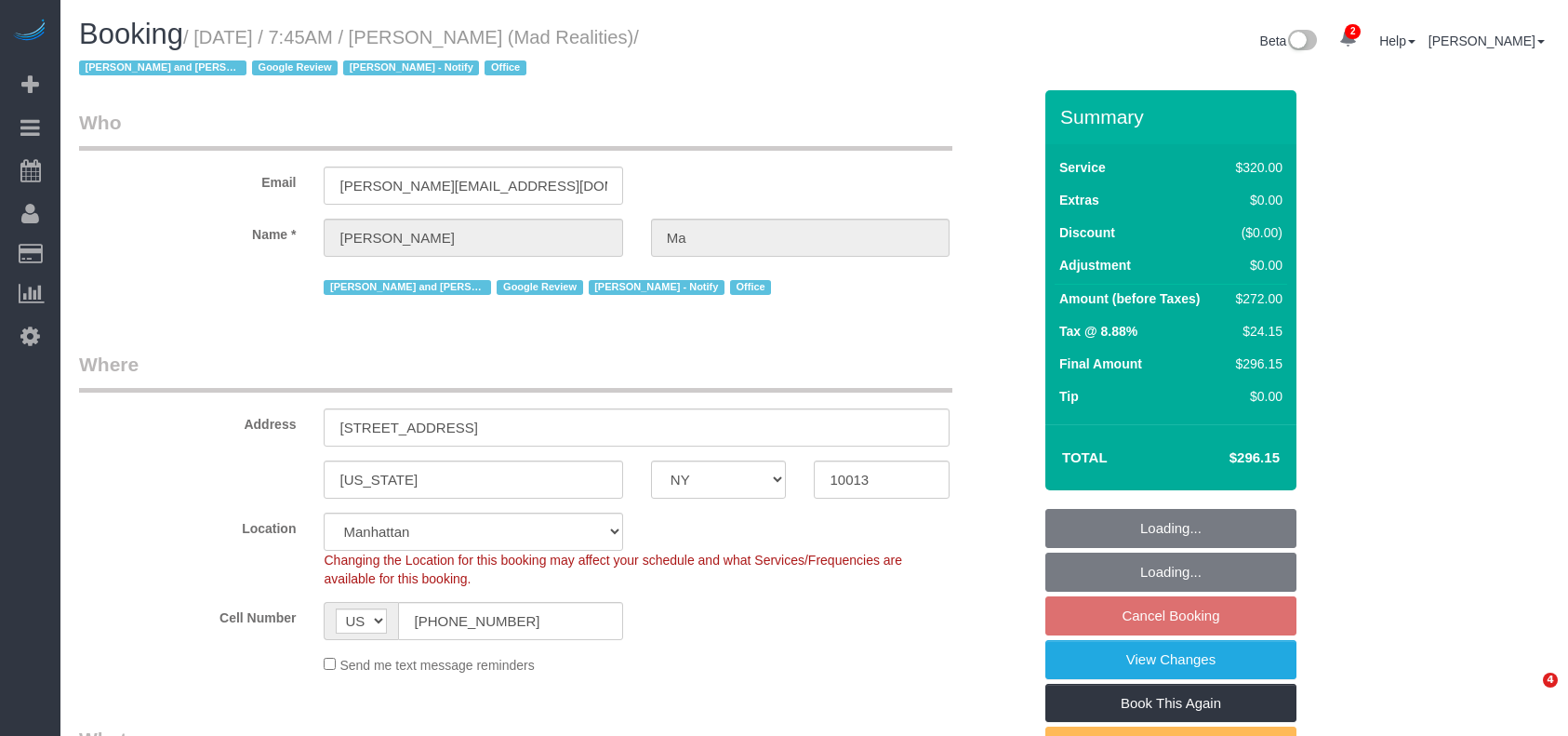
select select "NY"
select select "2"
select select "number:89"
select select "number:90"
select select "number:15"
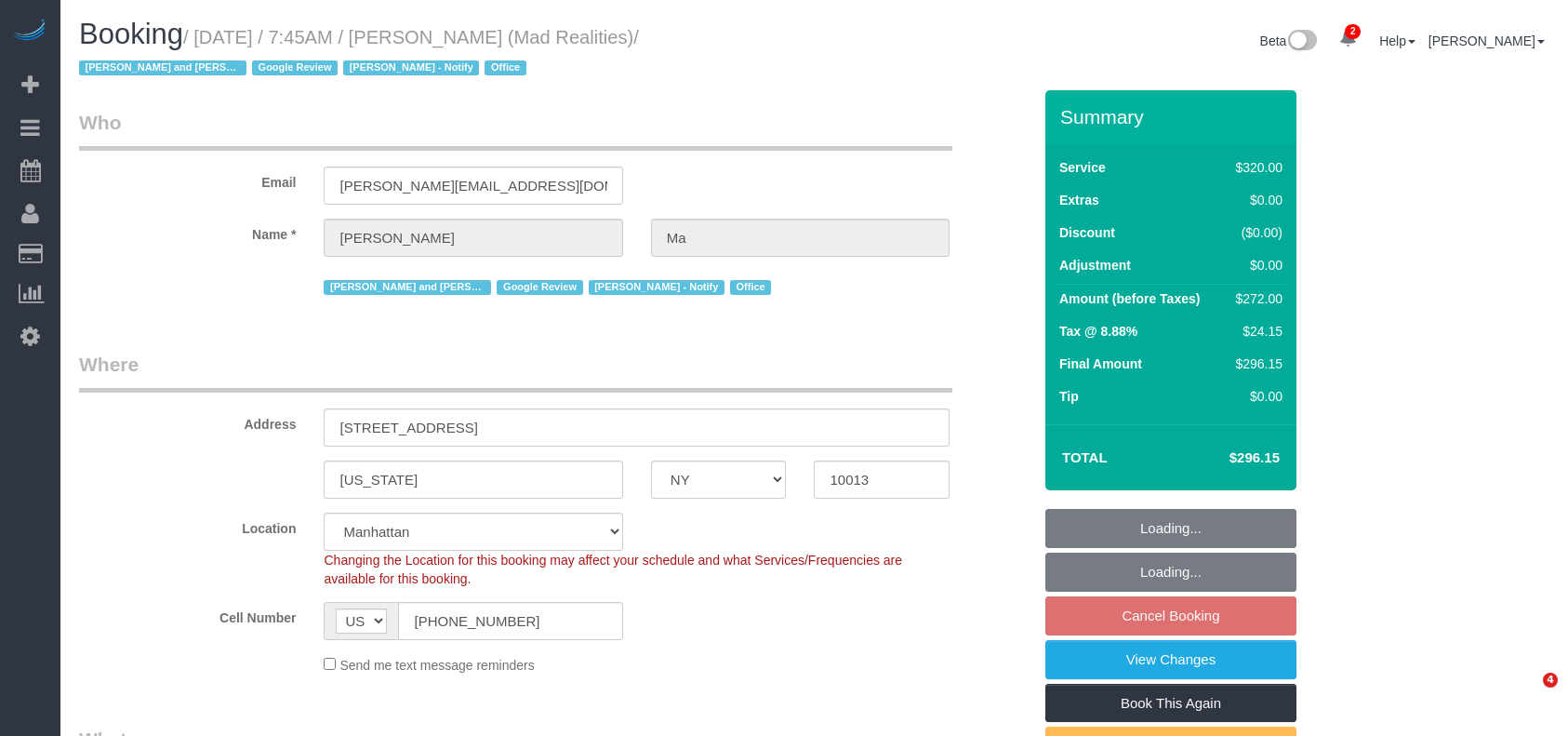
select select "number:7"
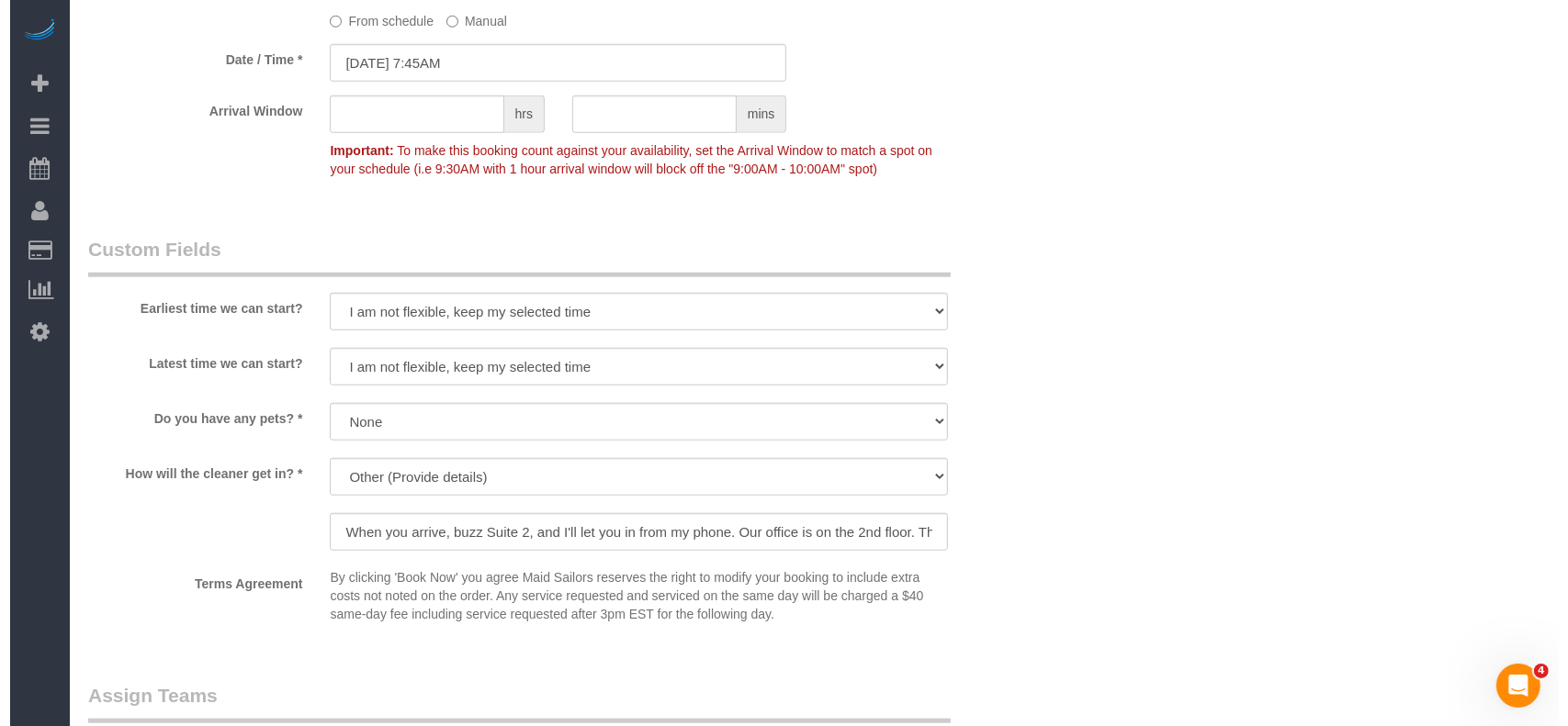
scroll to position [1837, 0]
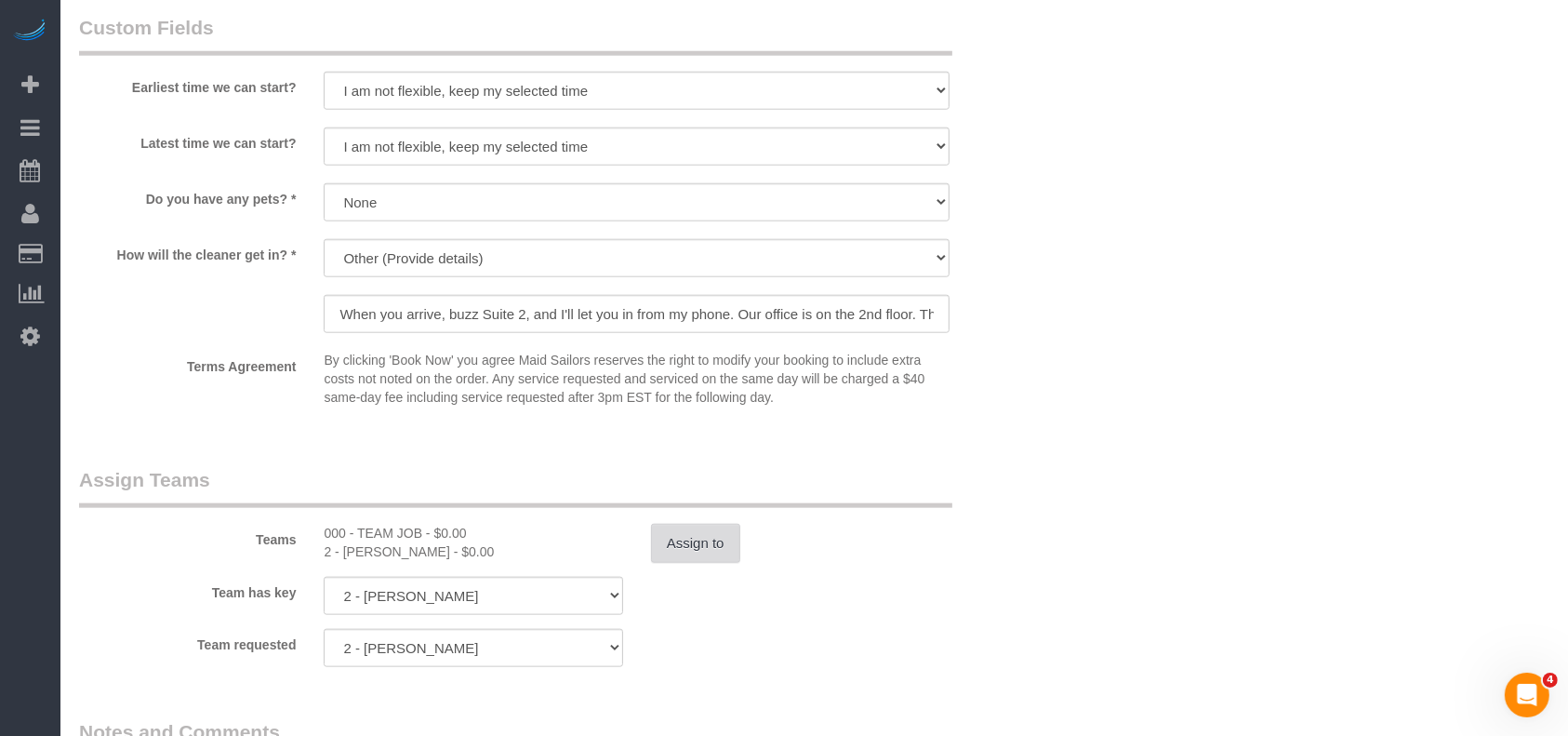
click at [666, 531] on button "Assign to" at bounding box center [696, 543] width 89 height 39
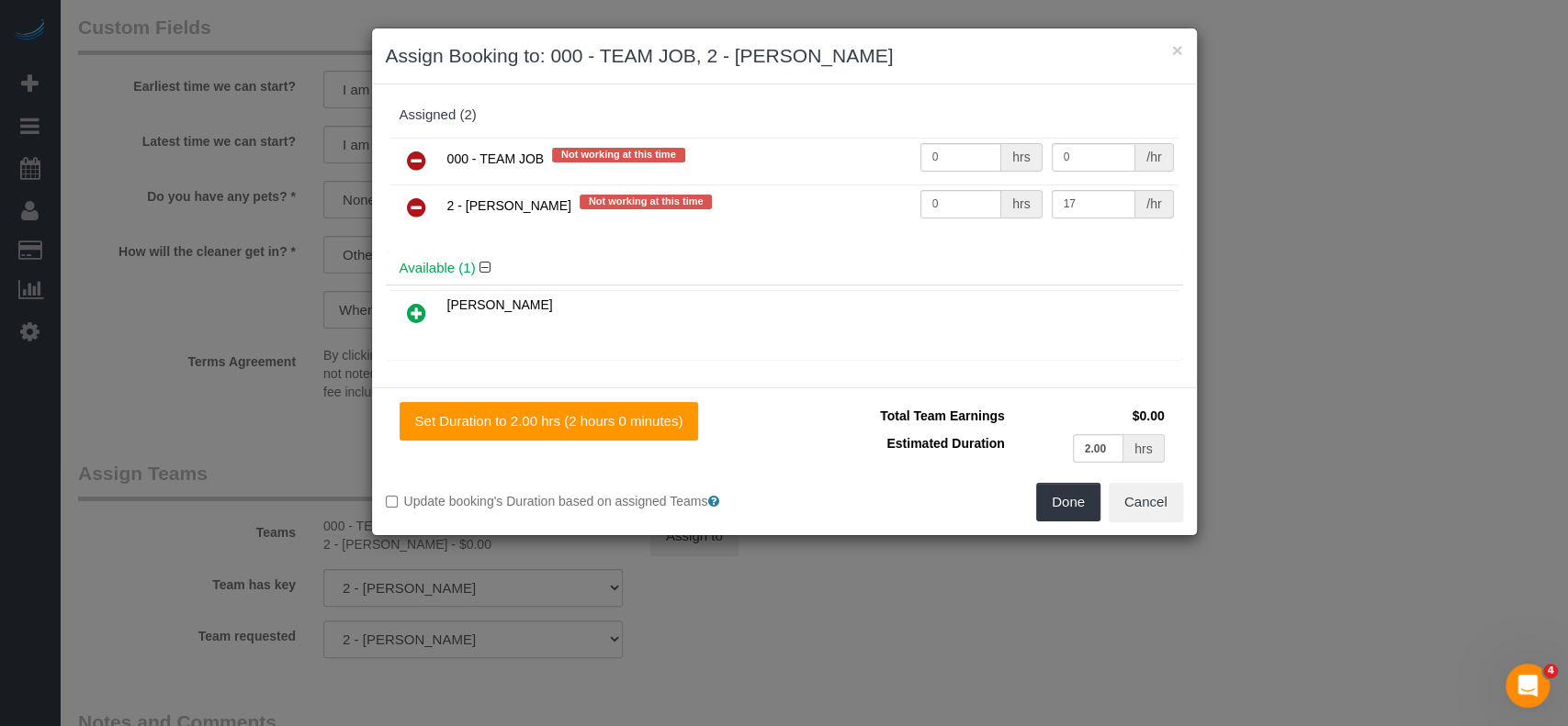
drag, startPoint x: 417, startPoint y: 157, endPoint x: 584, endPoint y: 191, distance: 170.4
click at [418, 157] on icon at bounding box center [416, 160] width 19 height 22
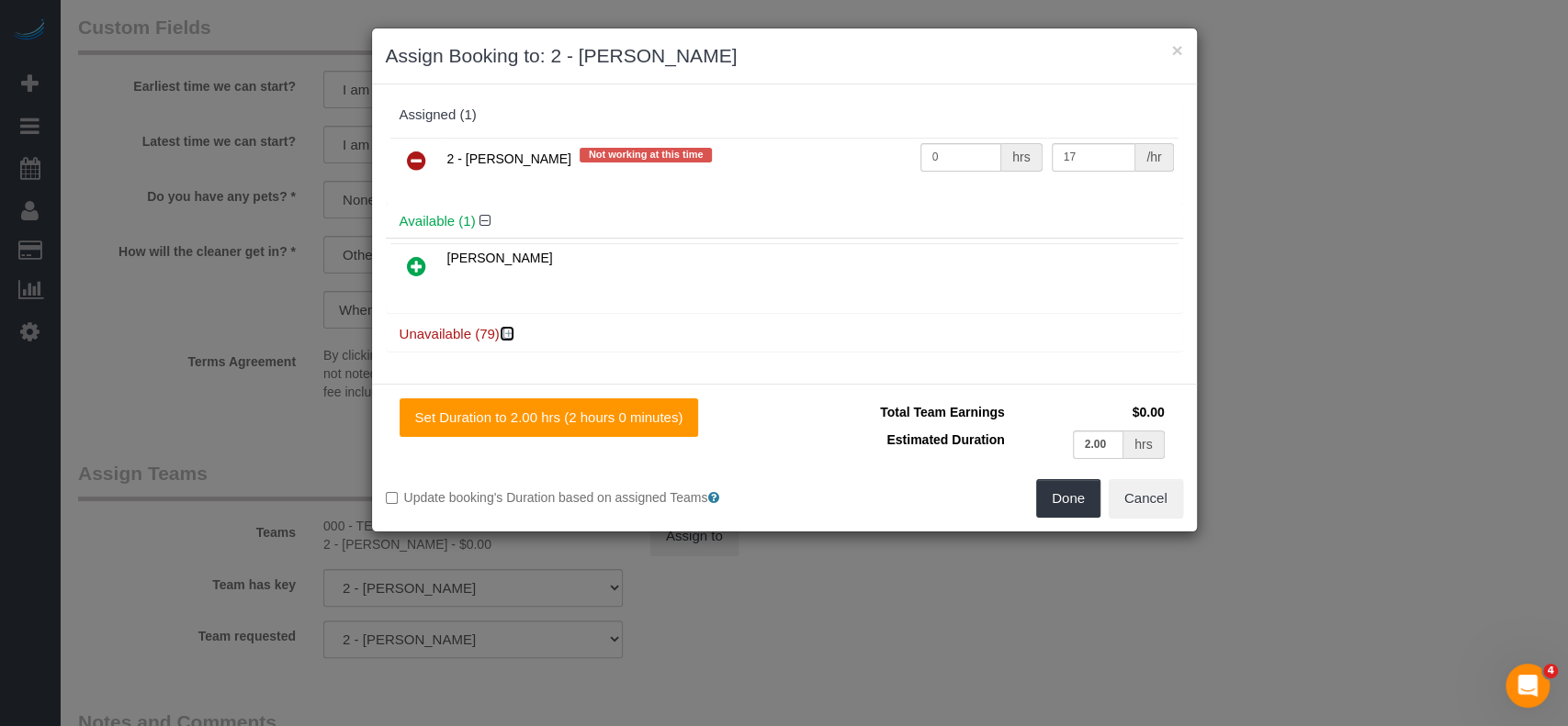
click at [509, 327] on icon at bounding box center [509, 334] width 11 height 13
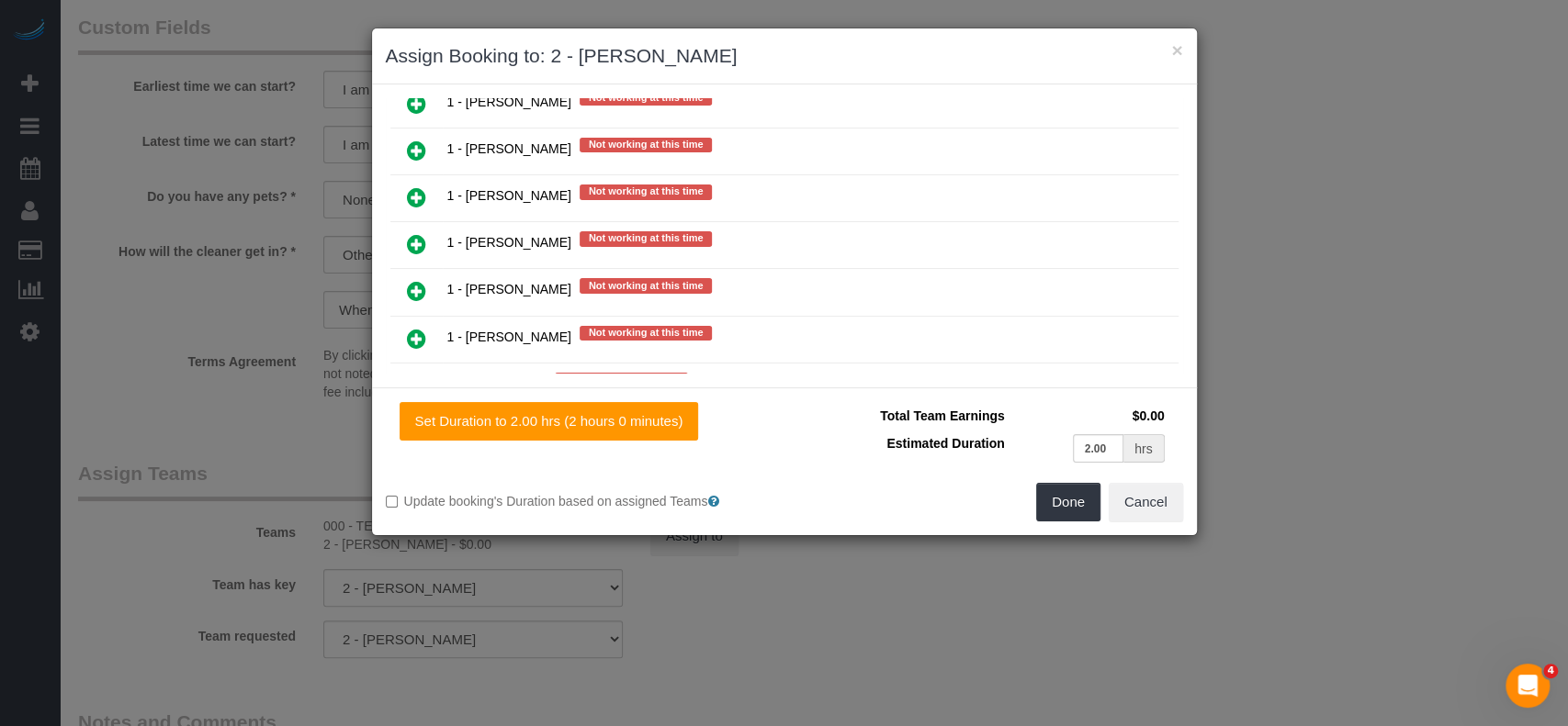
scroll to position [1469, 0]
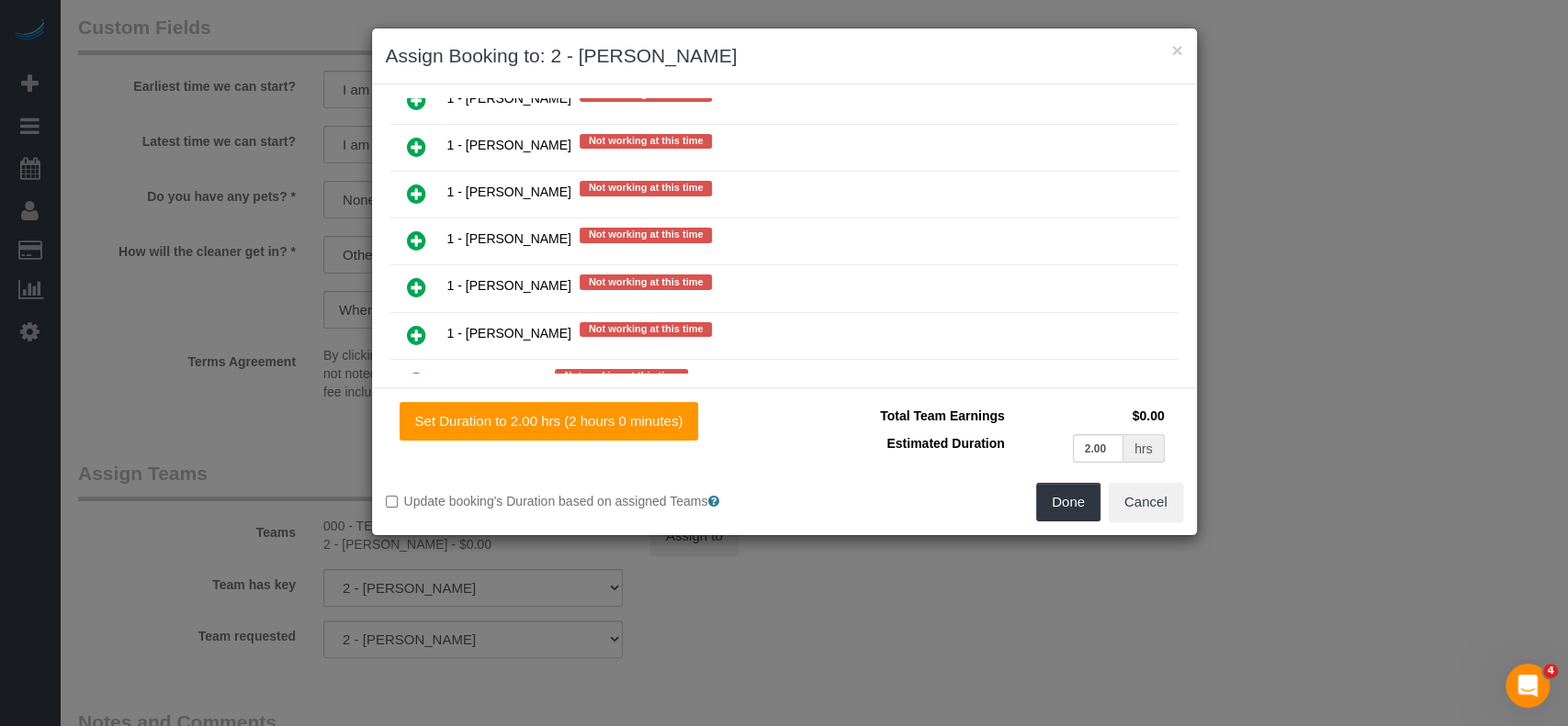
click at [413, 276] on icon at bounding box center [416, 287] width 19 height 22
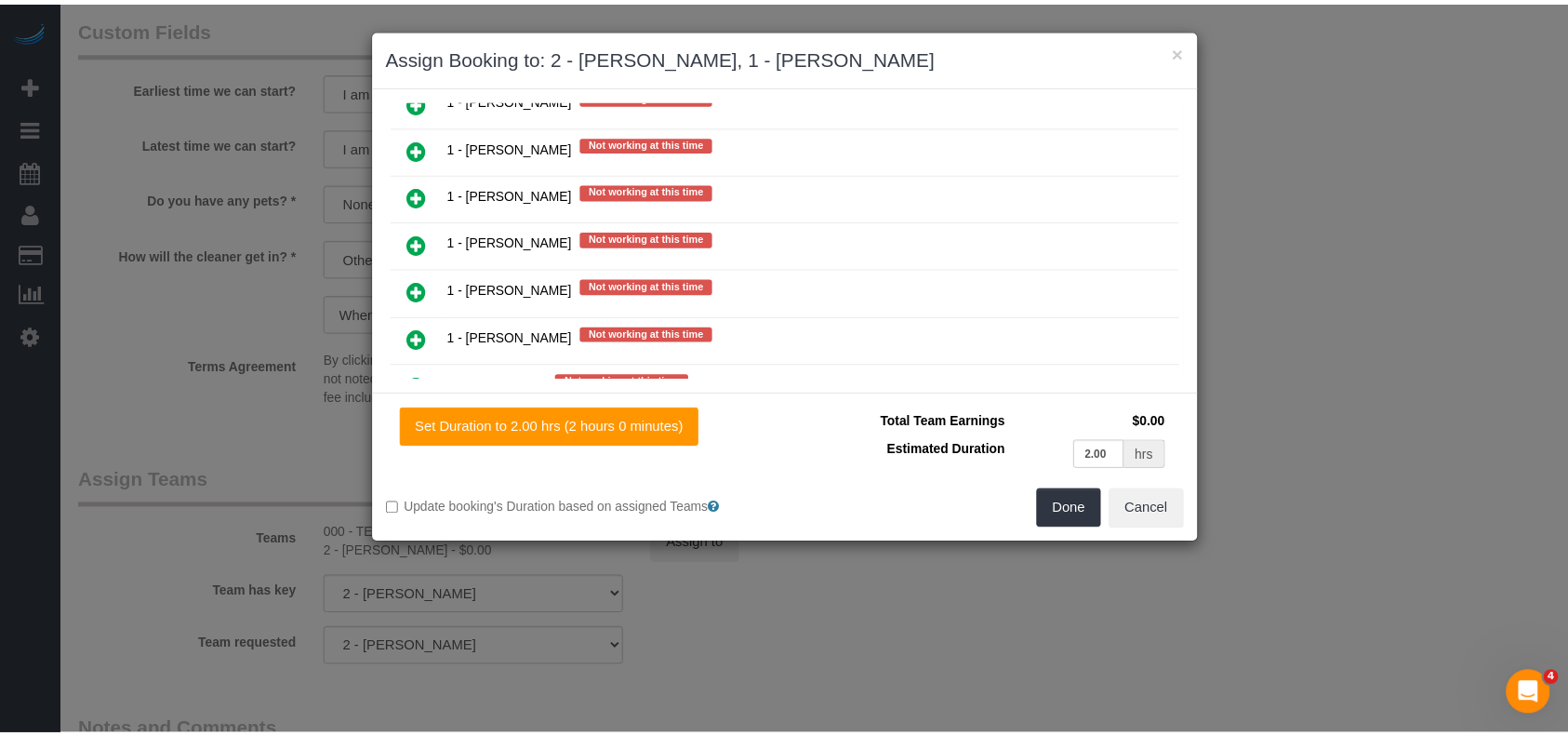
scroll to position [1535, 0]
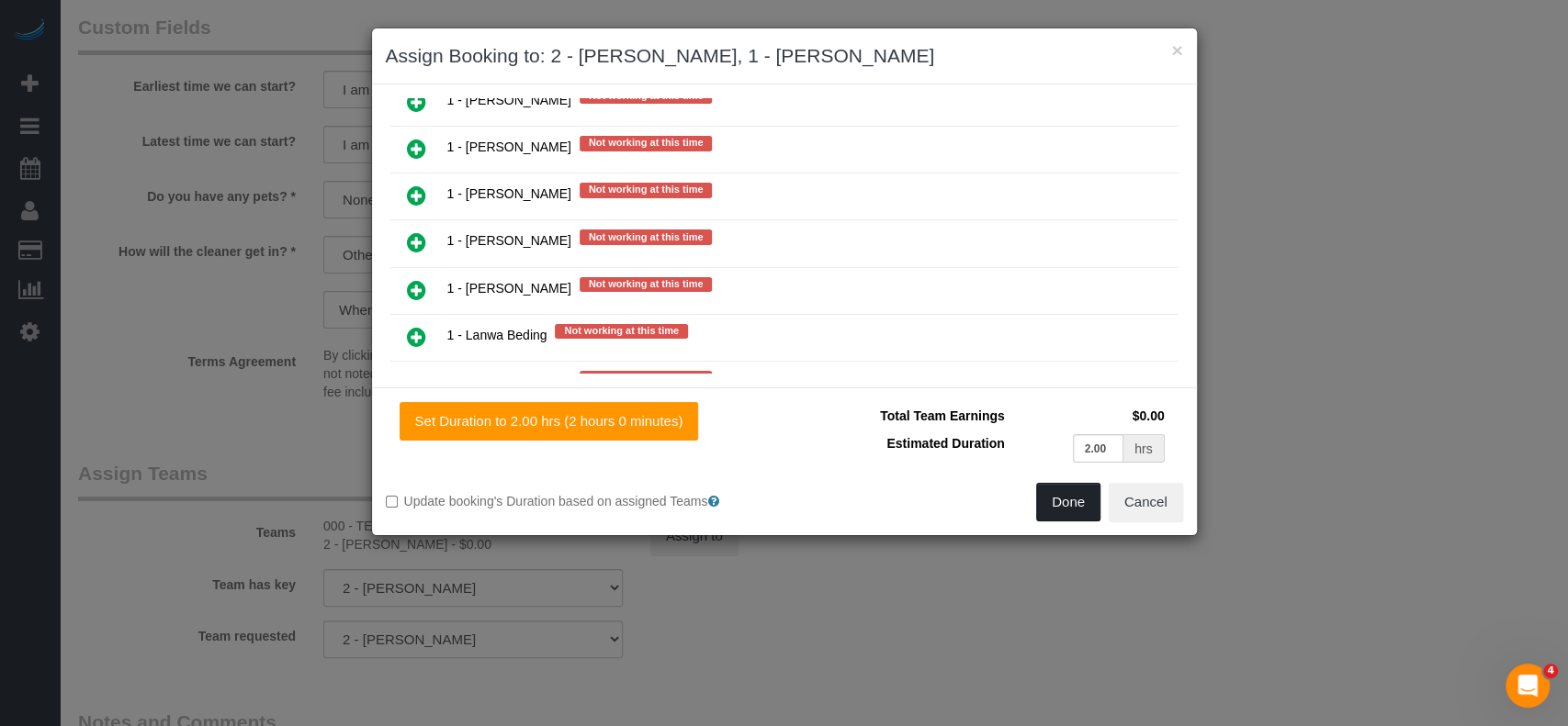
click at [1062, 494] on button "Done" at bounding box center [1068, 502] width 64 height 38
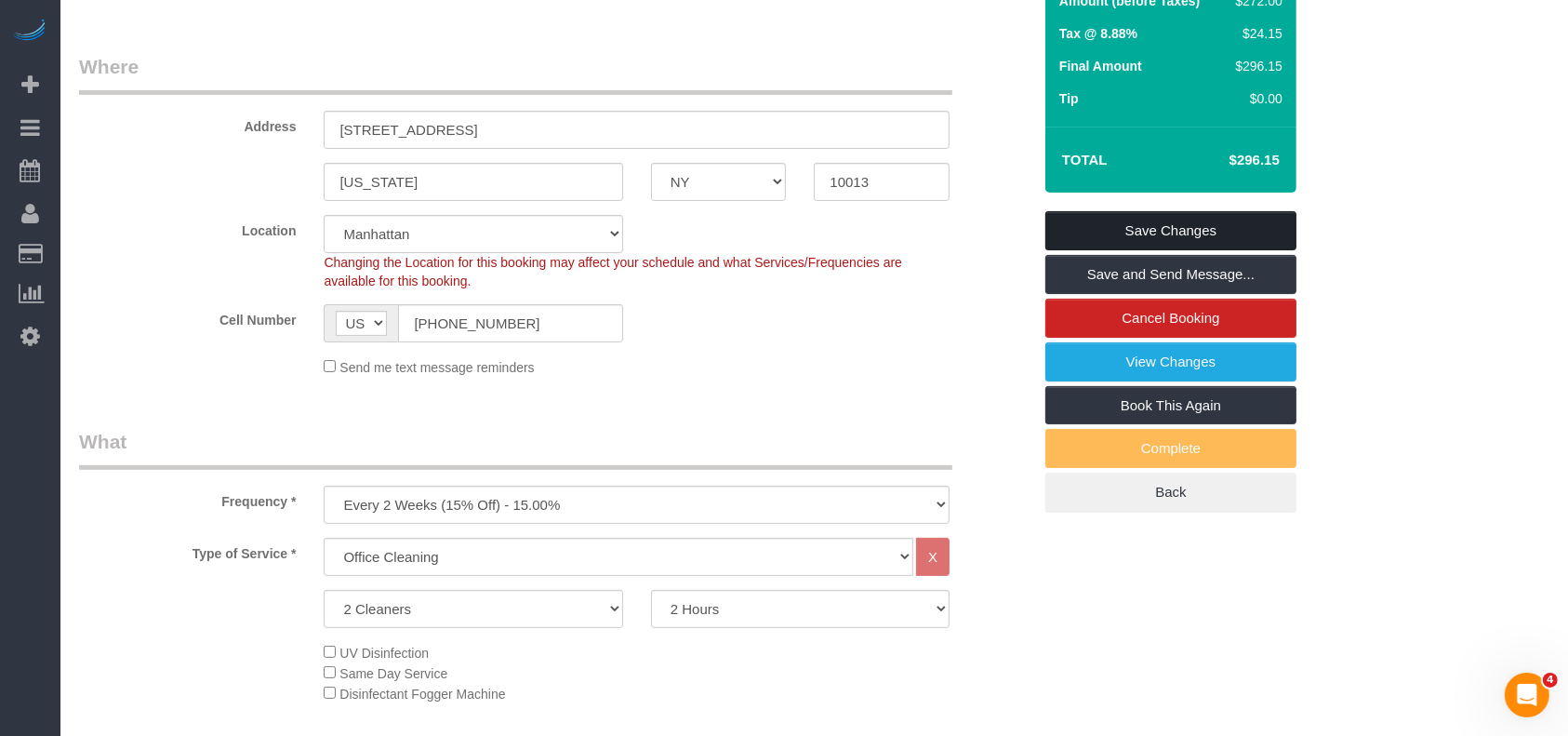
scroll to position [247, 0]
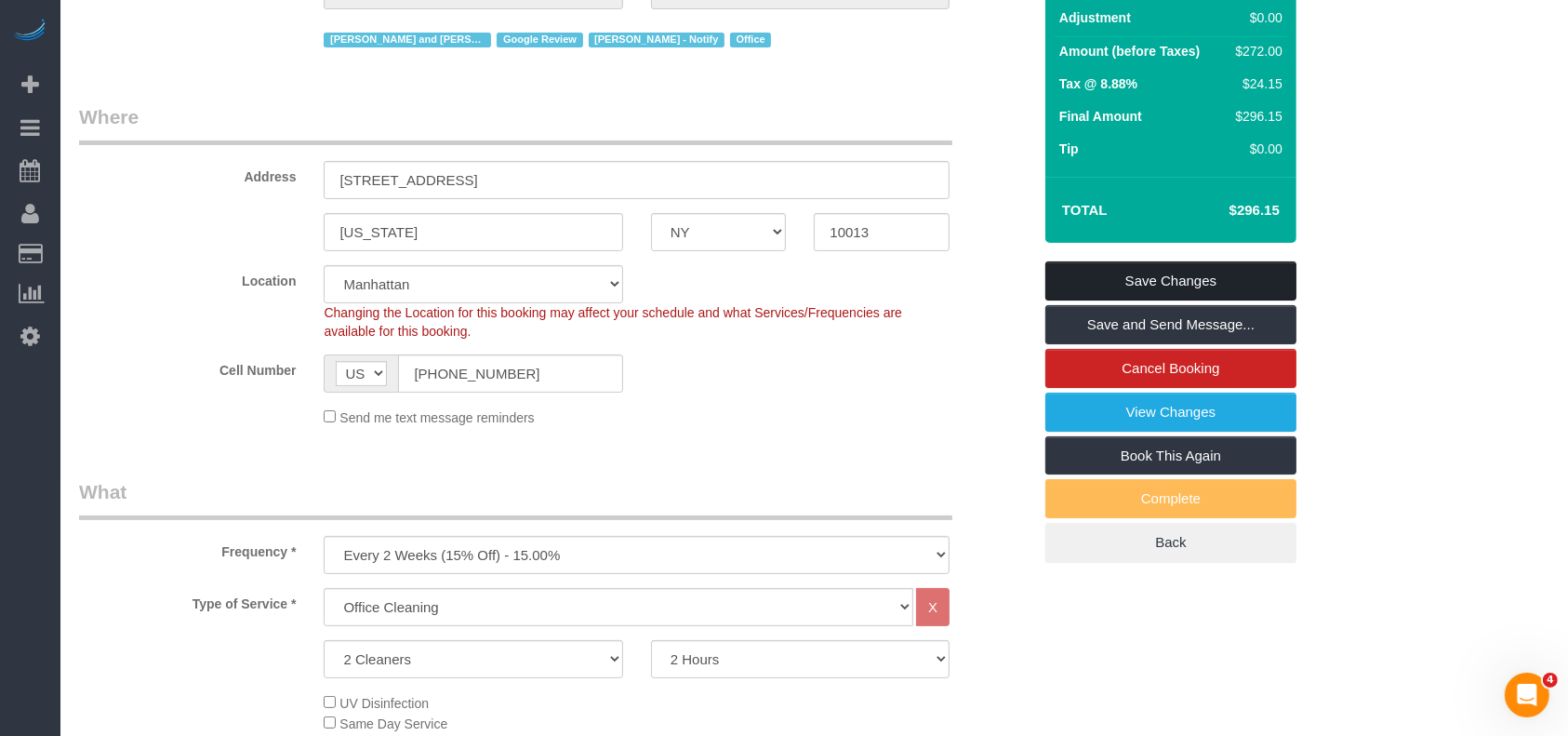
drag, startPoint x: 1220, startPoint y: 266, endPoint x: 1161, endPoint y: 253, distance: 60.4
click at [1220, 266] on link "Save Changes" at bounding box center [1171, 281] width 251 height 39
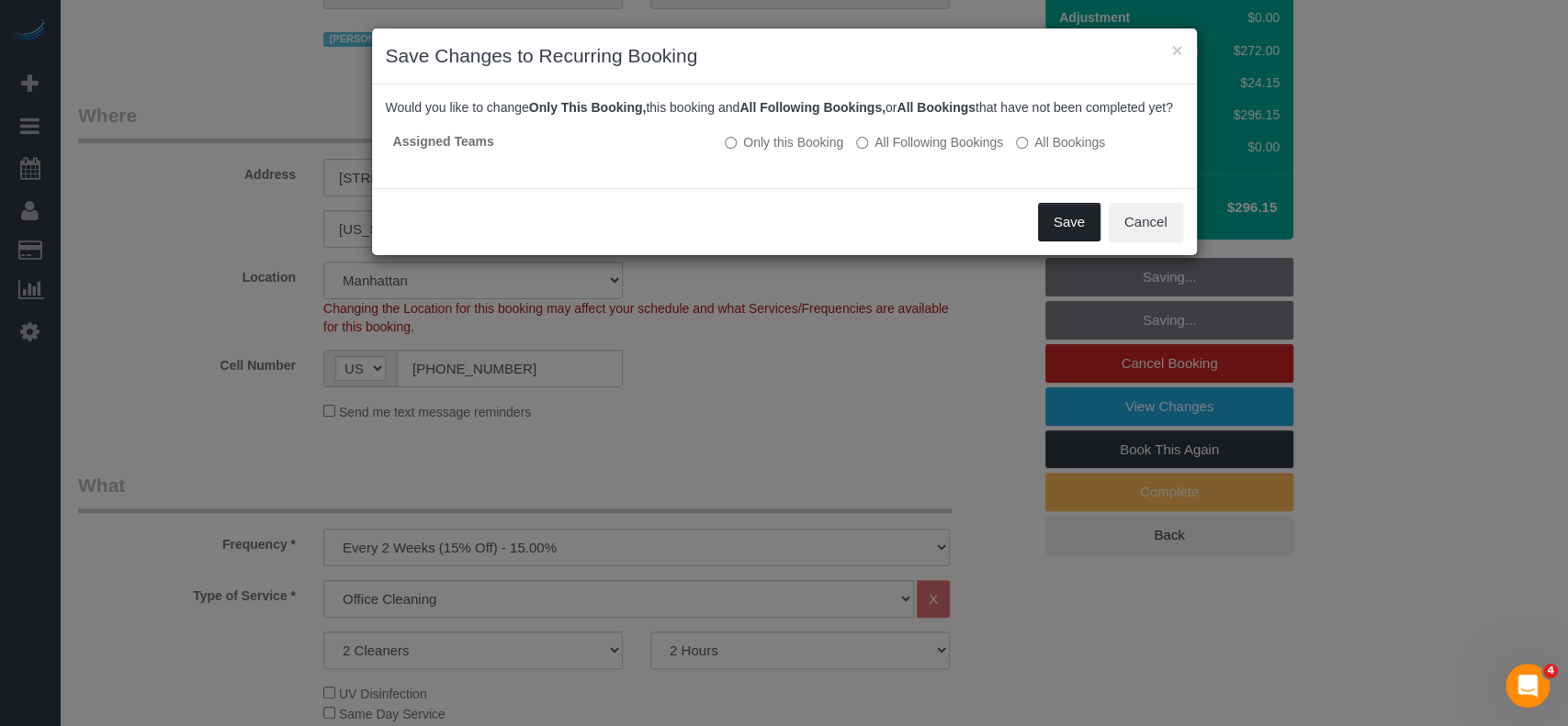
click at [1064, 225] on button "Save" at bounding box center [1069, 222] width 62 height 38
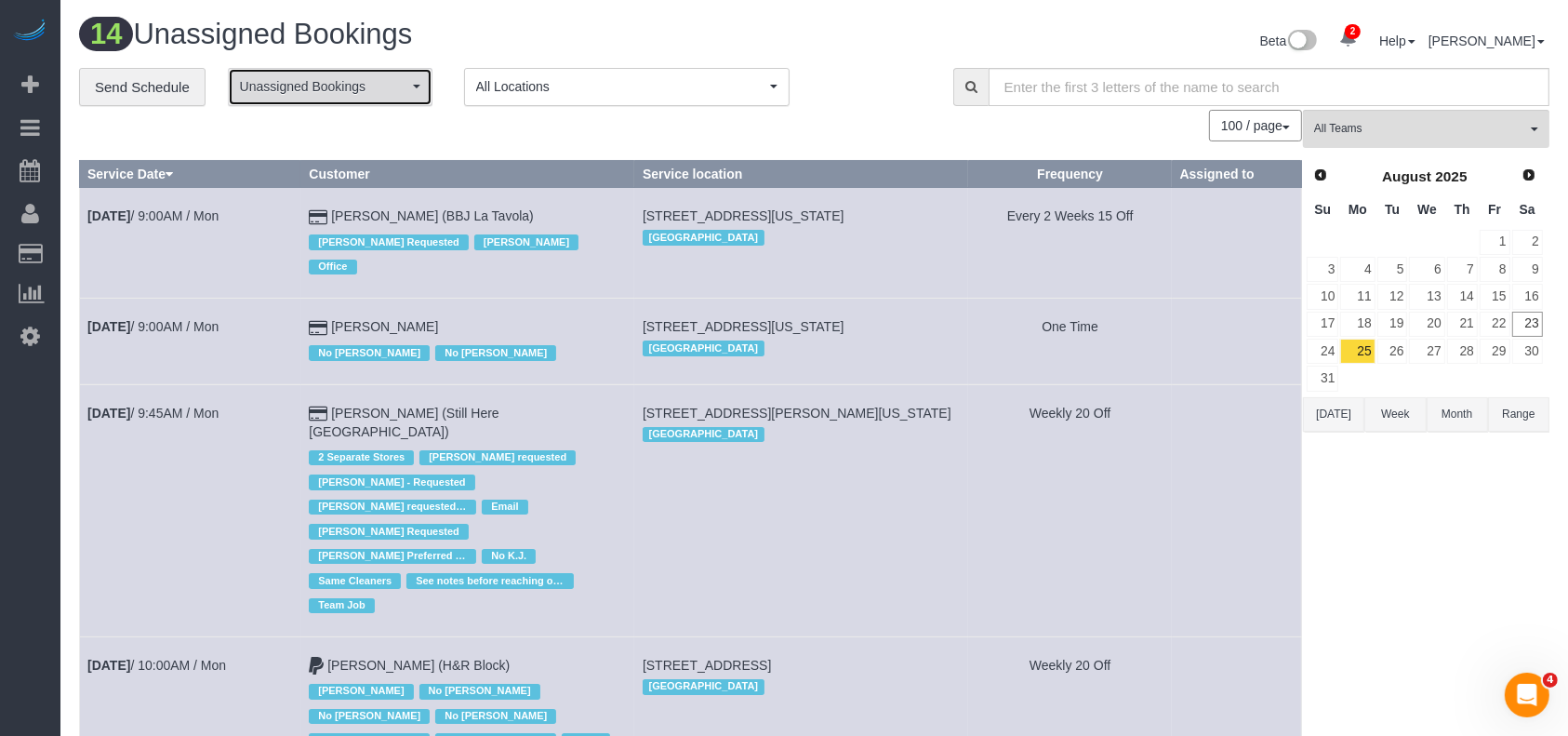
click at [394, 79] on span "Unassigned Bookings" at bounding box center [325, 86] width 169 height 18
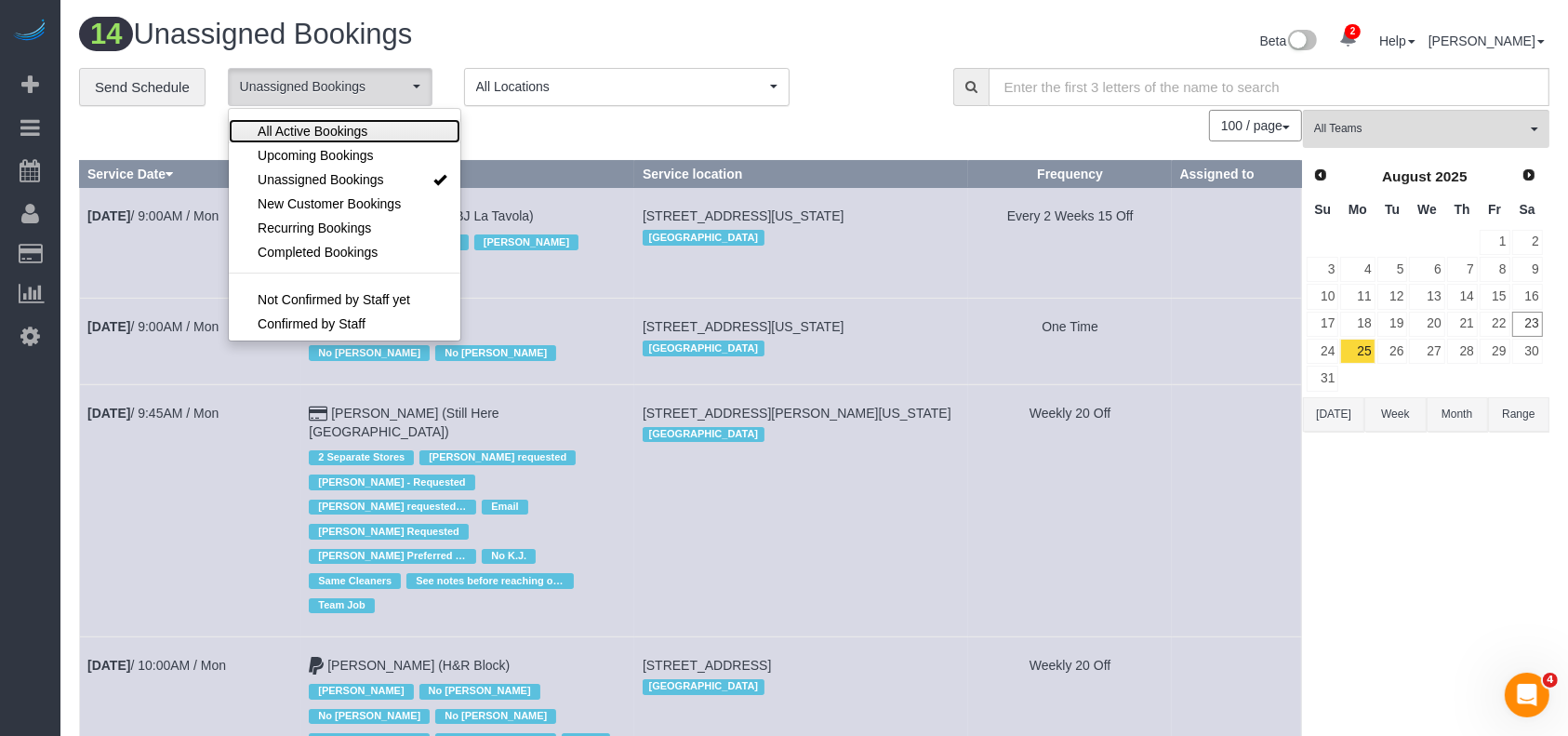
click at [328, 128] on span "All Active Bookings" at bounding box center [312, 131] width 110 height 18
select select "***"
click at [556, 114] on div "100 / page 10 / page 20 / page 30 / page 40 / page 50 / page 100 / page" at bounding box center [691, 125] width 1223 height 32
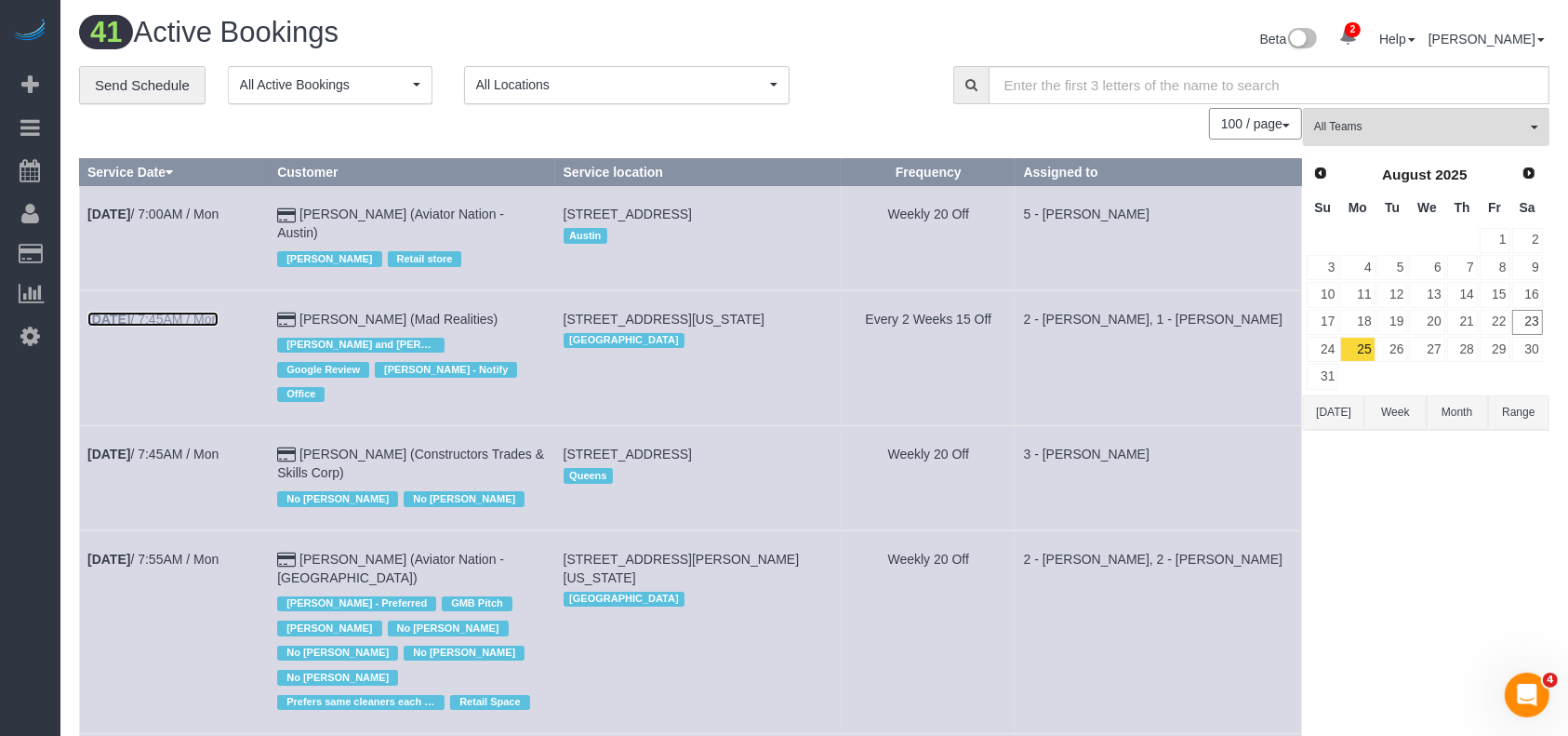
scroll to position [0, 0]
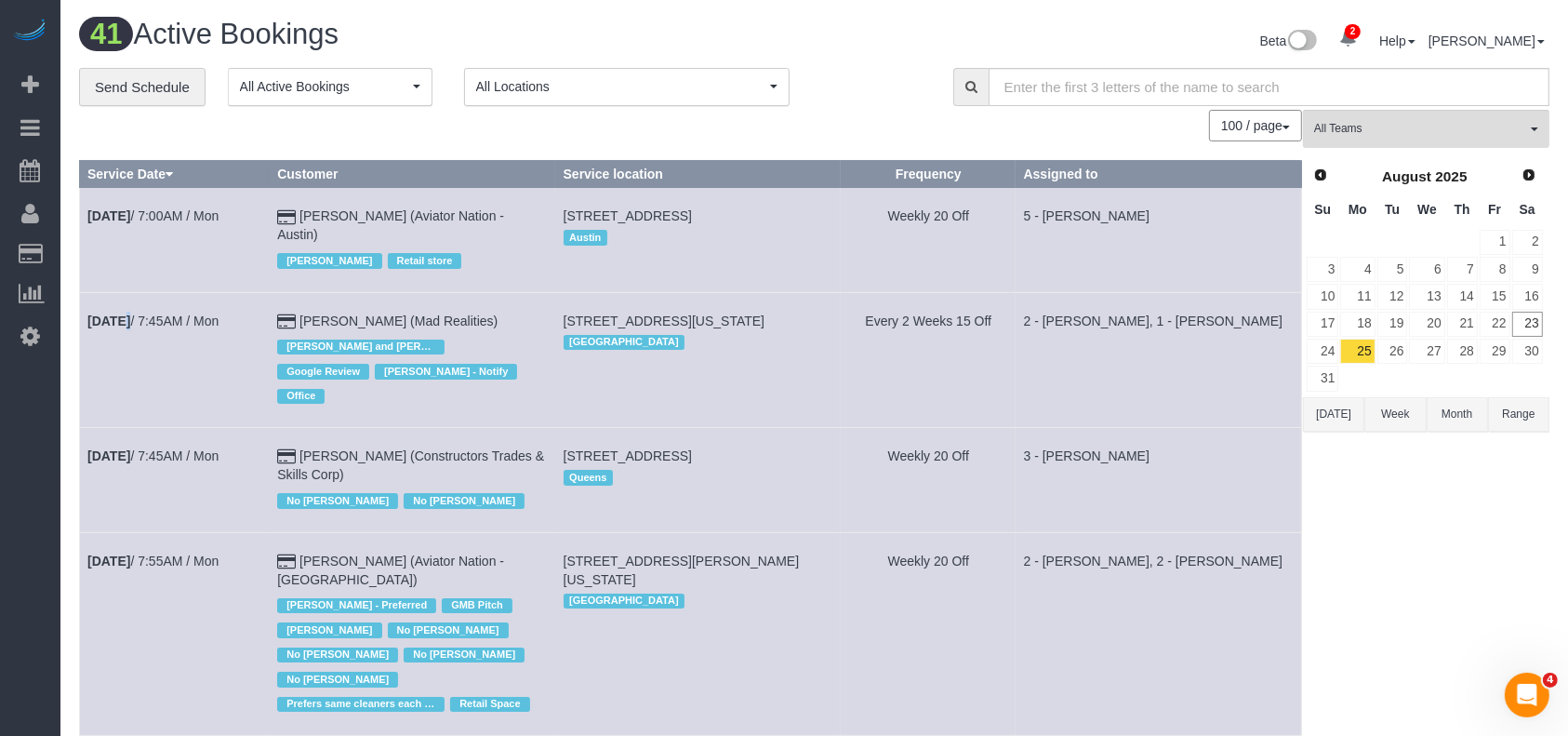
drag, startPoint x: 197, startPoint y: 231, endPoint x: 119, endPoint y: 368, distance: 157.6
click at [119, 368] on td "Aug 25th / 7:45AM / Mon" at bounding box center [175, 359] width 190 height 135
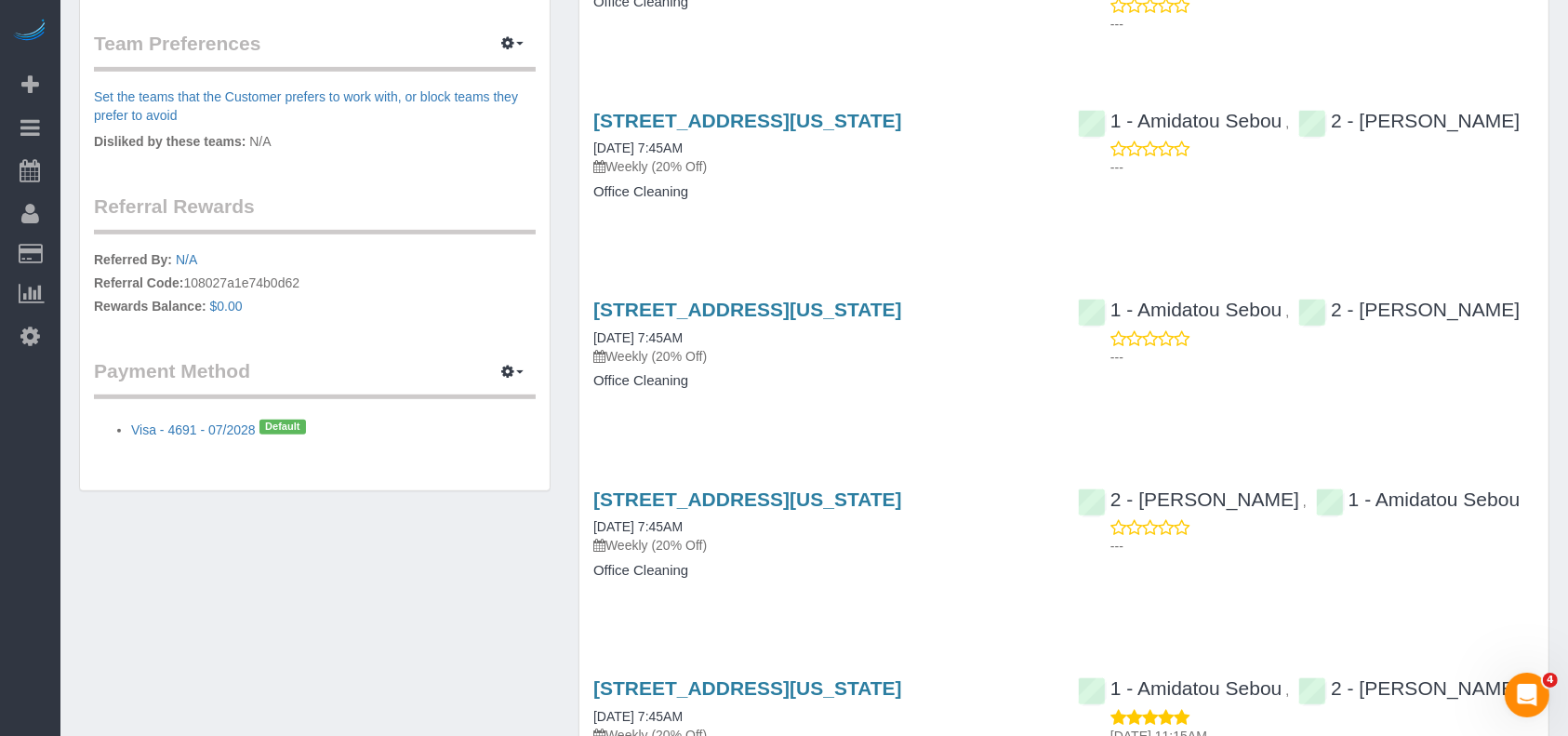
scroll to position [869, 0]
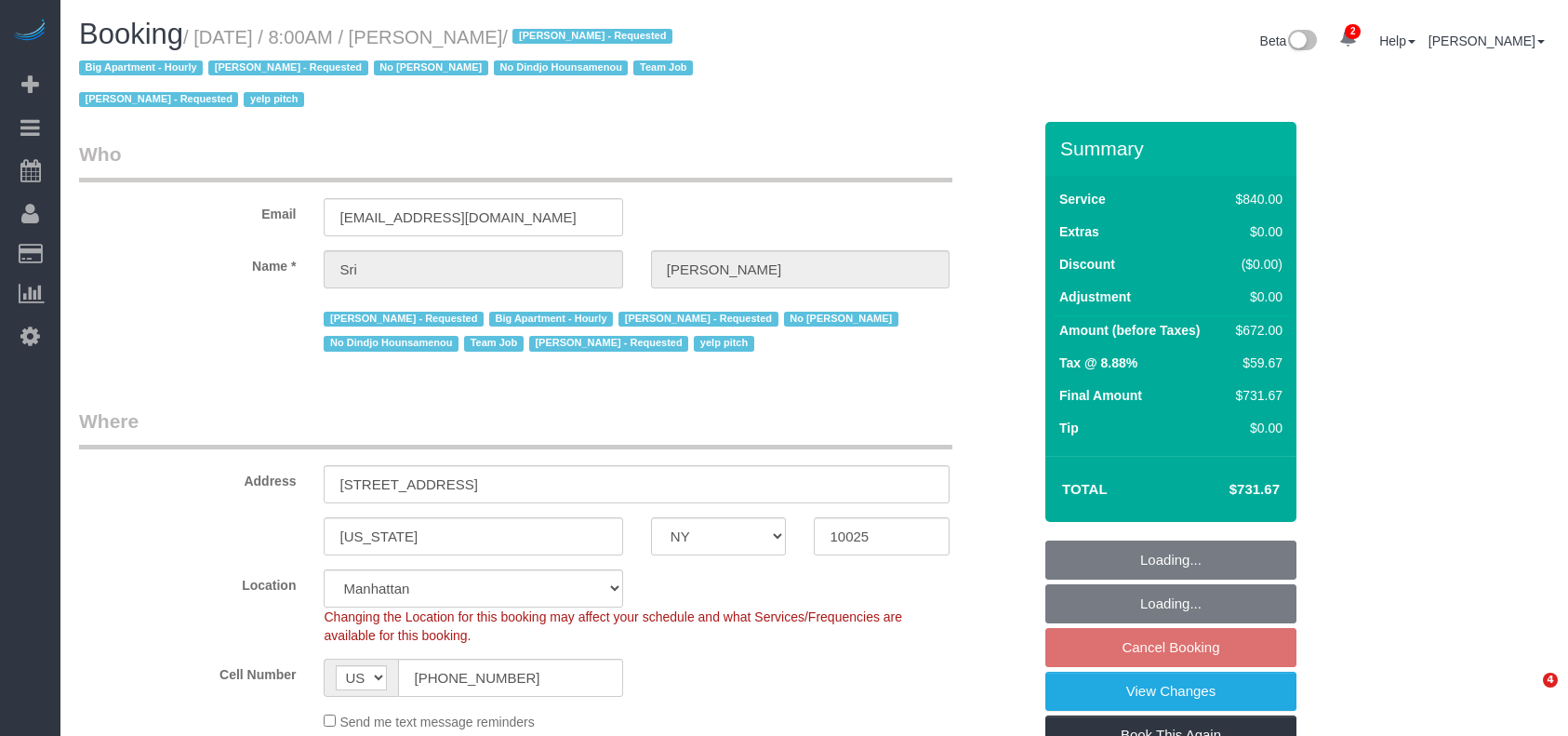
select select "NY"
select select "3"
select select "210"
select select "number:89"
select select "number:90"
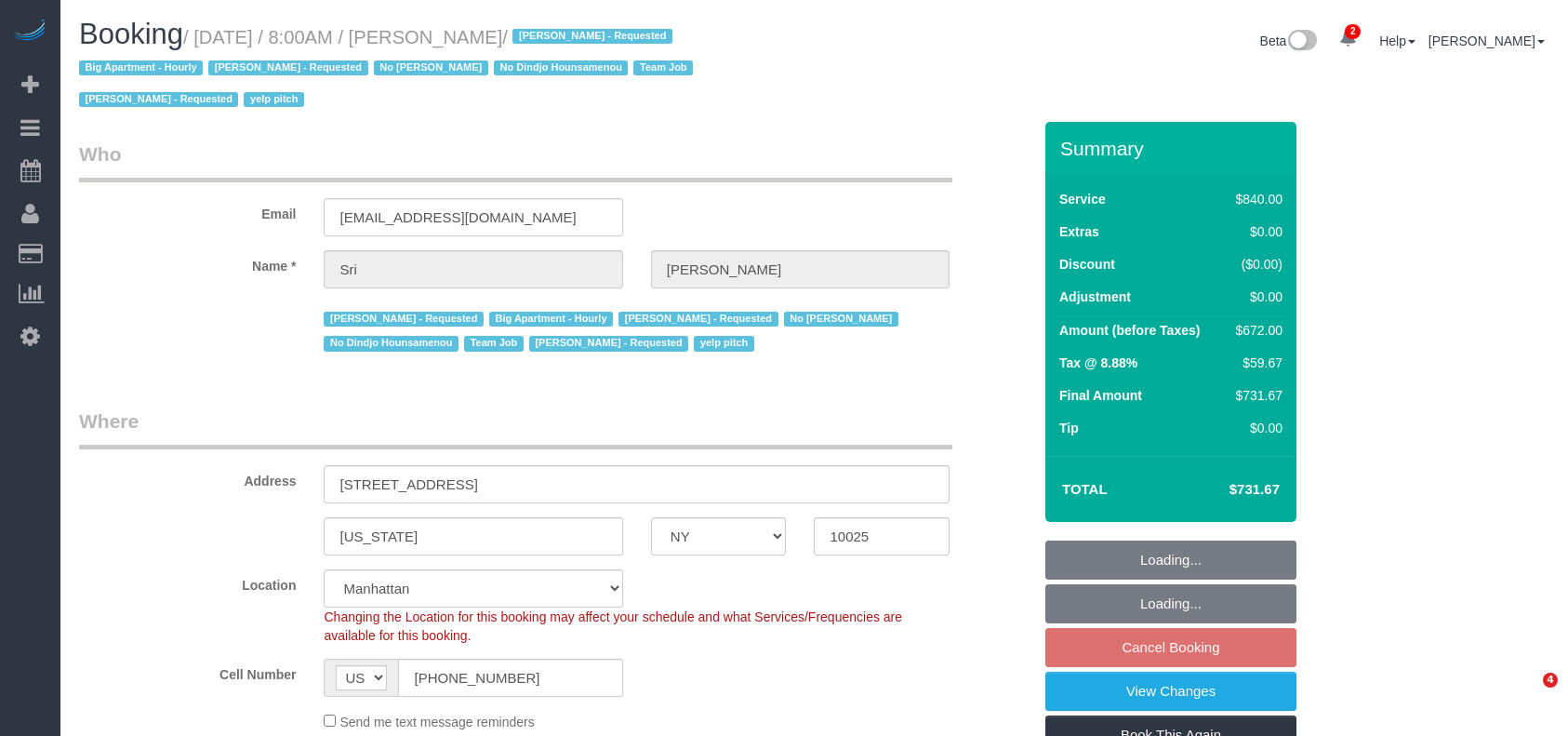
select select "number:15"
select select "number:5"
select select "spot60"
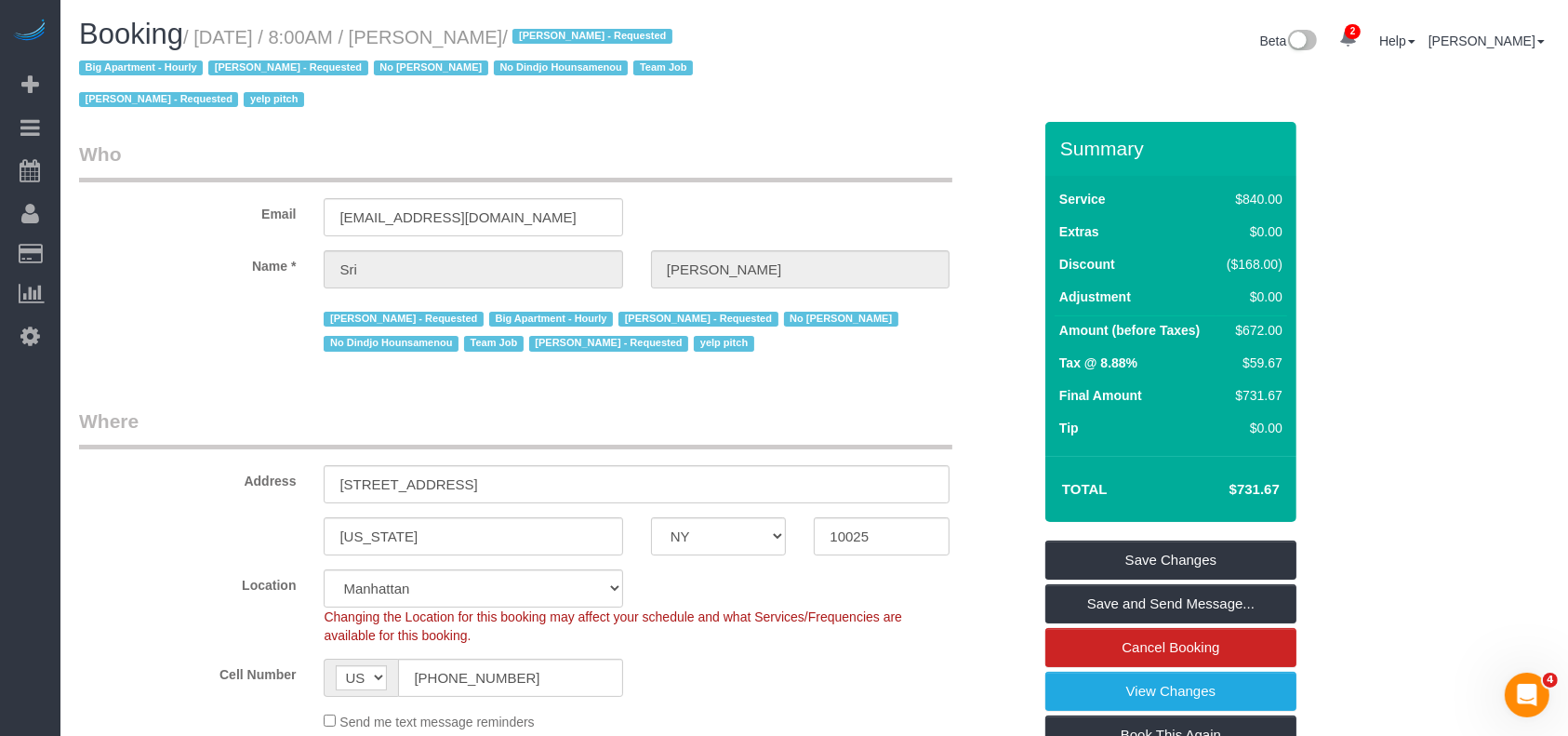
drag, startPoint x: 201, startPoint y: 35, endPoint x: 566, endPoint y: 43, distance: 365.1
click at [565, 41] on small "/ [DATE] / 8:00AM / [PERSON_NAME] / [PERSON_NAME] - Requested Big Apartment - H…" at bounding box center [389, 69] width 619 height 83
copy small "[DATE] / 8:00AM / [PERSON_NAME]"
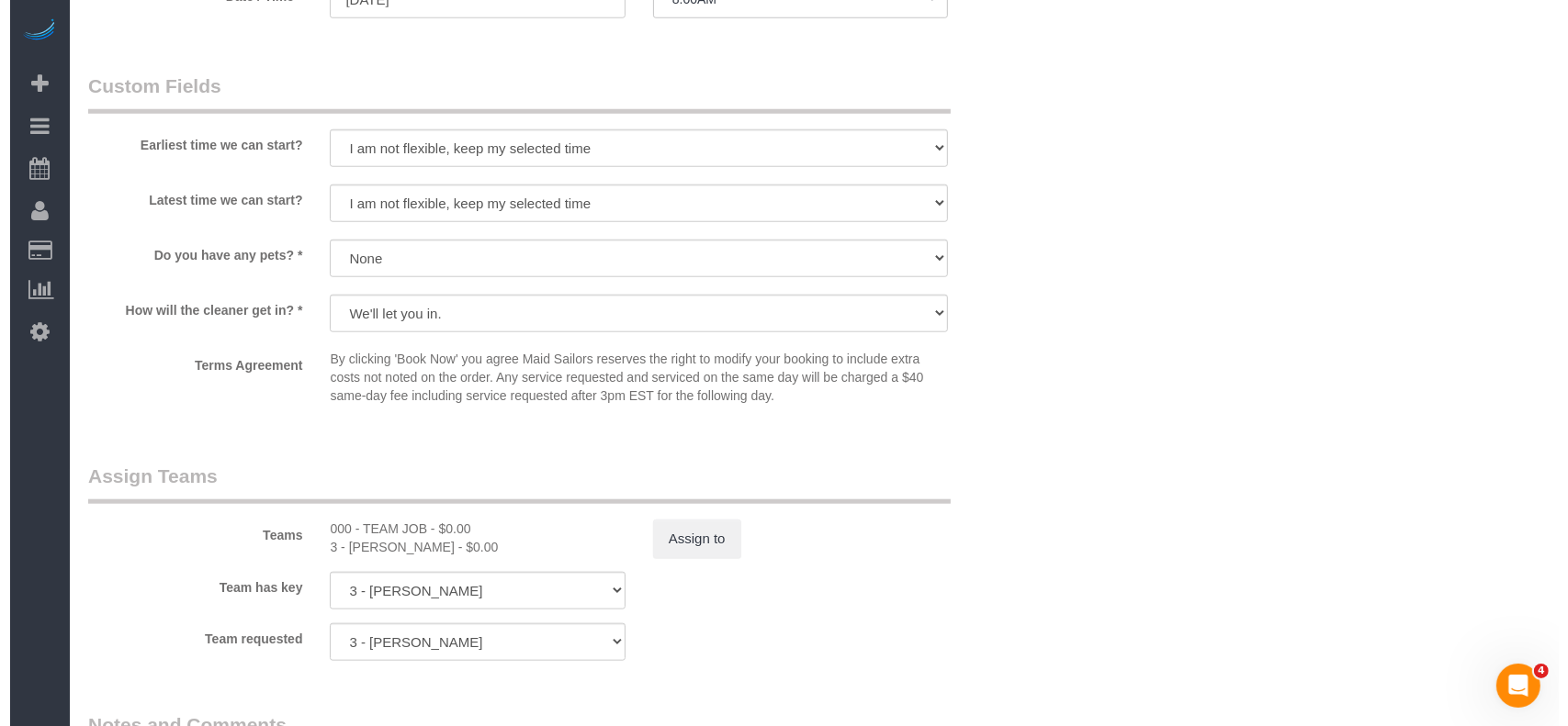
scroll to position [1837, 0]
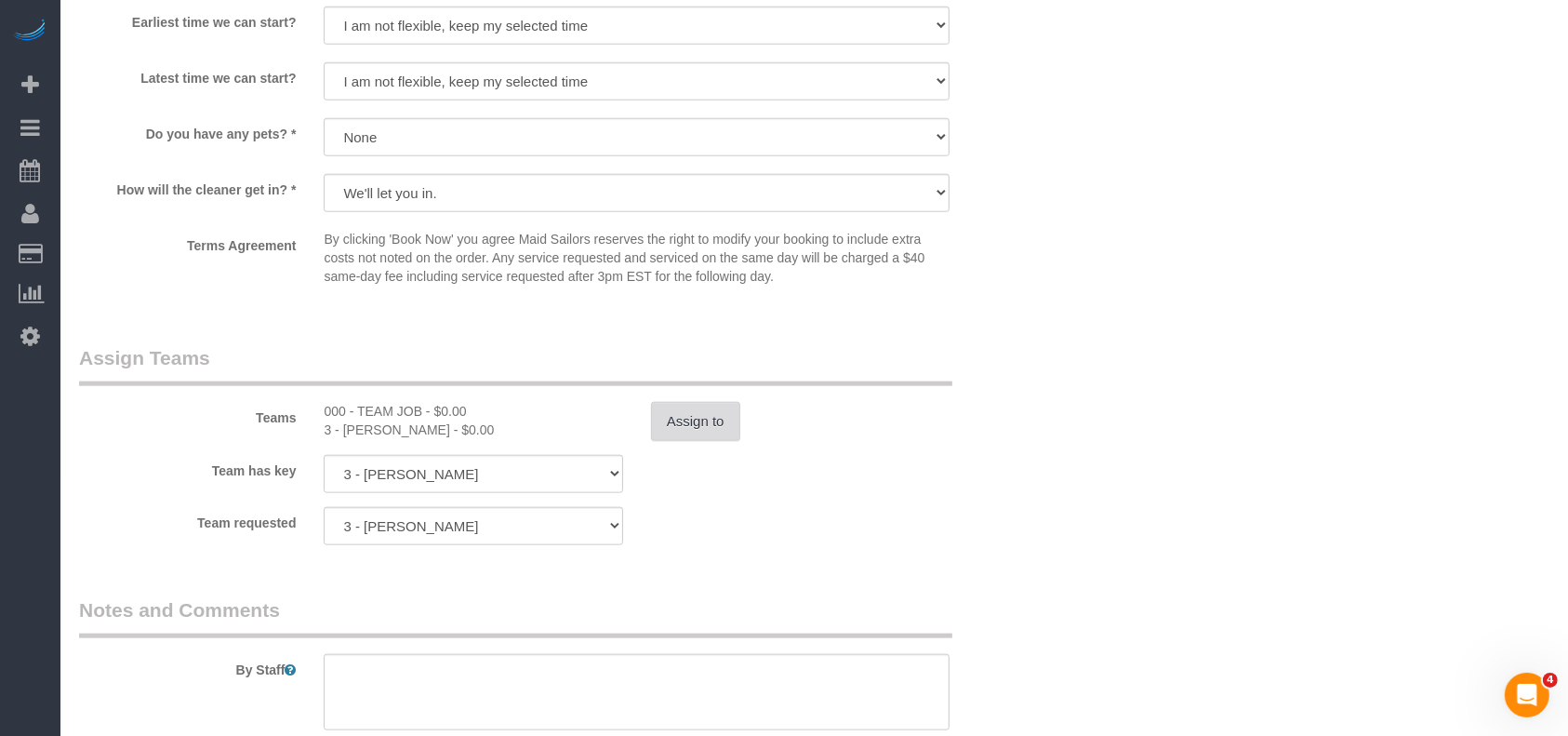
click at [692, 425] on button "Assign to" at bounding box center [696, 422] width 89 height 39
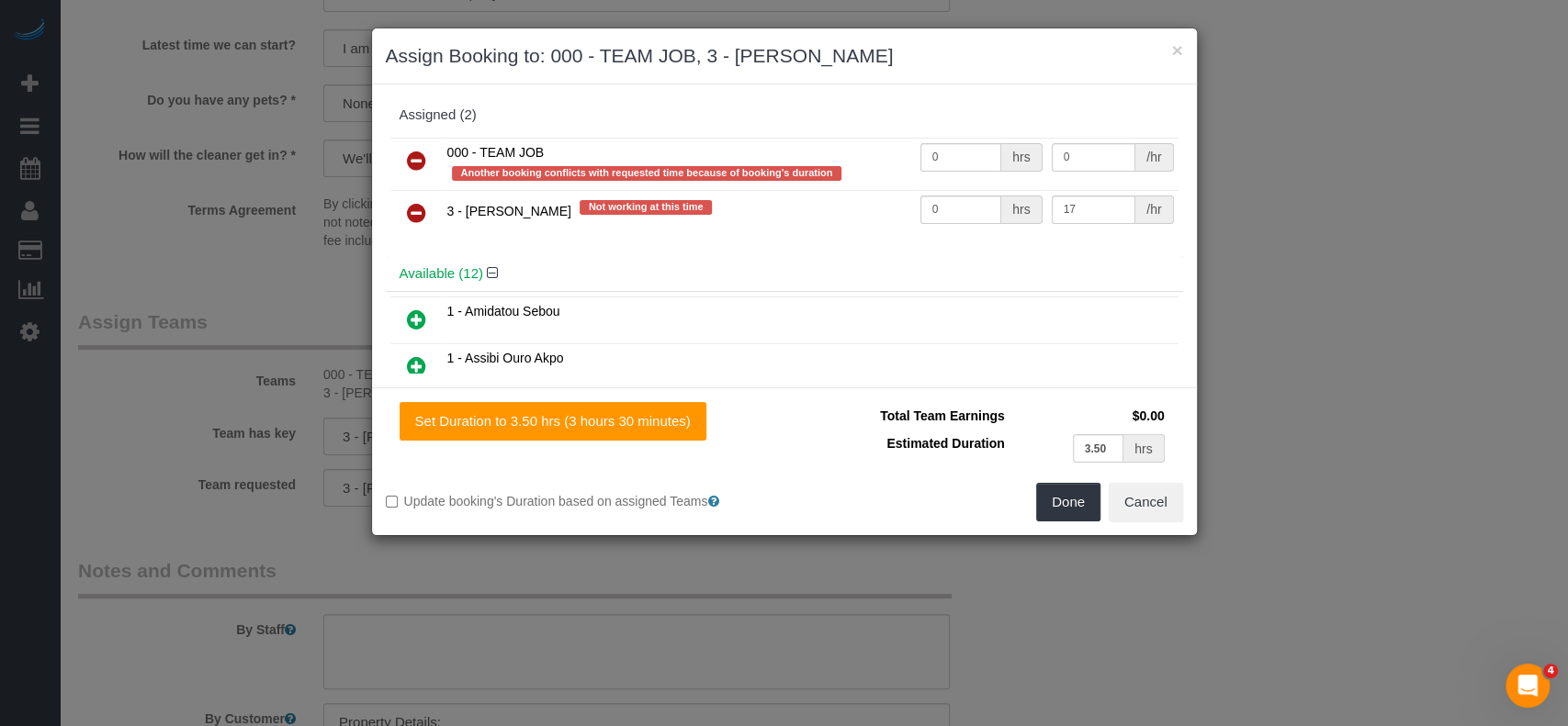
click at [414, 157] on icon at bounding box center [416, 160] width 19 height 22
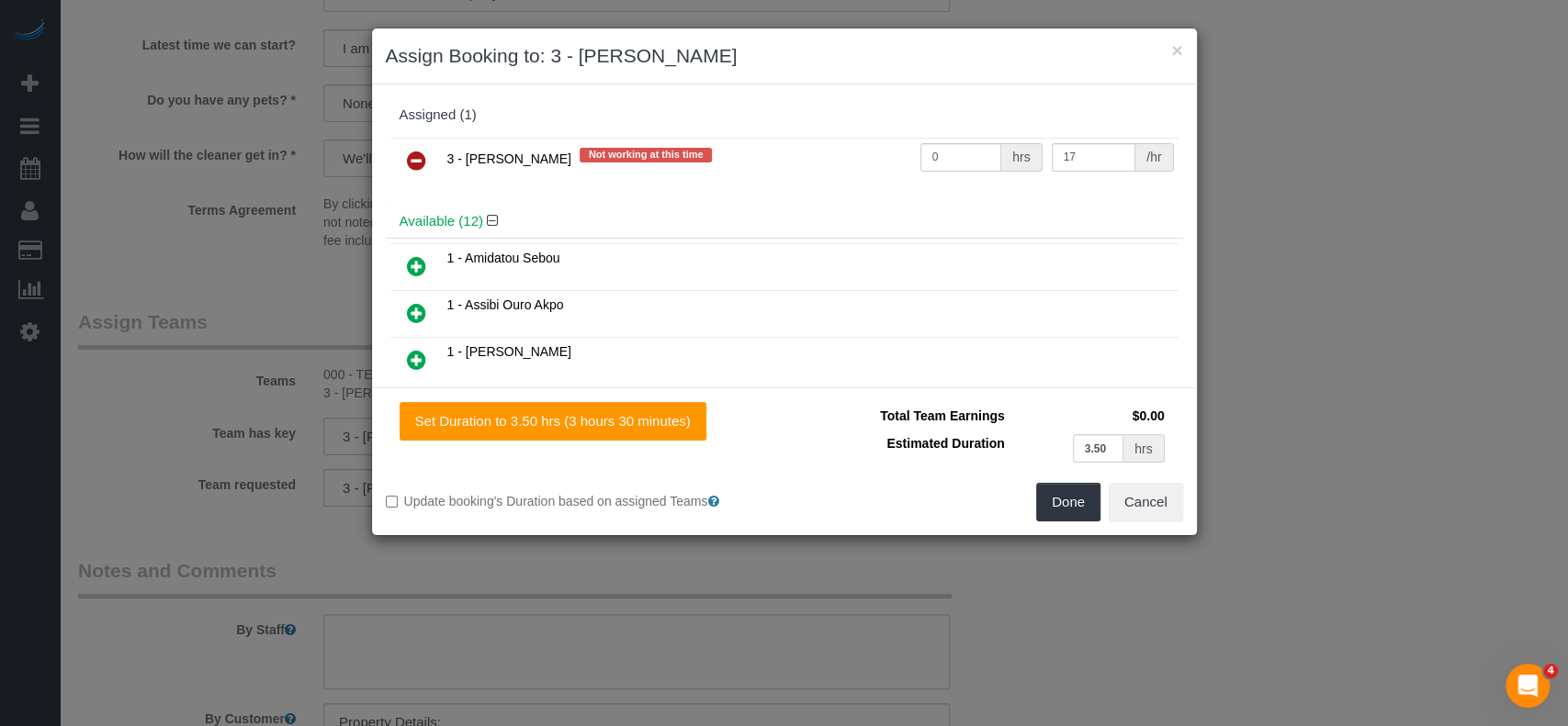
click at [410, 156] on icon at bounding box center [416, 160] width 19 height 22
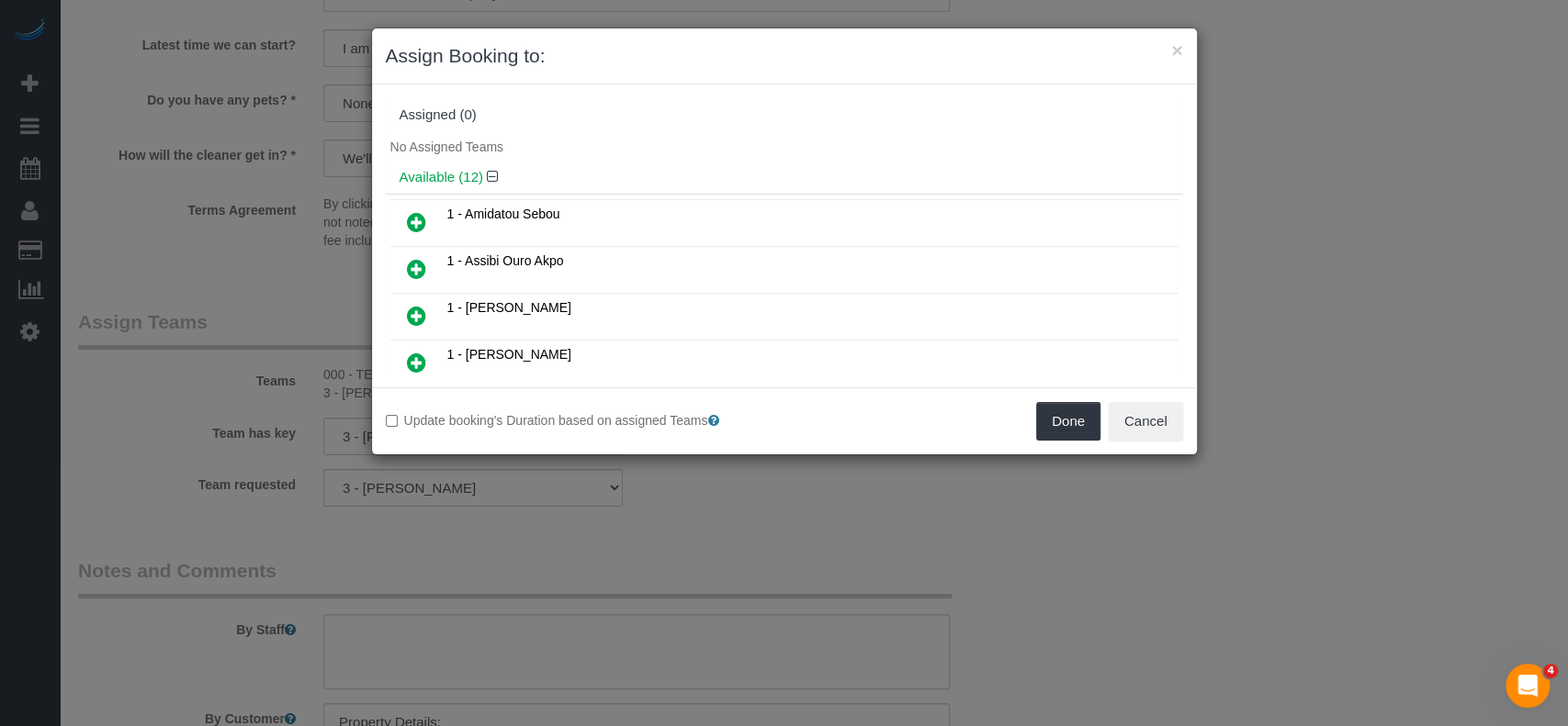
scroll to position [122, 0]
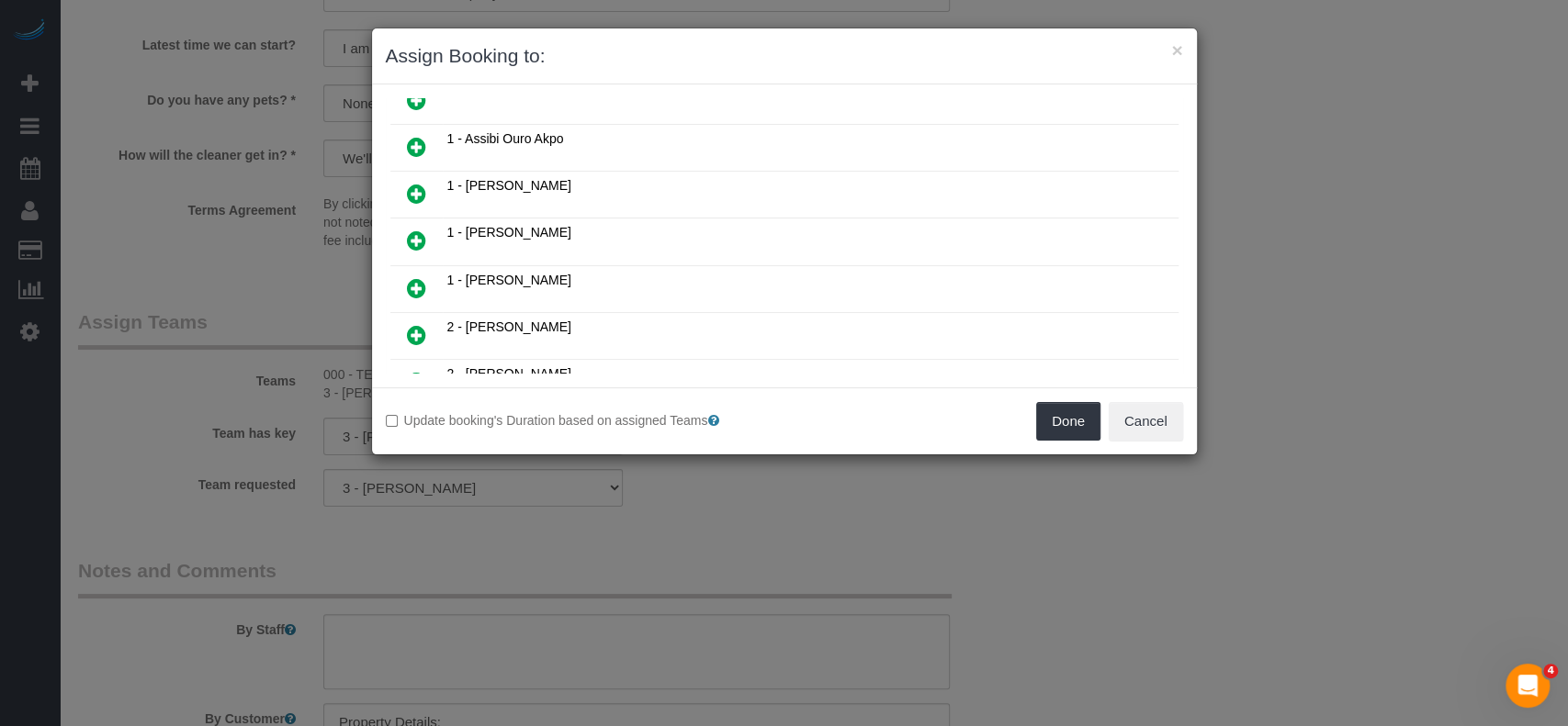
click at [408, 233] on icon at bounding box center [416, 240] width 19 height 22
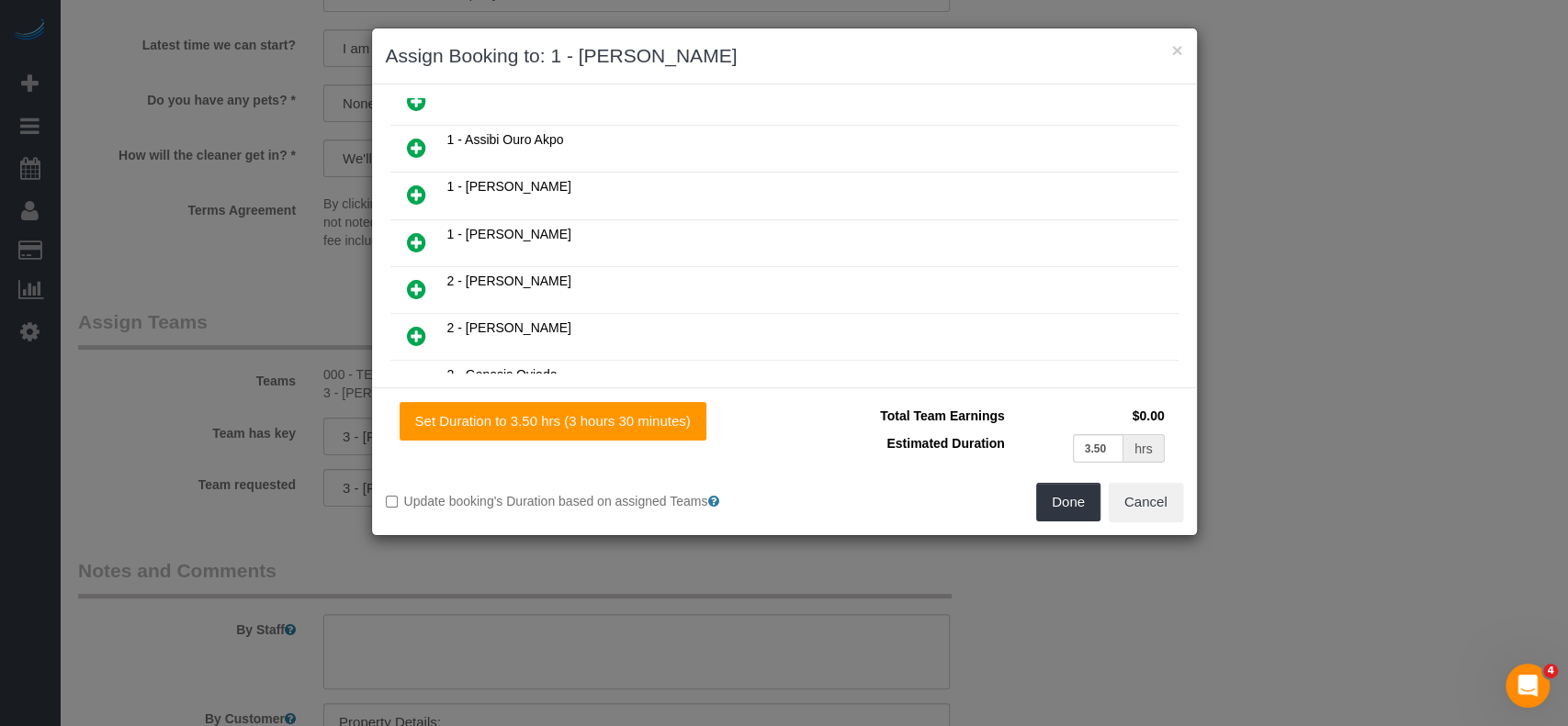
scroll to position [287, 0]
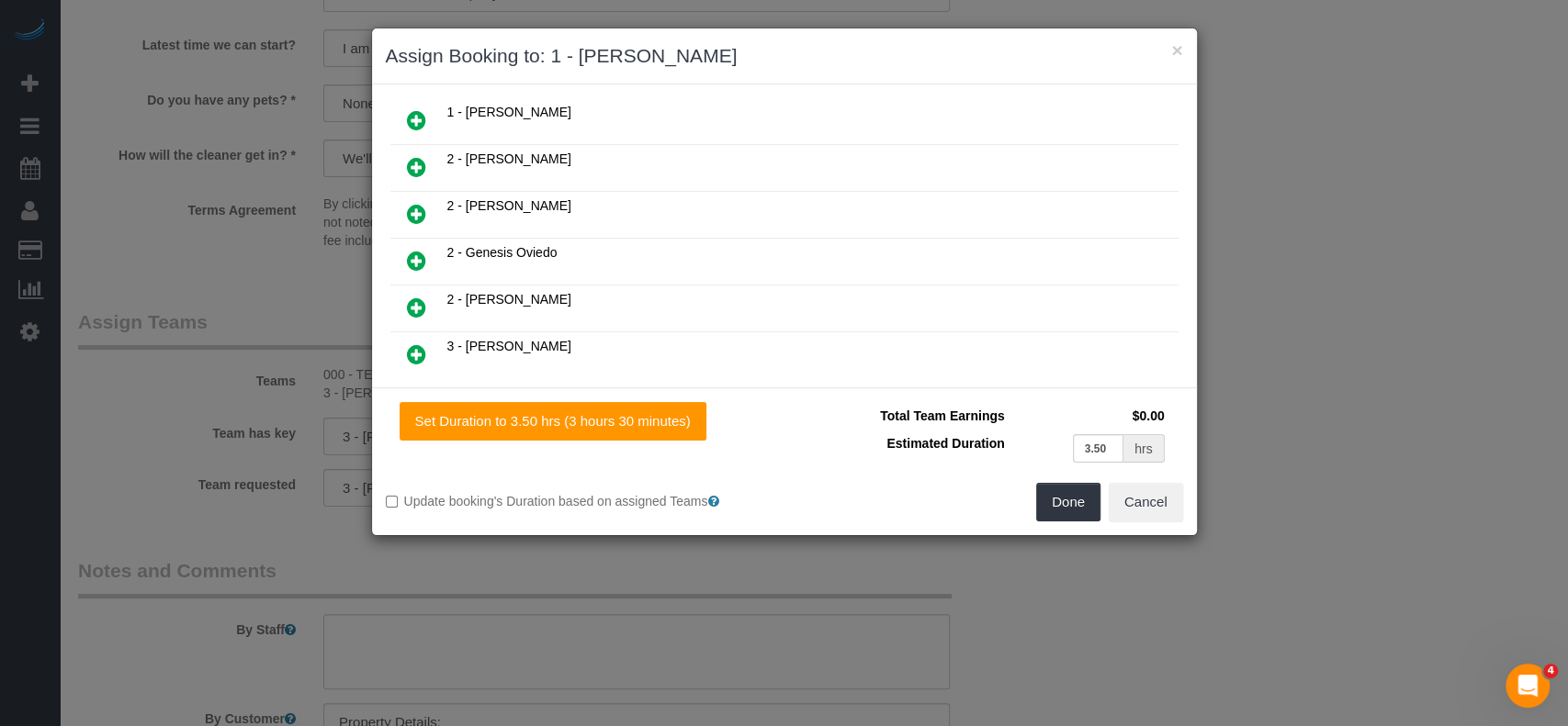
click at [411, 250] on icon at bounding box center [416, 260] width 19 height 22
click at [419, 253] on icon at bounding box center [416, 261] width 19 height 22
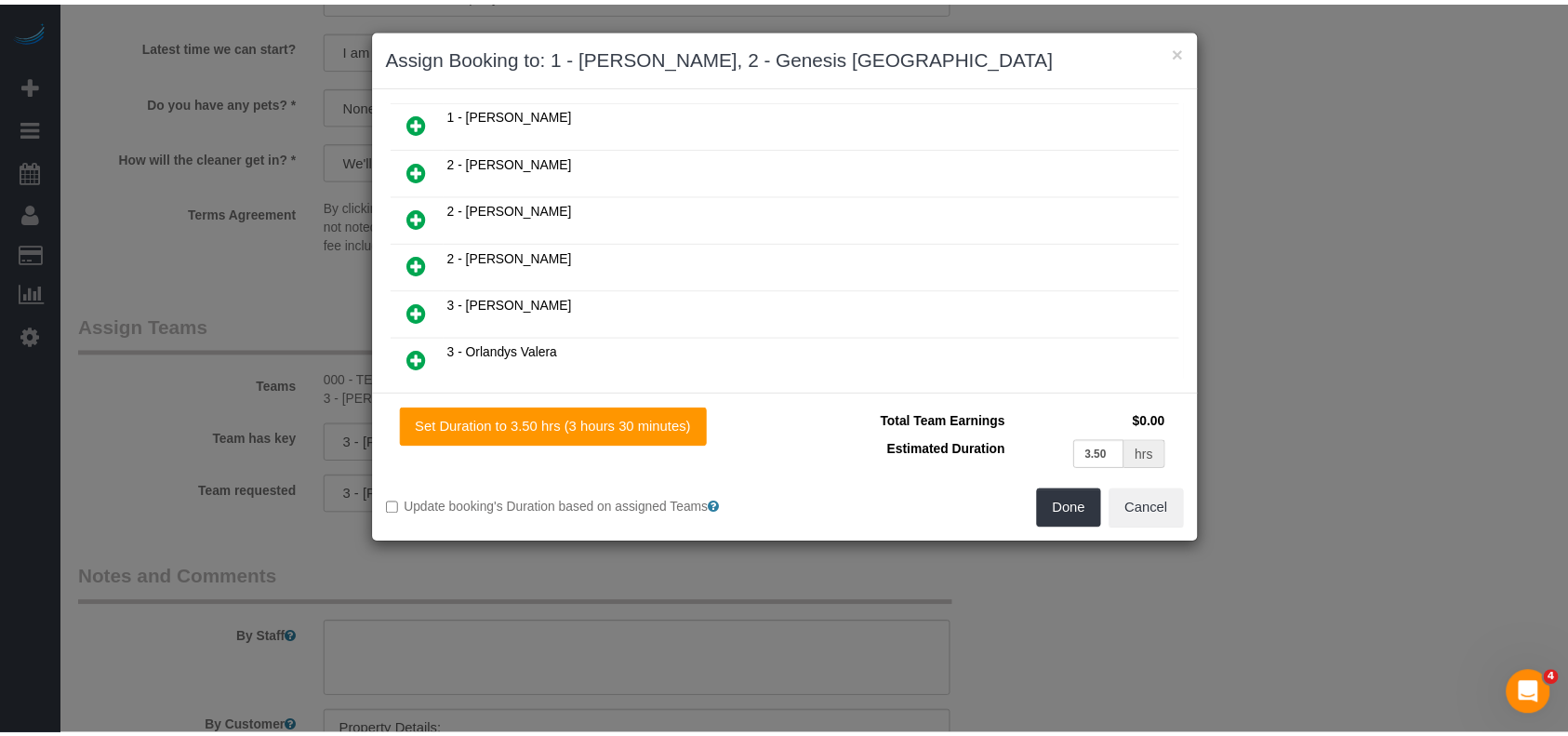
scroll to position [384, 0]
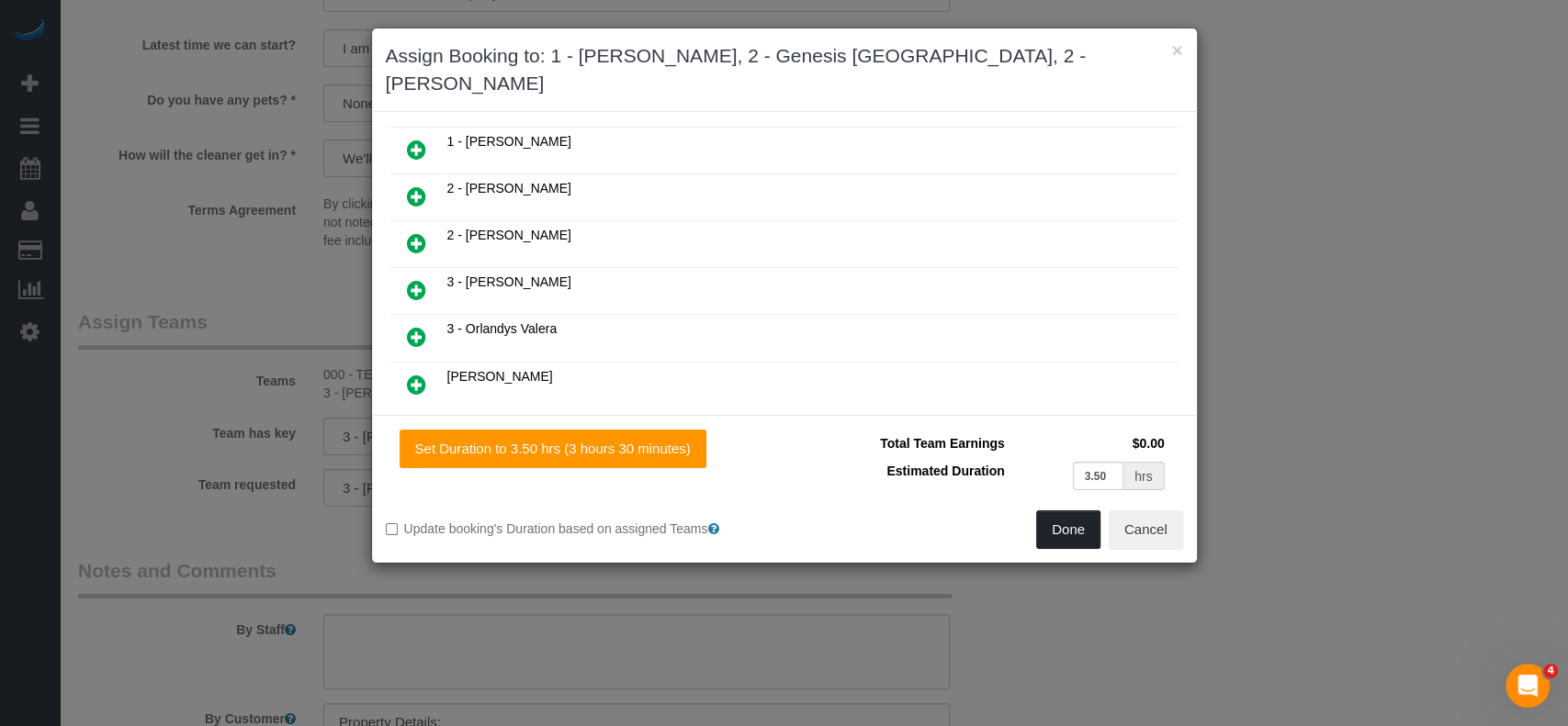
click at [1067, 511] on button "Done" at bounding box center [1068, 530] width 64 height 38
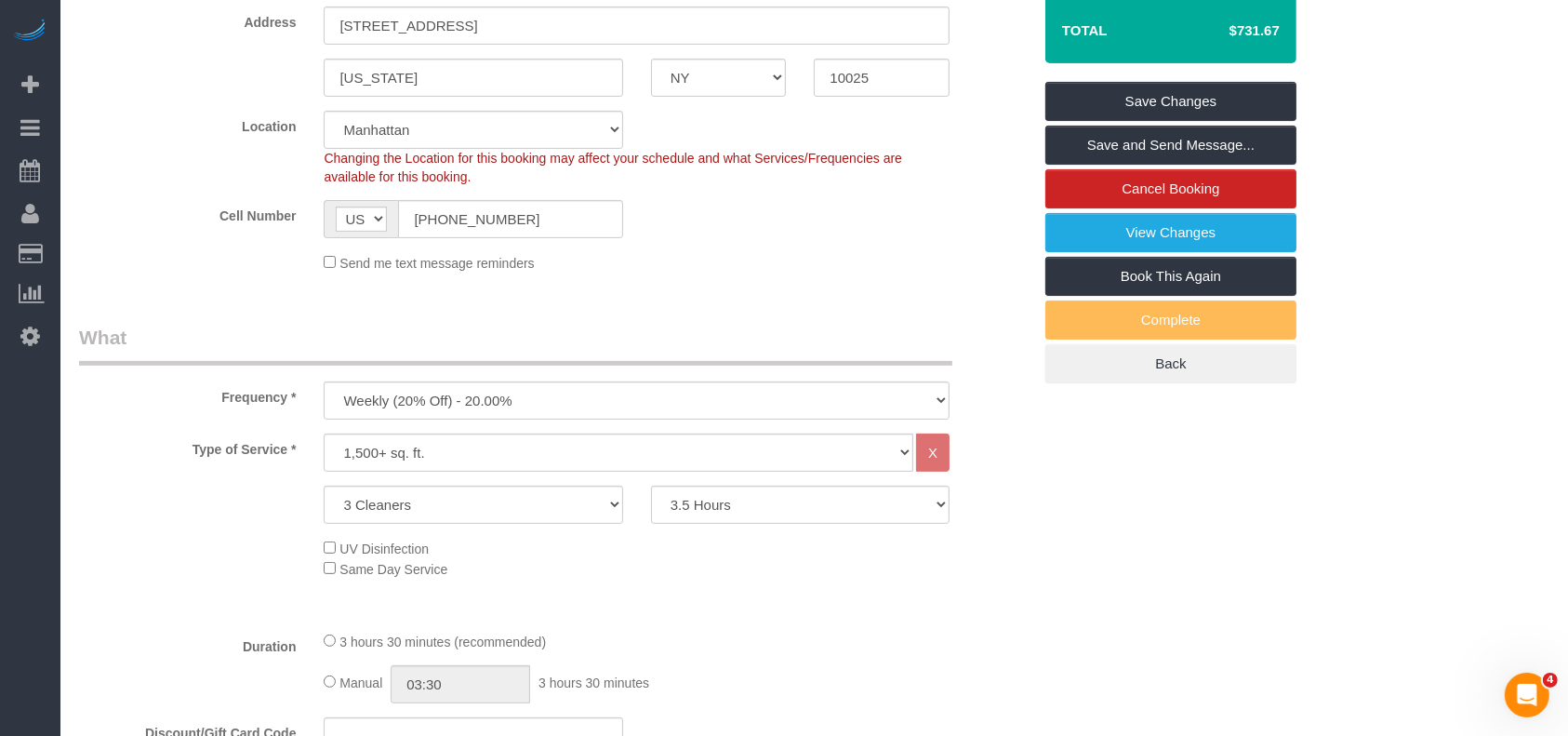
scroll to position [124, 0]
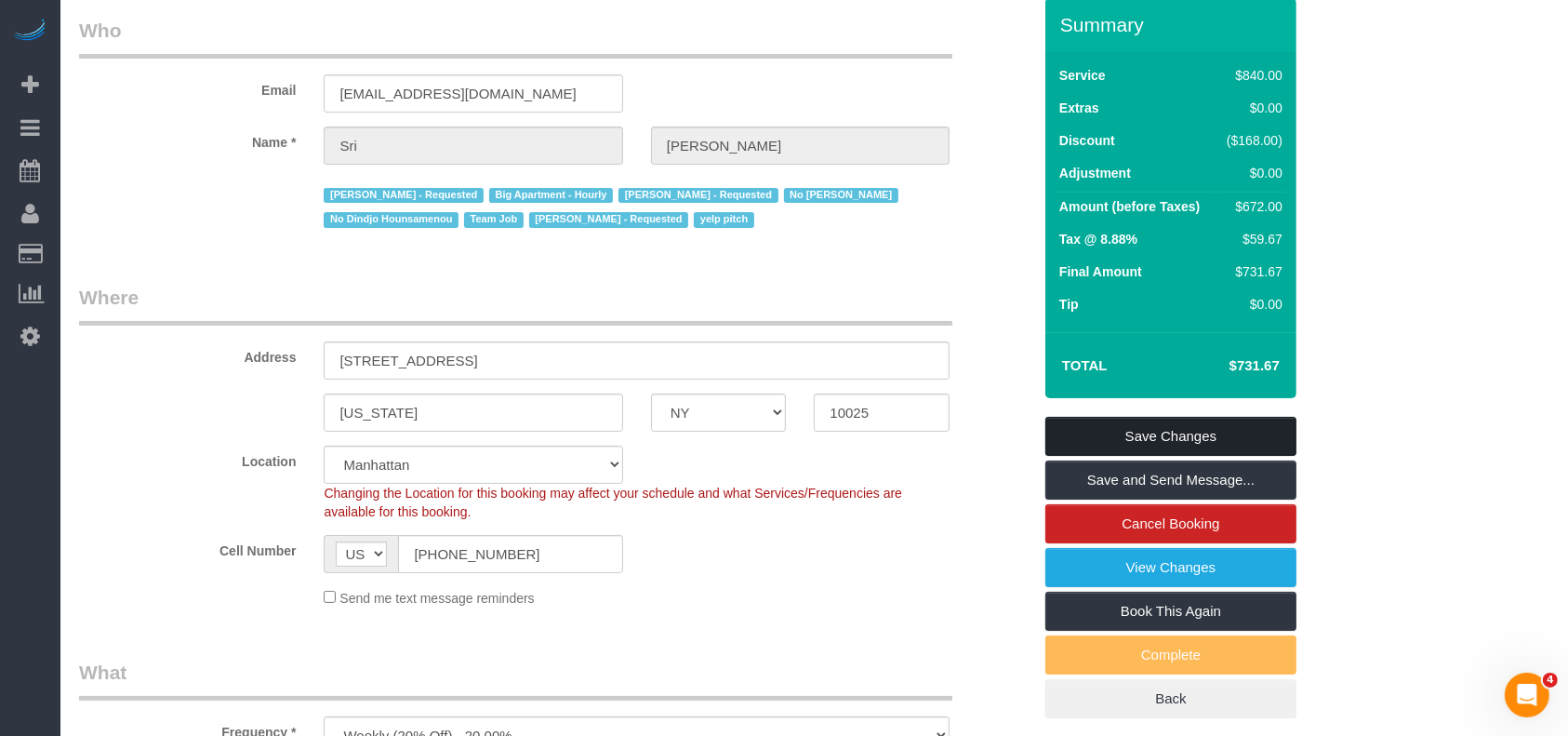
drag, startPoint x: 1199, startPoint y: 431, endPoint x: 1168, endPoint y: 419, distance: 33.2
click at [1199, 430] on link "Save Changes" at bounding box center [1171, 436] width 251 height 39
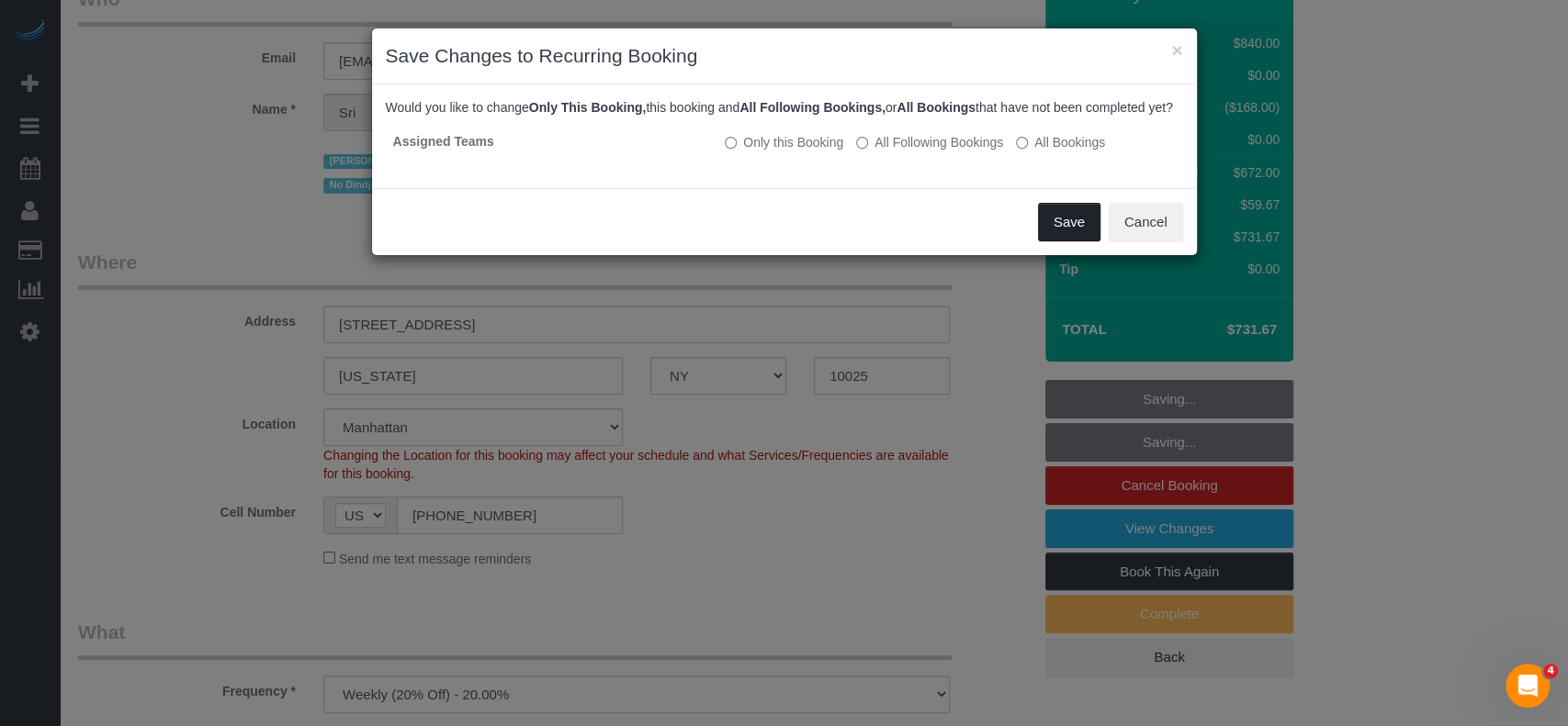
click at [1044, 241] on button "Save" at bounding box center [1069, 222] width 62 height 38
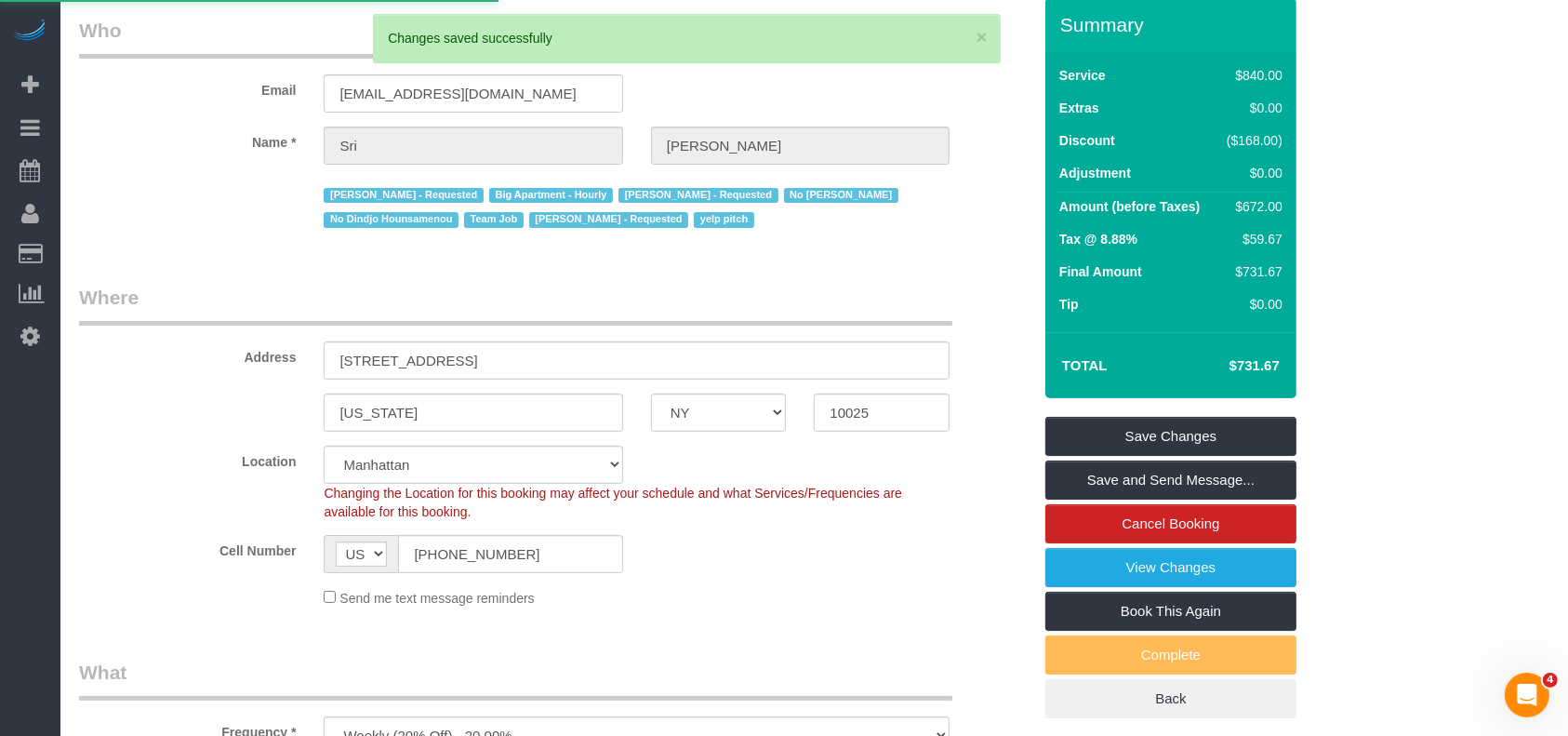
select select "**********"
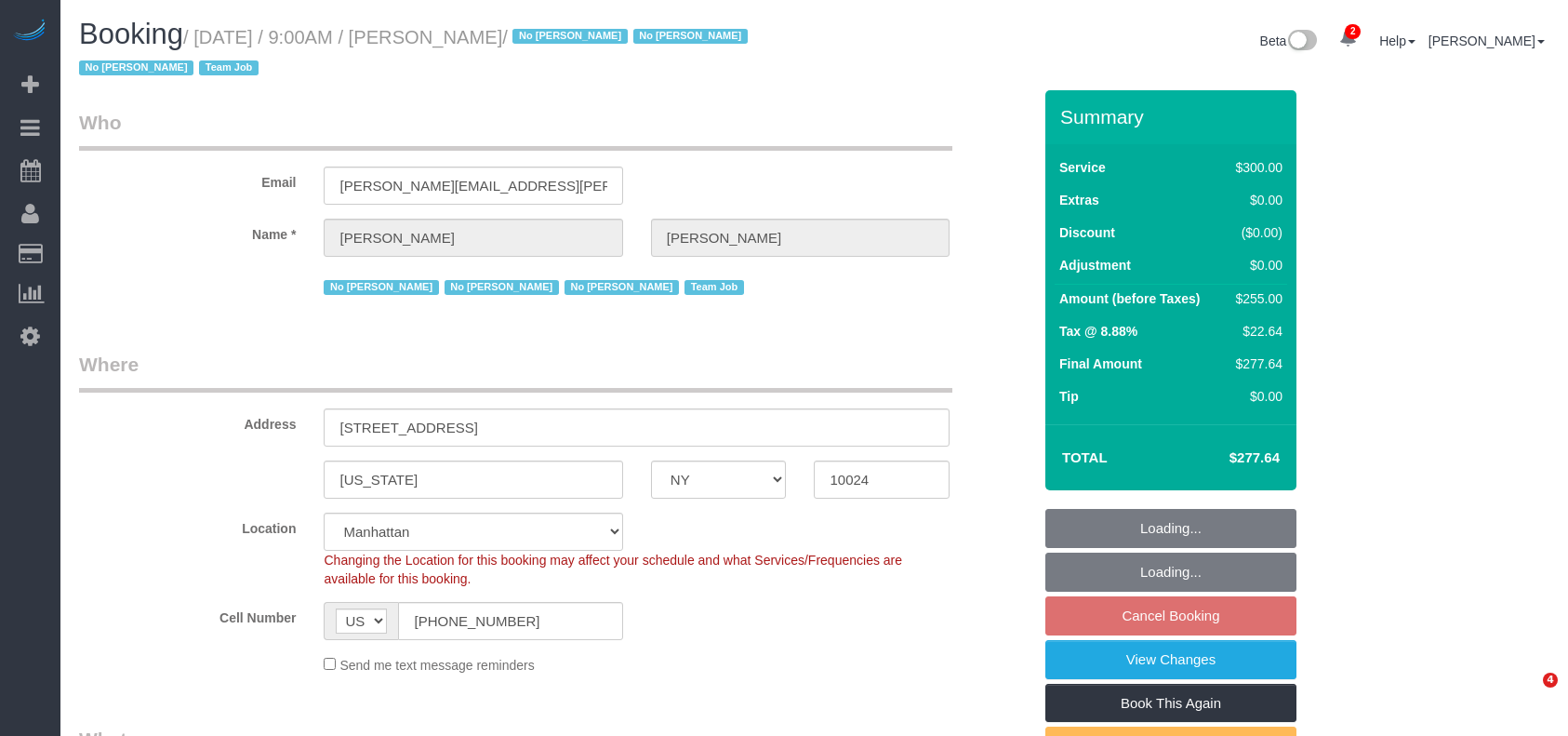
select select "NY"
select select "spot2"
select select "number:89"
select select "number:90"
select select "number:15"
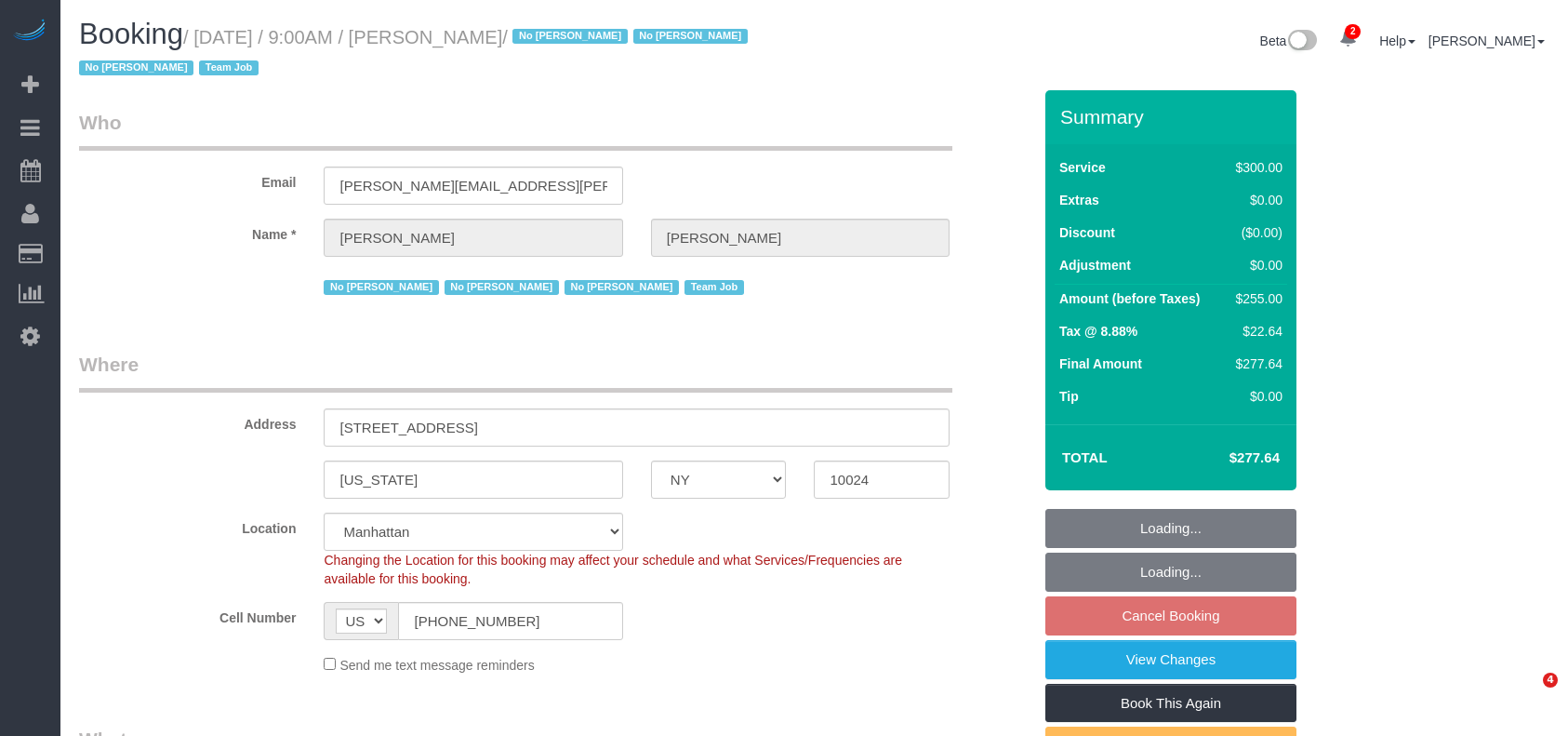
select select "number:5"
select select "number:21"
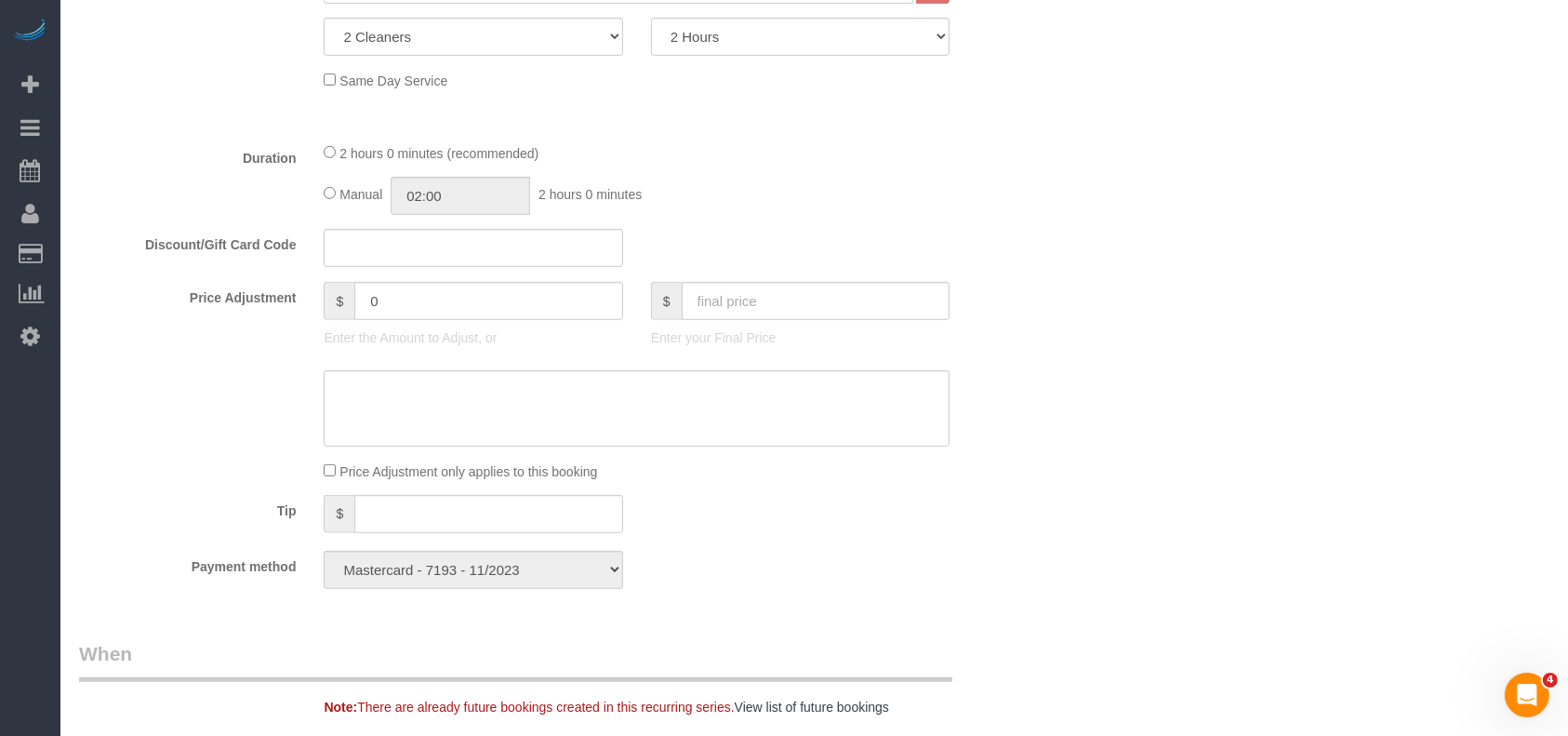
scroll to position [1613, 0]
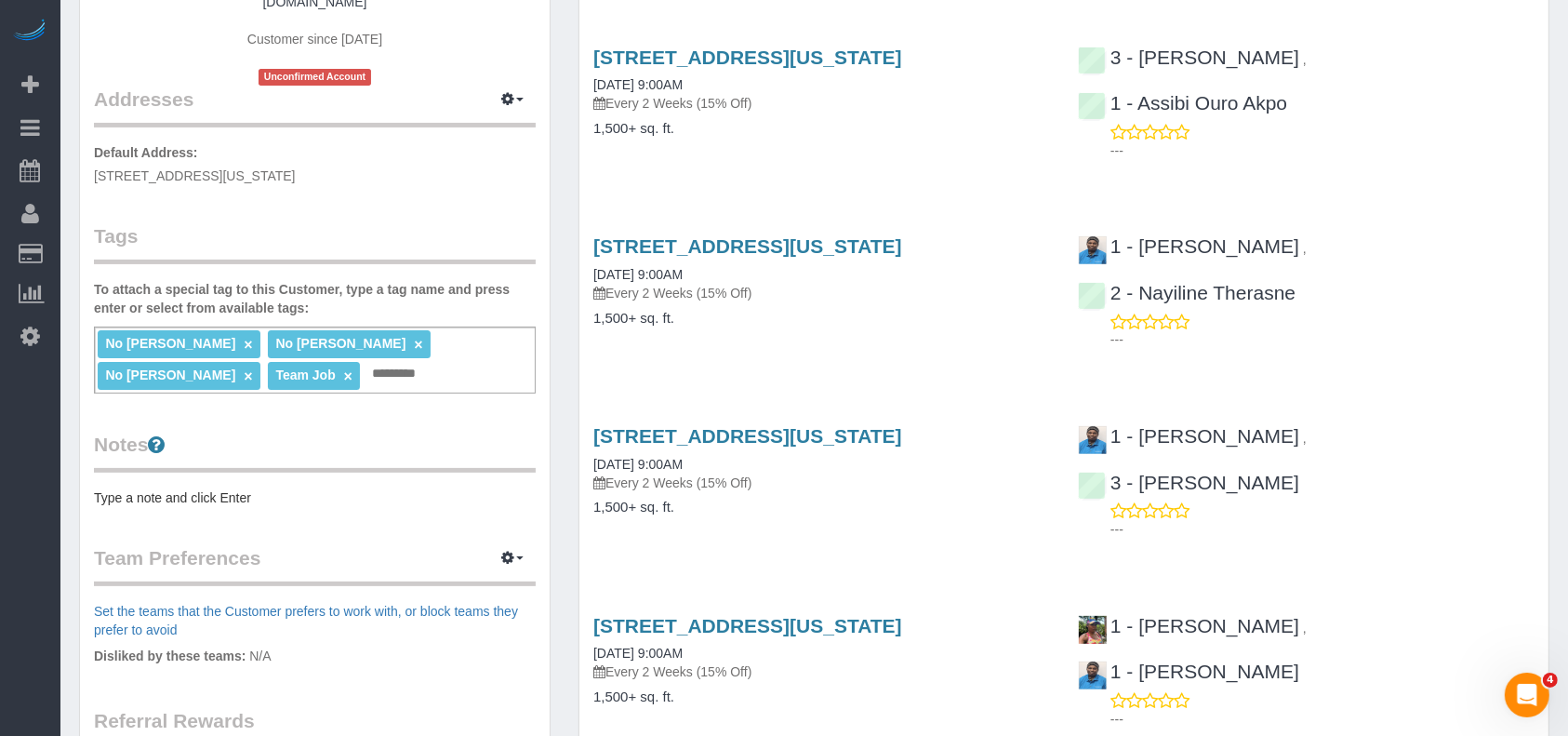
scroll to position [620, 0]
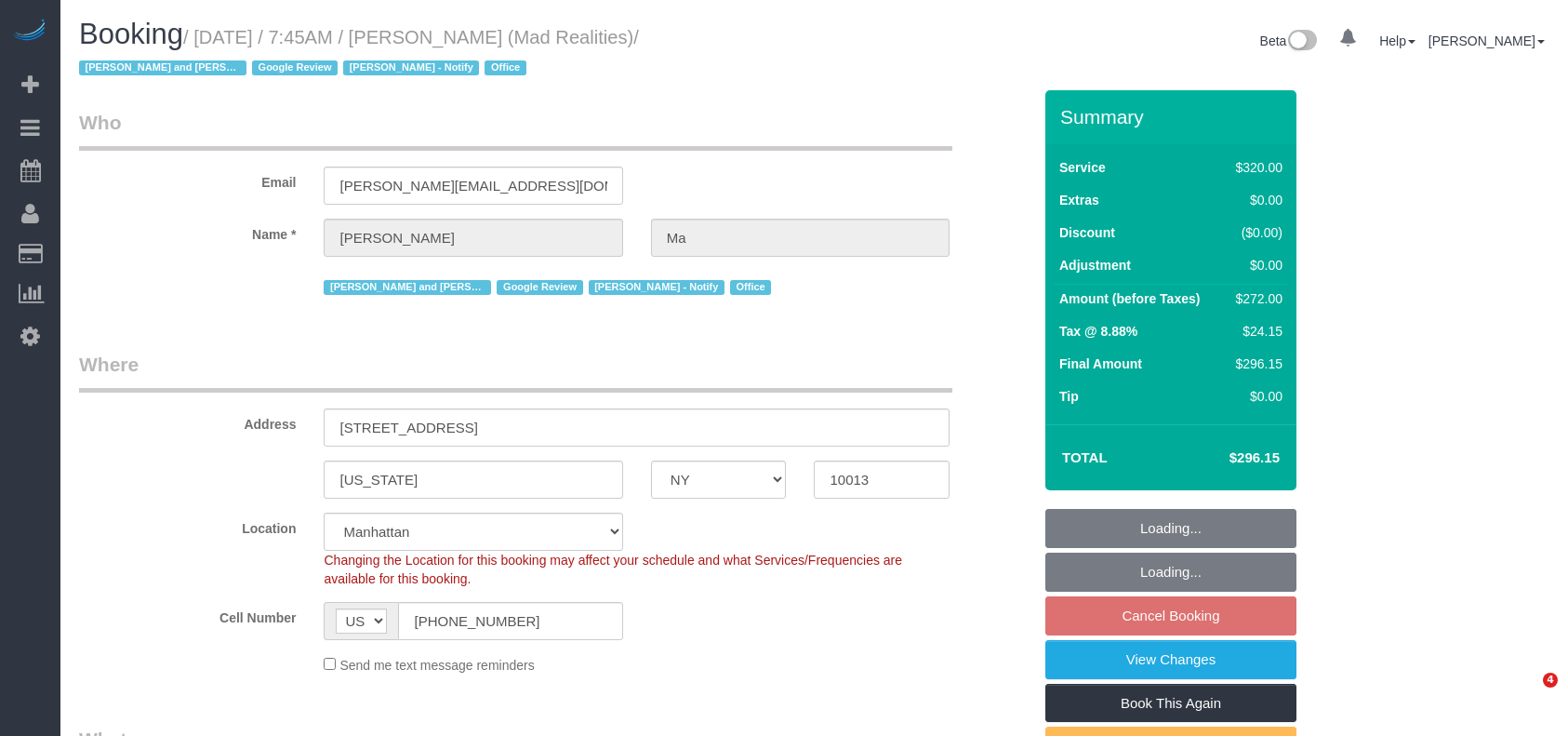
select select "NY"
select select "2"
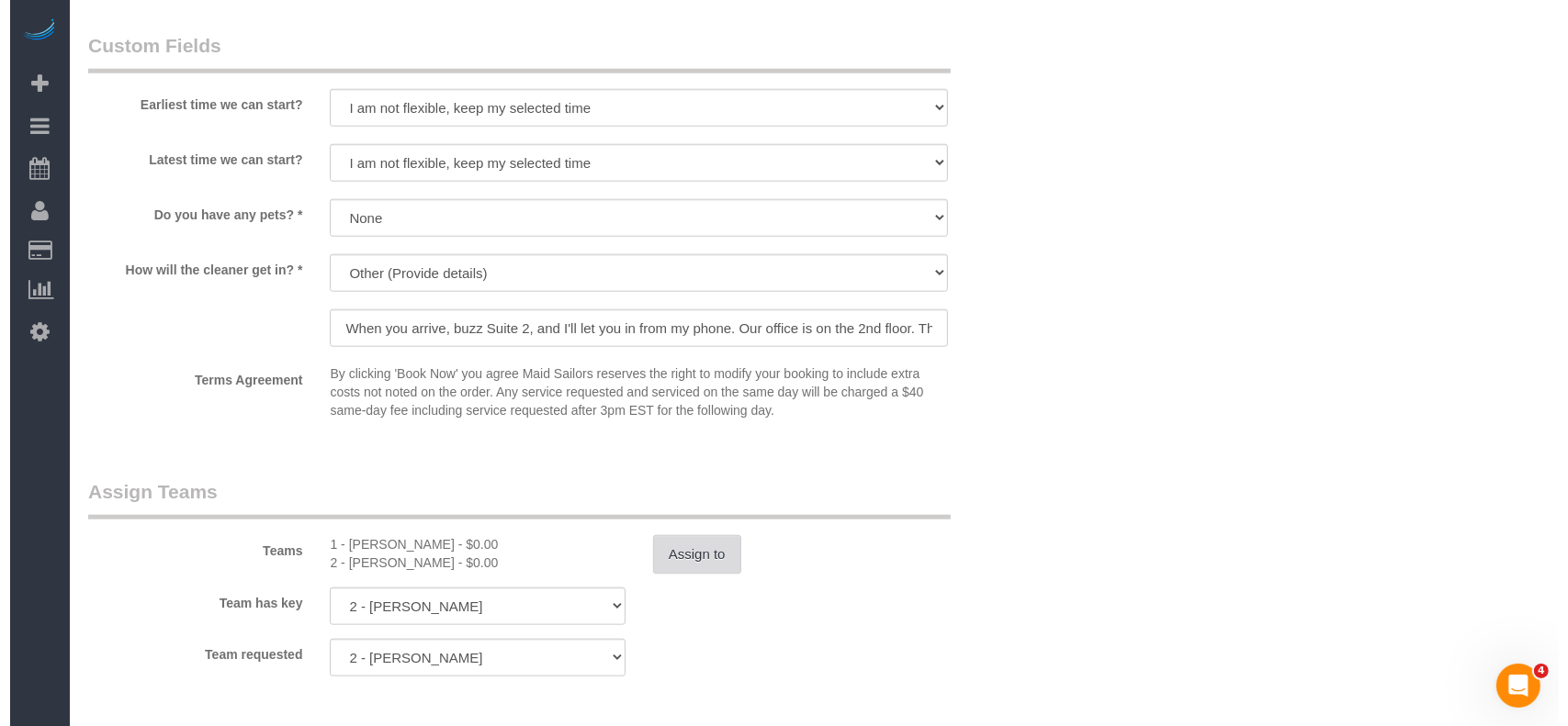
scroll to position [1958, 0]
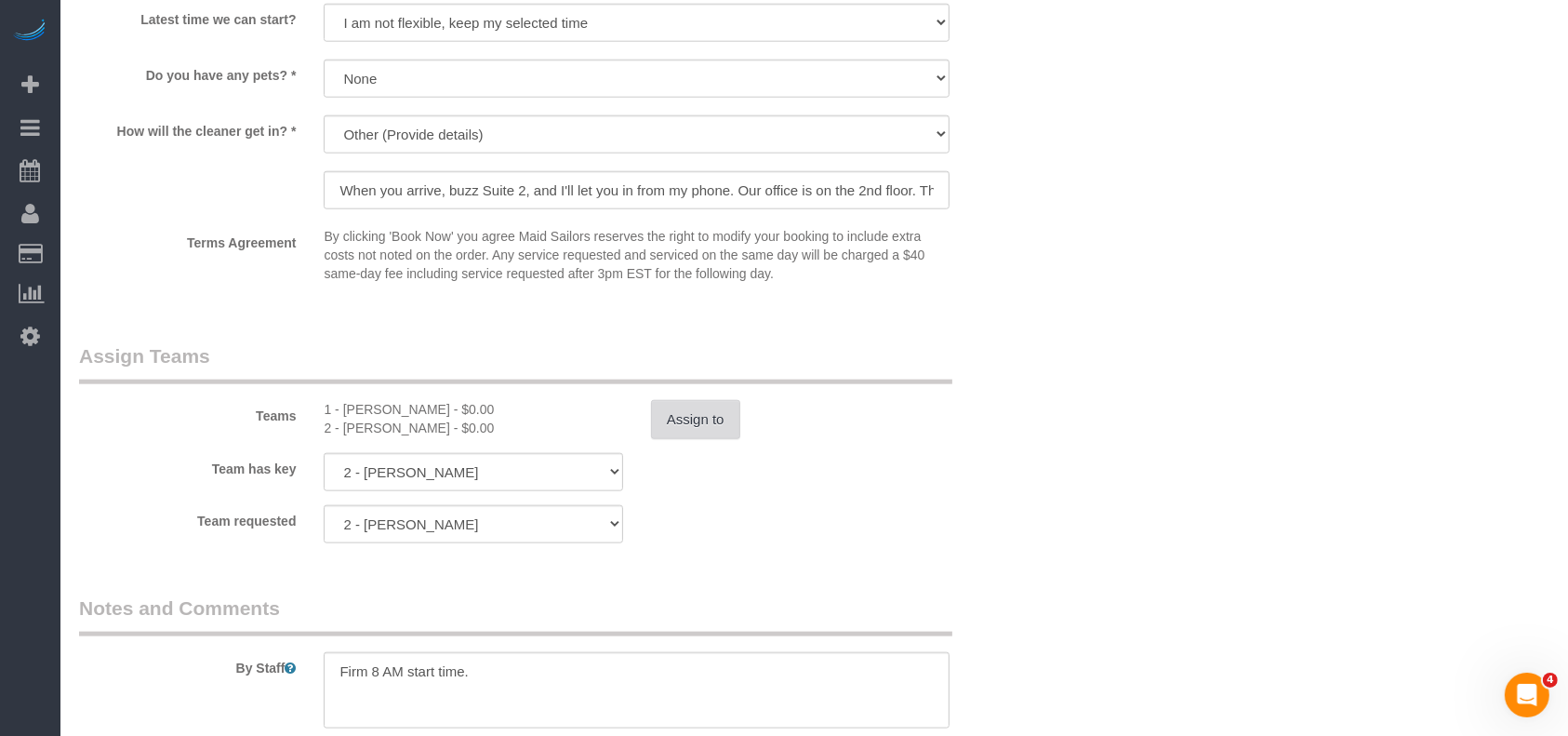
click at [718, 413] on button "Assign to" at bounding box center [696, 420] width 89 height 39
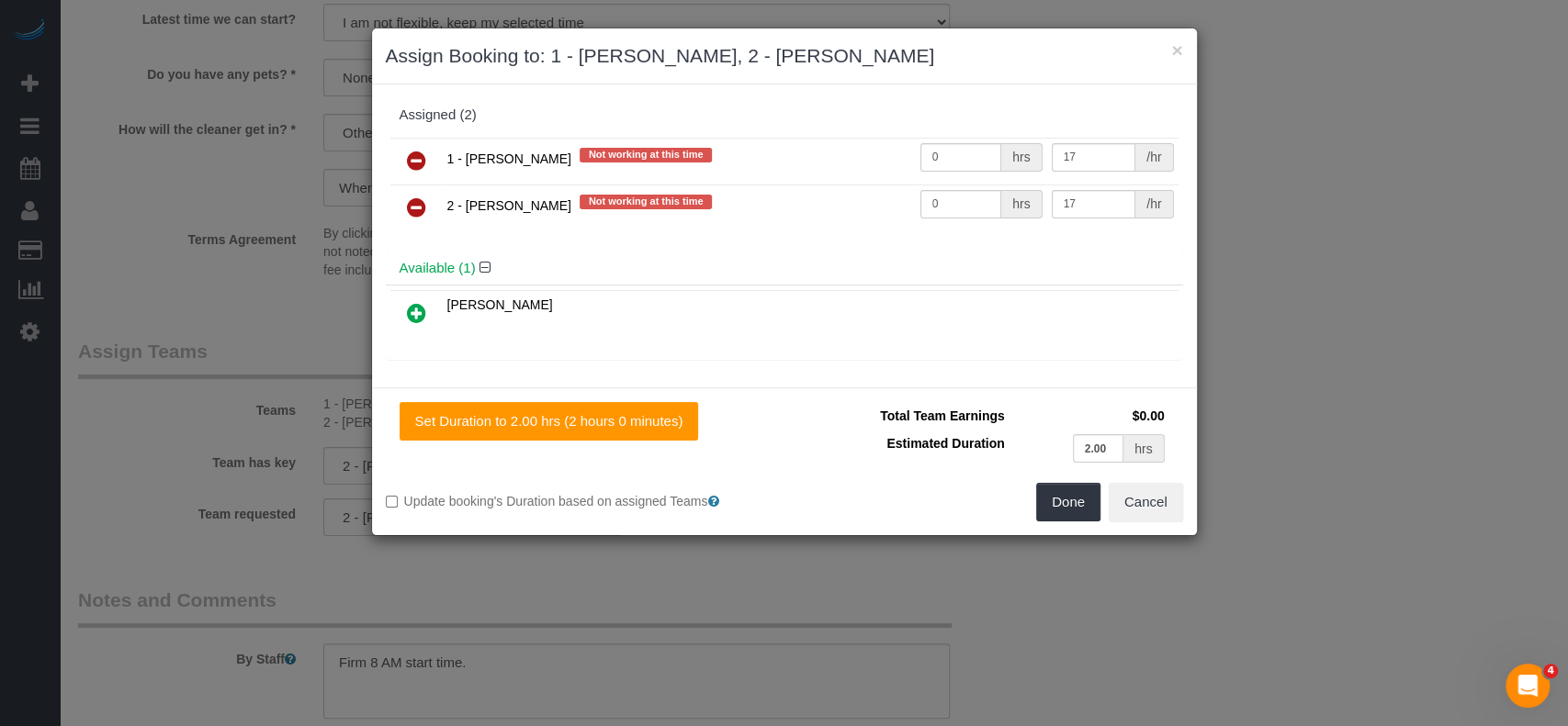
click at [407, 149] on icon at bounding box center [416, 160] width 19 height 22
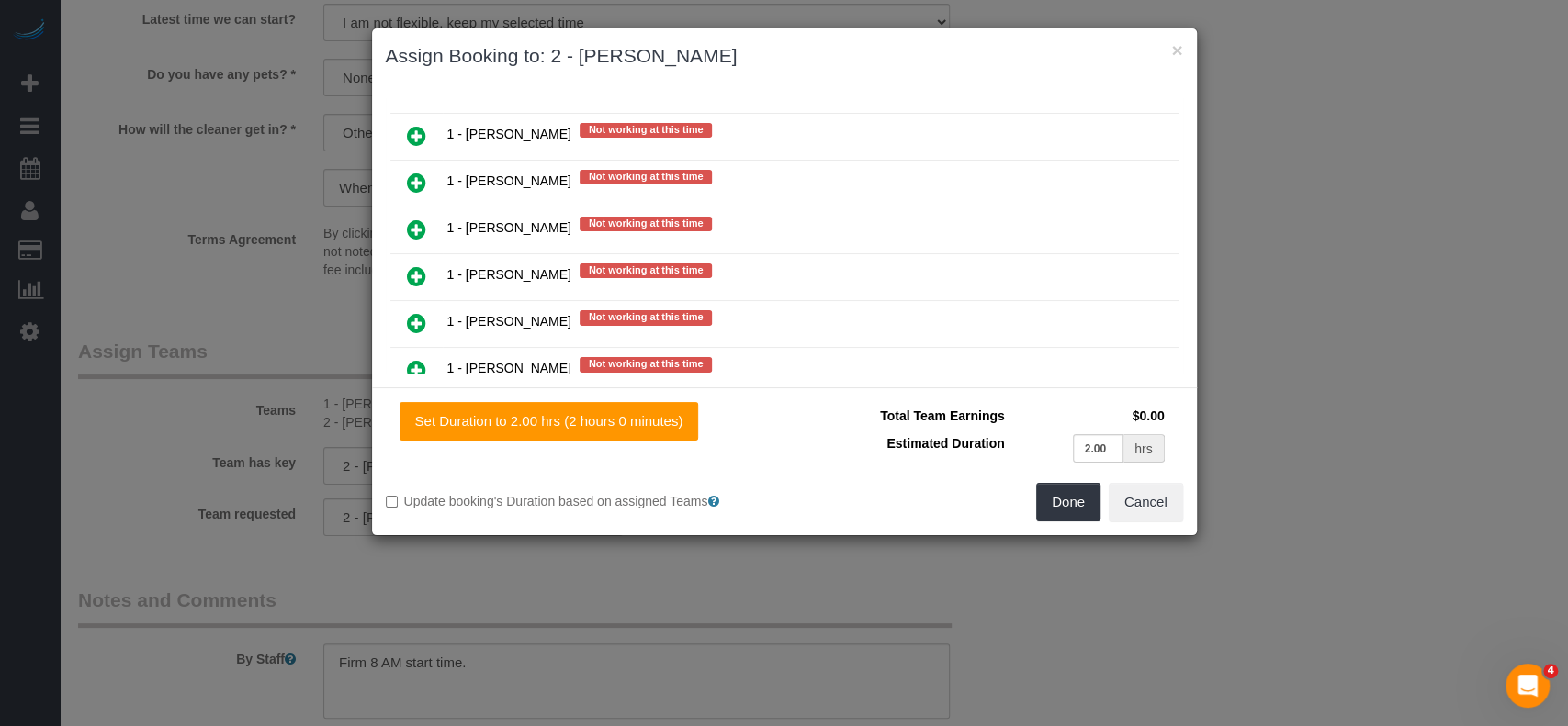
scroll to position [1346, 0]
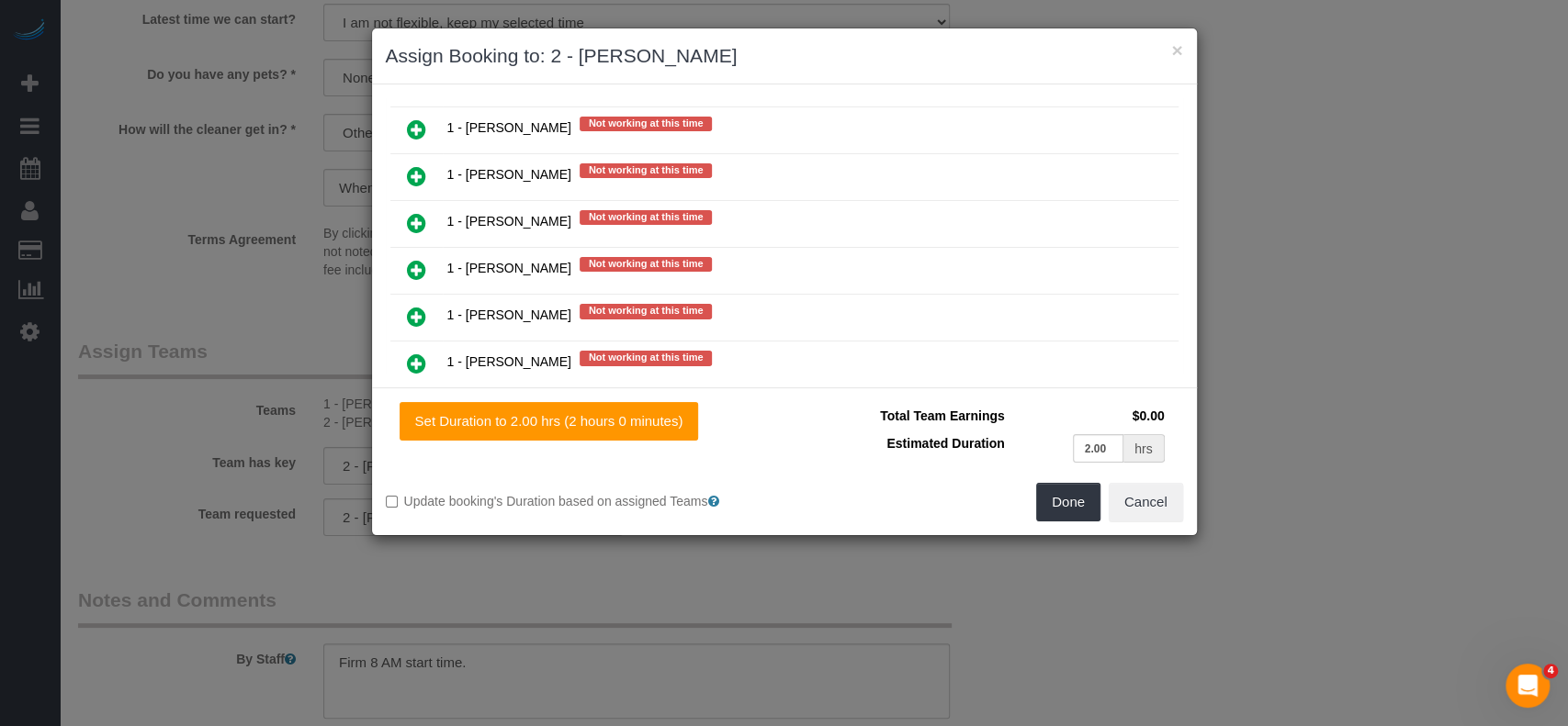
click at [409, 306] on icon at bounding box center [416, 317] width 19 height 22
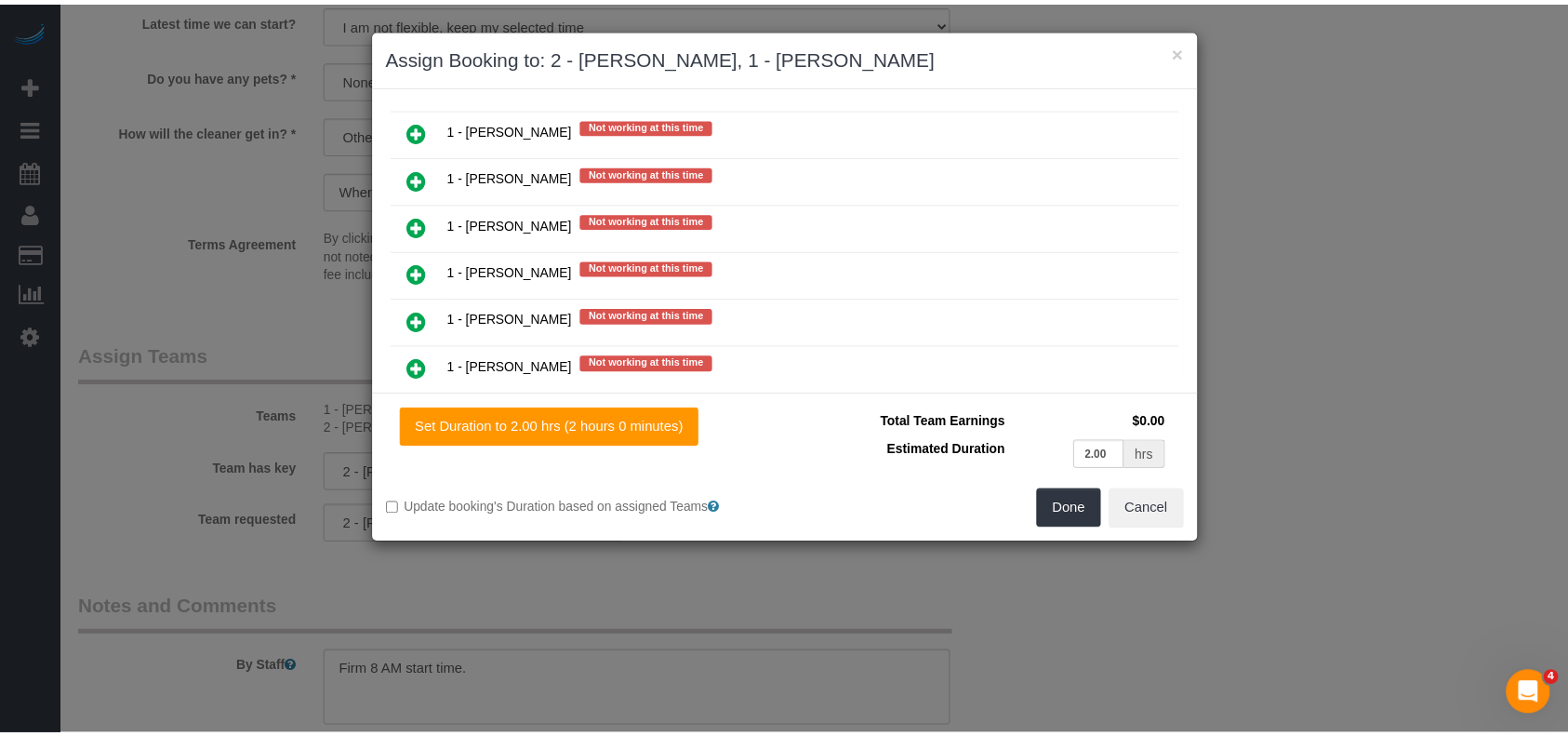
scroll to position [1411, 0]
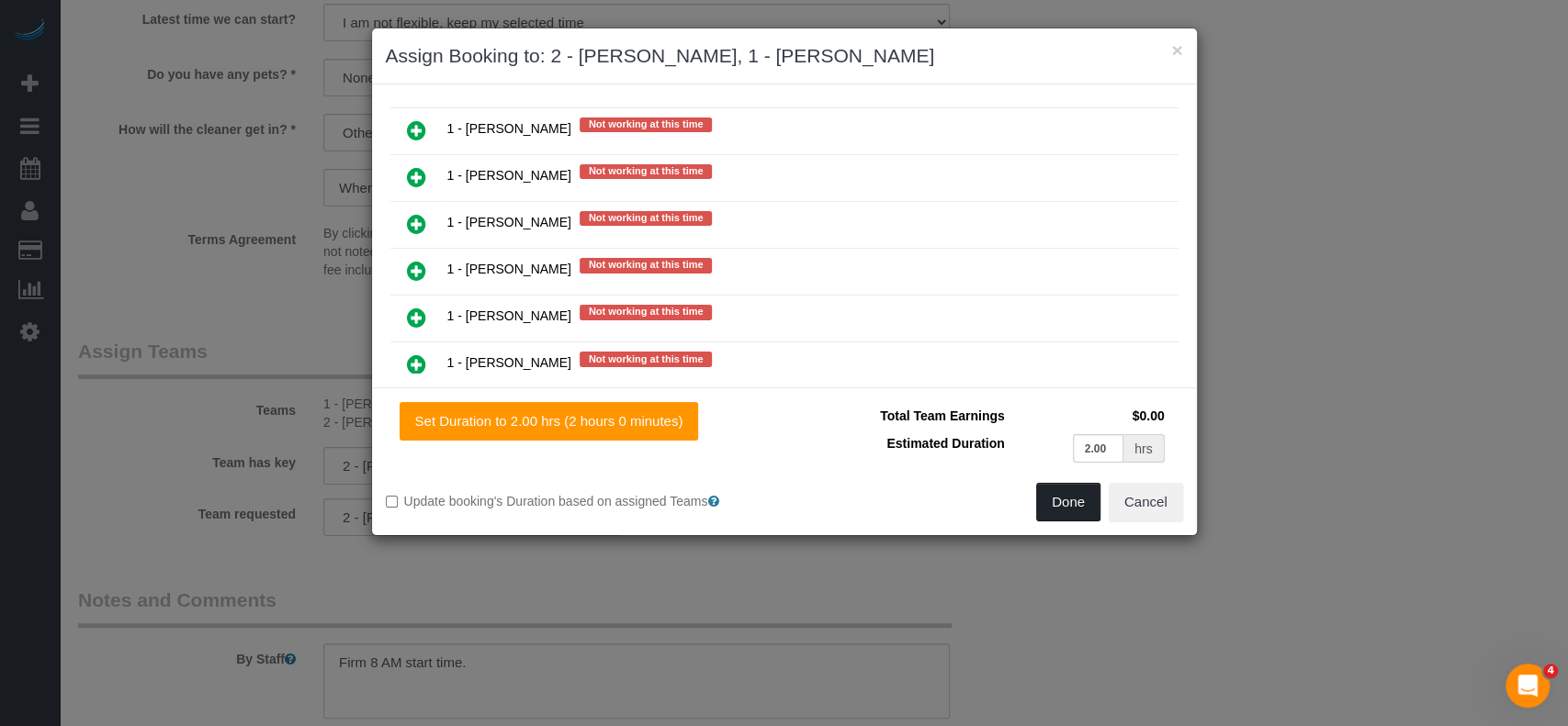
click at [1045, 500] on button "Done" at bounding box center [1068, 502] width 64 height 38
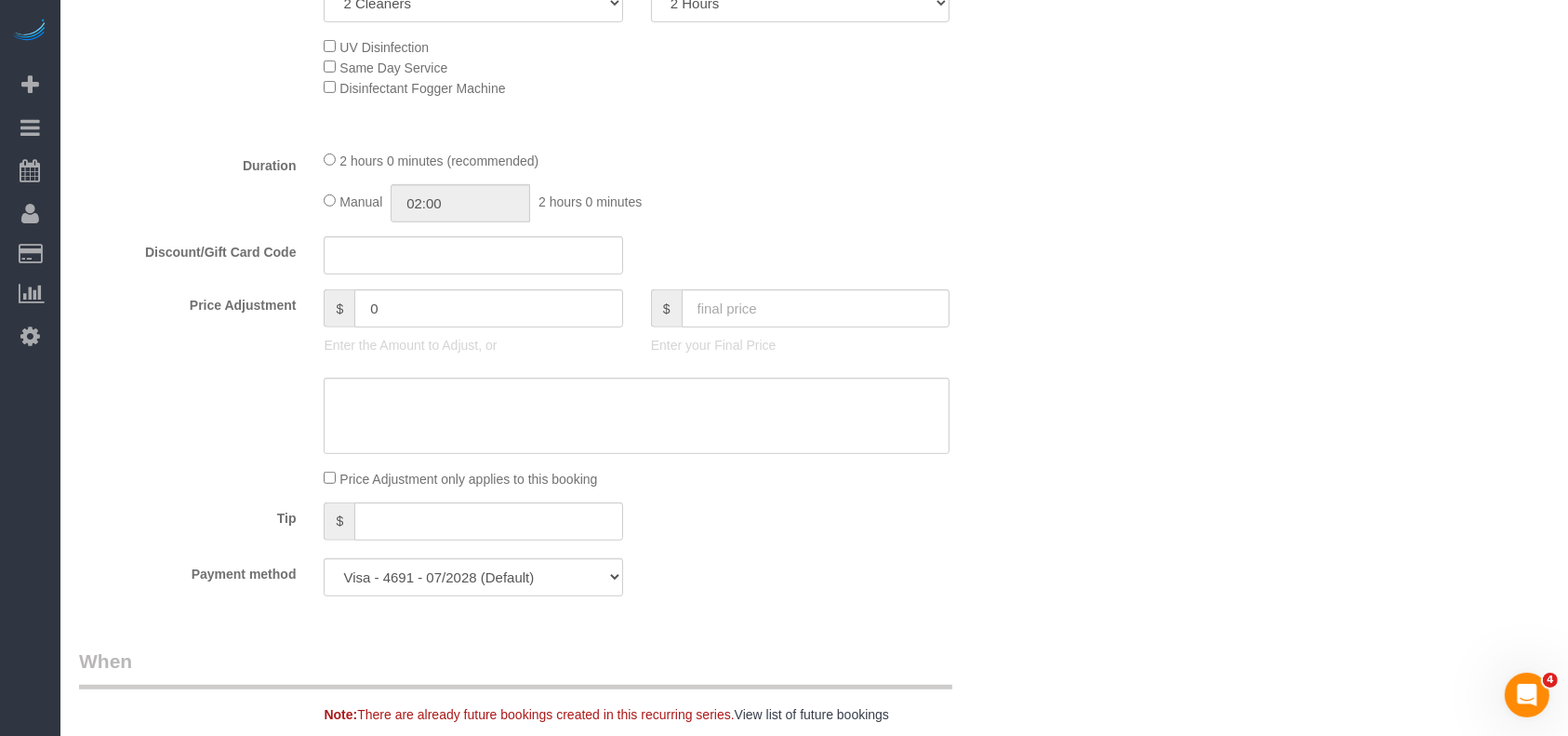
scroll to position [496, 0]
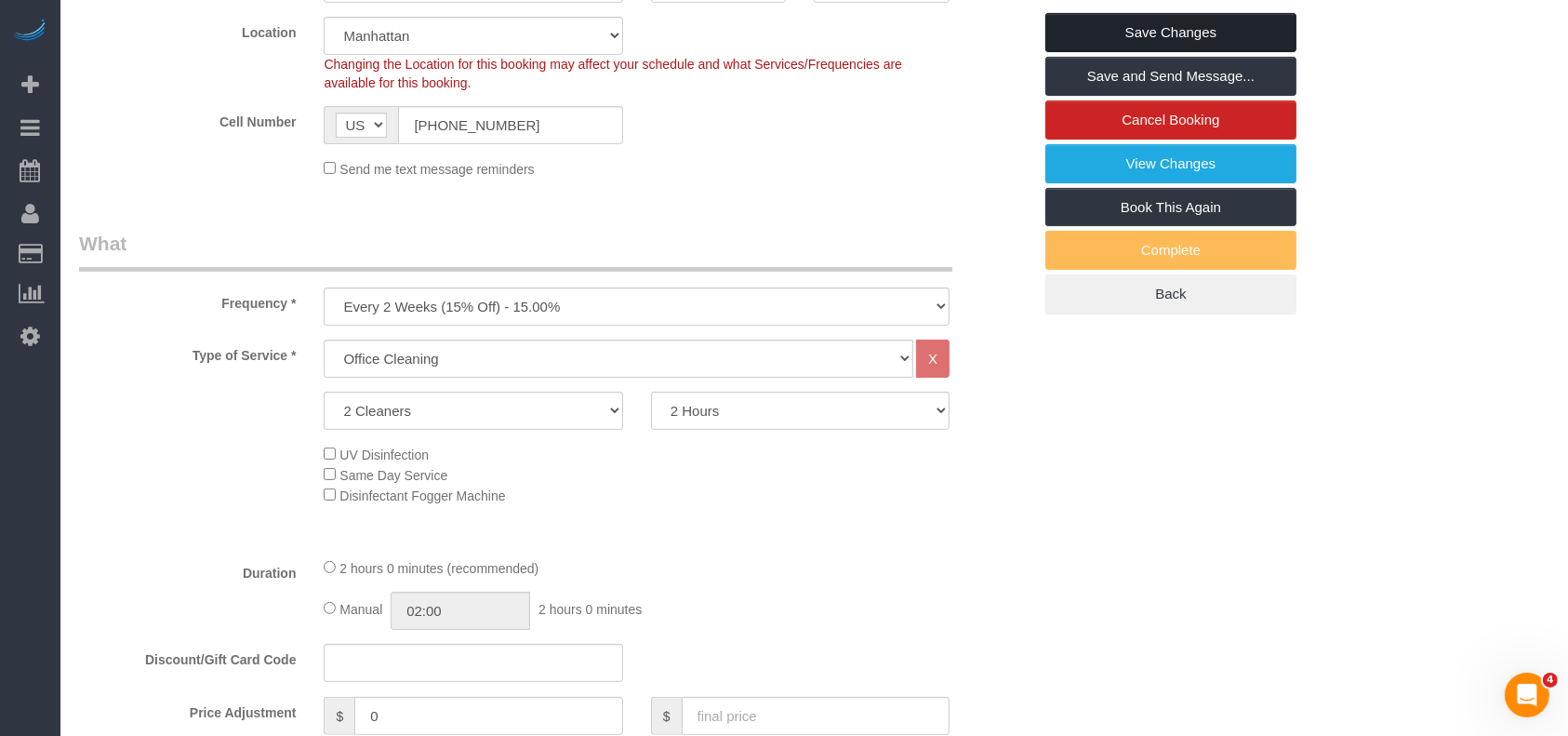
click at [1189, 16] on link "Save Changes" at bounding box center [1171, 32] width 251 height 39
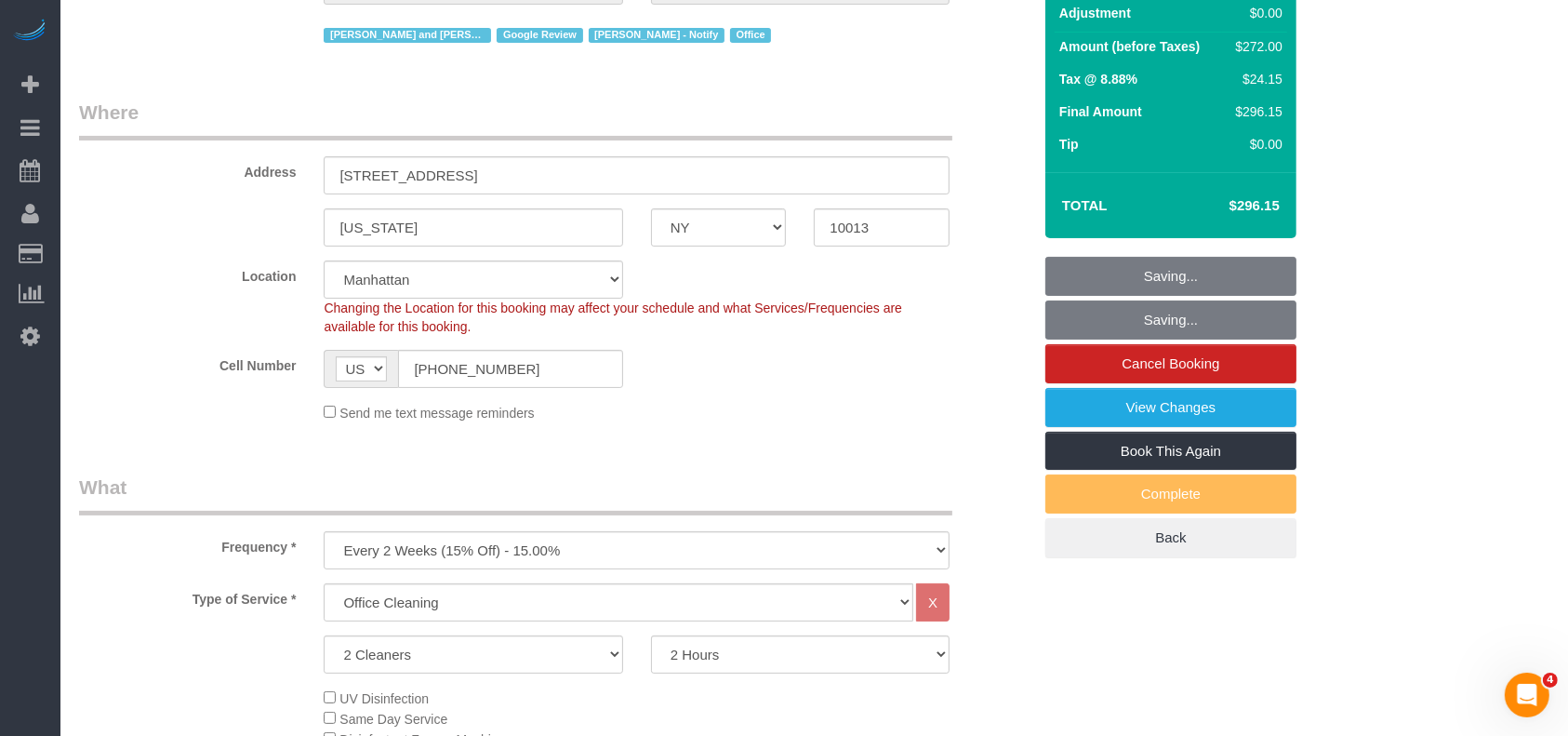
scroll to position [0, 0]
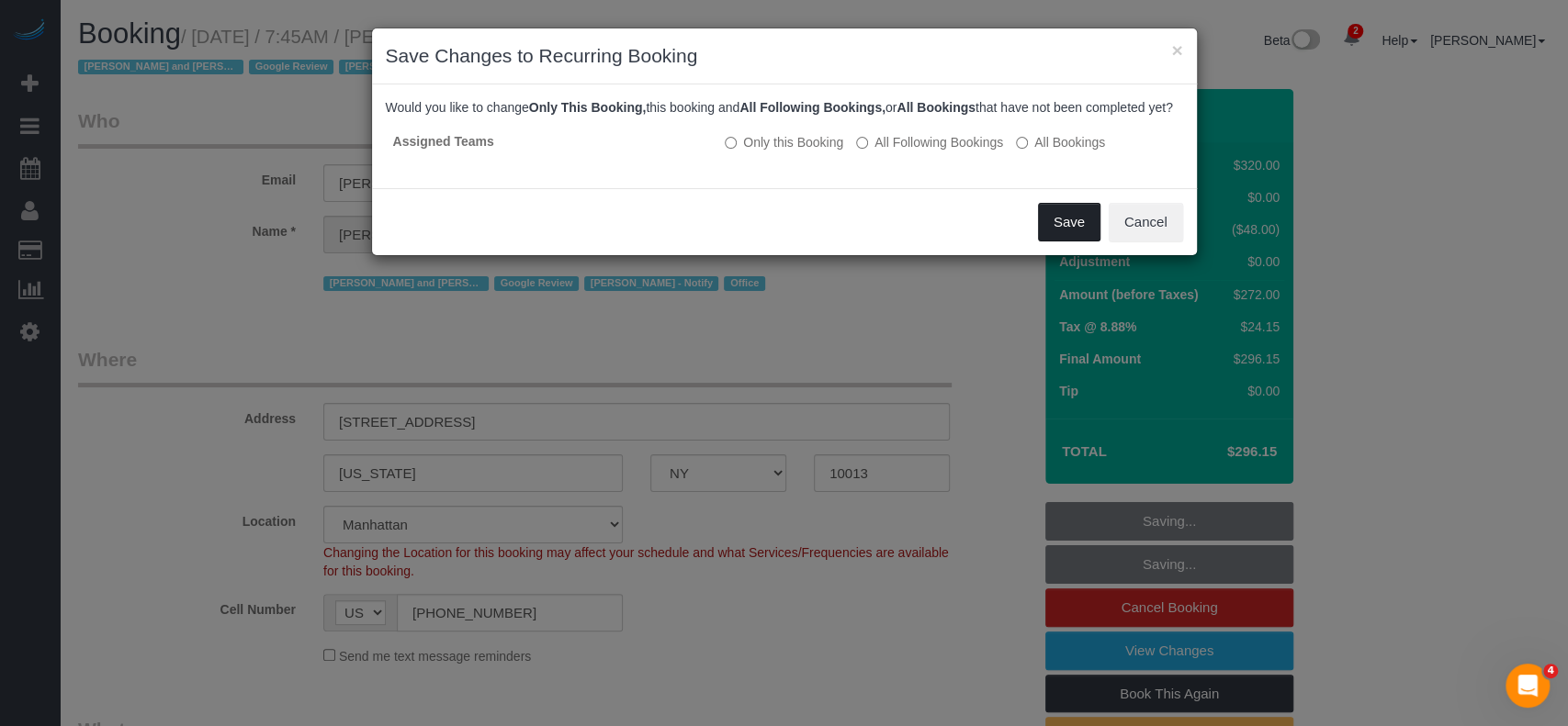
click at [1043, 231] on button "Save" at bounding box center [1069, 222] width 62 height 38
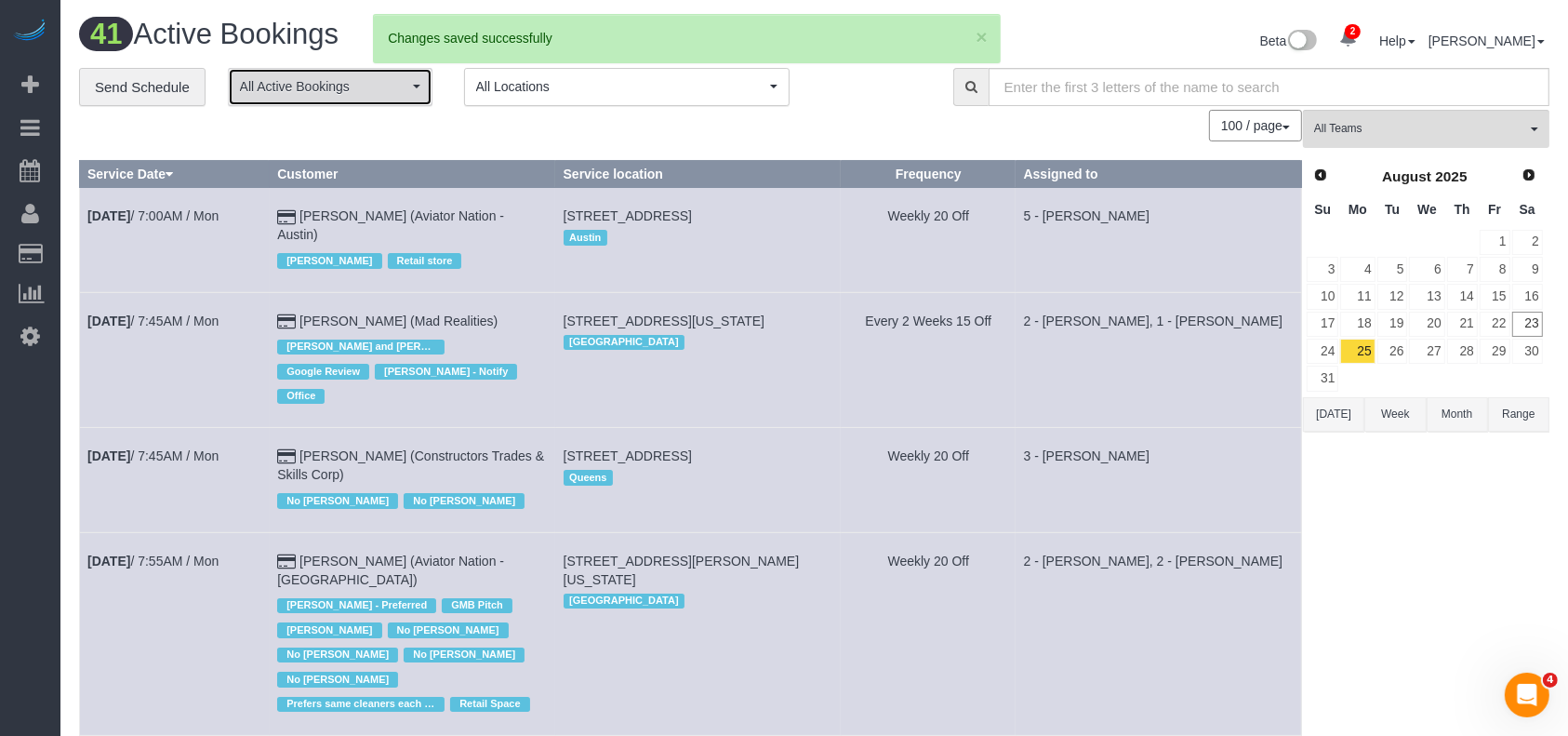
click at [392, 89] on span "All Active Bookings" at bounding box center [325, 86] width 169 height 18
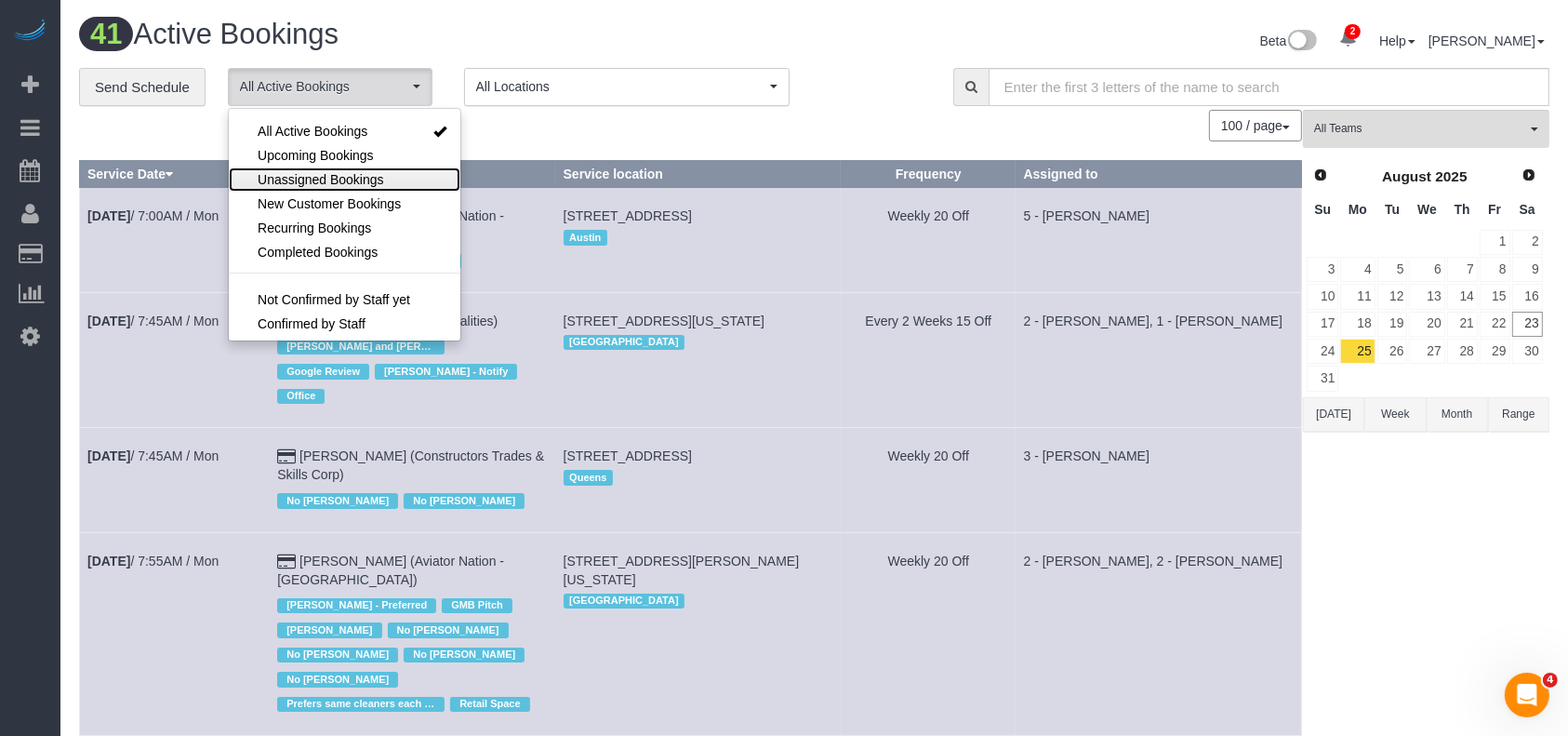
click at [341, 174] on span "Unassigned Bookings" at bounding box center [321, 179] width 126 height 18
select select "**********"
click at [571, 121] on div "100 / page 10 / page 20 / page 30 / page 40 / page 50 / page 100 / page" at bounding box center [691, 125] width 1223 height 32
